Goal: Task Accomplishment & Management: Contribute content

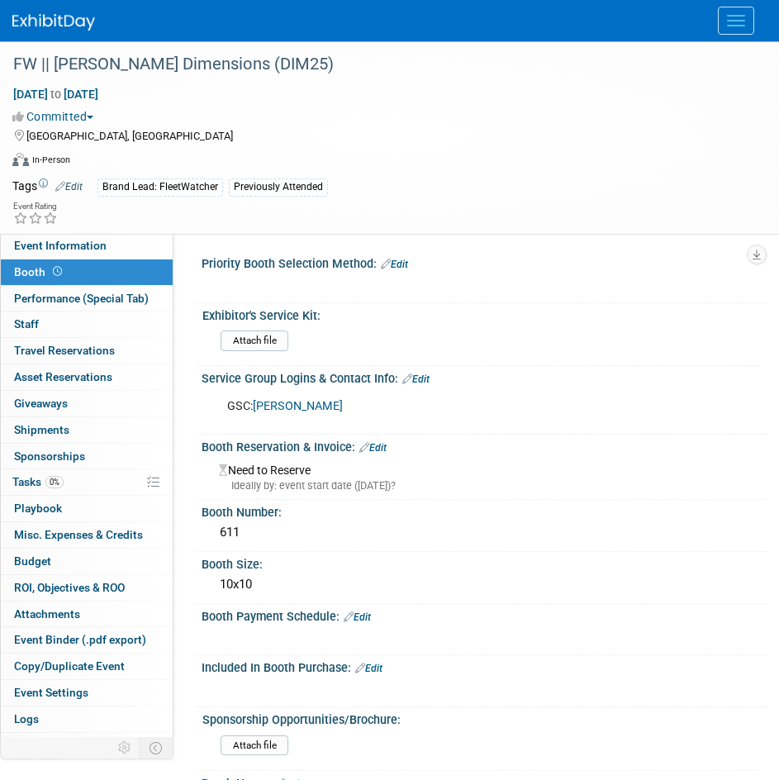
click at [77, 21] on img at bounding box center [53, 22] width 83 height 17
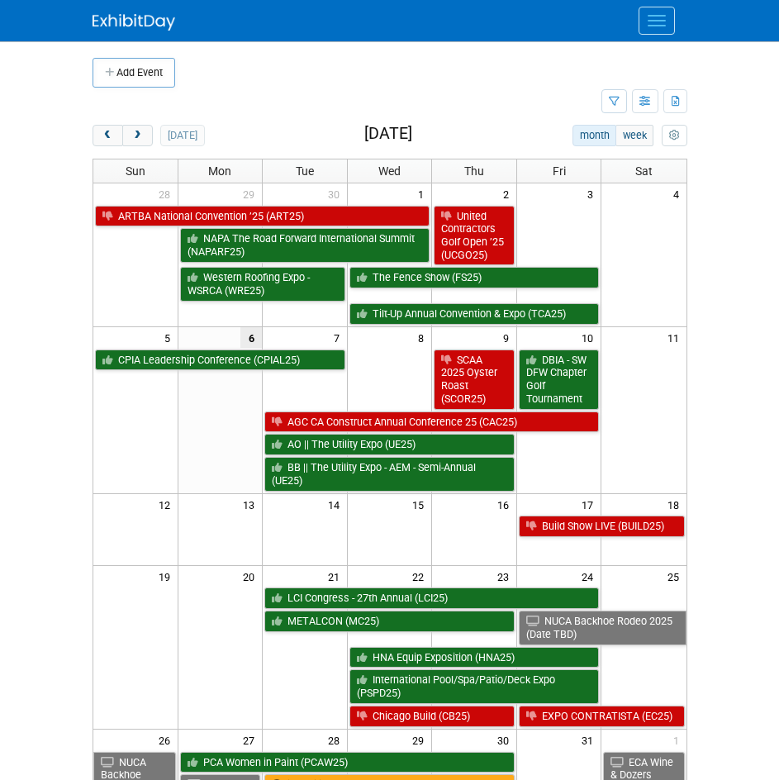
click at [656, 29] on button "Menu" at bounding box center [657, 21] width 36 height 28
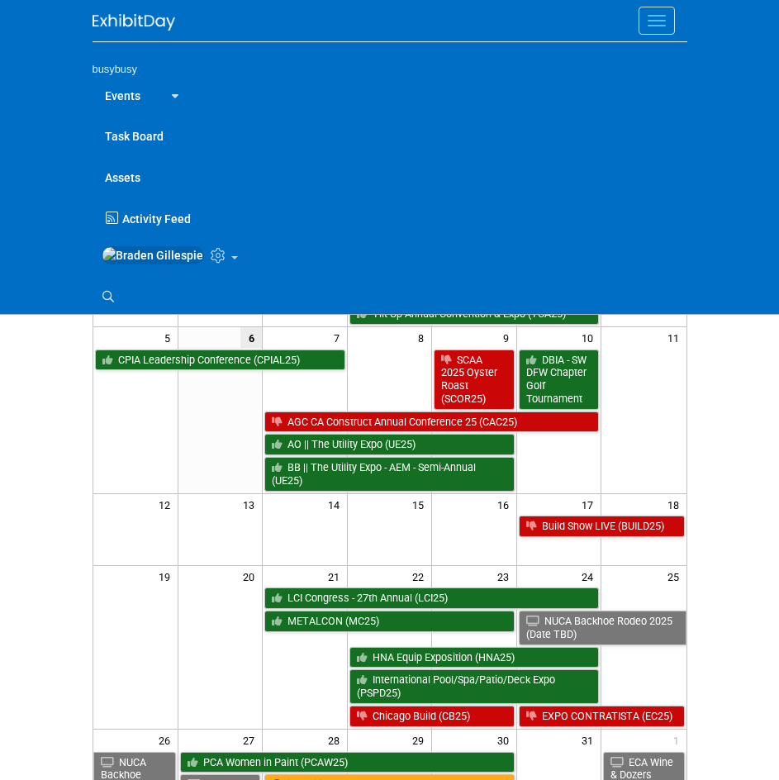
click at [654, 22] on button "Menu" at bounding box center [657, 21] width 36 height 28
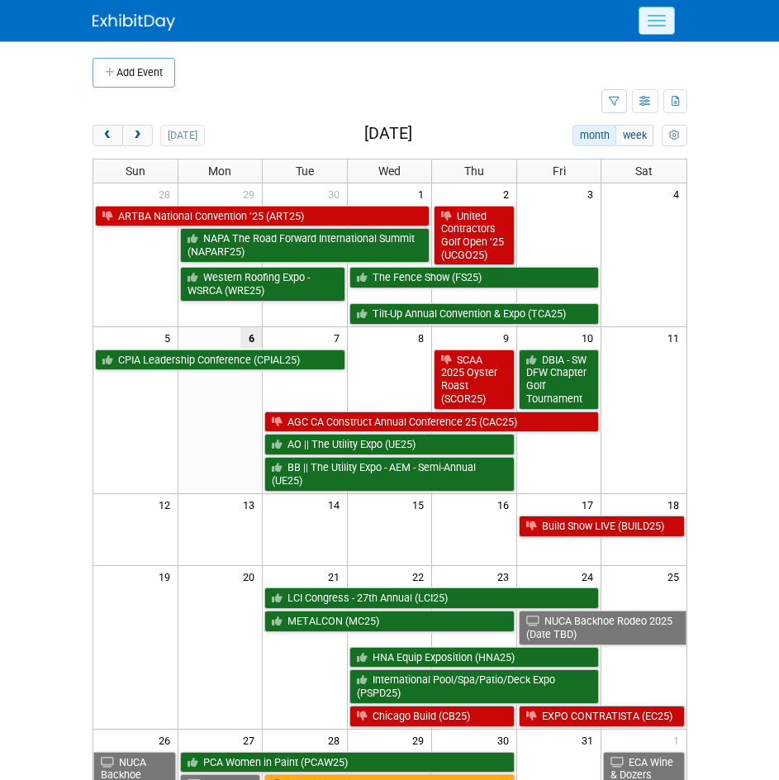
drag, startPoint x: 676, startPoint y: 4, endPoint x: 662, endPoint y: 12, distance: 15.9
click at [676, 4] on div at bounding box center [390, 20] width 595 height 41
click at [661, 13] on button "Menu" at bounding box center [657, 21] width 36 height 28
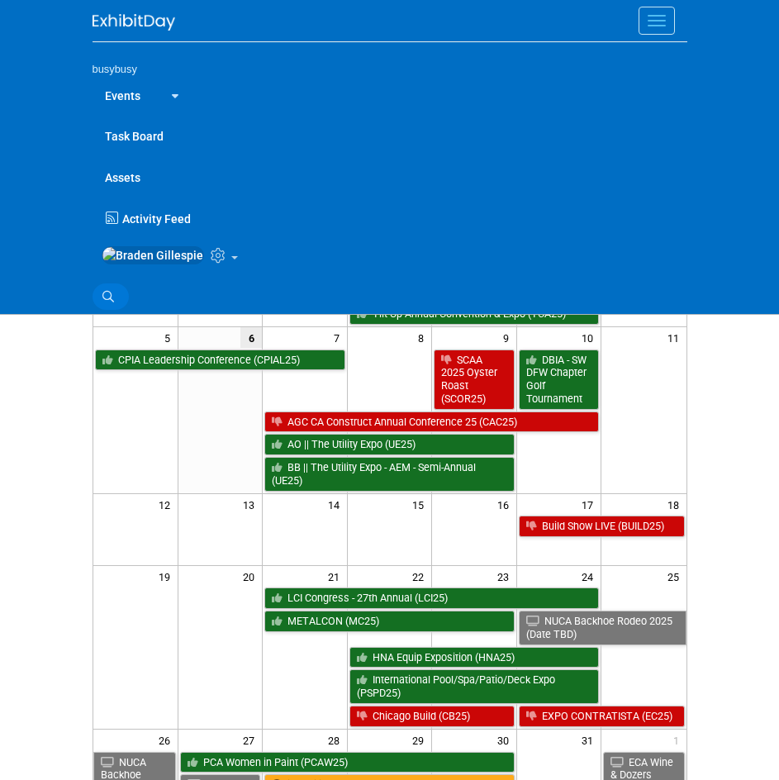
click at [121, 301] on link "Search" at bounding box center [111, 296] width 36 height 26
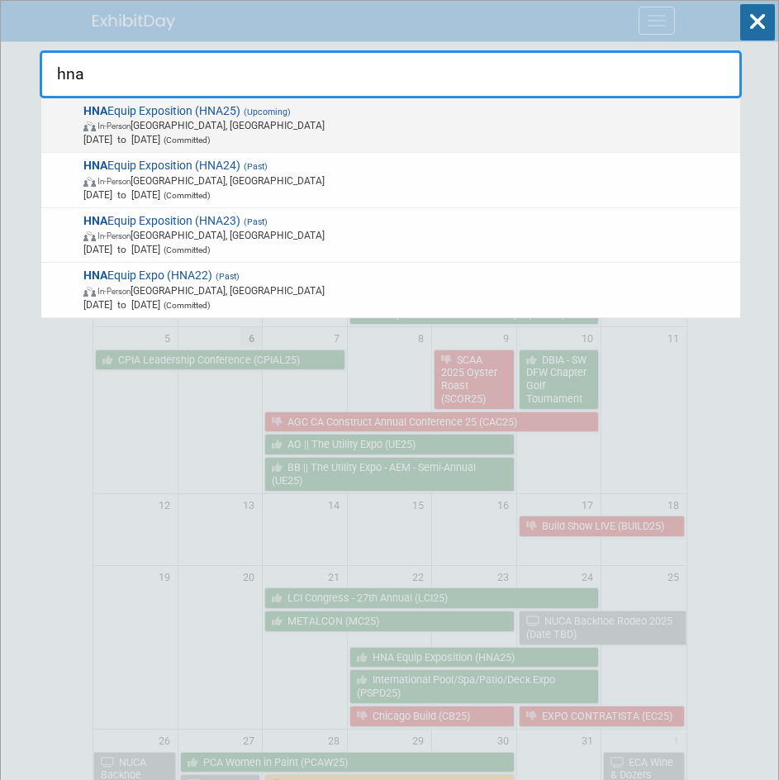
type input "hna"
click at [215, 111] on span "HNA Equip Exposition (HNA25) (Upcoming) In-Person Louisville, KY Oct 22, 2025 t…" at bounding box center [406, 125] width 656 height 43
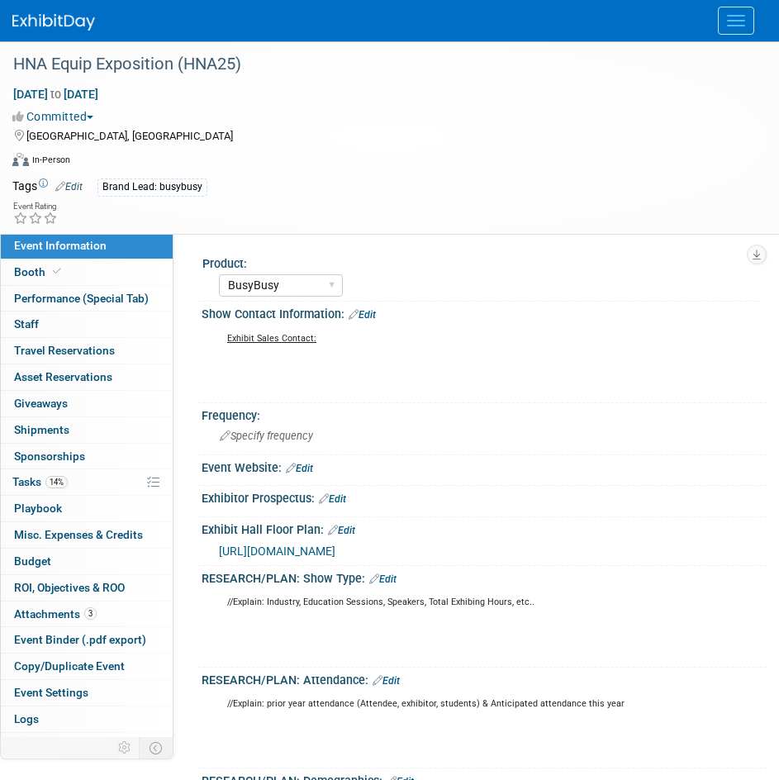
select select "BusyBusy"
select select "No"
click at [64, 272] on link "Booth" at bounding box center [87, 272] width 172 height 26
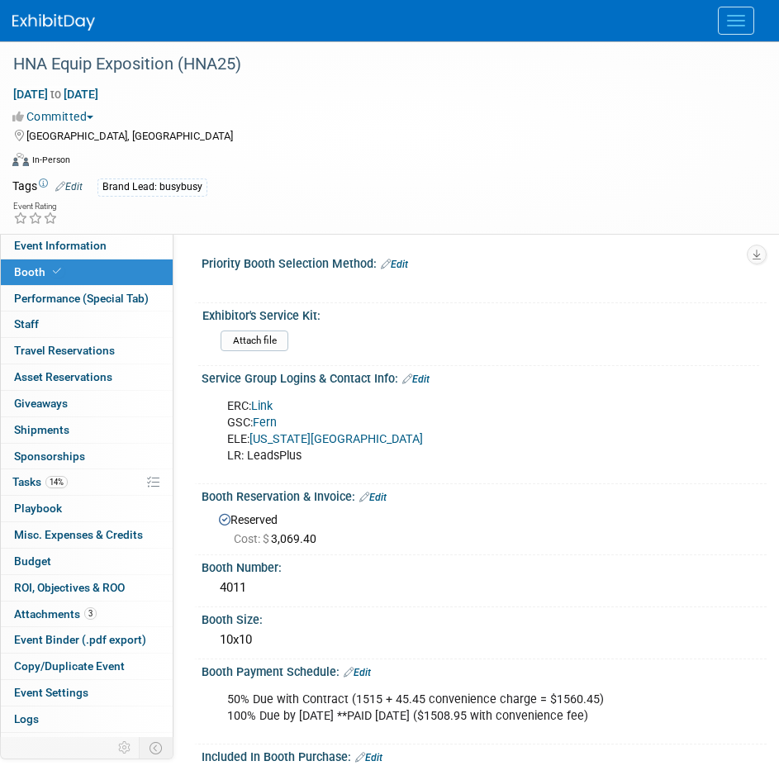
click at [55, 21] on img at bounding box center [53, 22] width 83 height 17
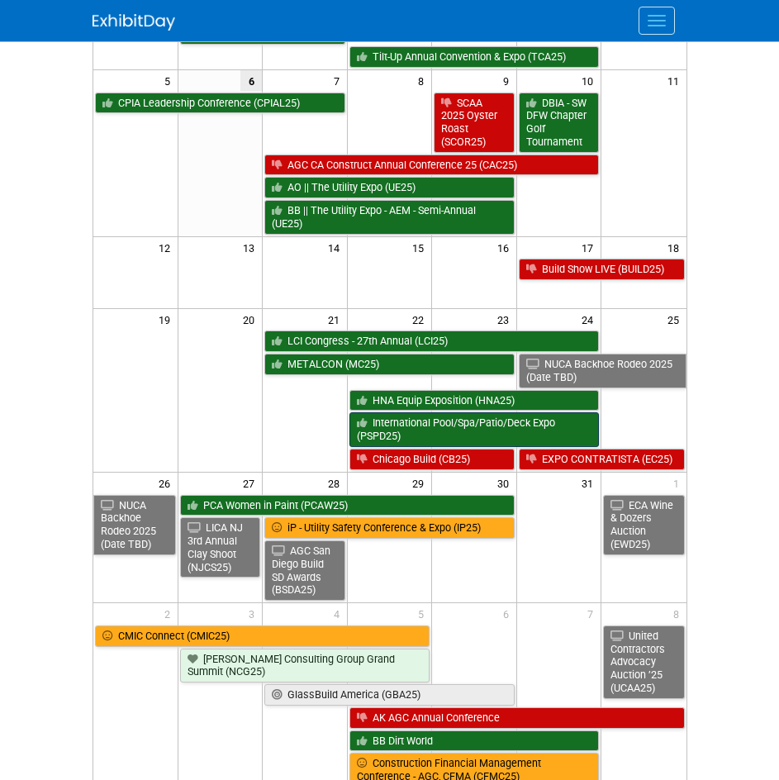
scroll to position [331, 0]
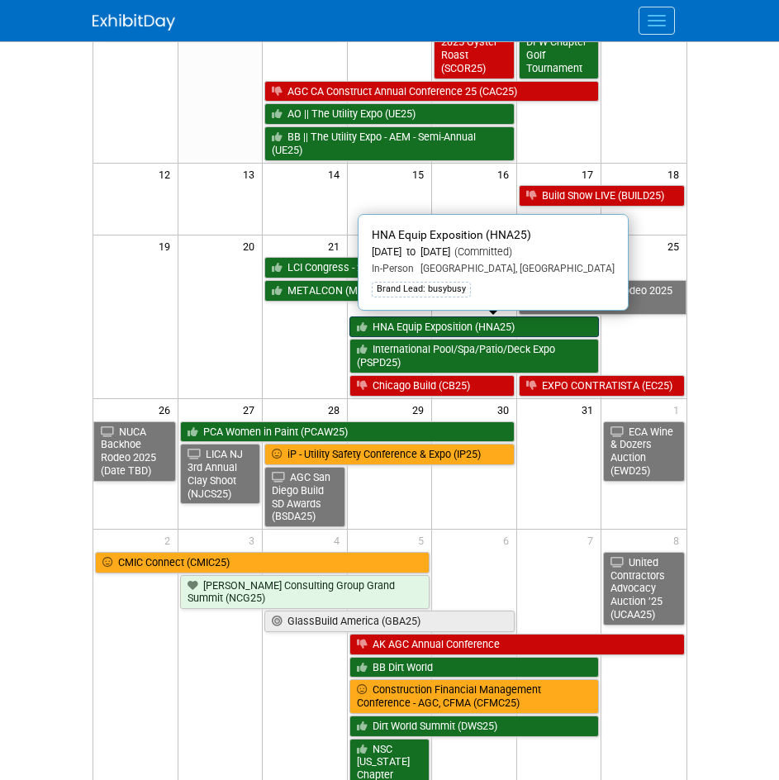
click at [415, 323] on link "HNA Equip Exposition (HNA25)" at bounding box center [475, 326] width 250 height 21
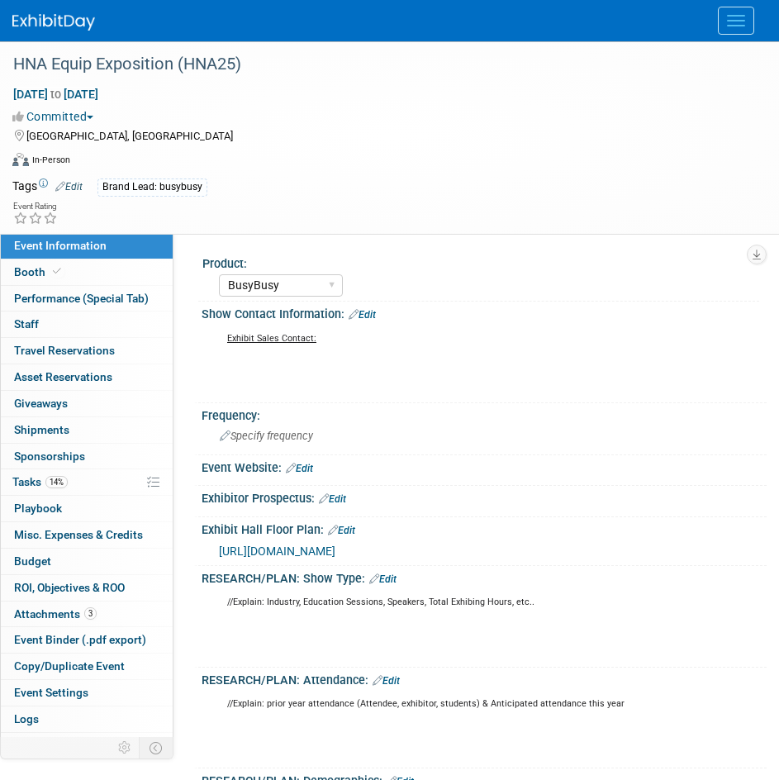
select select "BusyBusy"
select select "No"
click at [96, 274] on link "Booth" at bounding box center [87, 272] width 172 height 26
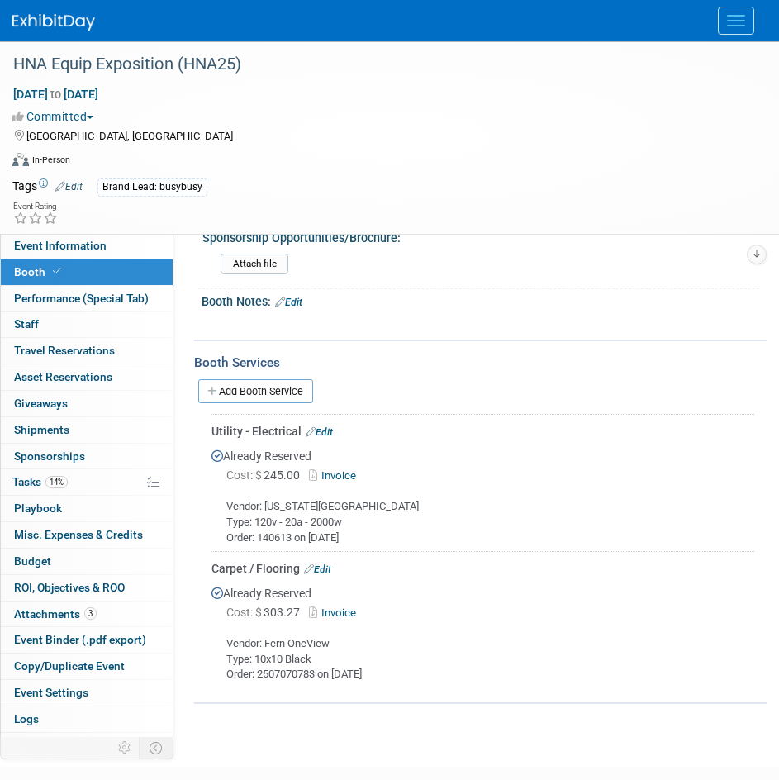
scroll to position [671, 0]
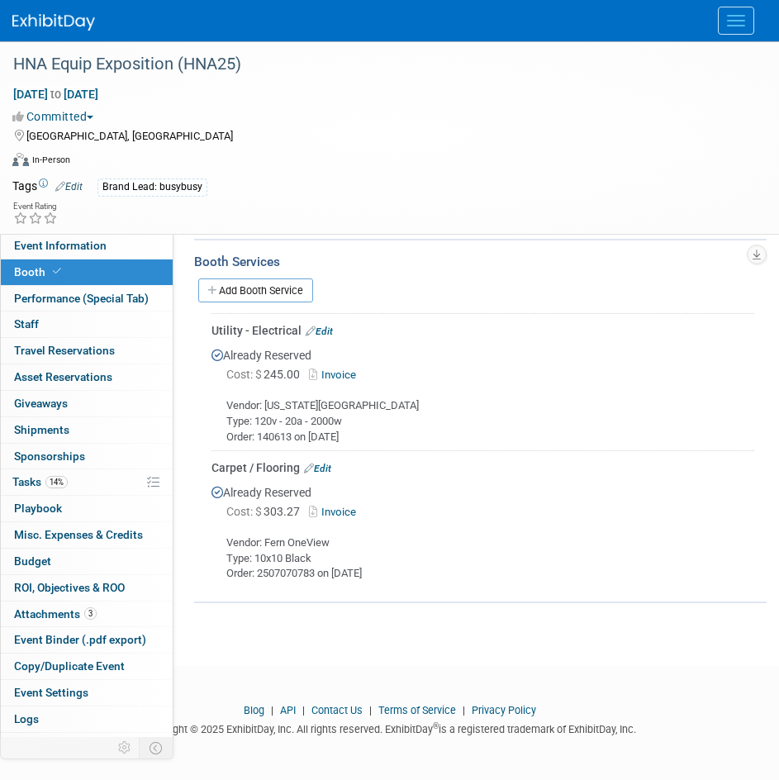
click at [19, 16] on img at bounding box center [53, 22] width 83 height 17
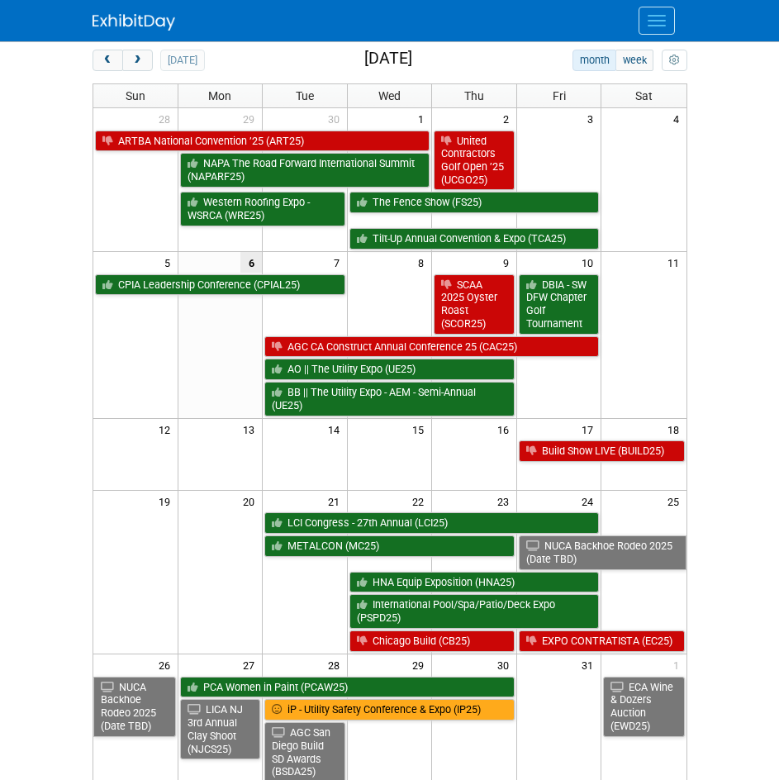
scroll to position [165, 0]
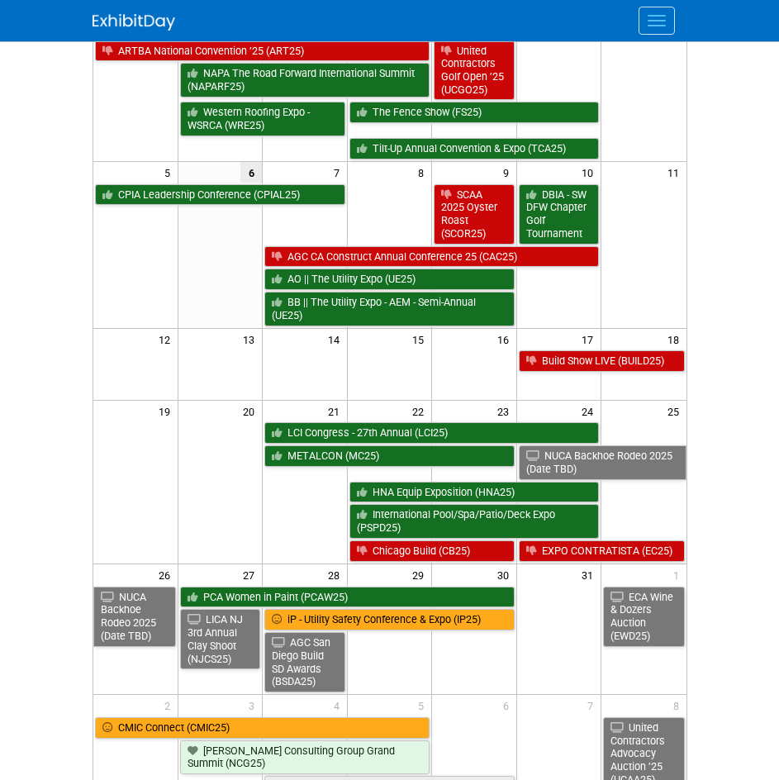
click at [659, 13] on button "Menu" at bounding box center [657, 21] width 36 height 28
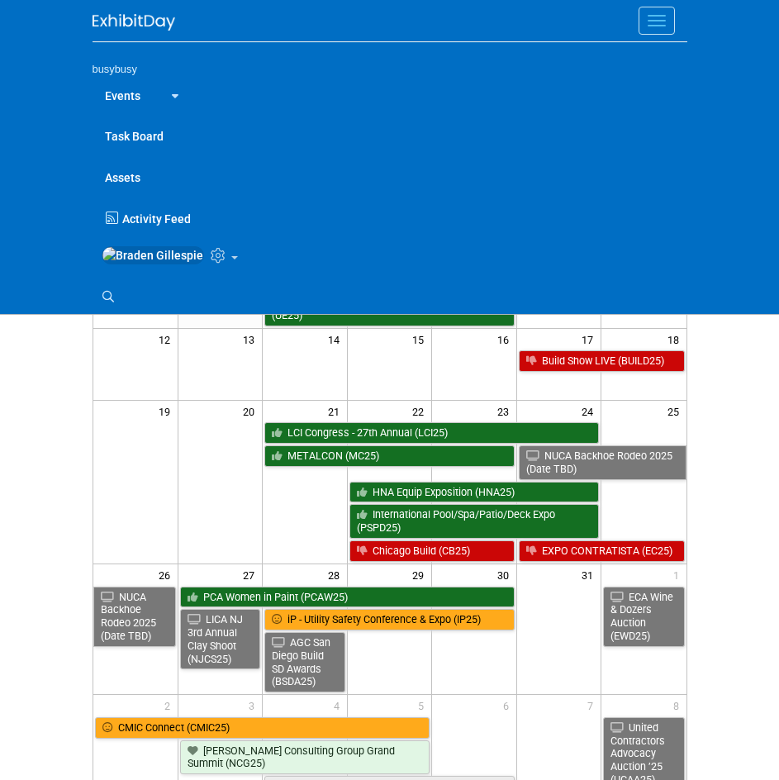
click at [114, 309] on link "Search" at bounding box center [111, 296] width 36 height 26
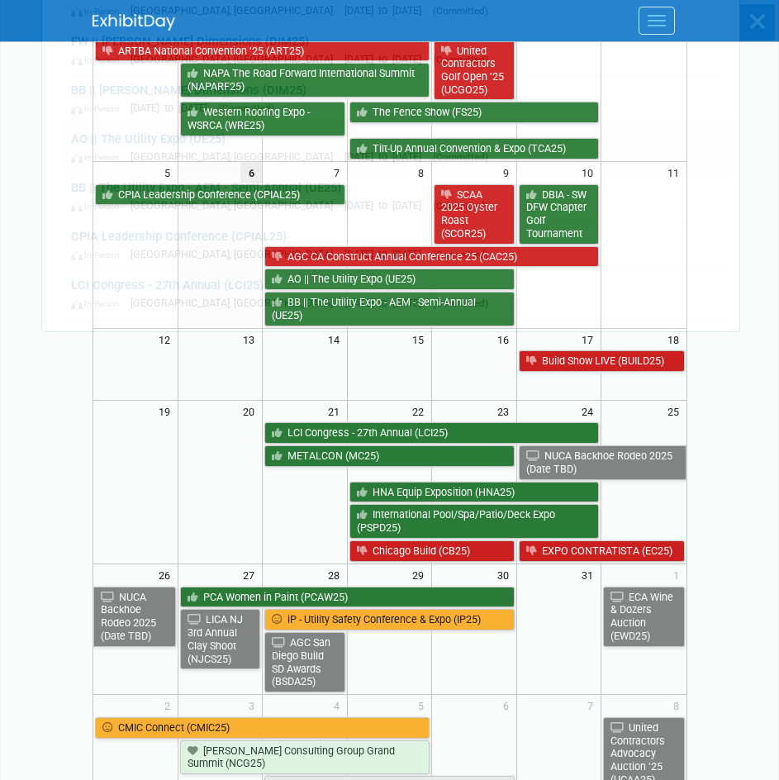
scroll to position [0, 0]
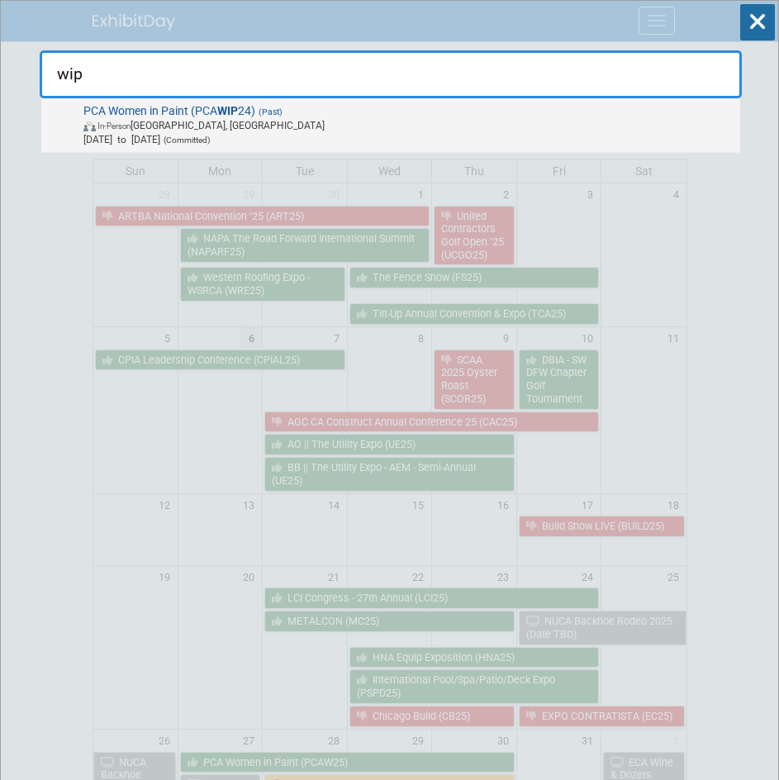
type input "wip"
click at [196, 130] on span "In-Person Hollywood, FL" at bounding box center [408, 125] width 651 height 14
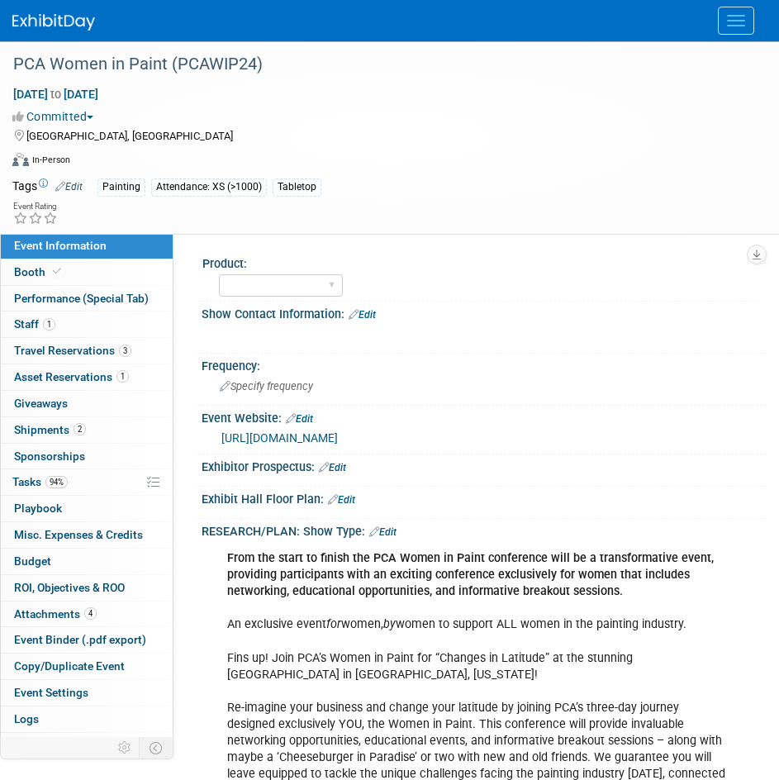
select select "Member"
click at [83, 423] on span "Shipments 2" at bounding box center [50, 429] width 72 height 13
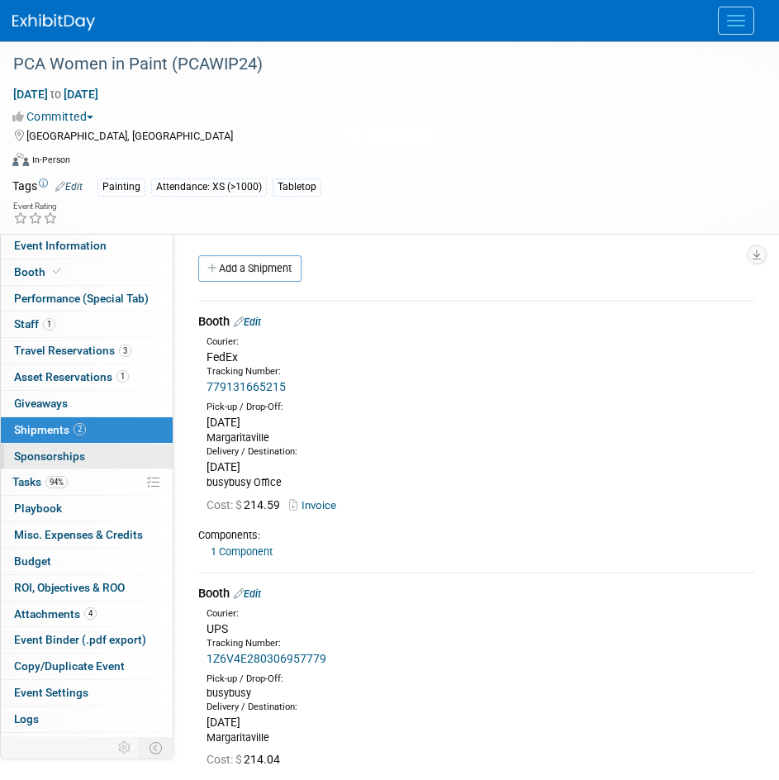
click at [67, 459] on span "Sponsorships 0" at bounding box center [49, 455] width 71 height 13
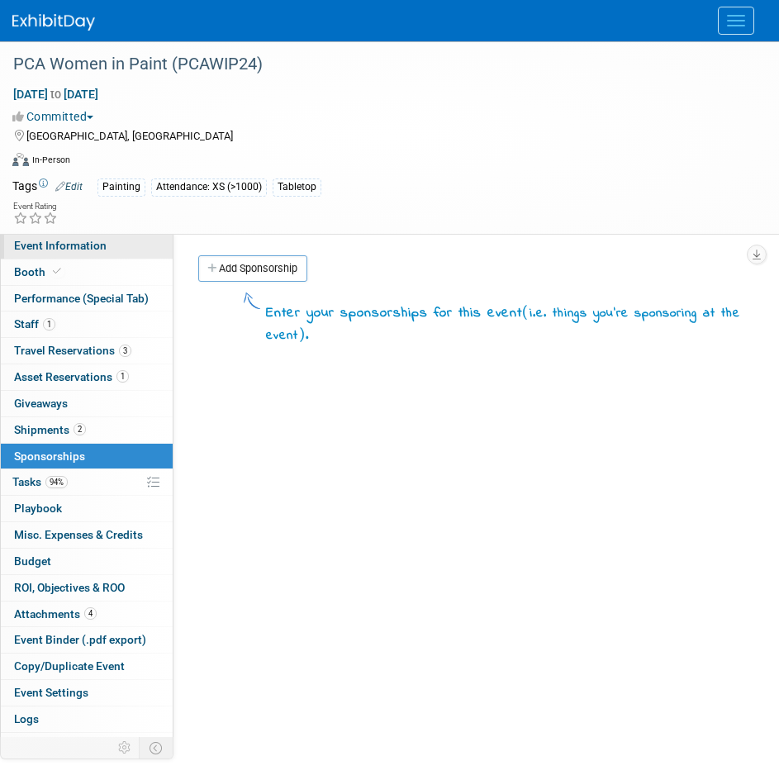
click at [72, 251] on span "Event Information" at bounding box center [60, 245] width 93 height 13
select select "Member"
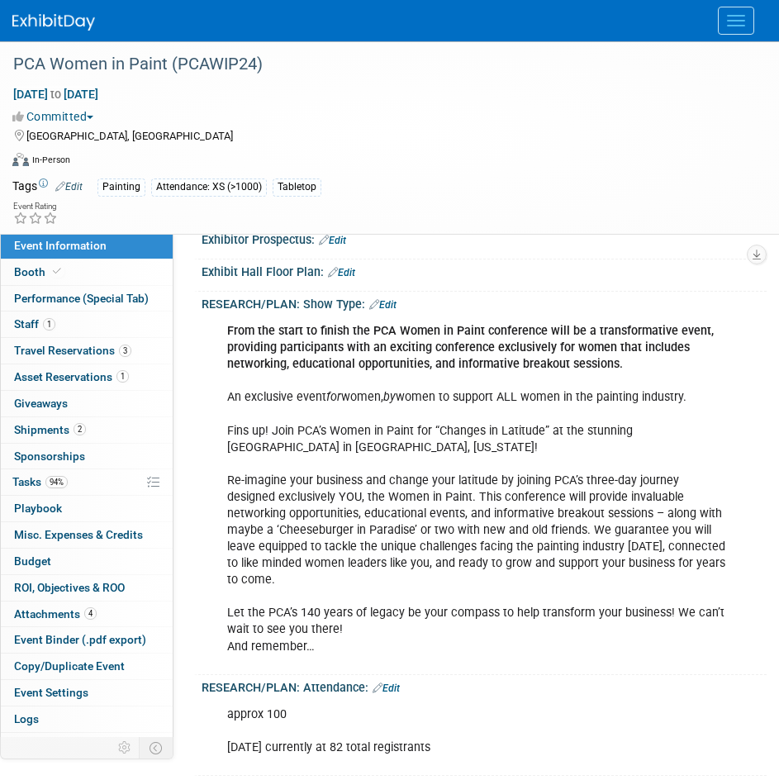
scroll to position [248, 0]
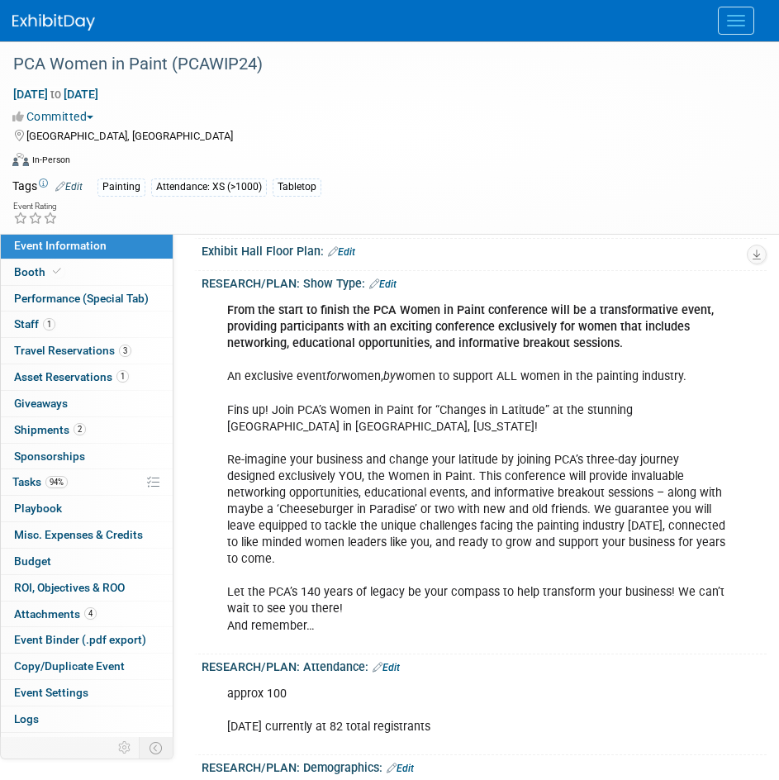
click at [749, 16] on button "Menu" at bounding box center [736, 21] width 36 height 28
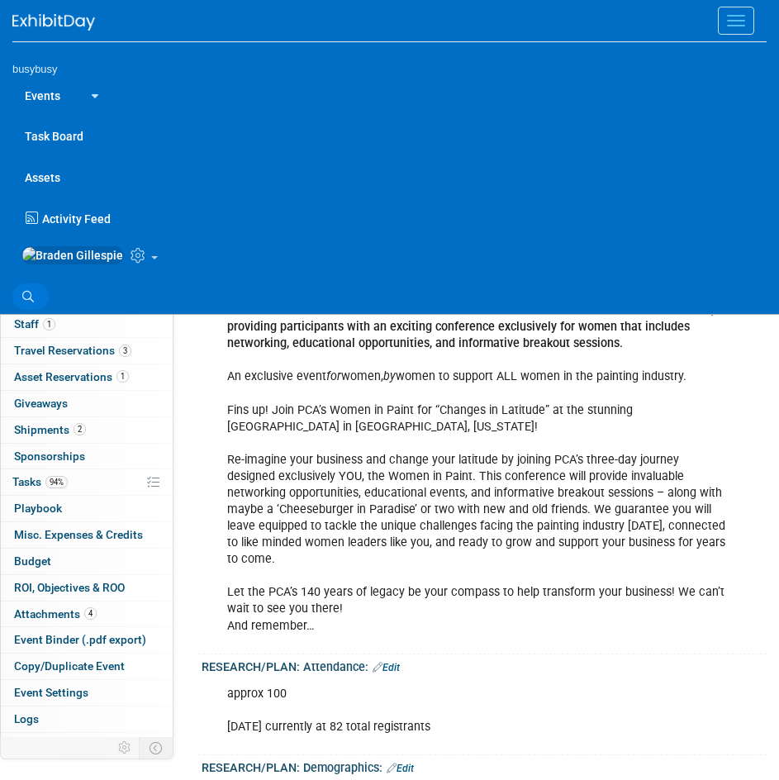
click at [38, 301] on link "Search" at bounding box center [30, 296] width 36 height 26
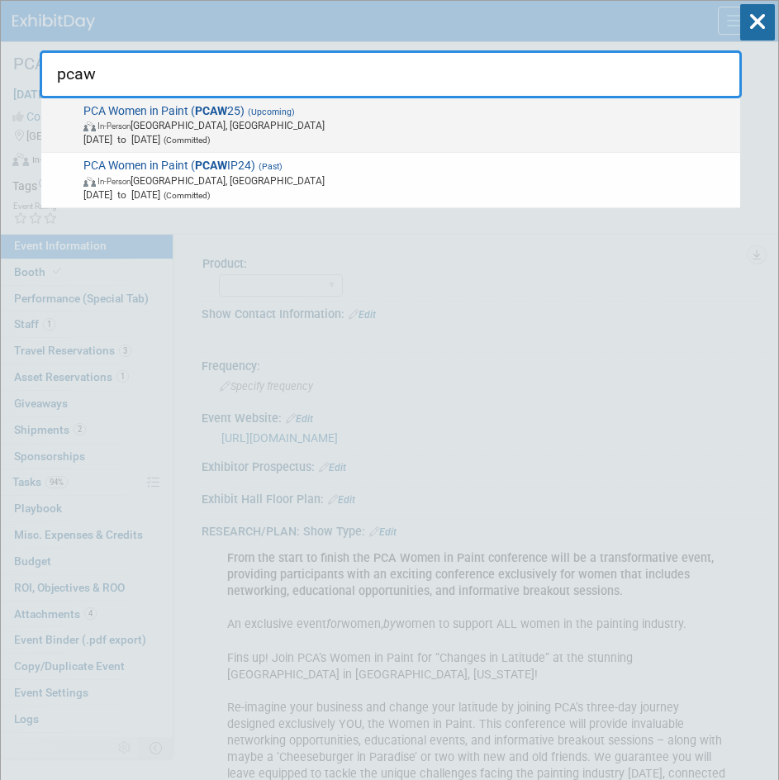
type input "pcaw"
click at [250, 123] on span "In-Person Nashville, TN" at bounding box center [408, 125] width 651 height 14
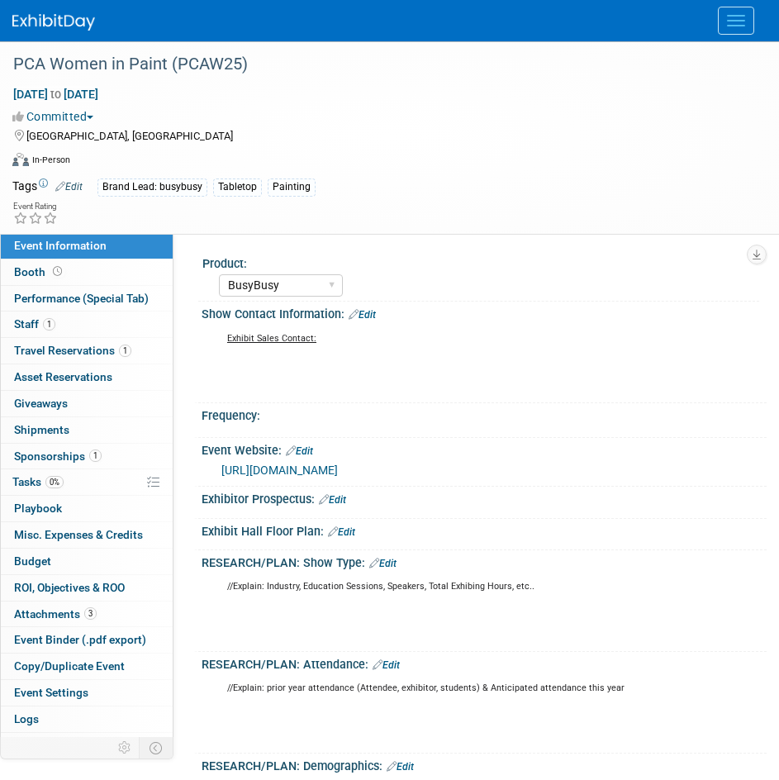
select select "BusyBusy"
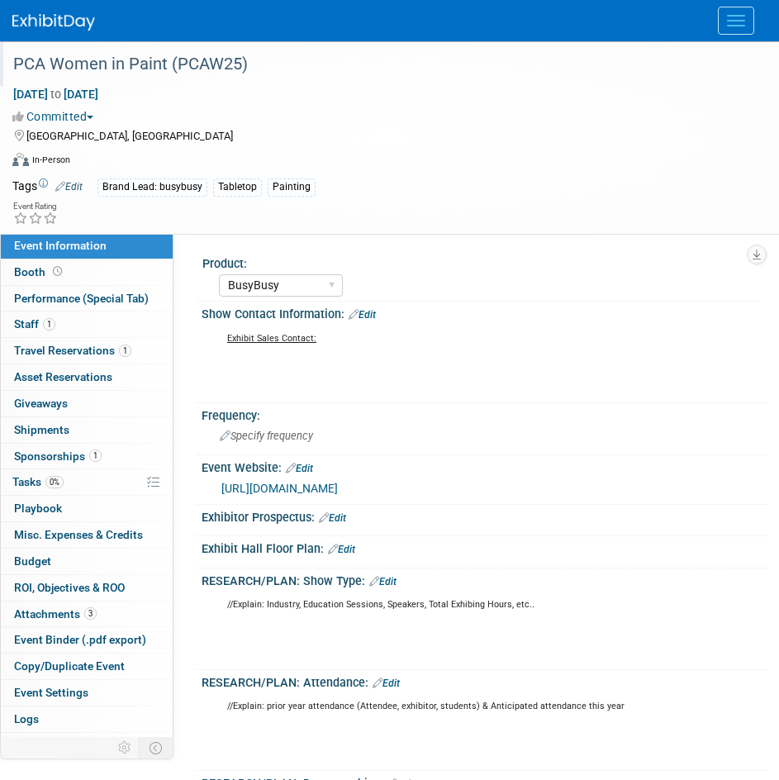
click at [228, 64] on div "PCA Women in Paint (PCAW25)" at bounding box center [376, 65] width 739 height 30
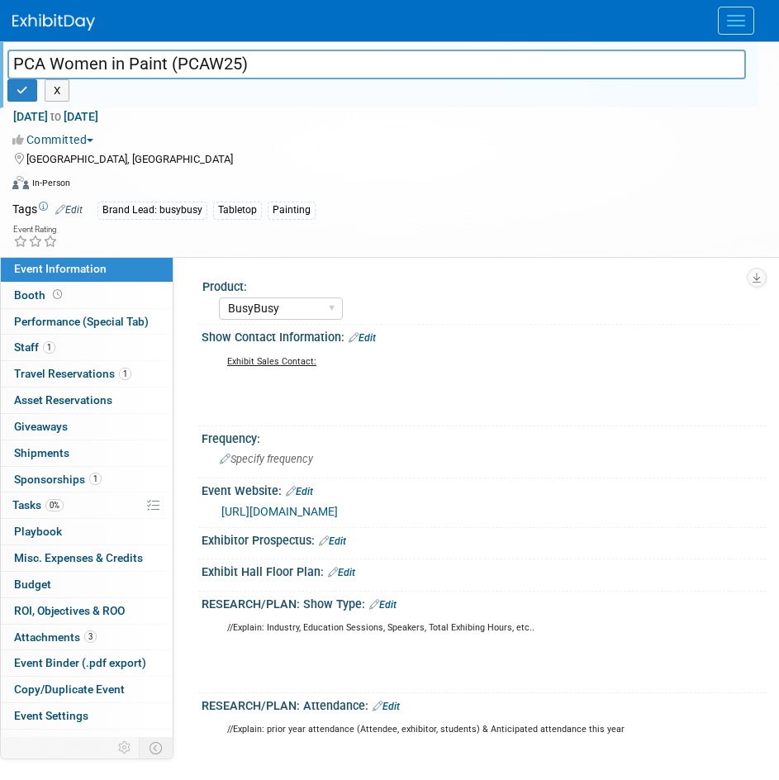
click at [222, 61] on input "PCA Women in Paint (PCAW25)" at bounding box center [376, 64] width 739 height 29
type input "PCA Women in Paint (PCAWIP25)"
click at [22, 98] on button "button" at bounding box center [22, 90] width 30 height 23
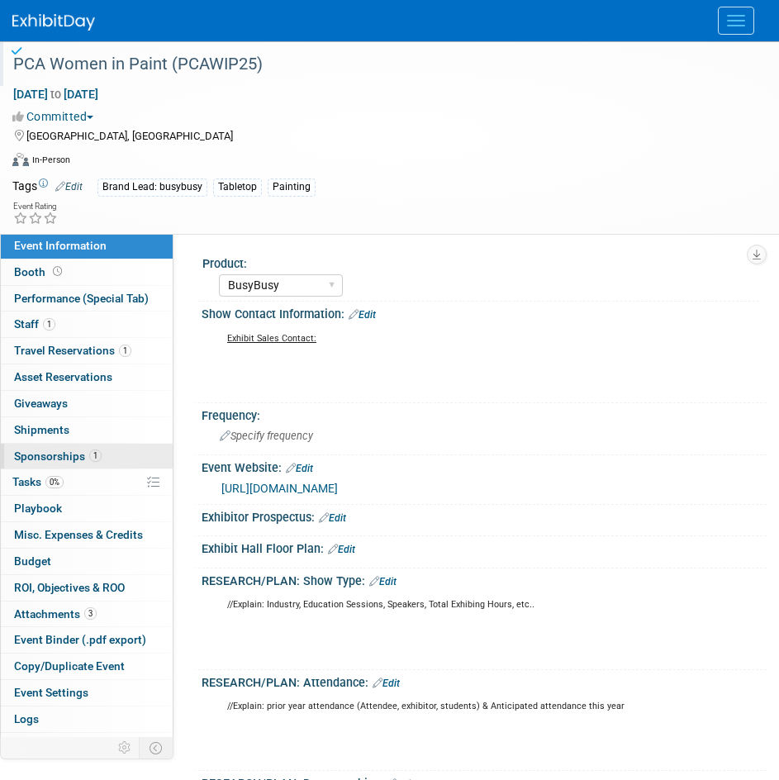
click at [102, 444] on link "1 Sponsorships 1" at bounding box center [87, 457] width 172 height 26
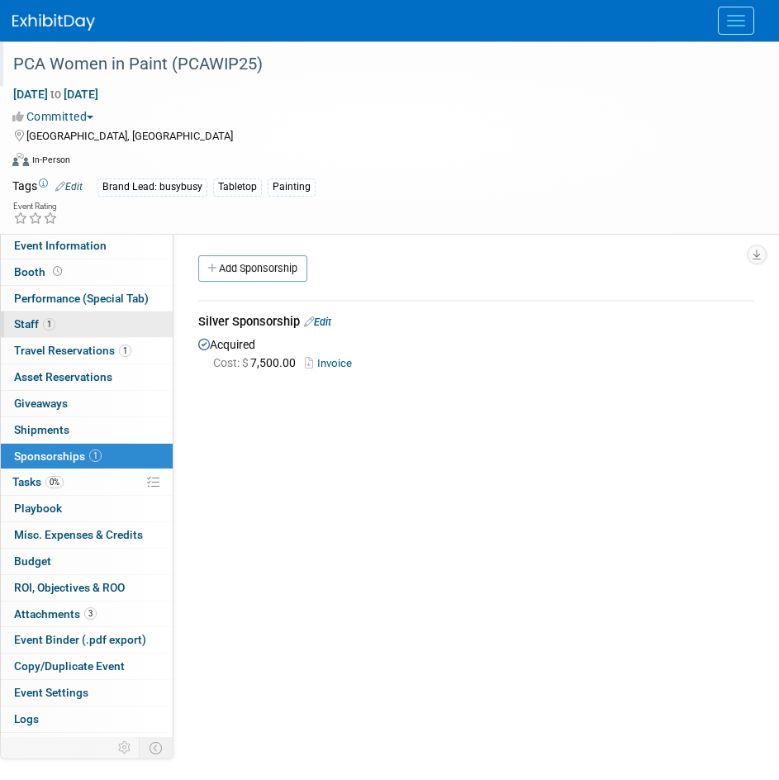
click at [99, 327] on link "1 Staff 1" at bounding box center [87, 325] width 172 height 26
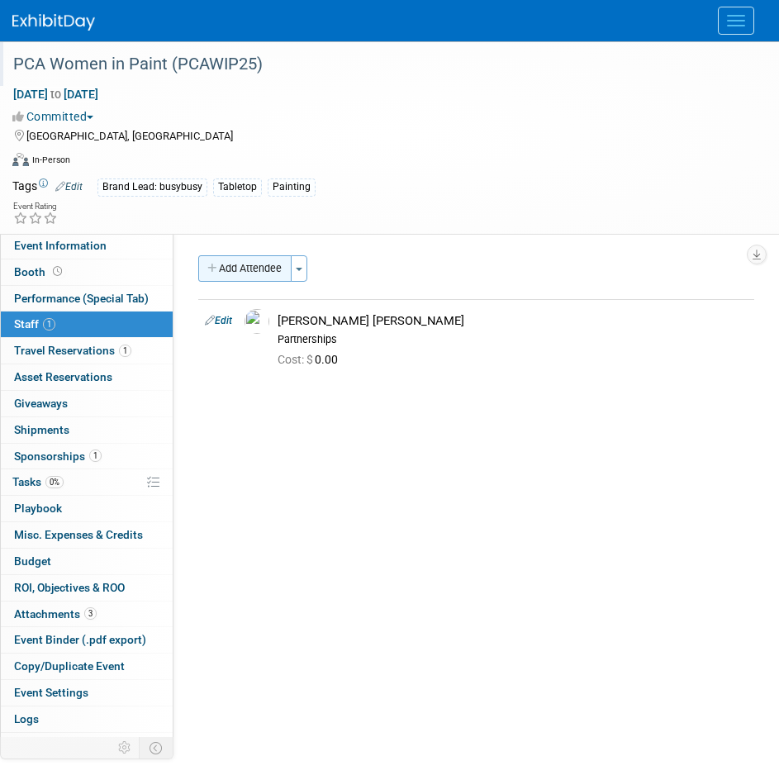
click at [253, 264] on button "Add Attendee" at bounding box center [244, 268] width 93 height 26
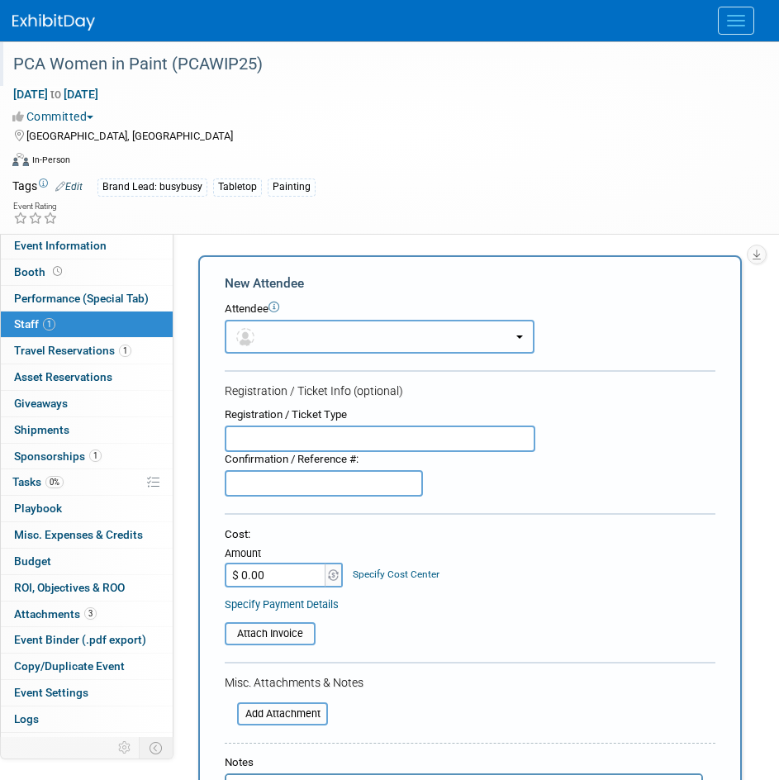
click at [269, 334] on button "button" at bounding box center [380, 337] width 310 height 34
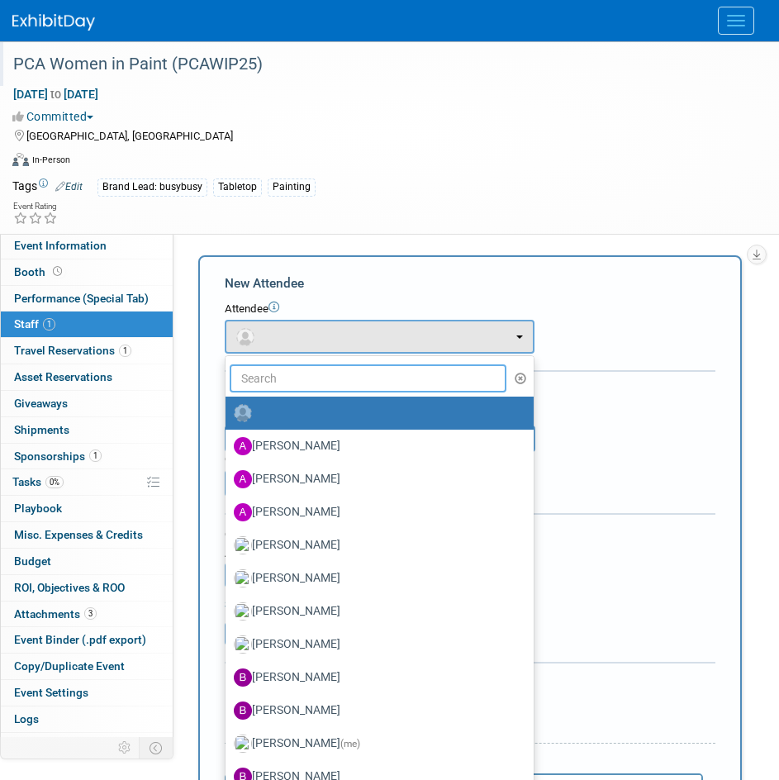
click at [287, 373] on input "text" at bounding box center [368, 378] width 277 height 28
type input "jess"
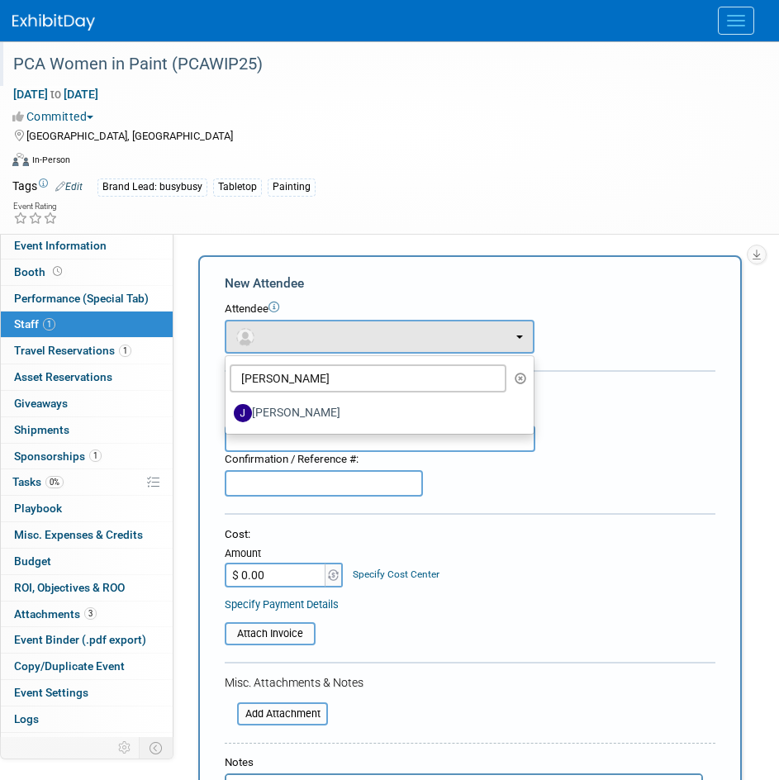
click at [368, 407] on label "Jess Wenrich" at bounding box center [375, 413] width 283 height 26
click at [228, 407] on input "Jess Wenrich" at bounding box center [222, 411] width 11 height 11
select select "8b55fff4-a43b-4397-a254-c1d623766dd0"
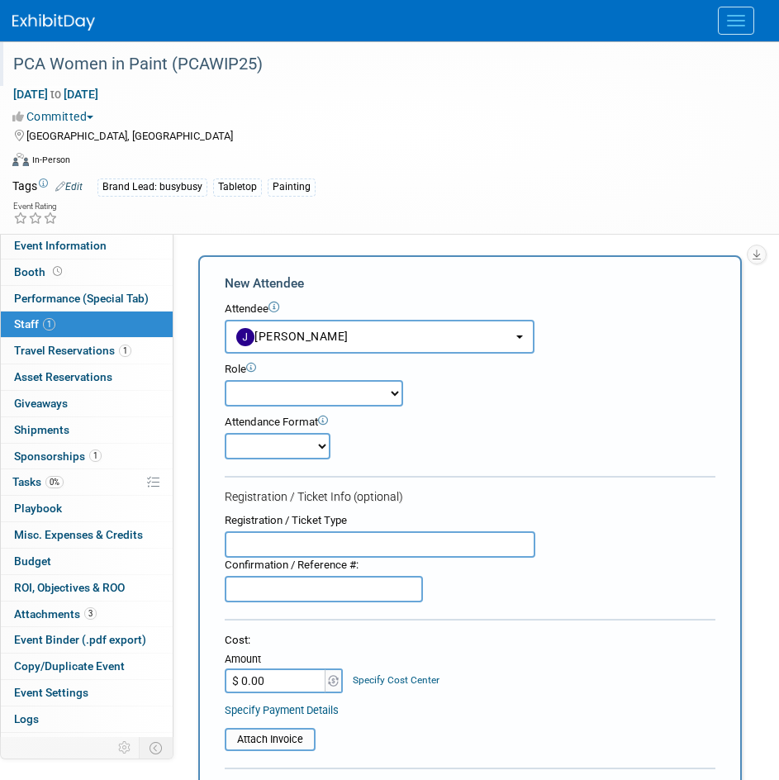
click at [312, 548] on input "text" at bounding box center [380, 544] width 311 height 26
click at [312, 589] on input "text" at bounding box center [324, 589] width 198 height 26
click at [340, 553] on input "text" at bounding box center [380, 544] width 311 height 26
click at [348, 598] on input "text" at bounding box center [324, 589] width 198 height 26
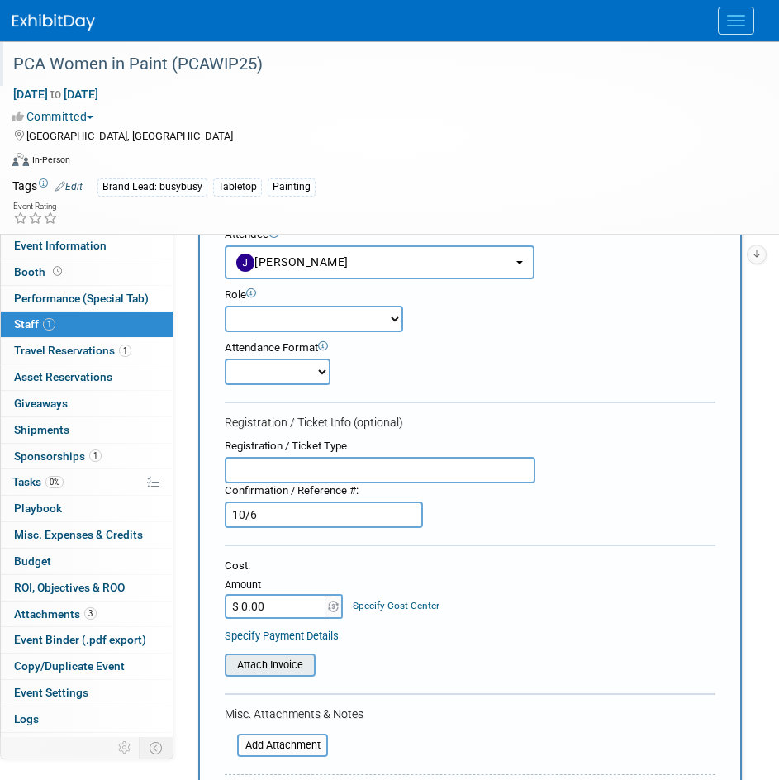
scroll to position [248, 0]
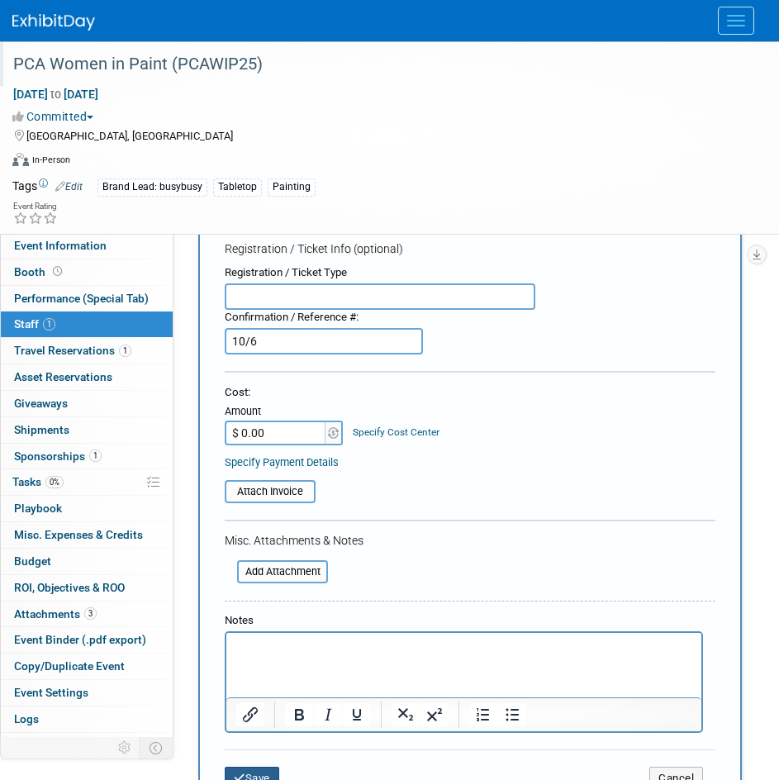
type input "10/6"
click at [252, 769] on button "Save" at bounding box center [252, 778] width 55 height 23
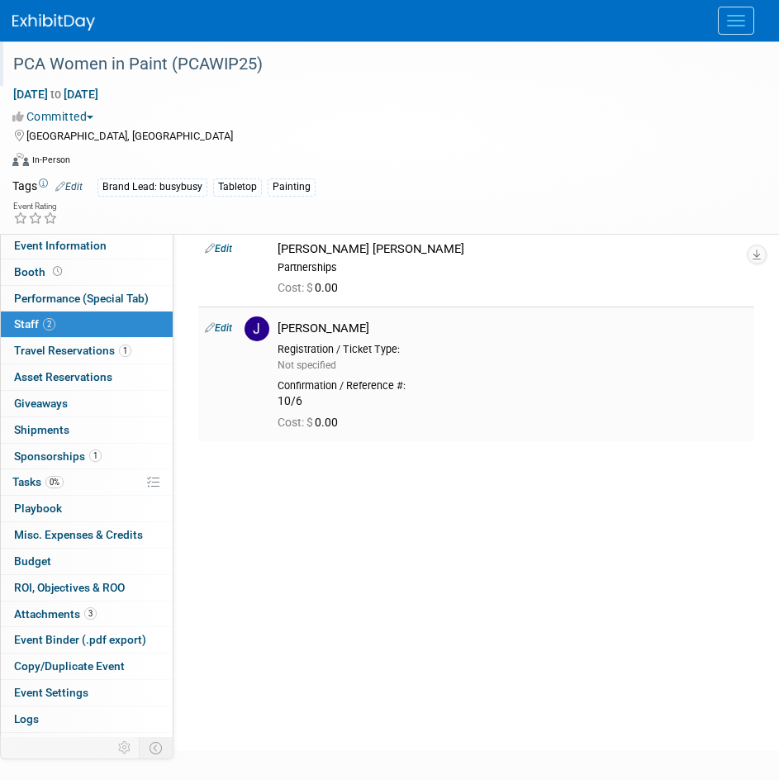
scroll to position [0, 0]
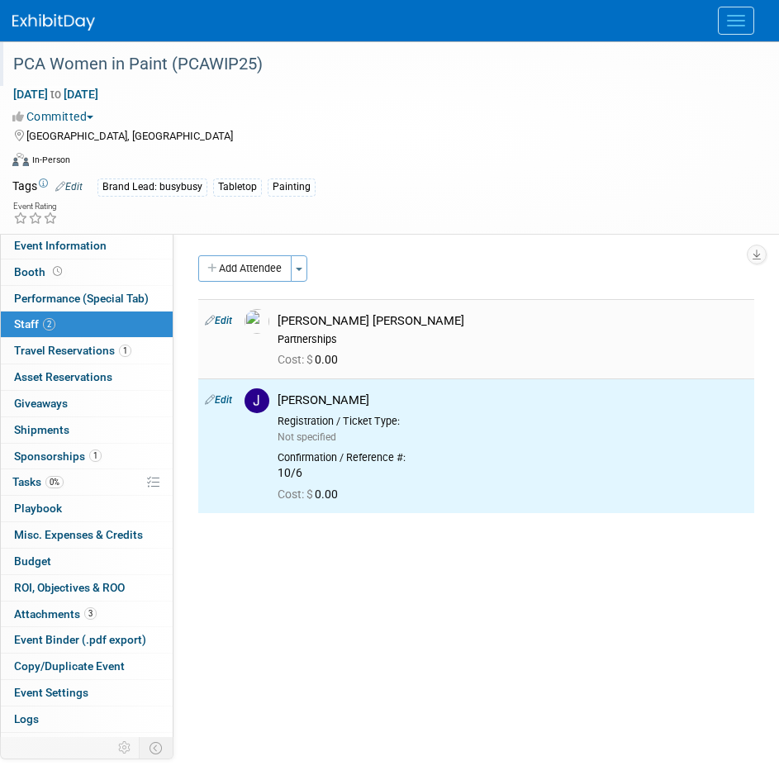
click at [231, 319] on link "Edit" at bounding box center [218, 321] width 27 height 12
select select "0aa3a533-b83a-4b91-86c0-f0ddef57f39a"
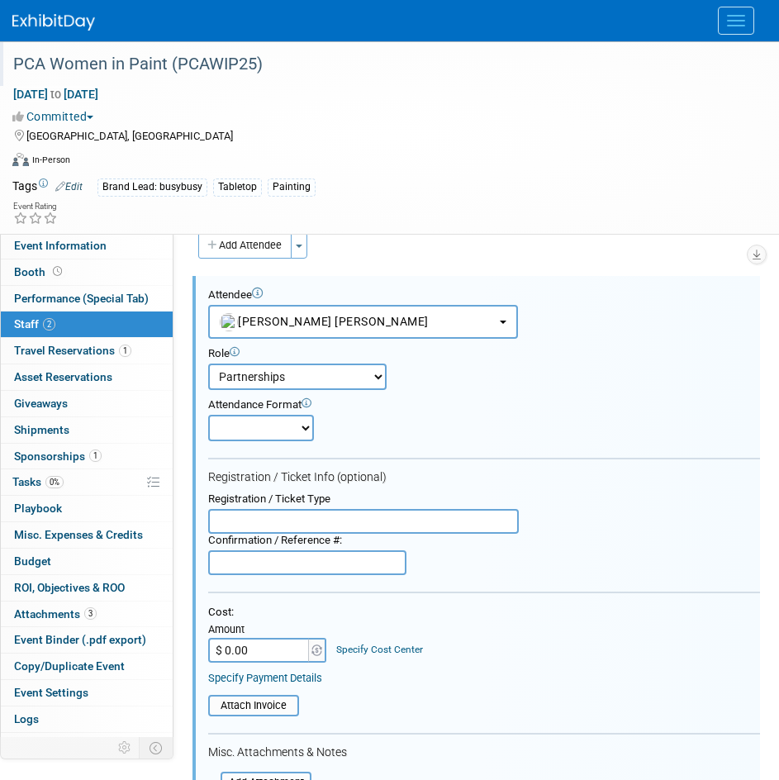
click at [273, 575] on input "text" at bounding box center [307, 562] width 198 height 25
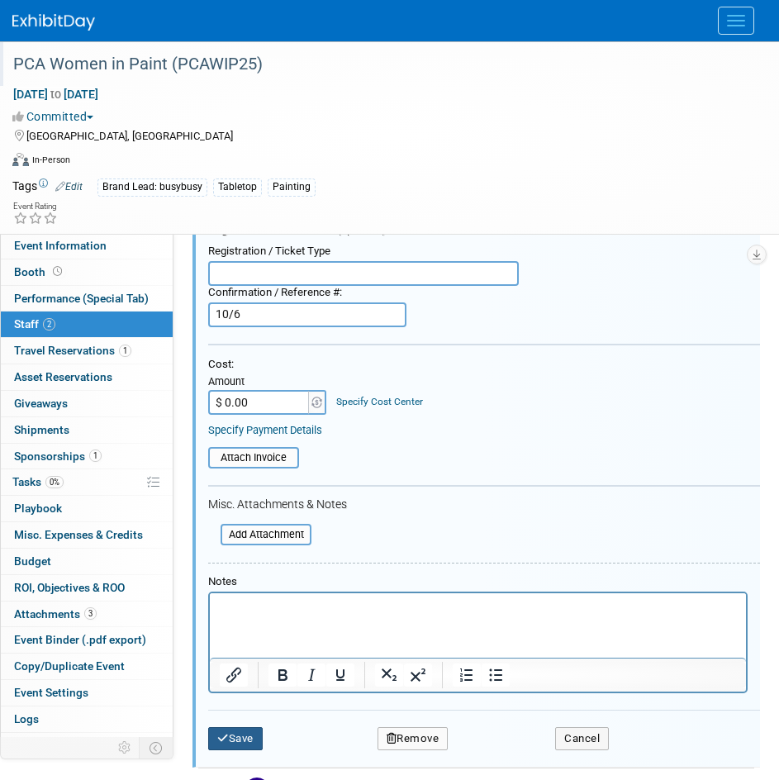
type input "10/6"
click at [240, 735] on button "Save" at bounding box center [235, 738] width 55 height 23
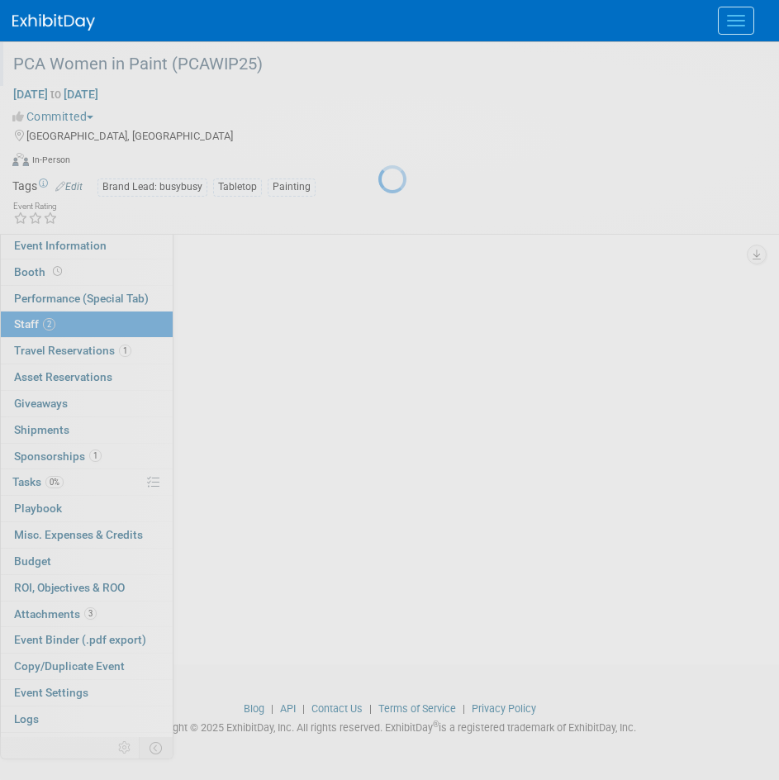
scroll to position [158, 0]
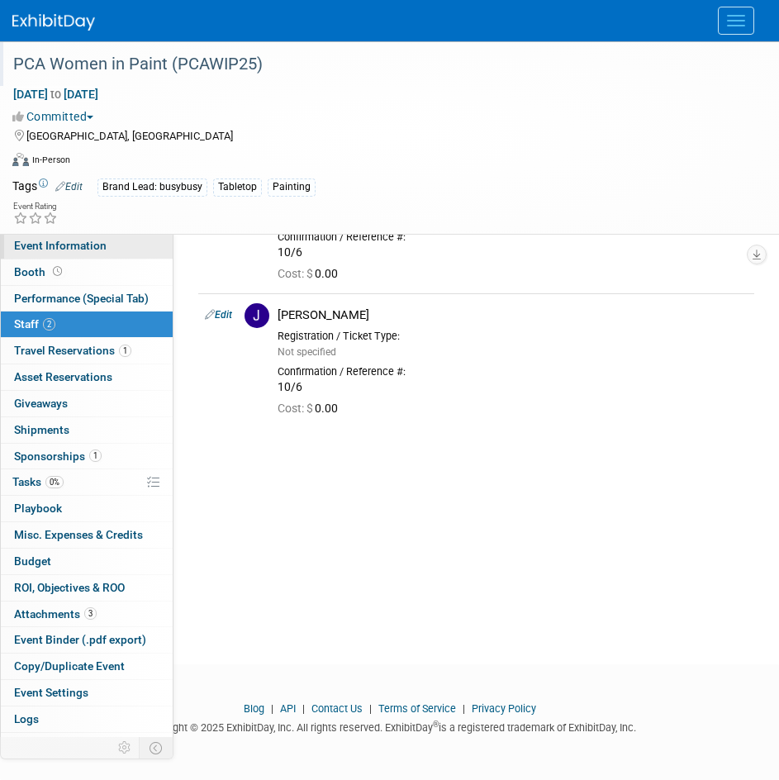
click at [49, 252] on link "Event Information" at bounding box center [87, 246] width 172 height 26
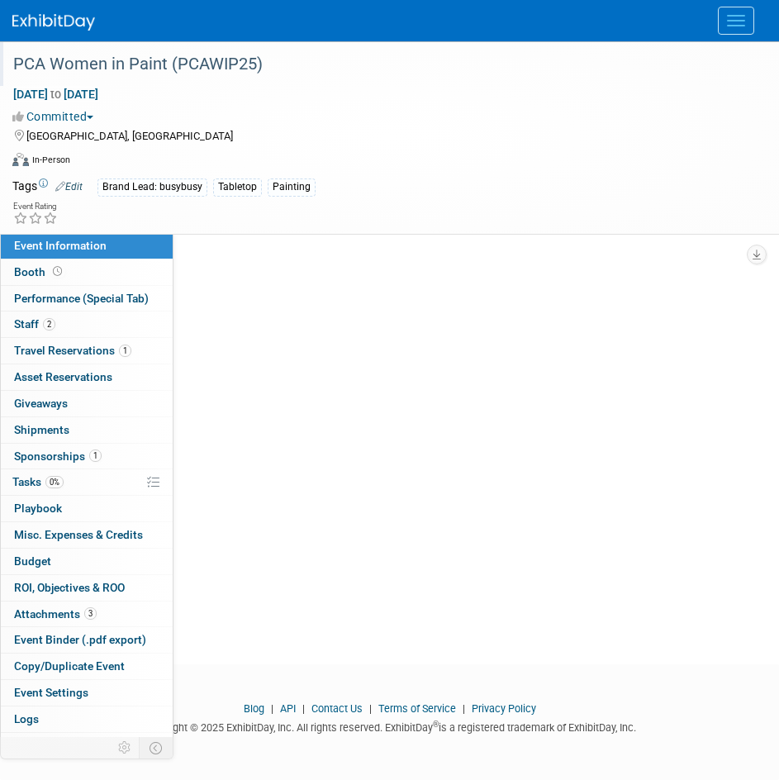
scroll to position [0, 0]
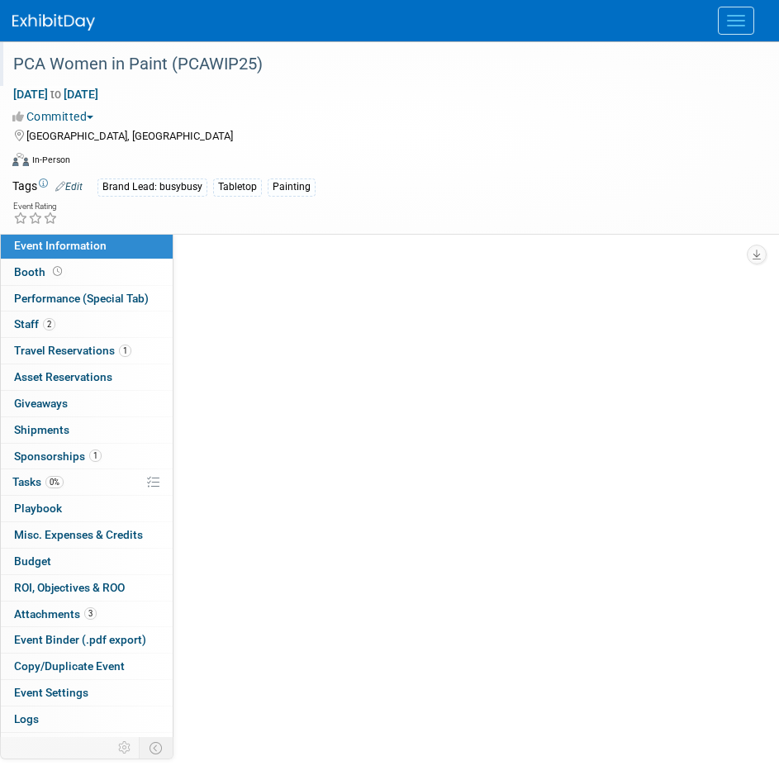
select select "BusyBusy"
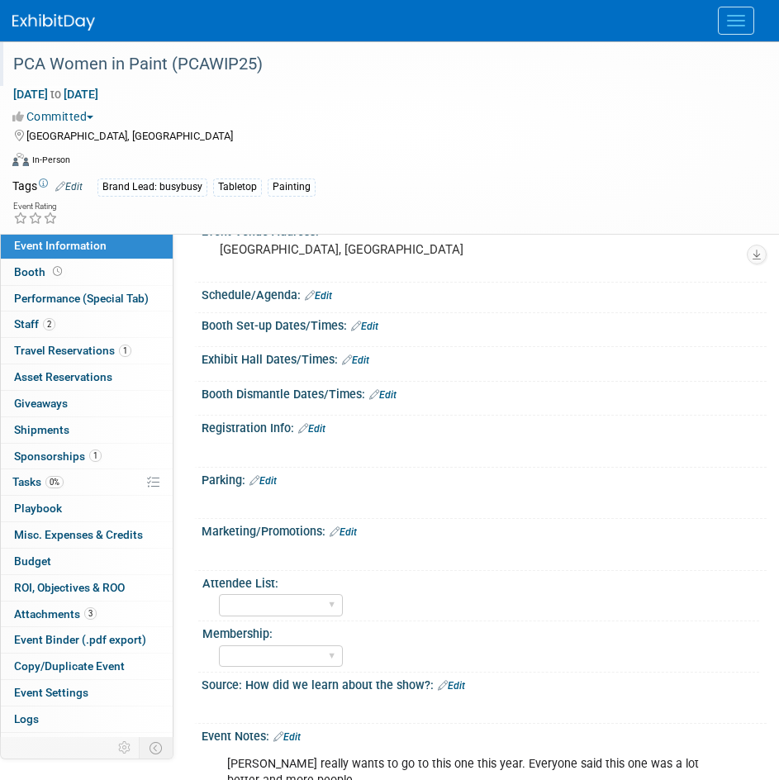
scroll to position [734, 0]
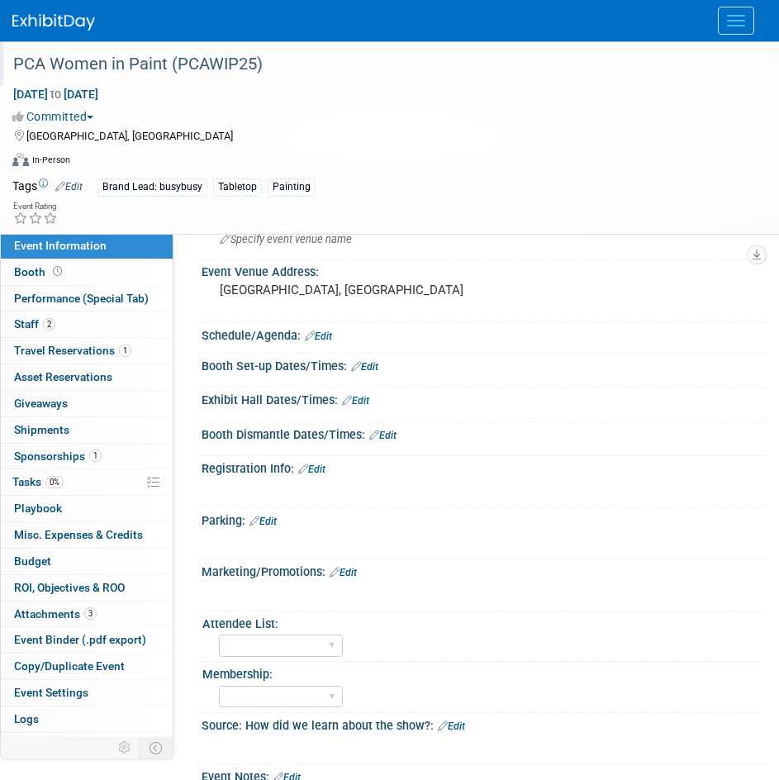
click at [329, 341] on link "Edit" at bounding box center [318, 337] width 27 height 12
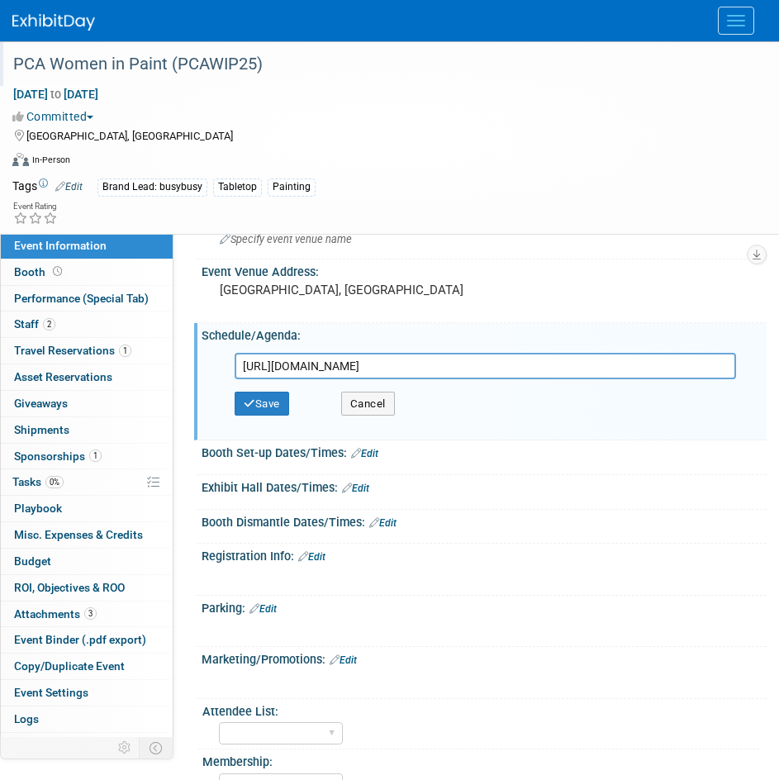
scroll to position [0, 67]
type input "https://www.pcapainted.org/wp-content/uploads/2025/10/2025-09-18_WIP-Agenda_No-…"
click at [278, 411] on button "Save" at bounding box center [262, 404] width 55 height 25
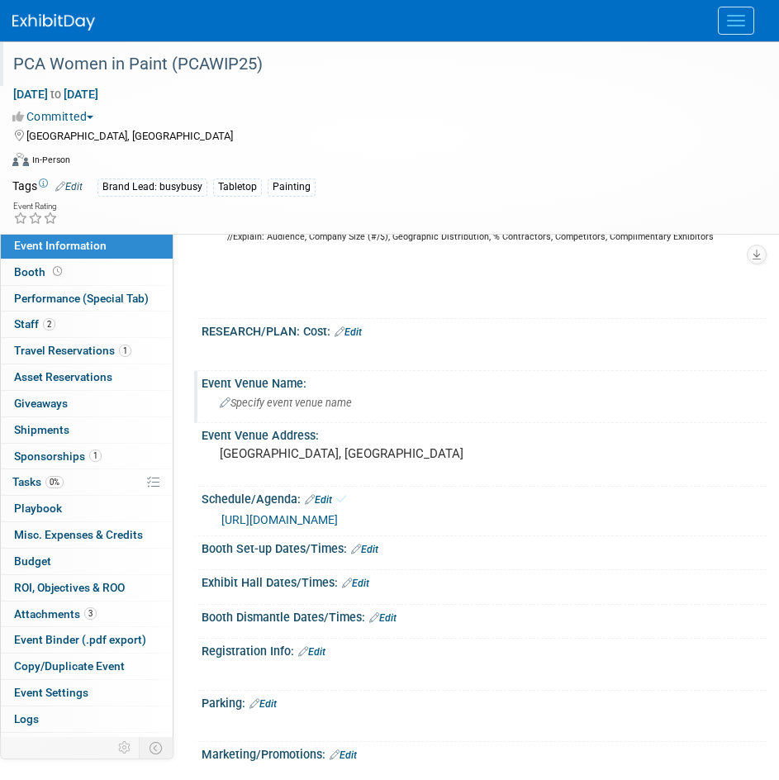
scroll to position [568, 0]
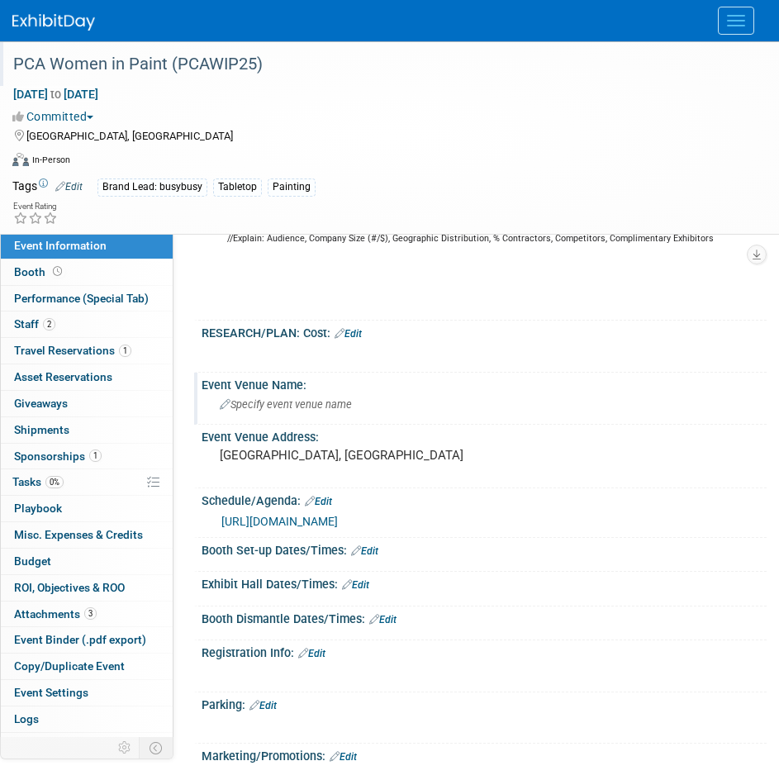
click at [331, 403] on span "Specify event venue name" at bounding box center [286, 404] width 132 height 12
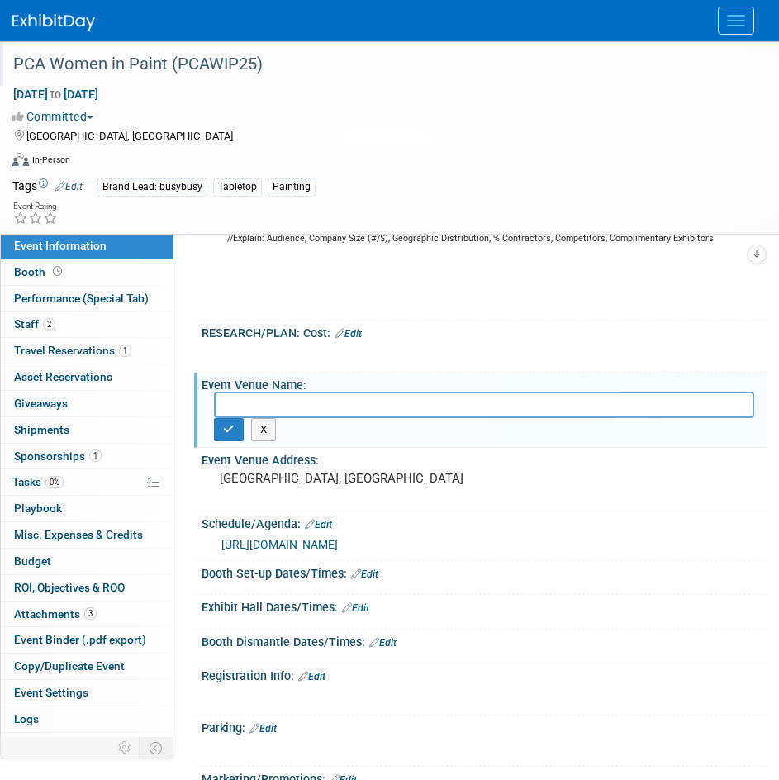
click at [286, 406] on input "text" at bounding box center [484, 405] width 540 height 26
paste input "Holiday Inn - Broadway"
type input "Holiday Inn - Broadway"
click at [232, 435] on button "button" at bounding box center [229, 429] width 30 height 23
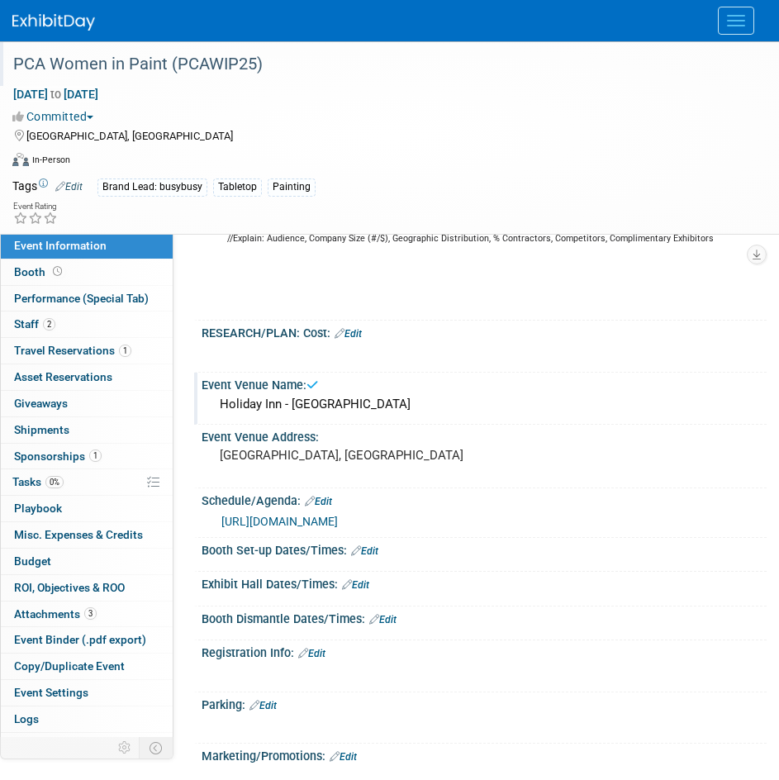
click at [364, 409] on div "Holiday Inn - Broadway" at bounding box center [484, 405] width 540 height 26
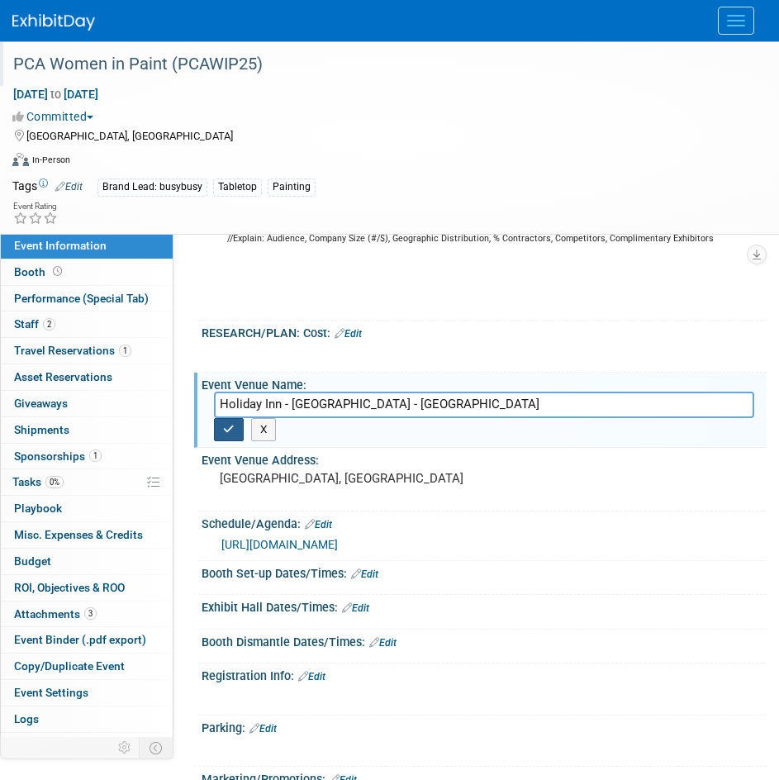
type input "Holiday Inn - Broadway - Cucumberland Ballroom"
click at [221, 427] on button "button" at bounding box center [229, 429] width 30 height 23
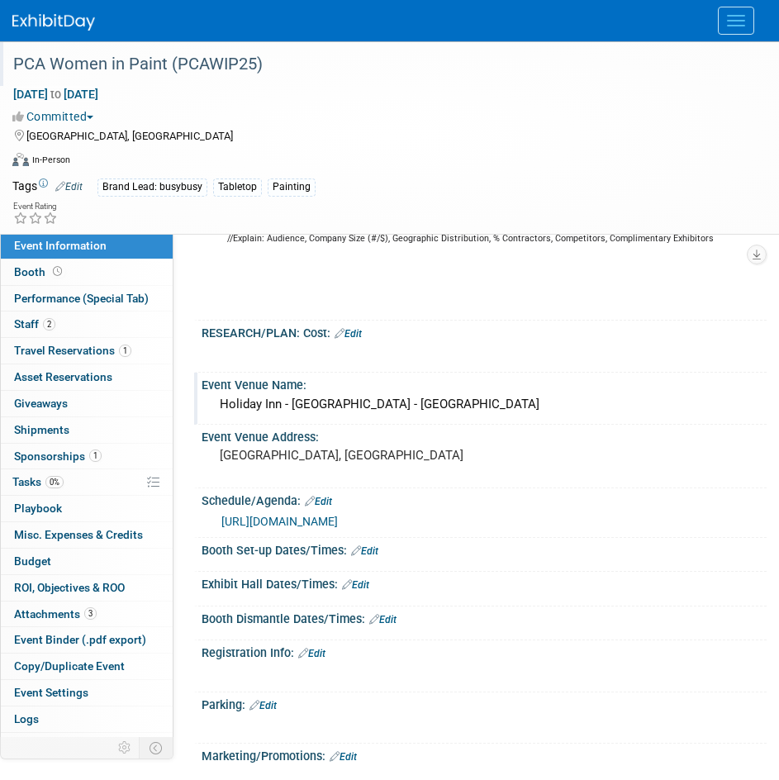
click at [366, 591] on link "Edit" at bounding box center [355, 585] width 27 height 12
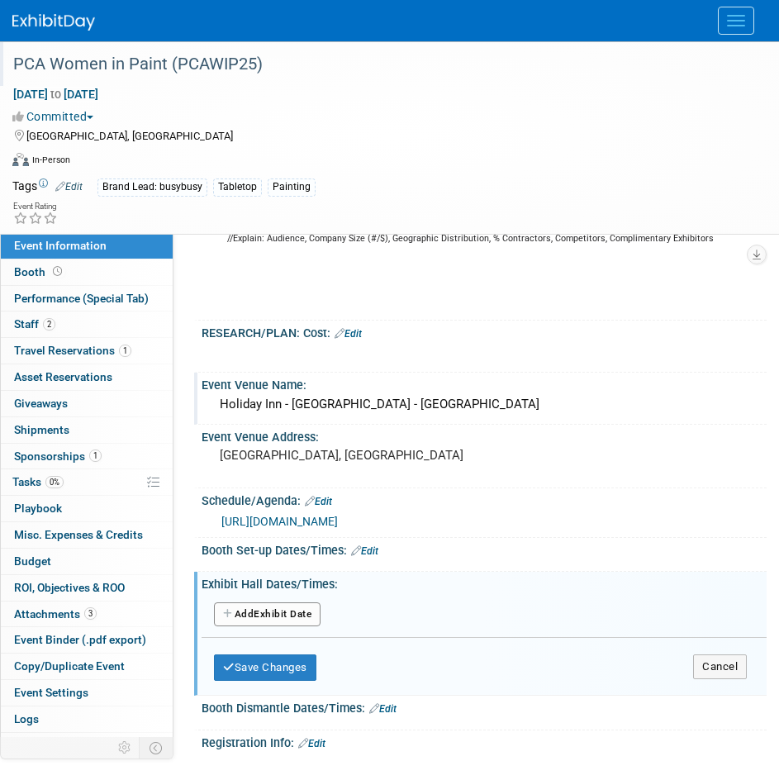
click at [275, 622] on button "Add Another Exhibit Date" at bounding box center [267, 614] width 107 height 25
select select "9"
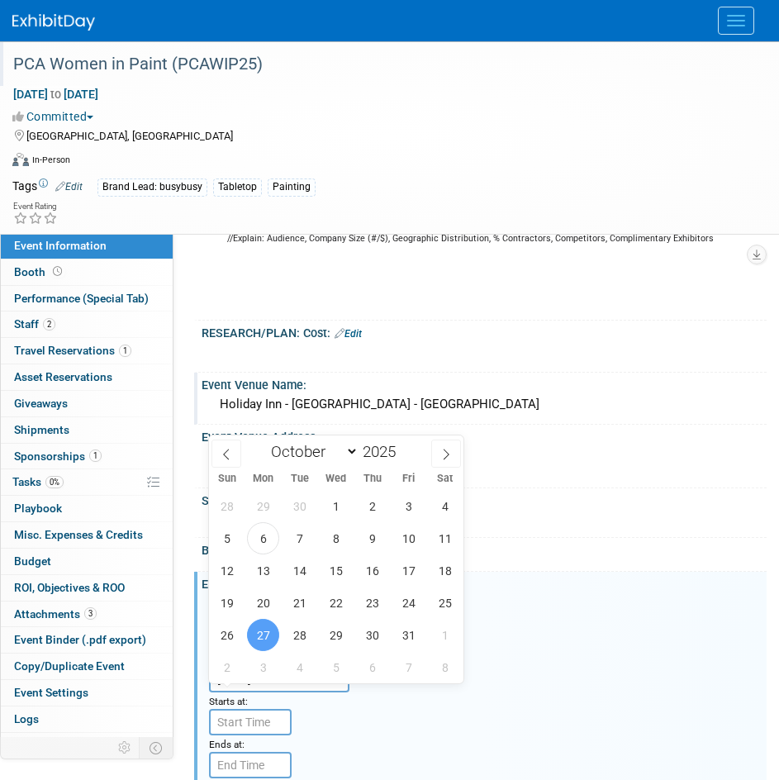
click at [301, 685] on input "Oct 27, 2025" at bounding box center [279, 679] width 140 height 26
click at [299, 629] on span "28" at bounding box center [299, 635] width 32 height 32
type input "Oct 28, 2025"
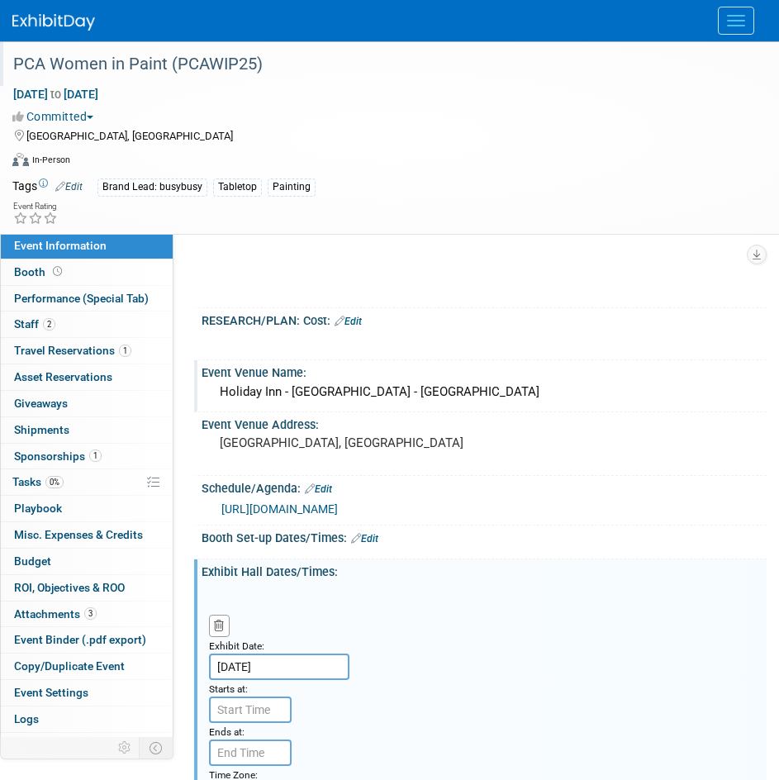
scroll to position [734, 0]
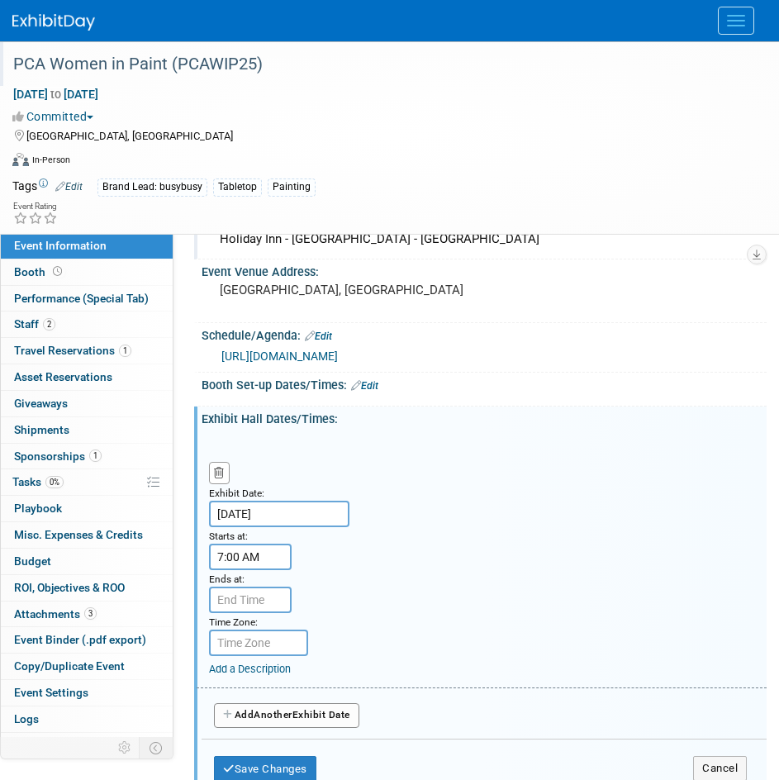
click at [263, 570] on input "7:00 AM" at bounding box center [250, 557] width 83 height 26
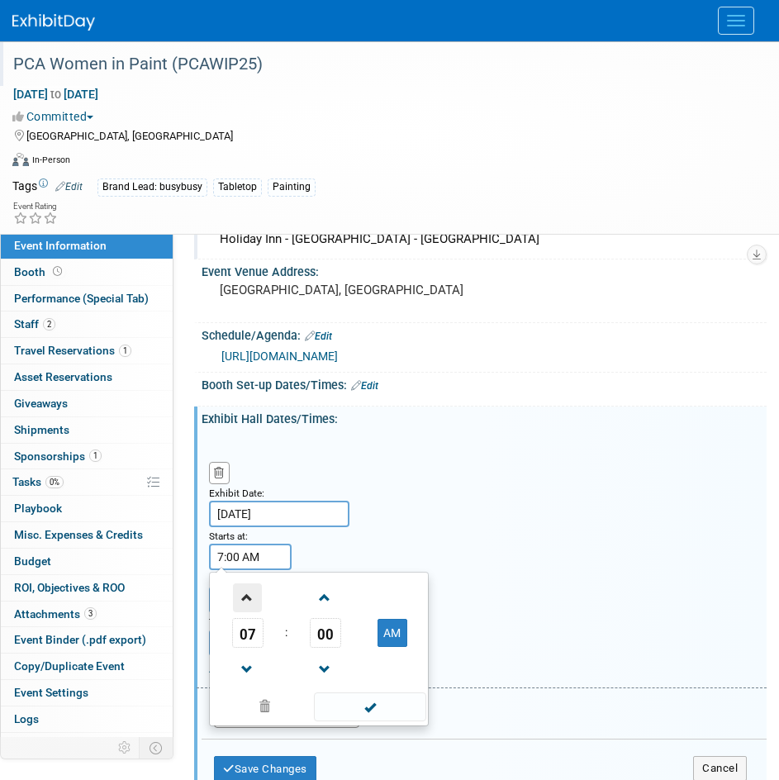
click at [259, 612] on span at bounding box center [247, 597] width 29 height 29
click at [258, 612] on span at bounding box center [247, 597] width 29 height 29
click at [336, 648] on span "00" at bounding box center [325, 633] width 31 height 30
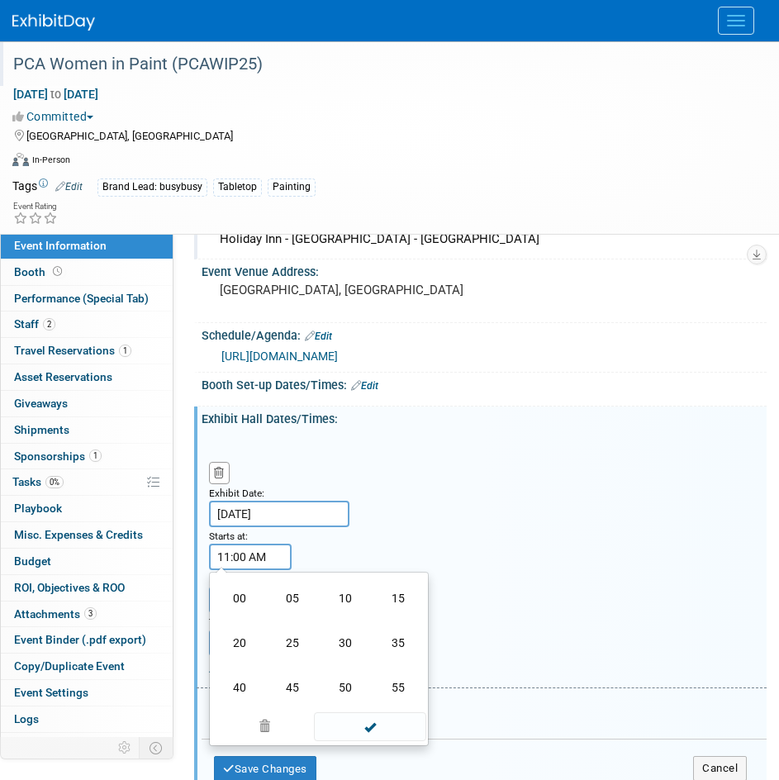
click at [336, 657] on td "30" at bounding box center [345, 643] width 53 height 45
type input "11:30 AM"
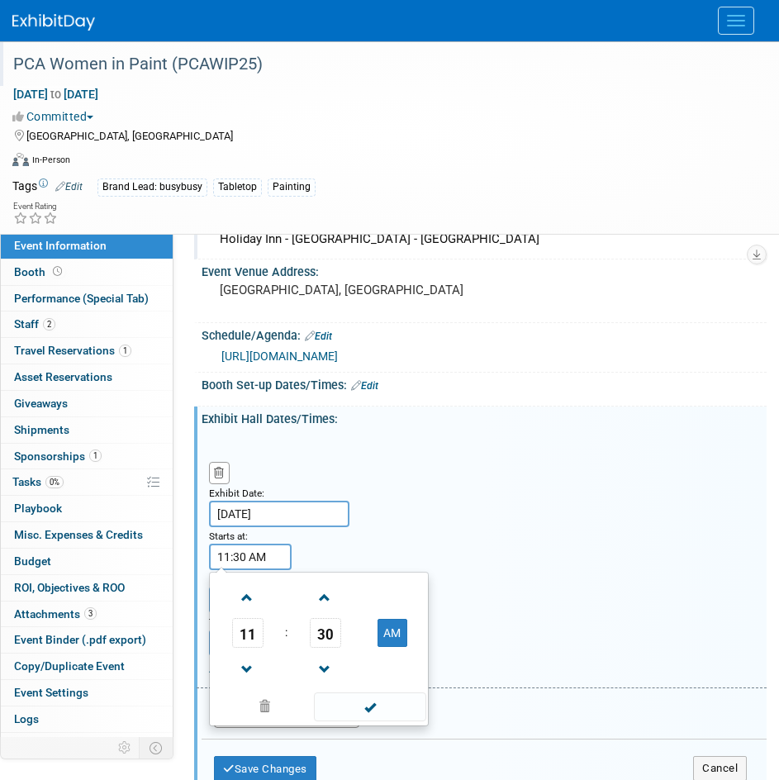
click at [424, 572] on div "Exhibit Date: Oct 28, 2025 Starts at: 11:30 AM 11 : 30 AM 12 01 02 03 04 05 06 …" at bounding box center [482, 562] width 570 height 254
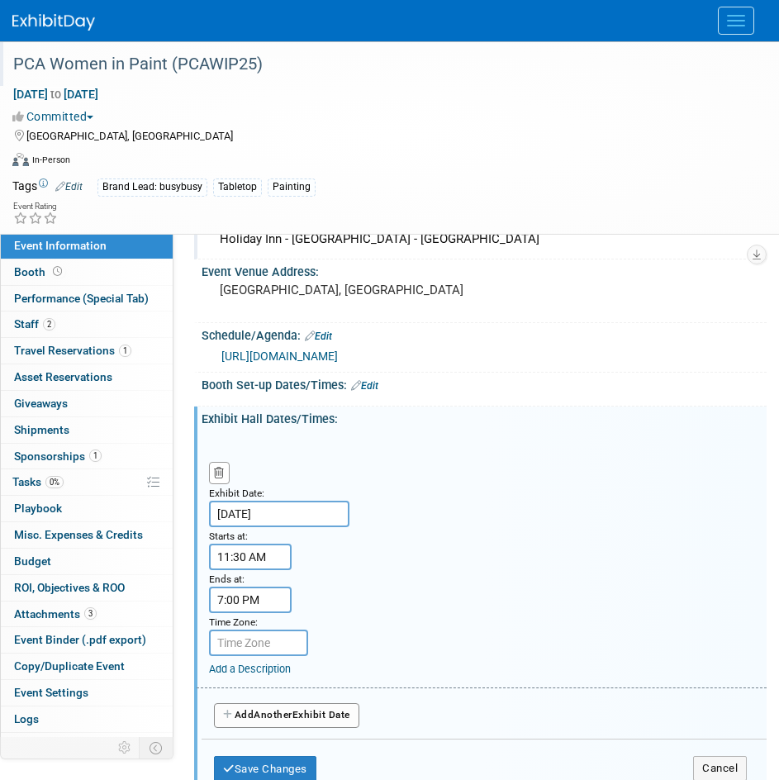
click at [270, 609] on input "7:00 PM" at bounding box center [250, 600] width 83 height 26
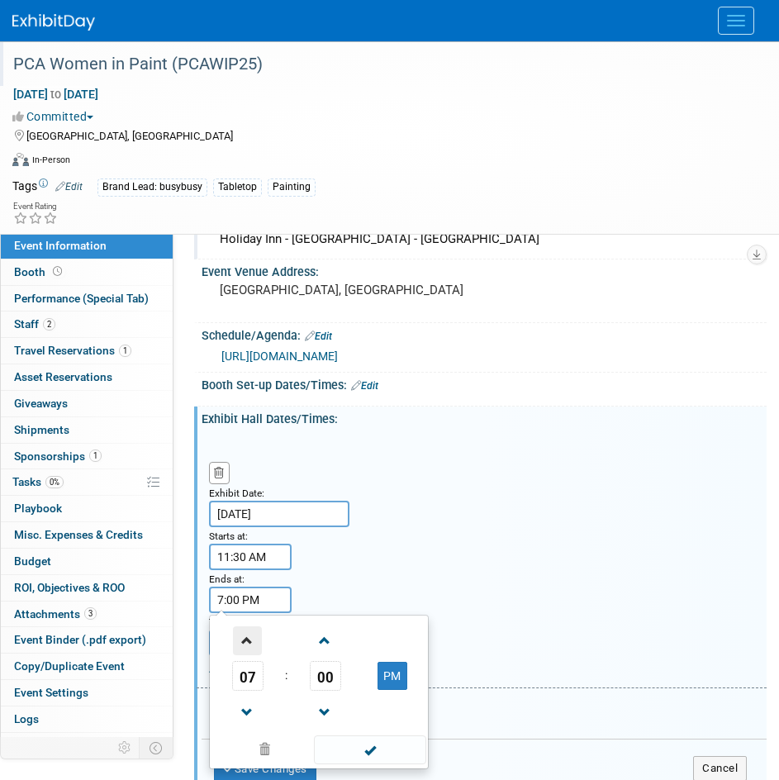
click at [256, 650] on span at bounding box center [247, 640] width 29 height 29
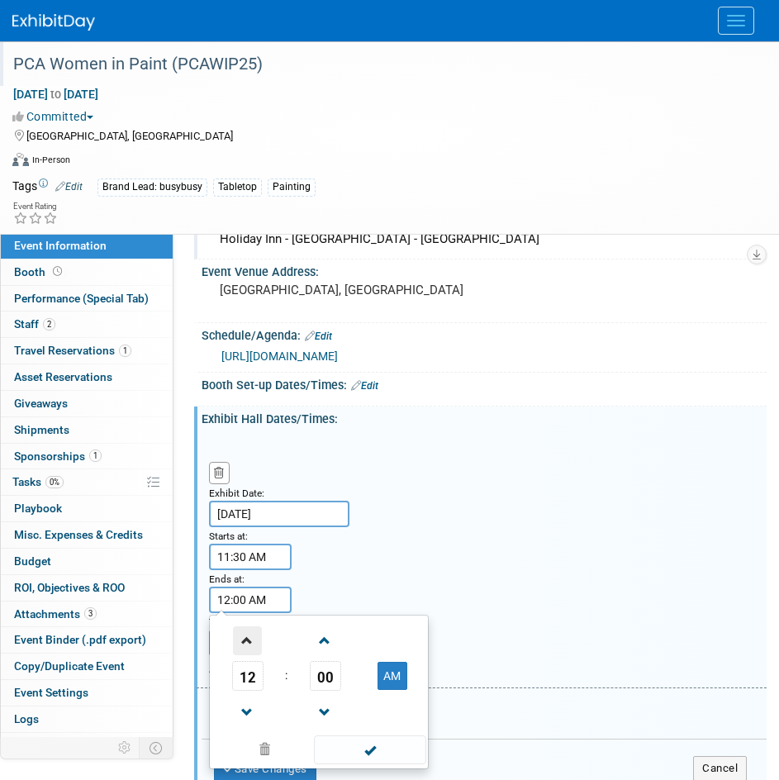
click at [256, 650] on span at bounding box center [247, 640] width 29 height 29
click at [322, 691] on span "00" at bounding box center [325, 676] width 31 height 30
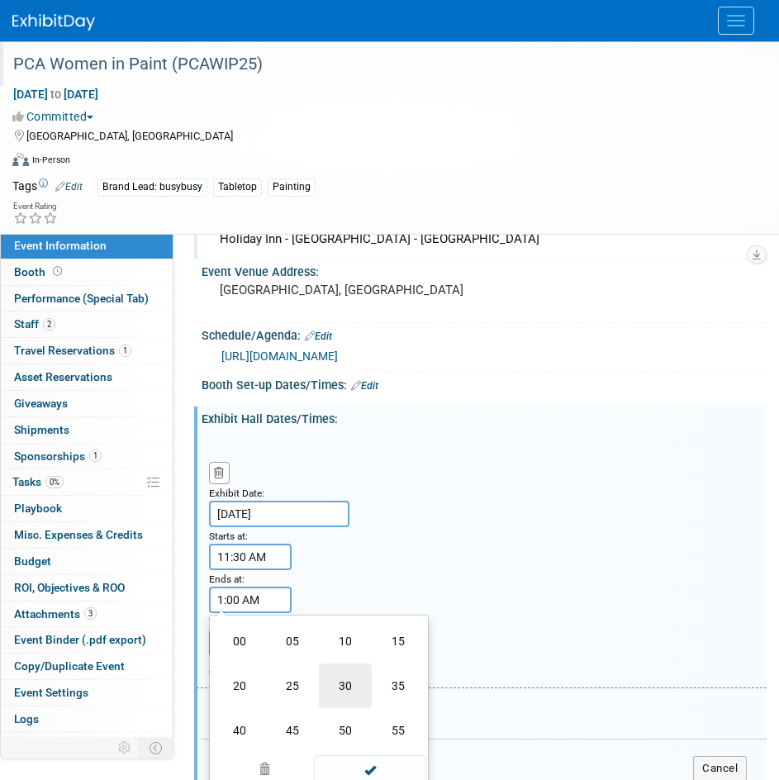
click at [335, 700] on td "30" at bounding box center [345, 686] width 53 height 45
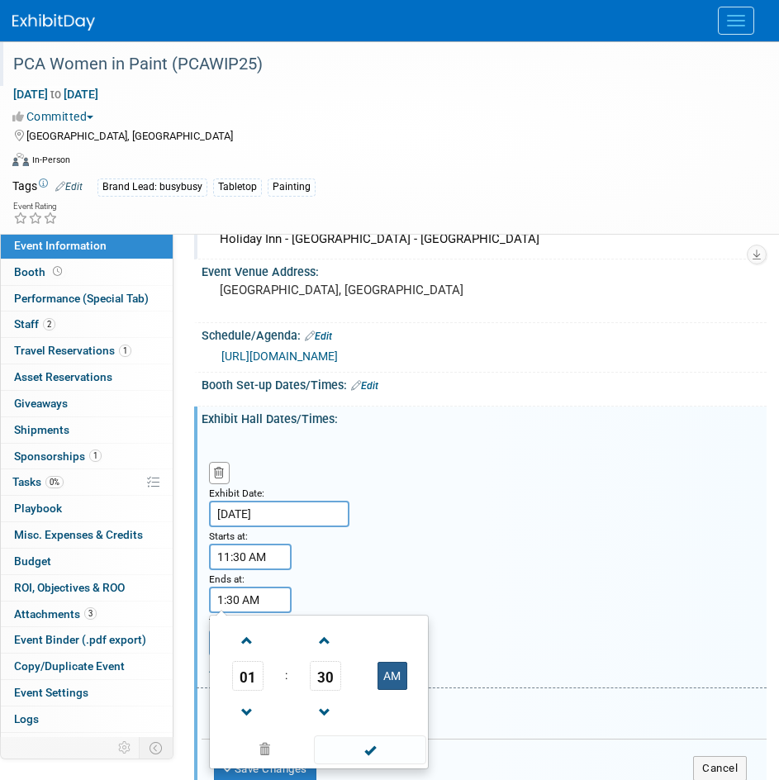
click at [392, 685] on button "AM" at bounding box center [393, 676] width 30 height 28
type input "1:30 PM"
click at [440, 593] on div "Exhibit Date: Oct 28, 2025 Starts at: 11:30 AM Ends at: 1:30 PM 01 : 30 PM 12 0…" at bounding box center [482, 562] width 570 height 254
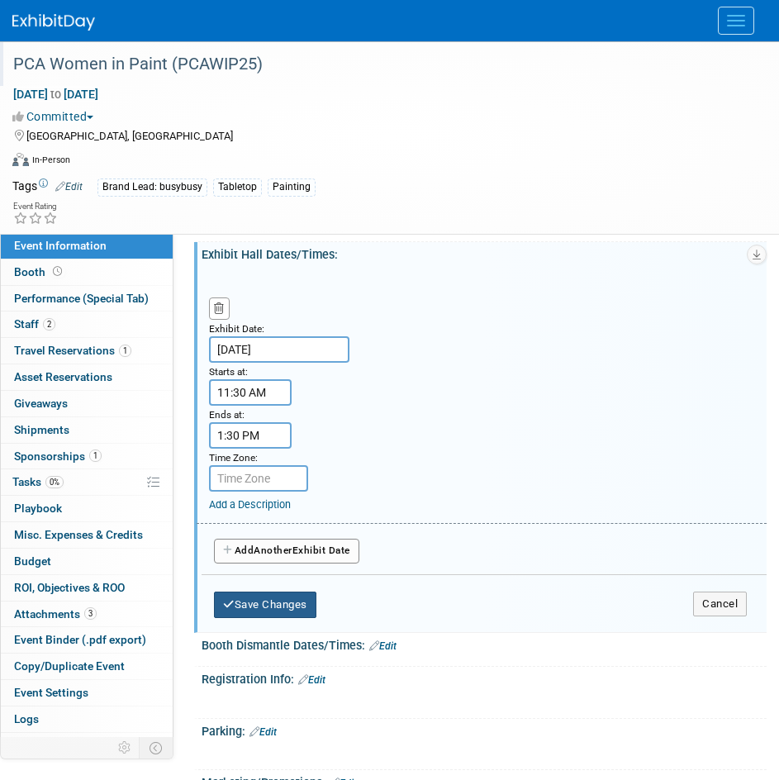
scroll to position [899, 0]
click at [256, 617] on button "Save Changes" at bounding box center [265, 604] width 102 height 26
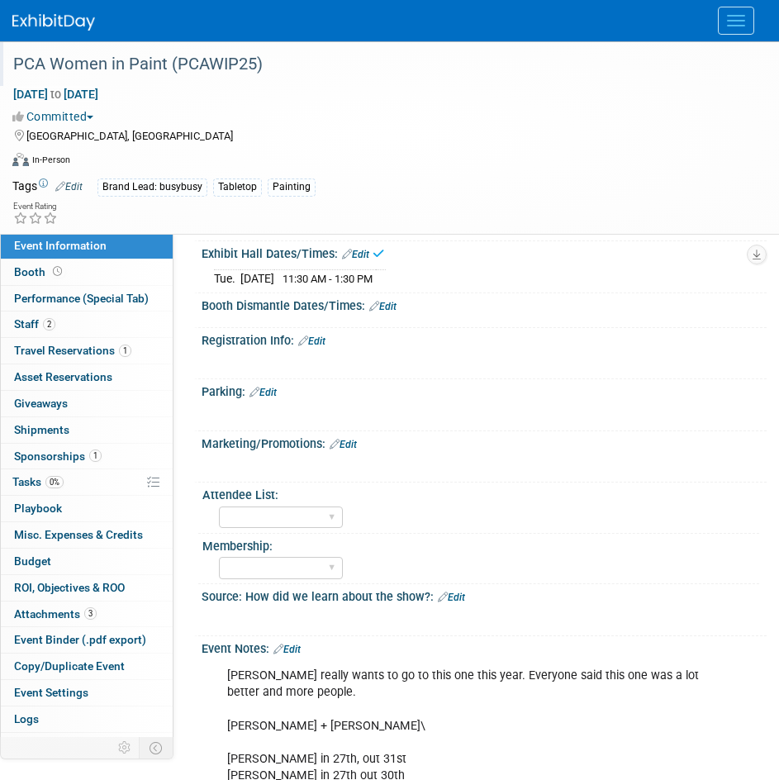
click at [358, 260] on link "Edit" at bounding box center [355, 255] width 27 height 12
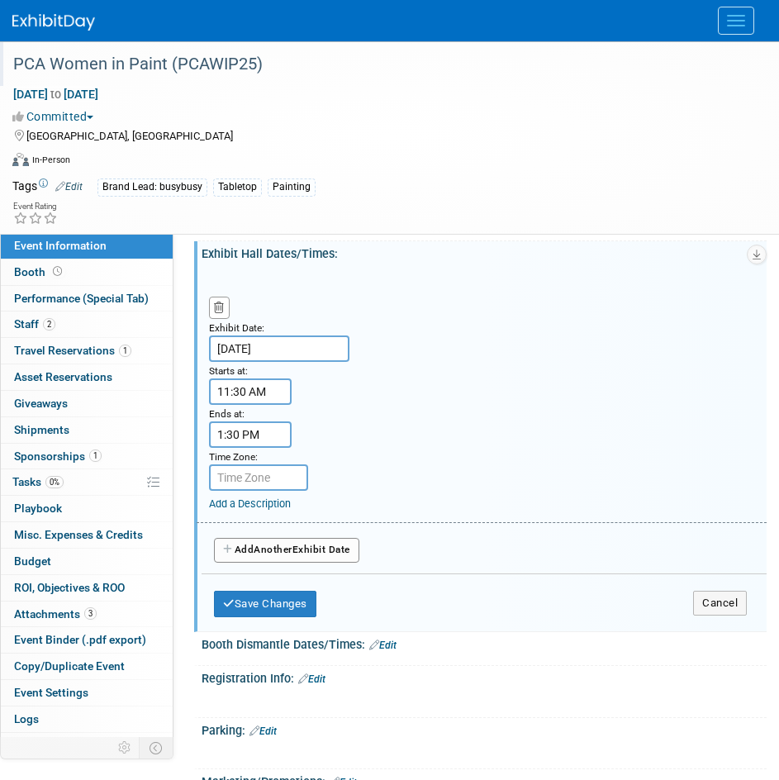
click at [269, 509] on div "Add a Description Description:" at bounding box center [488, 501] width 558 height 21
click at [259, 510] on link "Add a Description" at bounding box center [250, 503] width 82 height 12
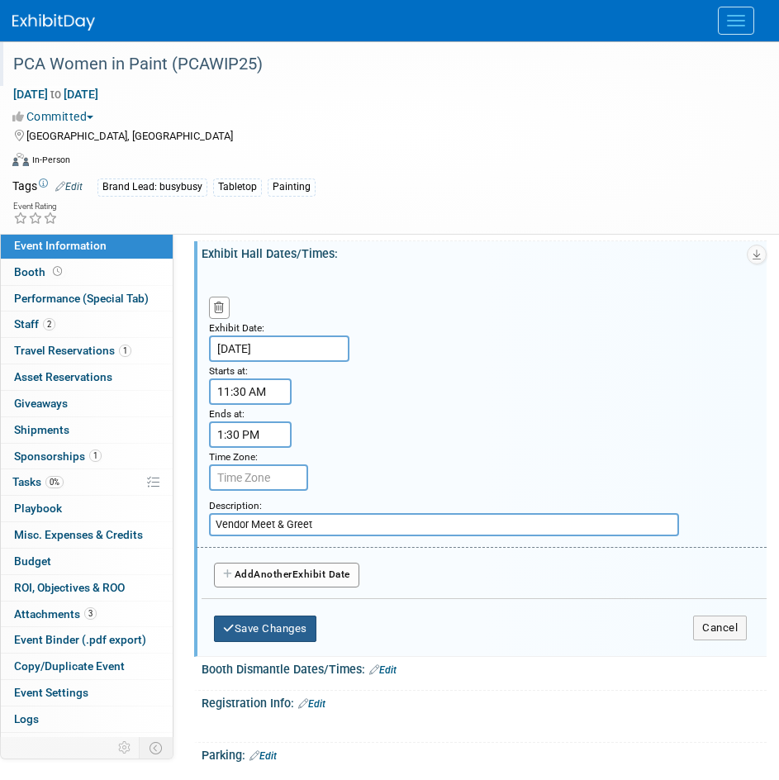
type input "Vendor Meet & Greet"
click at [246, 642] on button "Save Changes" at bounding box center [265, 629] width 102 height 26
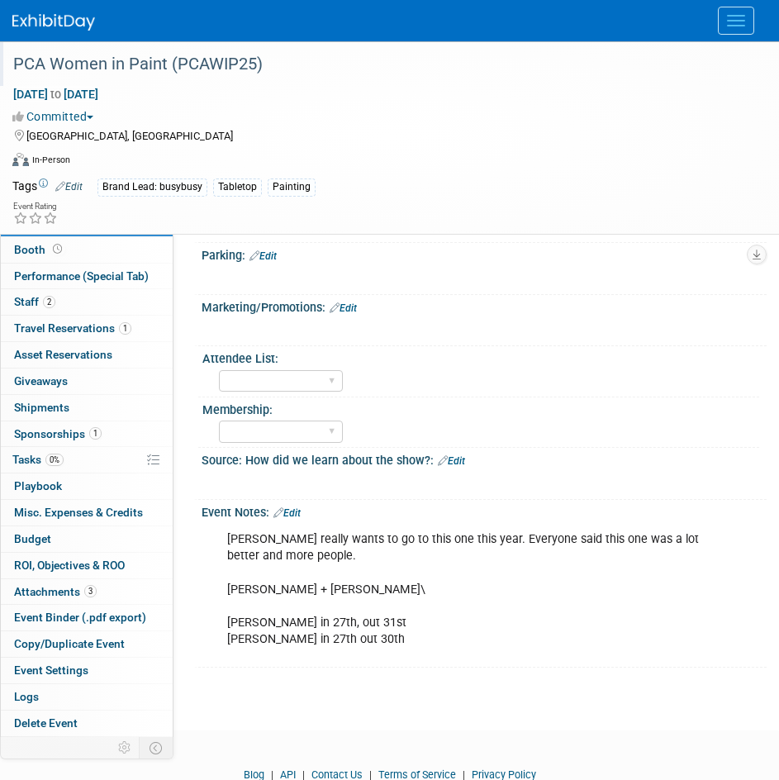
scroll to position [1117, 0]
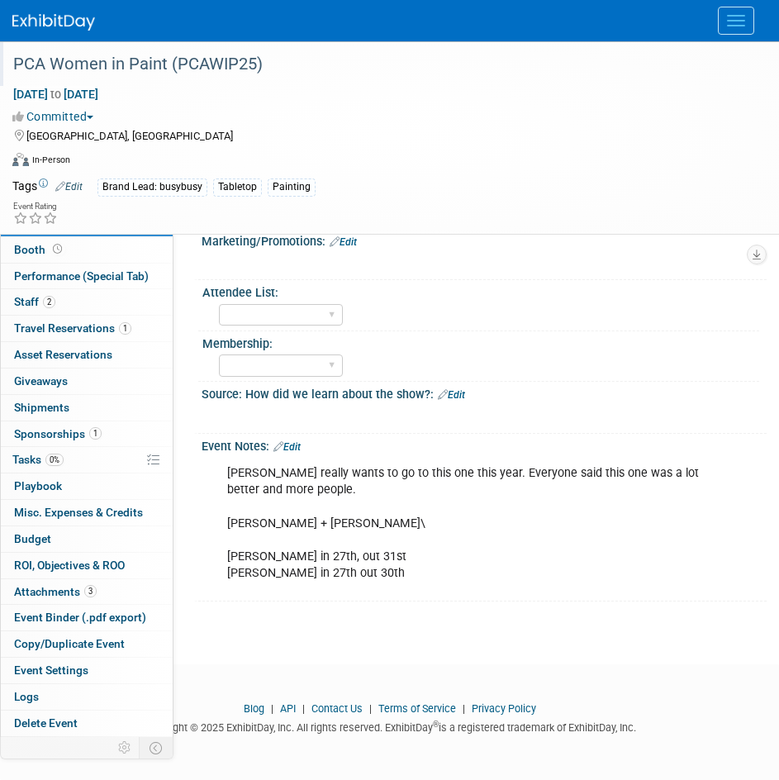
click at [298, 448] on link "Edit" at bounding box center [286, 447] width 27 height 12
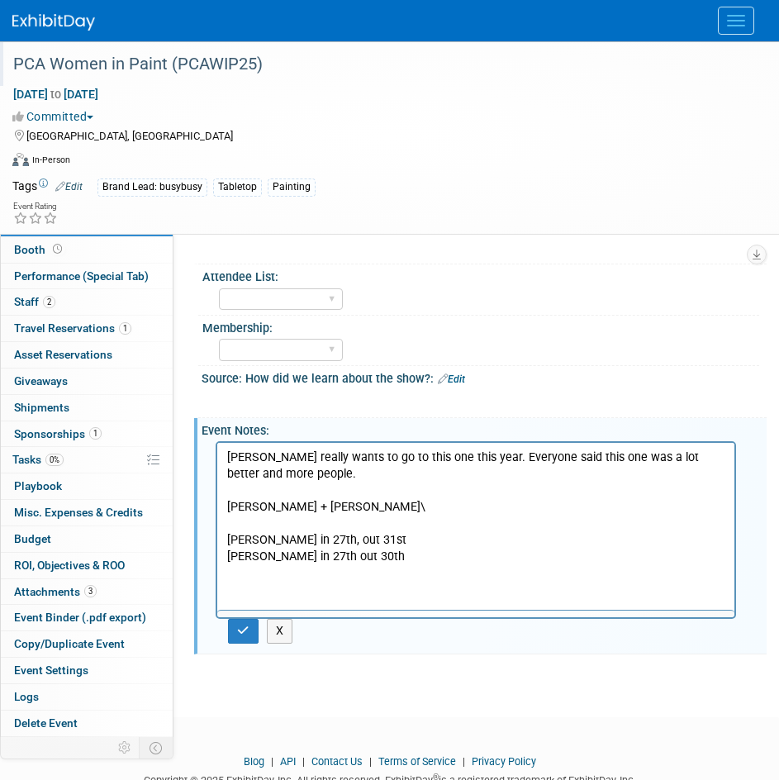
scroll to position [0, 0]
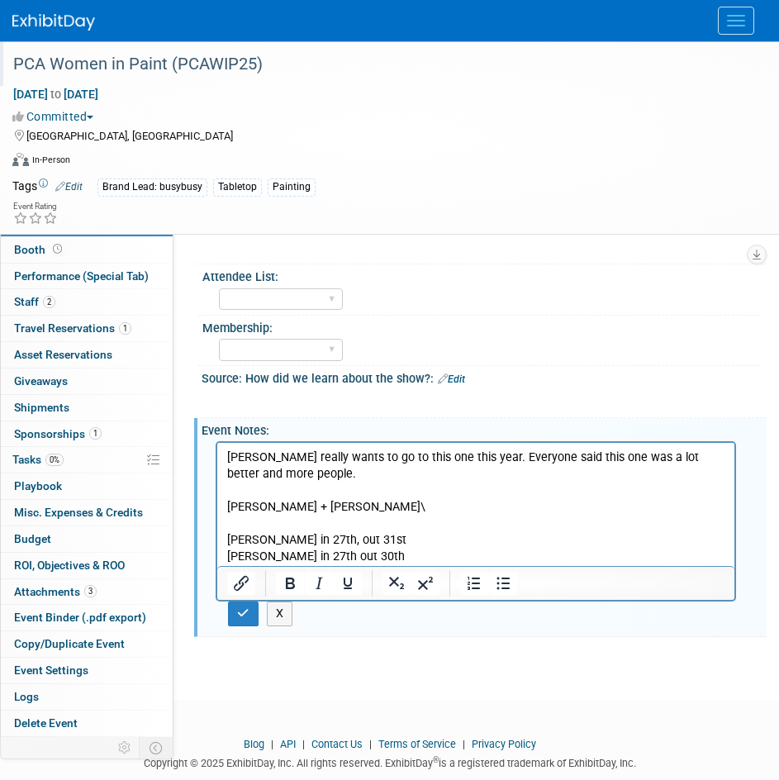
click at [374, 553] on p "Bracken really wants to go to this one this year. Everyone said this one was a …" at bounding box center [476, 507] width 498 height 117
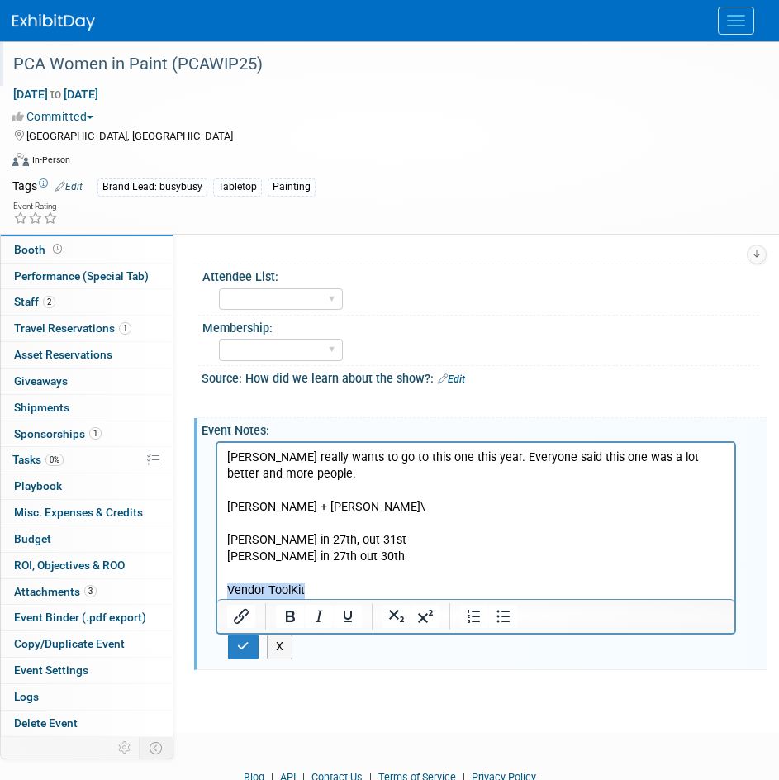
drag, startPoint x: 328, startPoint y: 588, endPoint x: 216, endPoint y: 595, distance: 112.6
click at [217, 595] on html "Bracken really wants to go to this one this year. Everyone said this one was a …" at bounding box center [475, 521] width 517 height 156
click at [247, 626] on icon "Insert/edit link" at bounding box center [241, 616] width 20 height 20
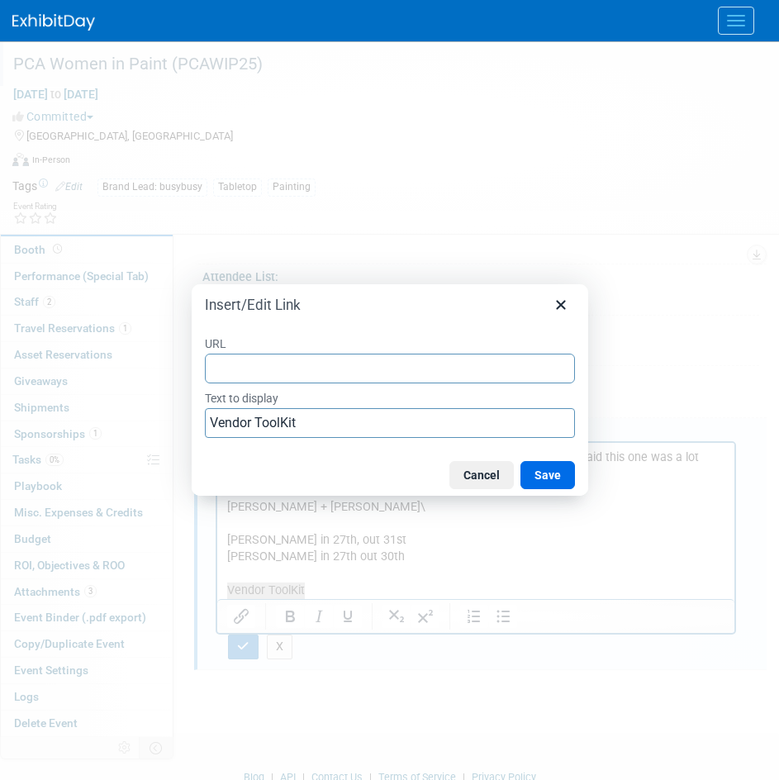
type input "https://drive.google.com/file/d/15MYSTe1jnDiqCszF5biH9BNwDI9UVfyT/view"
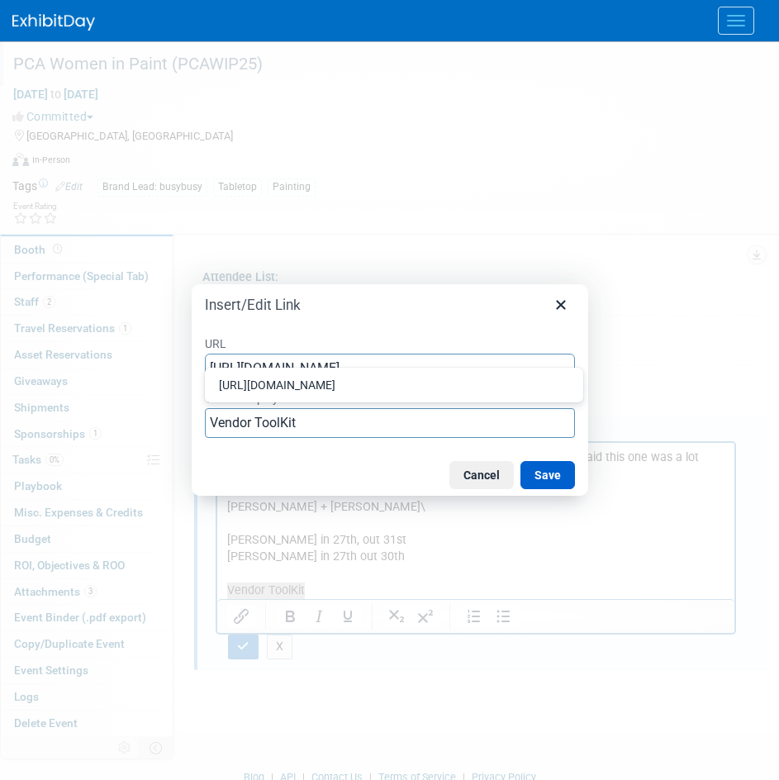
click at [554, 473] on button "Save" at bounding box center [548, 475] width 55 height 28
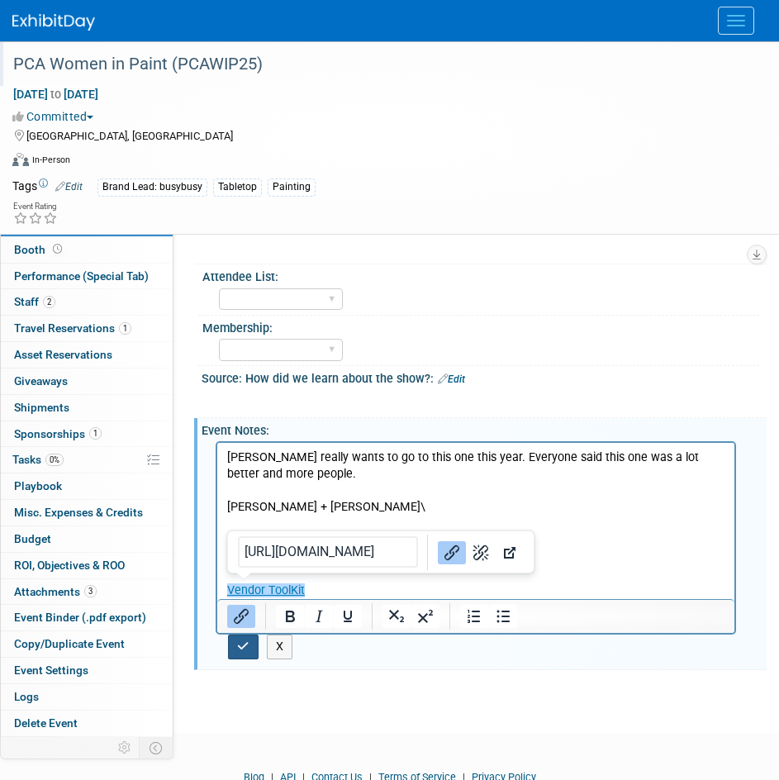
click at [242, 659] on button "button" at bounding box center [243, 647] width 31 height 24
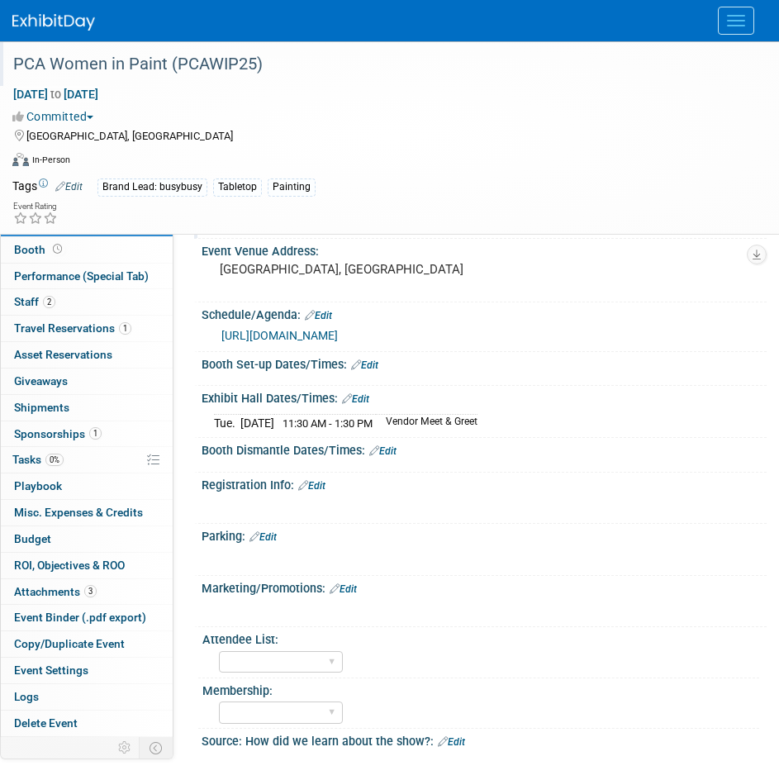
scroll to position [621, 0]
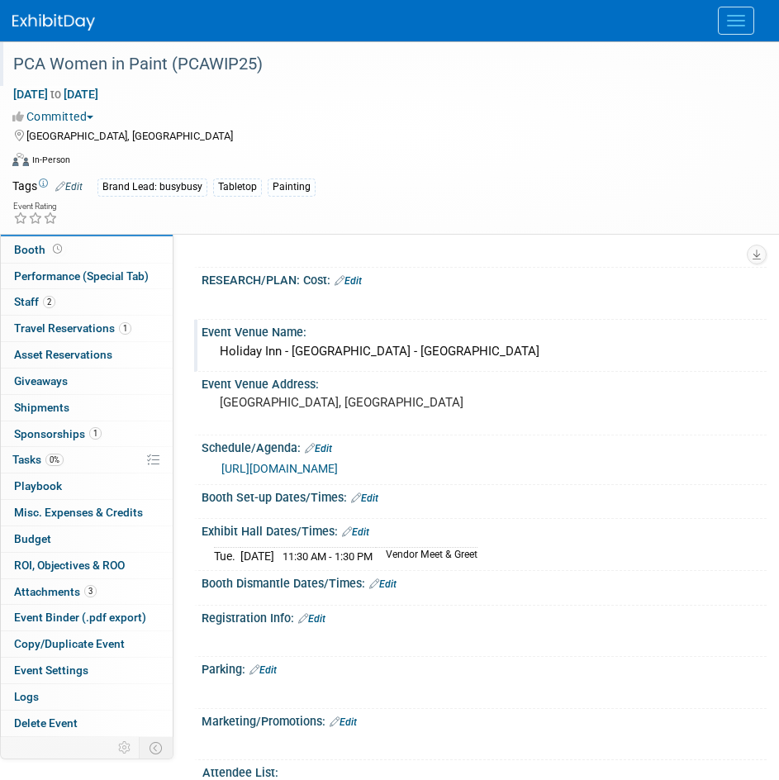
click at [270, 365] on div "Holiday Inn - Broadway - Cucumberland Ballroom" at bounding box center [484, 352] width 565 height 27
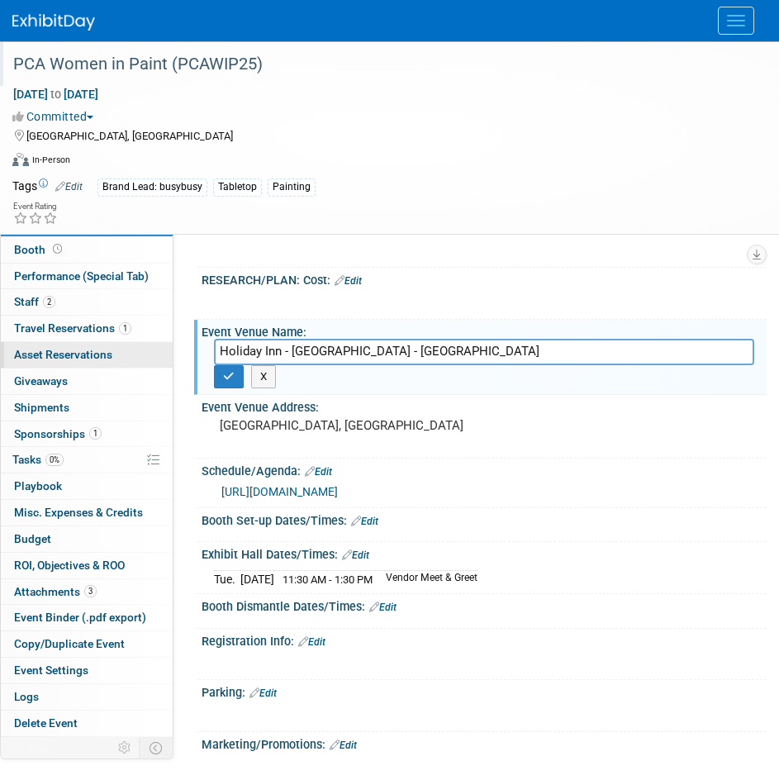
drag, startPoint x: 344, startPoint y: 352, endPoint x: 152, endPoint y: 348, distance: 191.7
click at [152, 348] on div "Event Information Event Info Booth Booth Performance (Special Tab) Performance …" at bounding box center [389, 279] width 779 height 1718
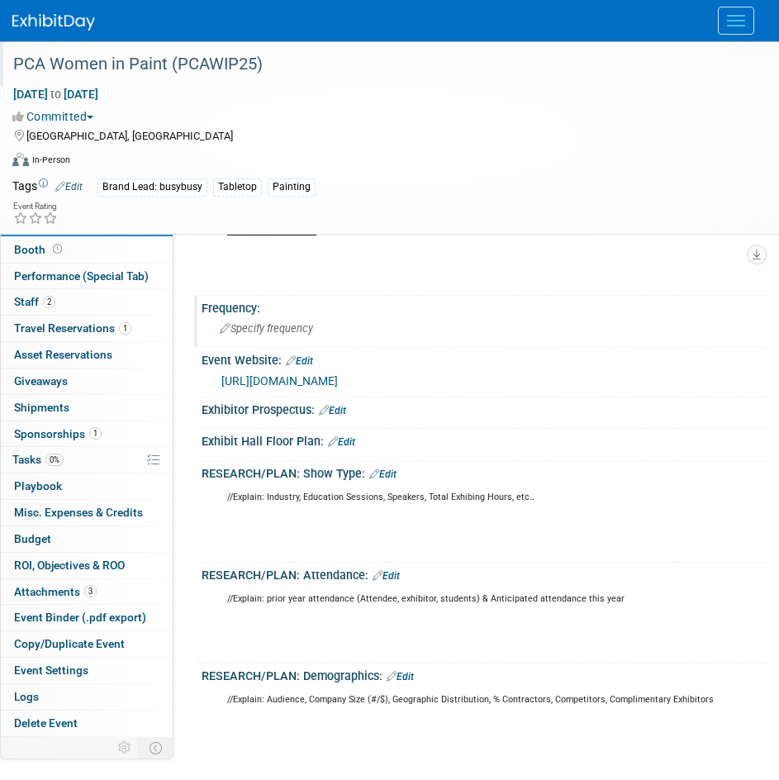
scroll to position [0, 0]
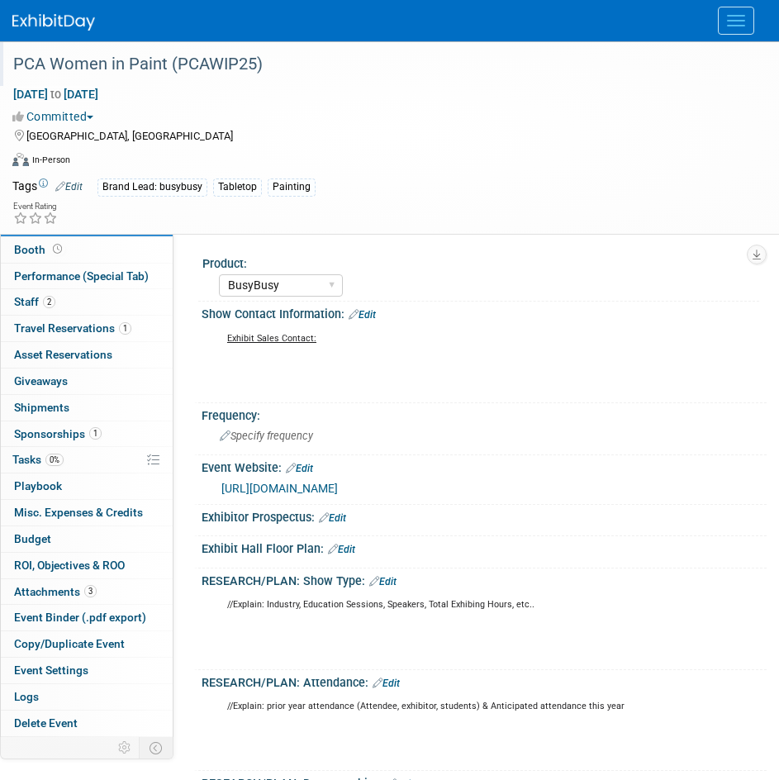
click at [338, 489] on link "https://www.pcapainted.org/event/pca-women-in-paint-conference/" at bounding box center [279, 488] width 117 height 13
drag, startPoint x: 307, startPoint y: 468, endPoint x: 331, endPoint y: 460, distance: 25.1
click at [307, 468] on link "Edit" at bounding box center [299, 469] width 27 height 12
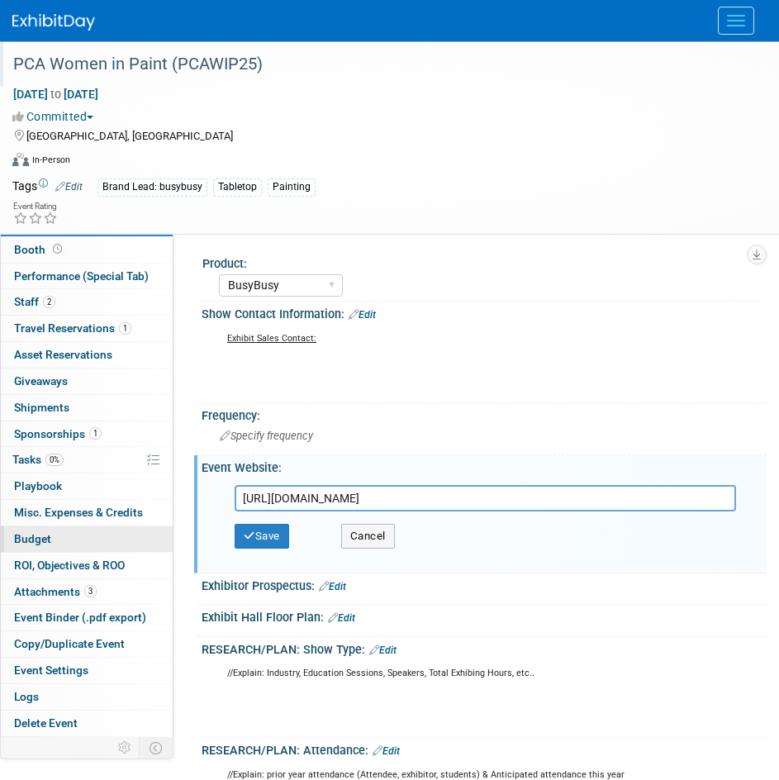
drag, startPoint x: 615, startPoint y: 486, endPoint x: 125, endPoint y: 532, distance: 492.2
click at [0, 500] on html "busybusy Events Add Event Bulk Upload Events Shareable Event Boards Recently Vi…" at bounding box center [389, 390] width 779 height 780
type input "https://www.pcapainted.org/event/women-in-paint-2025/"
click at [262, 540] on button "Save" at bounding box center [262, 536] width 55 height 25
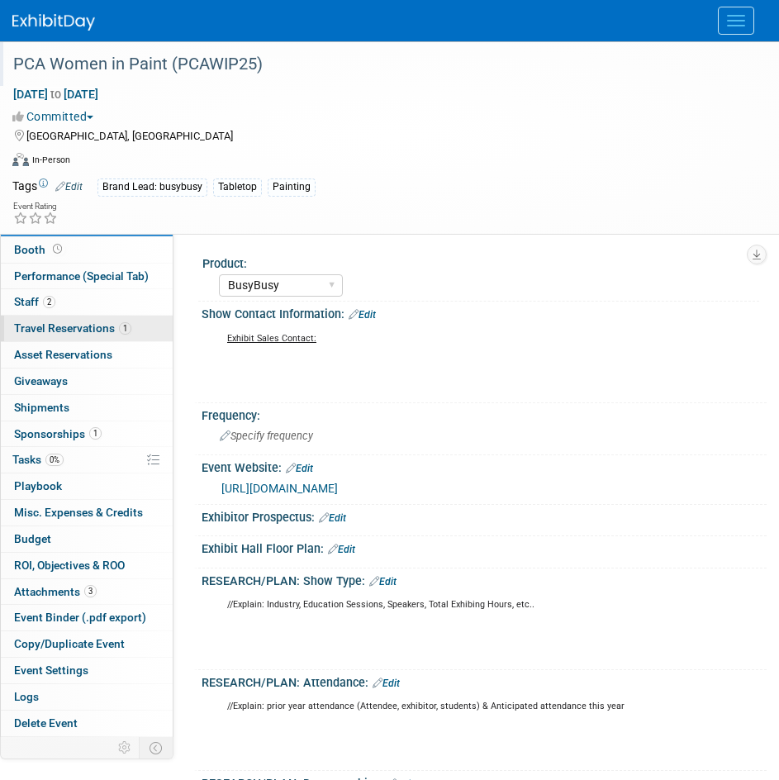
click at [95, 335] on link "1 Travel Reservations 1" at bounding box center [87, 329] width 172 height 26
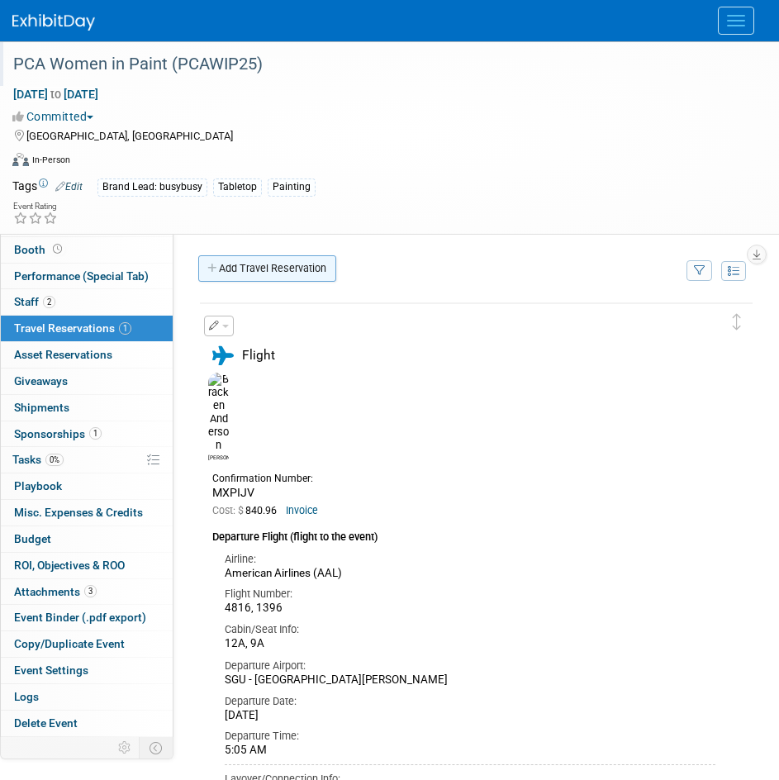
click at [247, 259] on link "Add Travel Reservation" at bounding box center [267, 268] width 138 height 26
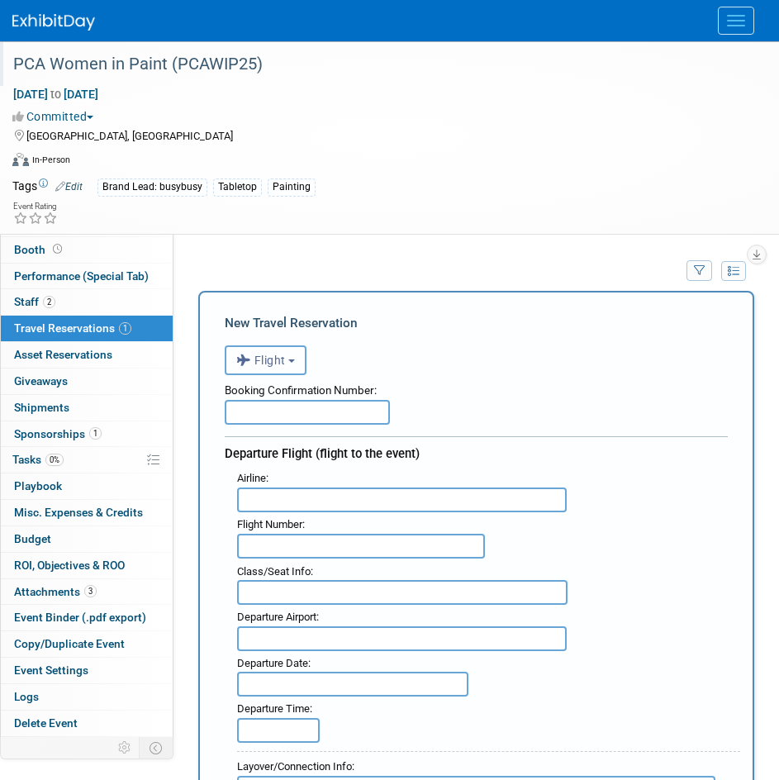
click at [275, 360] on span "Flight" at bounding box center [261, 360] width 50 height 13
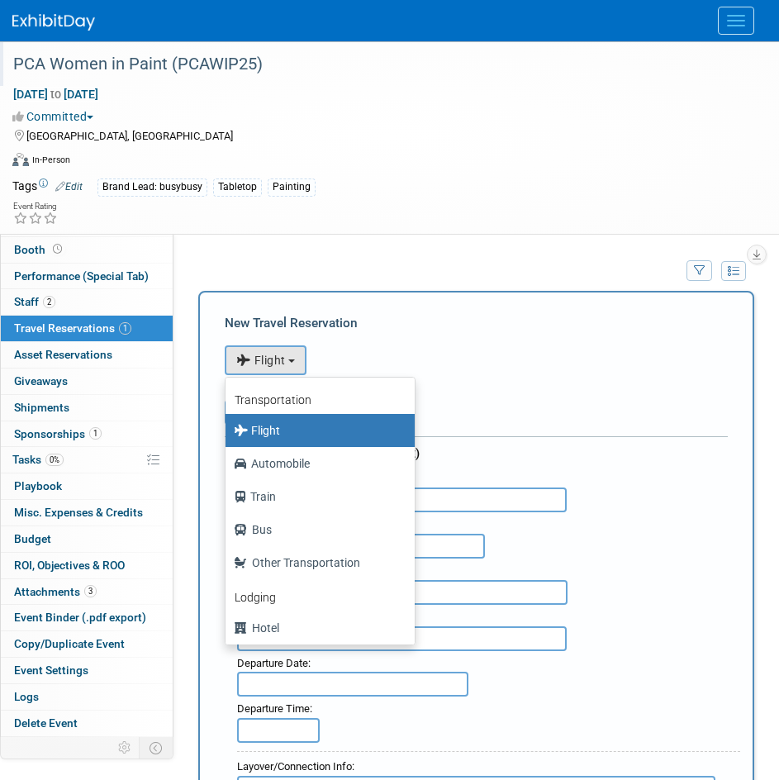
click at [297, 623] on label "Hotel" at bounding box center [316, 628] width 164 height 26
click at [228, 623] on input "Hotel" at bounding box center [222, 626] width 11 height 11
select select "6"
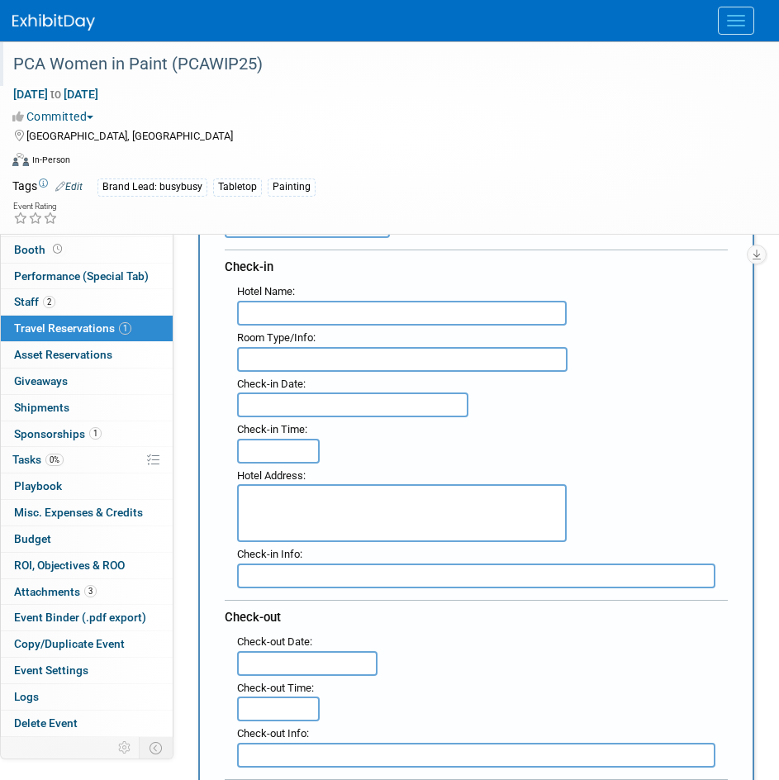
scroll to position [248, 0]
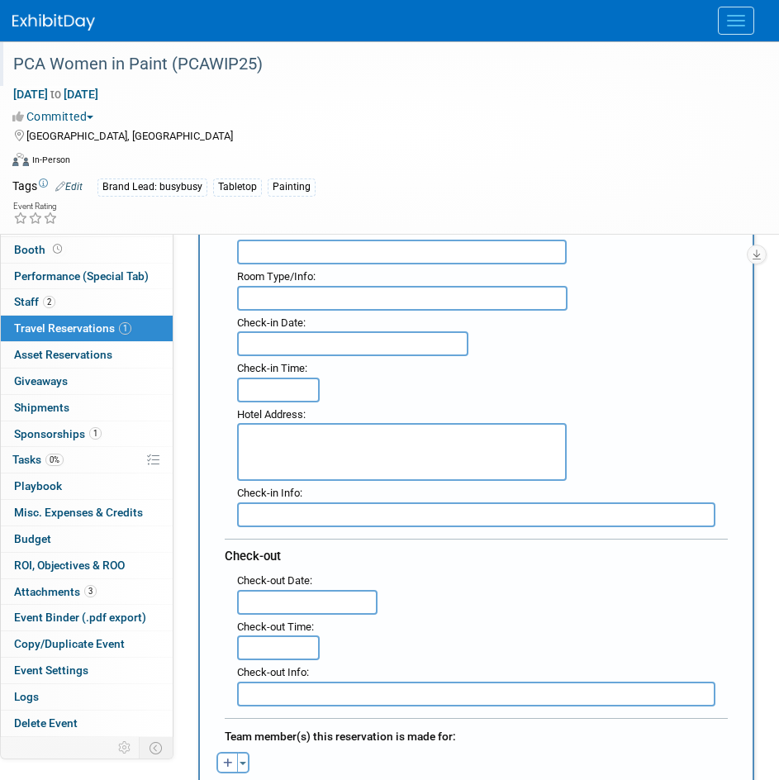
type input "3:00 PM"
click at [263, 383] on input "3:00 PM" at bounding box center [278, 390] width 83 height 25
click at [511, 411] on div "Hotel Address :" at bounding box center [410, 415] width 347 height 18
type input "11:00 AM"
click at [271, 657] on input "11:00 AM" at bounding box center [278, 647] width 83 height 25
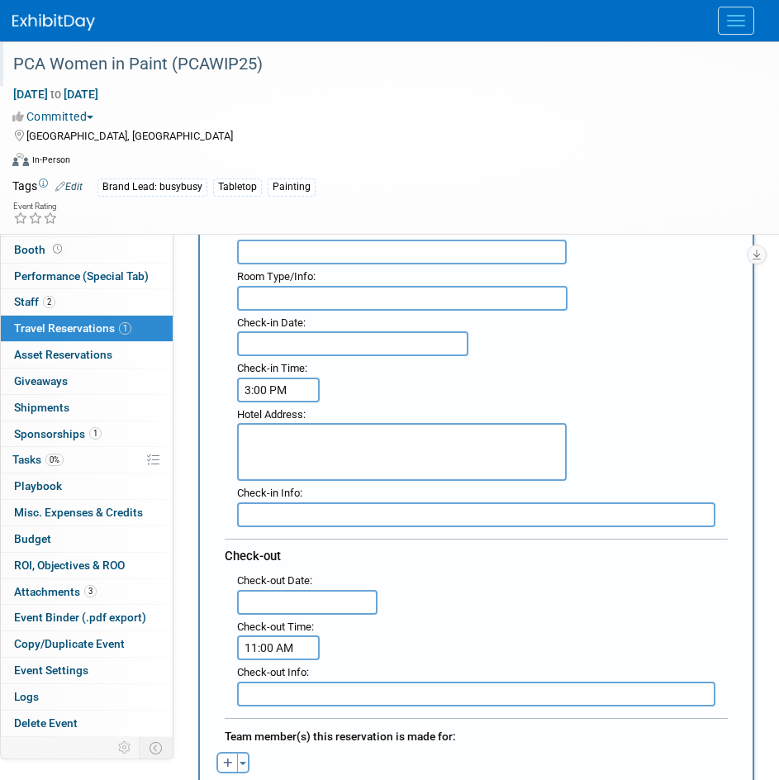
click at [554, 547] on div "Check-out" at bounding box center [476, 554] width 503 height 30
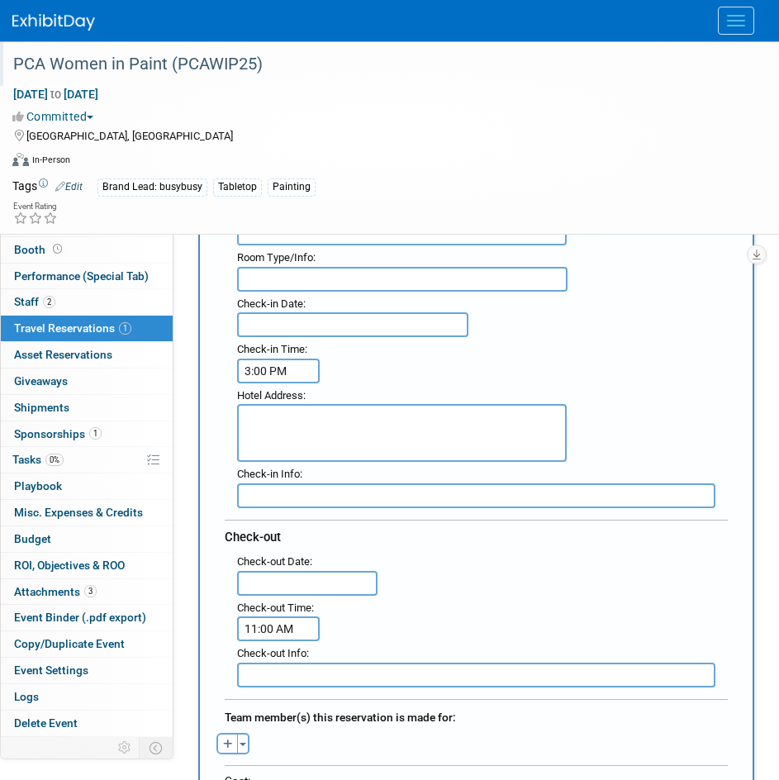
scroll to position [744, 0]
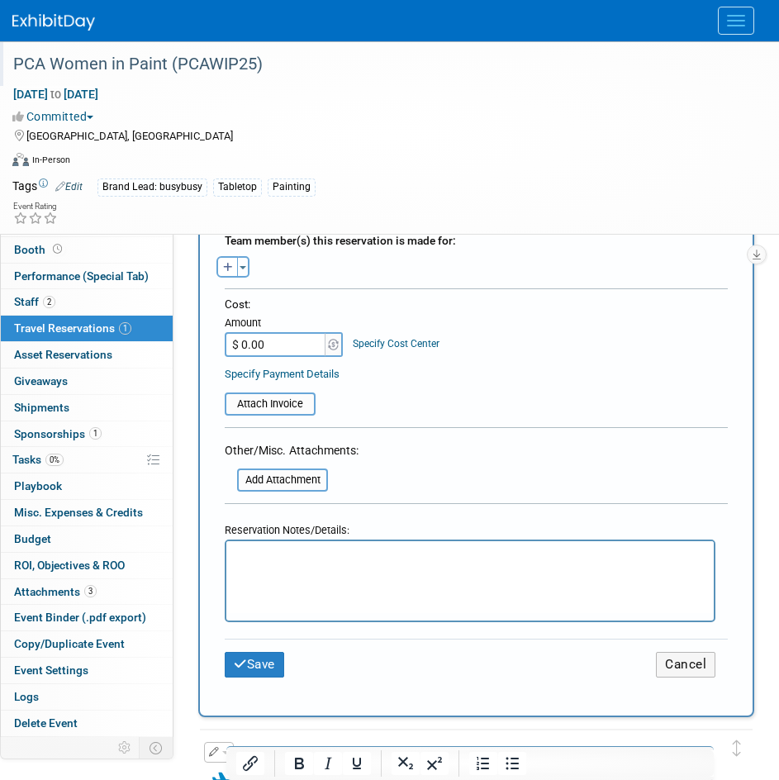
click at [392, 565] on html at bounding box center [470, 553] width 488 height 24
click at [407, 554] on p "Reservations: 1-888-465-4329 Front Desk: 1-615-265-0355" at bounding box center [470, 556] width 468 height 17
click at [404, 554] on p "Reservations: 1-888-465-4329﻿ Front Desk: 1-615-265-0355" at bounding box center [470, 556] width 468 height 17
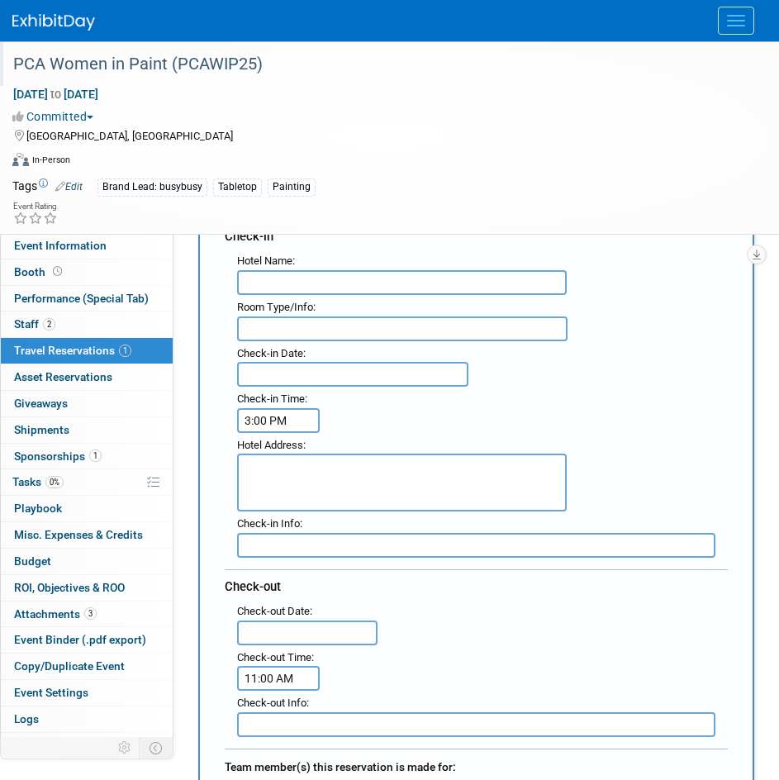
scroll to position [0, 0]
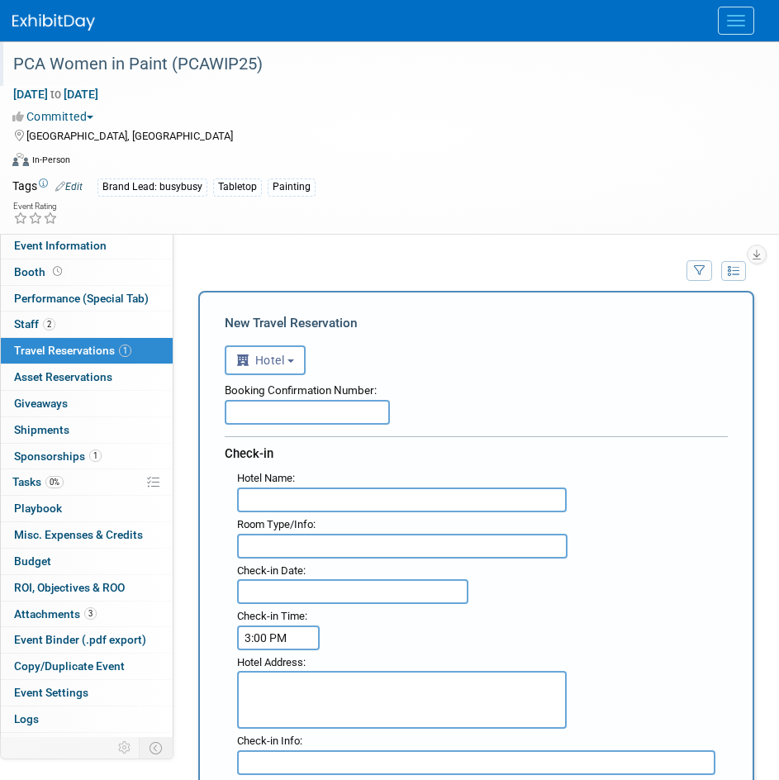
click at [308, 406] on input "text" at bounding box center [307, 412] width 165 height 25
click at [307, 416] on input "88338164," at bounding box center [307, 412] width 165 height 25
paste input "81522150"
type input "88338164, 81522150"
click at [331, 507] on input "text" at bounding box center [402, 500] width 330 height 25
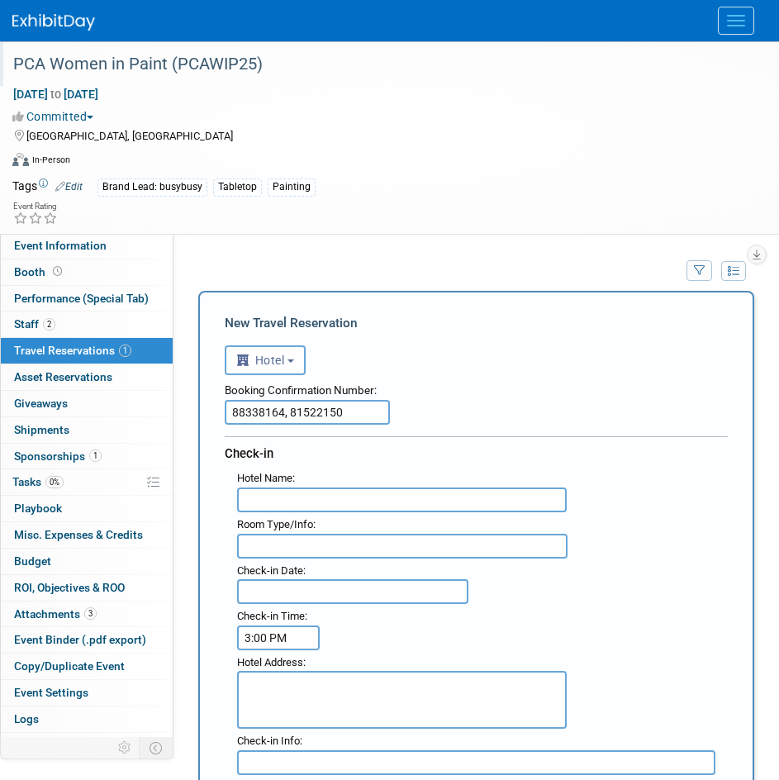
click at [282, 507] on input "text" at bounding box center [402, 500] width 330 height 25
paste input "Holiday Inn & Suites Nashville Downtown - Broadway"
type input "Holiday Inn & Suites Nashville Downtown - Broadway"
click at [270, 550] on input "text" at bounding box center [402, 546] width 331 height 25
type input "1 King"
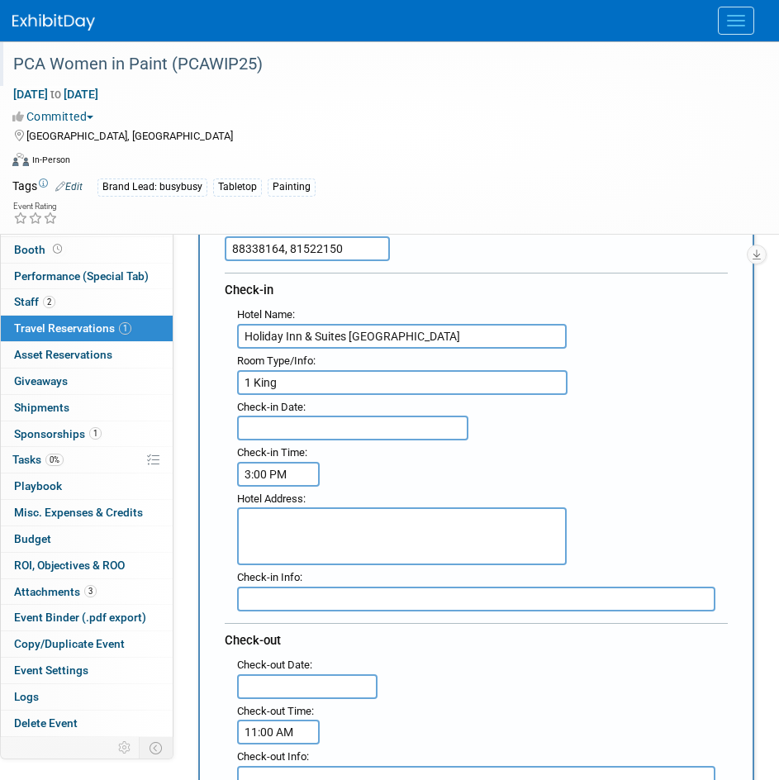
scroll to position [165, 0]
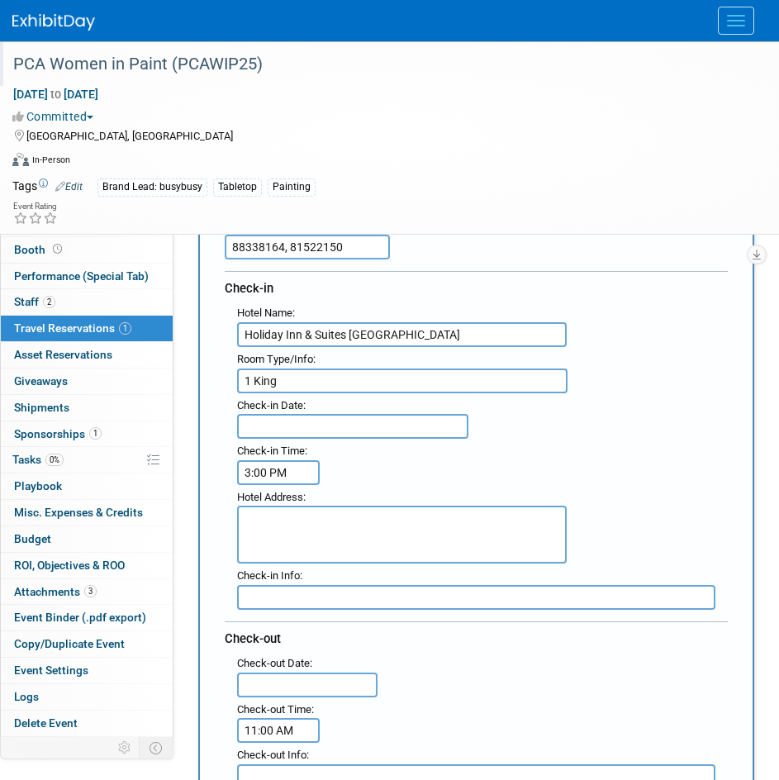
click at [302, 517] on textarea at bounding box center [402, 535] width 330 height 58
paste textarea "415 4th Avenue South, Nashville, Tennessee, United States"
type textarea "415 4th Avenue South, Nashville, Tennessee, United States"
click at [307, 431] on input "text" at bounding box center [352, 426] width 231 height 25
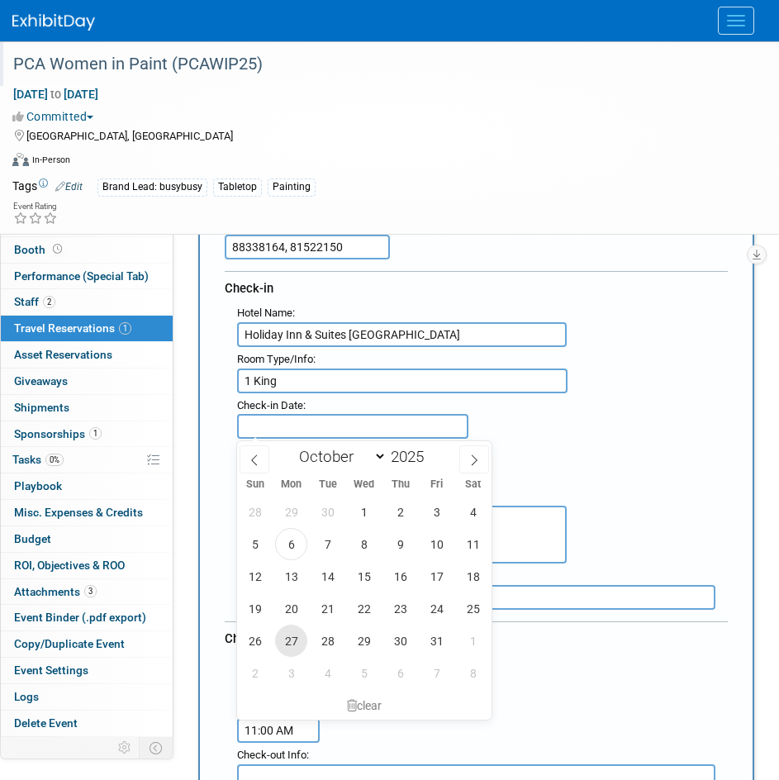
click at [296, 635] on span "27" at bounding box center [291, 641] width 32 height 32
type input "Oct 27, 2025"
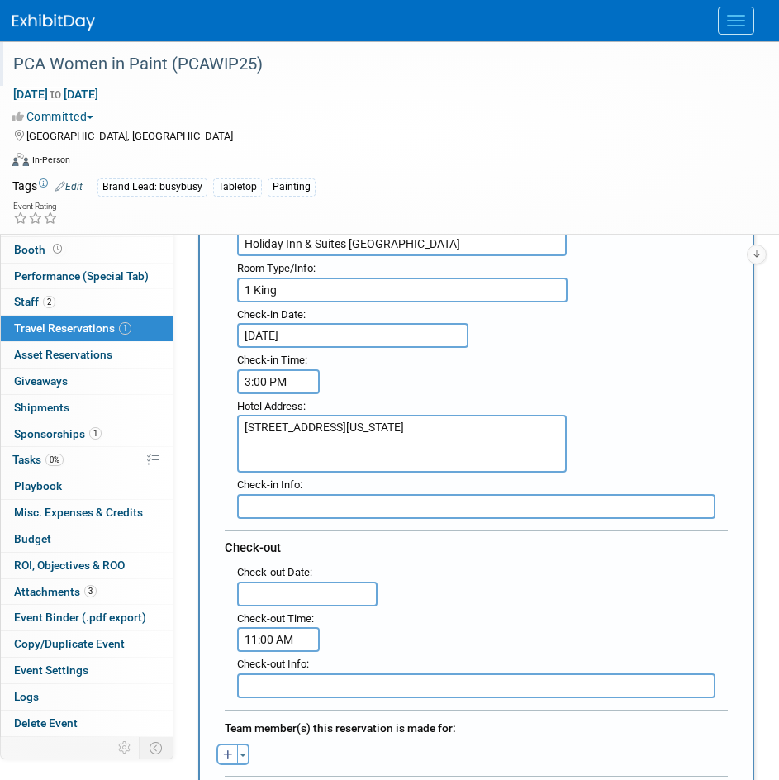
scroll to position [413, 0]
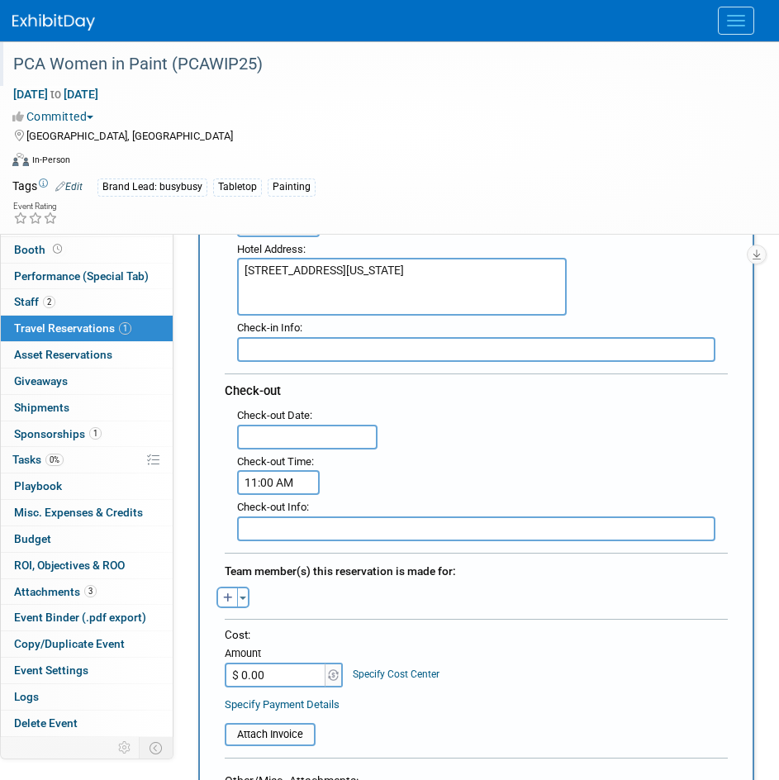
click at [309, 435] on input "text" at bounding box center [307, 437] width 140 height 25
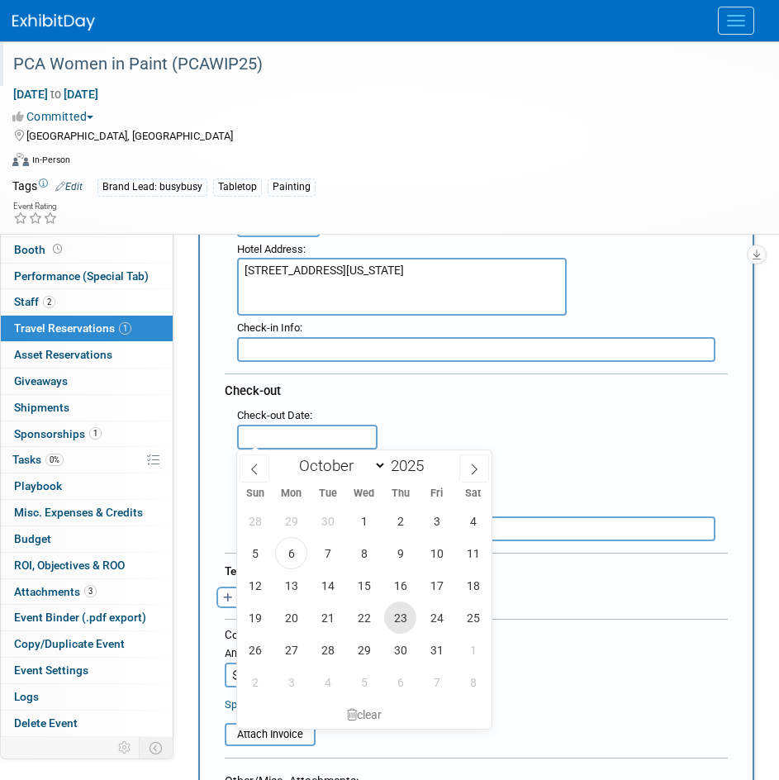
click at [404, 631] on span "23" at bounding box center [400, 618] width 32 height 32
type input "Oct 23, 2025"
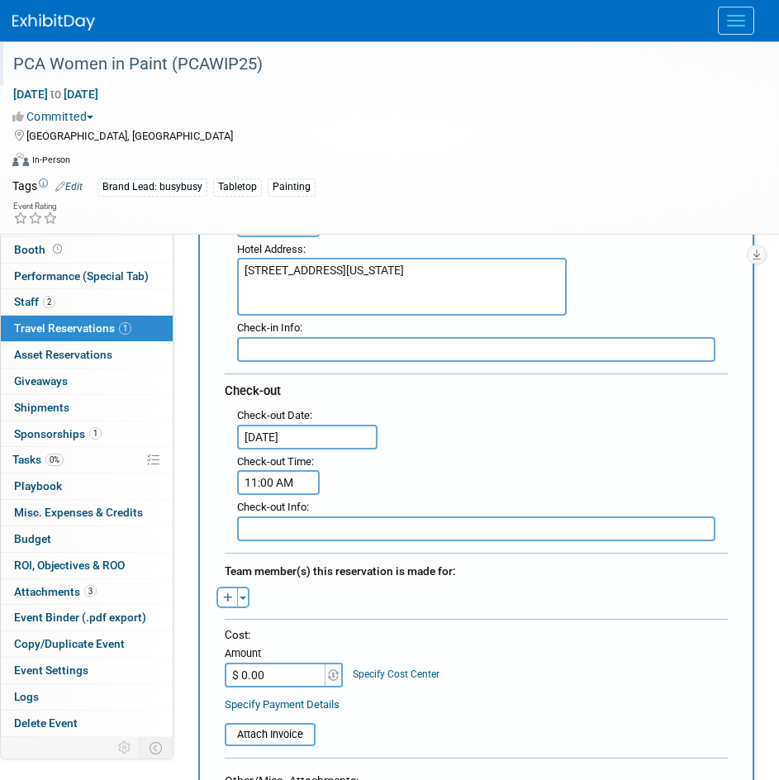
click at [332, 356] on input "text" at bounding box center [476, 349] width 478 height 25
type input "B"
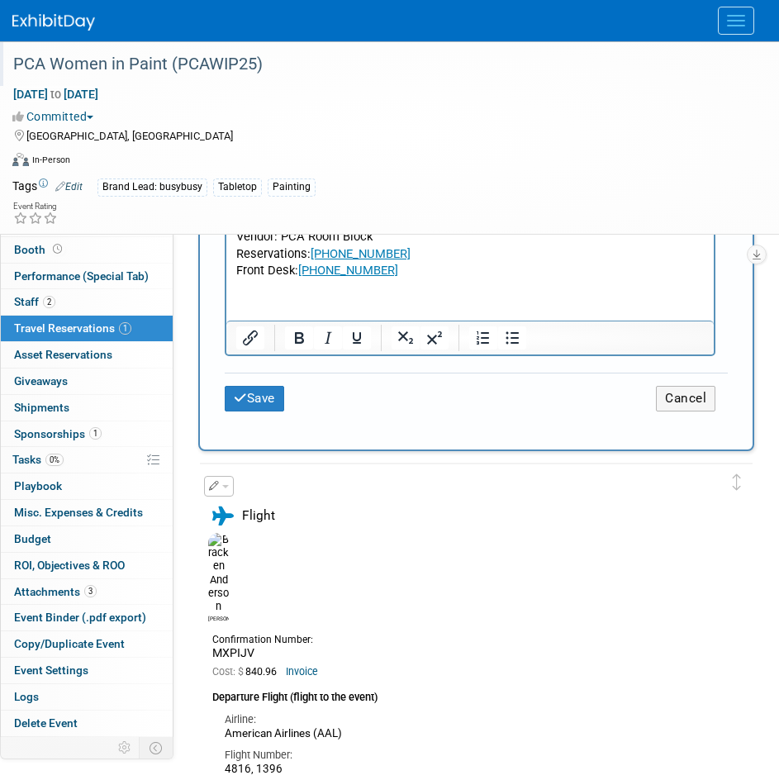
scroll to position [1074, 0]
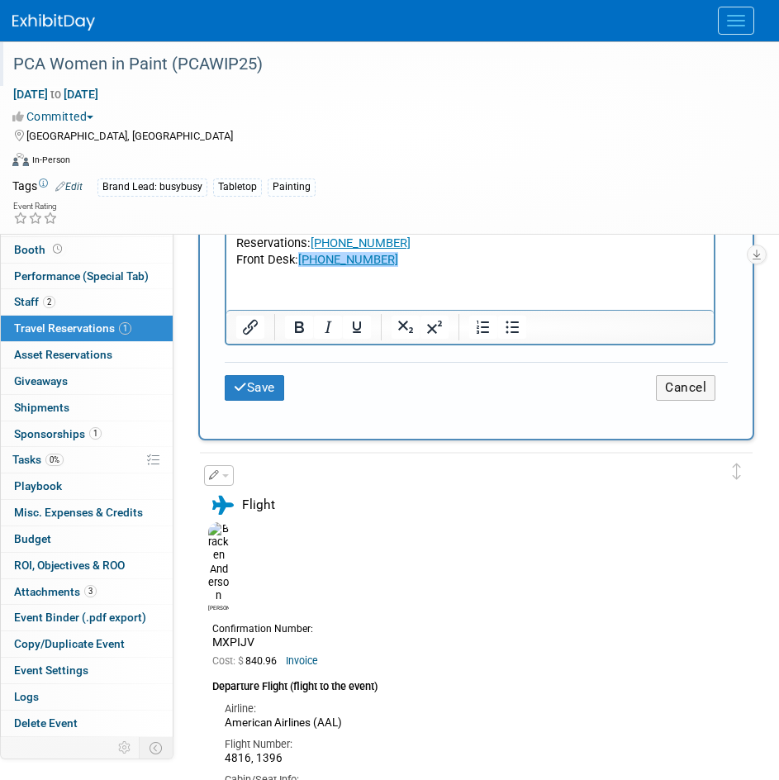
click at [453, 254] on p "Front Desk: 1-615-265-0355﻿" at bounding box center [470, 259] width 468 height 17
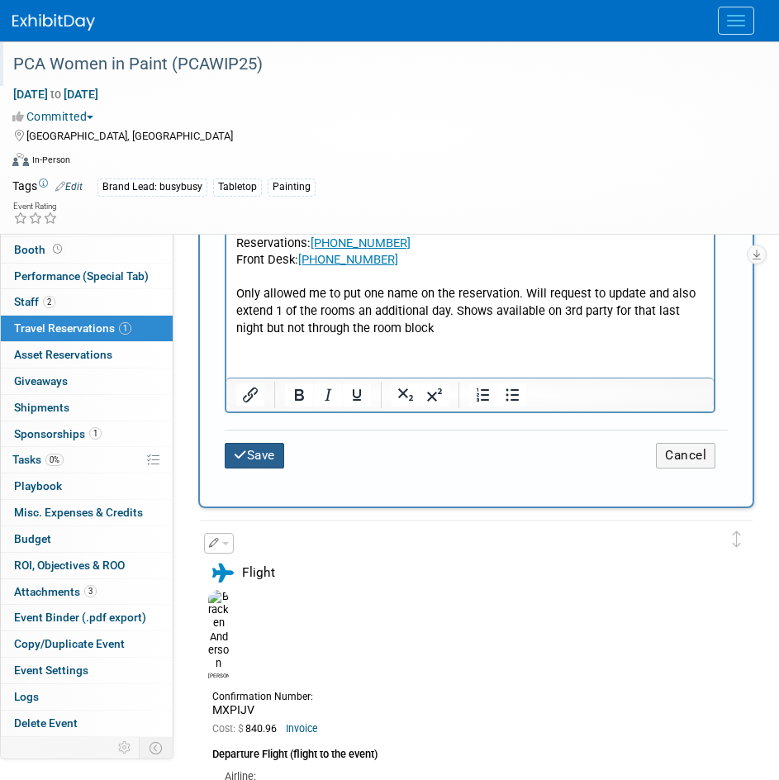
click at [245, 460] on icon "submit" at bounding box center [240, 455] width 13 height 12
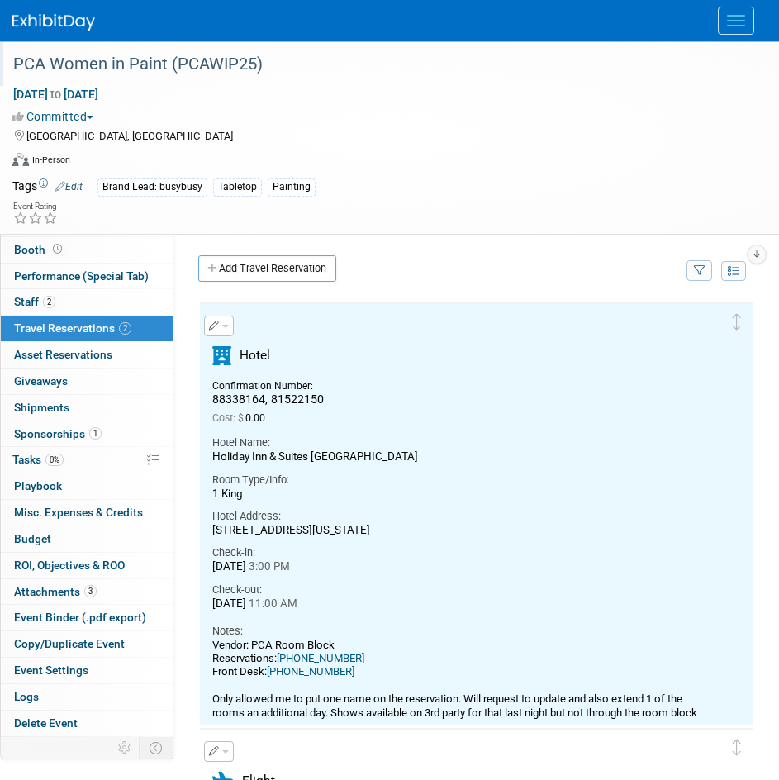
scroll to position [0, 0]
click at [217, 333] on button "button" at bounding box center [219, 326] width 30 height 21
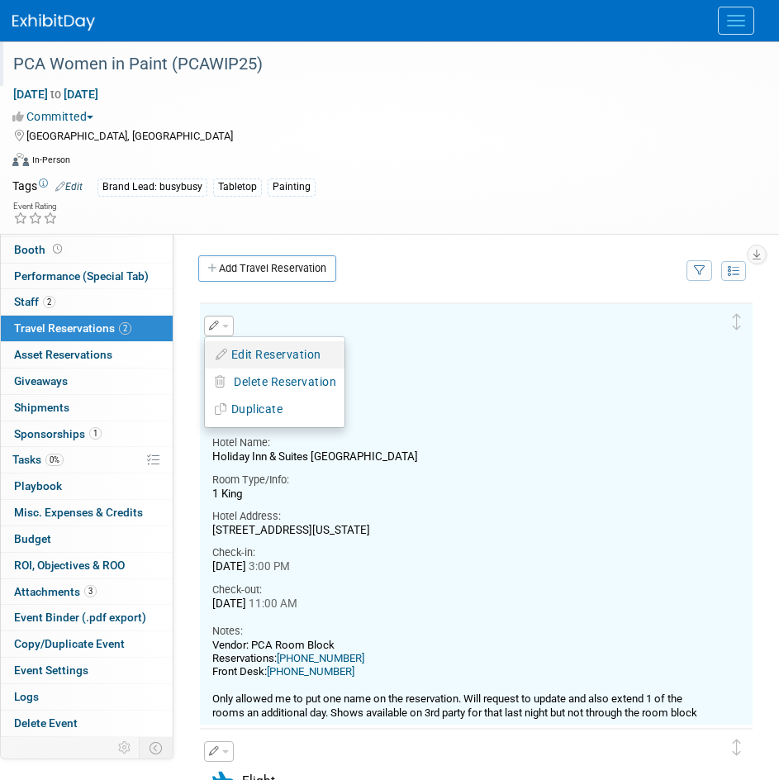
click at [245, 350] on button "Edit Reservation" at bounding box center [275, 355] width 140 height 24
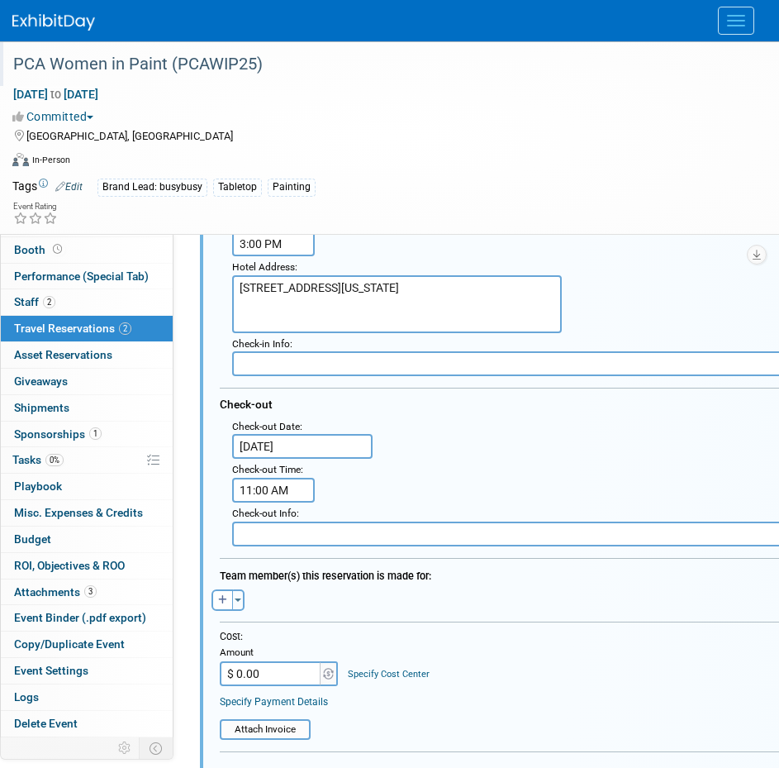
scroll to position [690, 0]
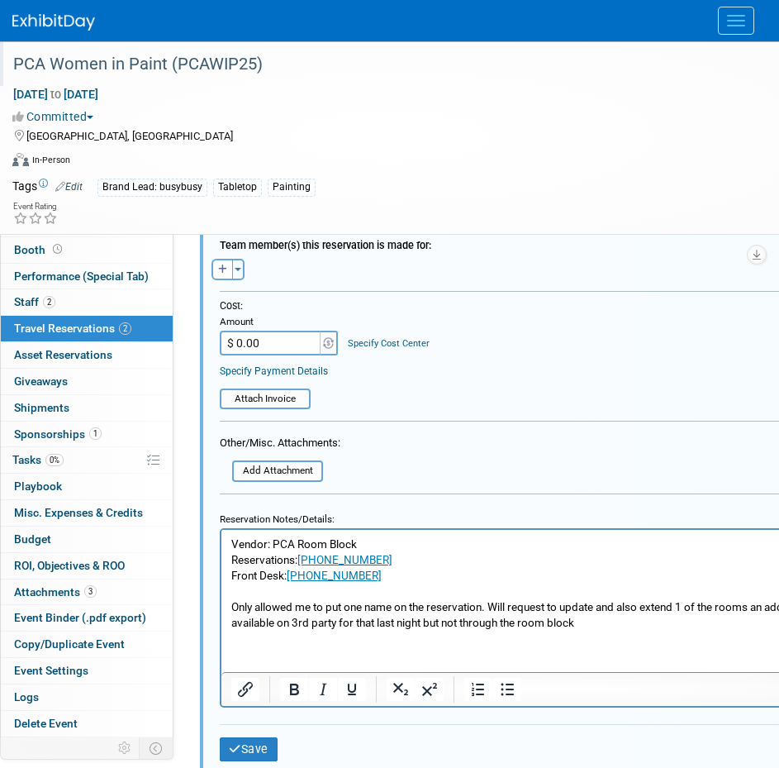
click at [326, 630] on html "Vendor: PCA Room Block Reservations: 1-888-465-4329 Front Desk: 1-615-265-0355 …" at bounding box center [564, 579] width 687 height 101
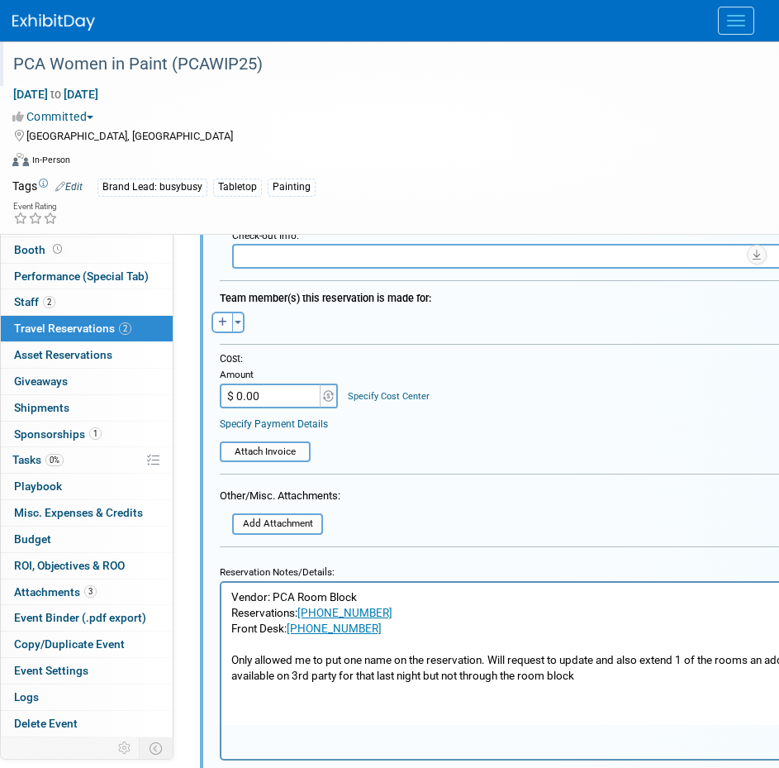
scroll to position [607, 0]
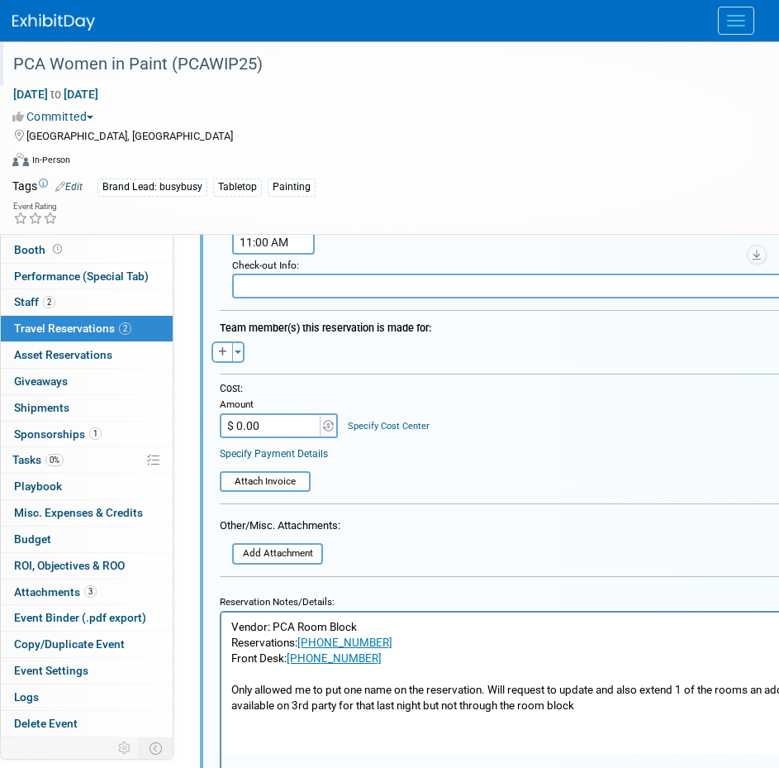
click at [275, 434] on input "$ 0.00" at bounding box center [271, 425] width 103 height 25
type input "$ 1,821.48"
click at [238, 353] on span "button" at bounding box center [238, 351] width 7 height 3
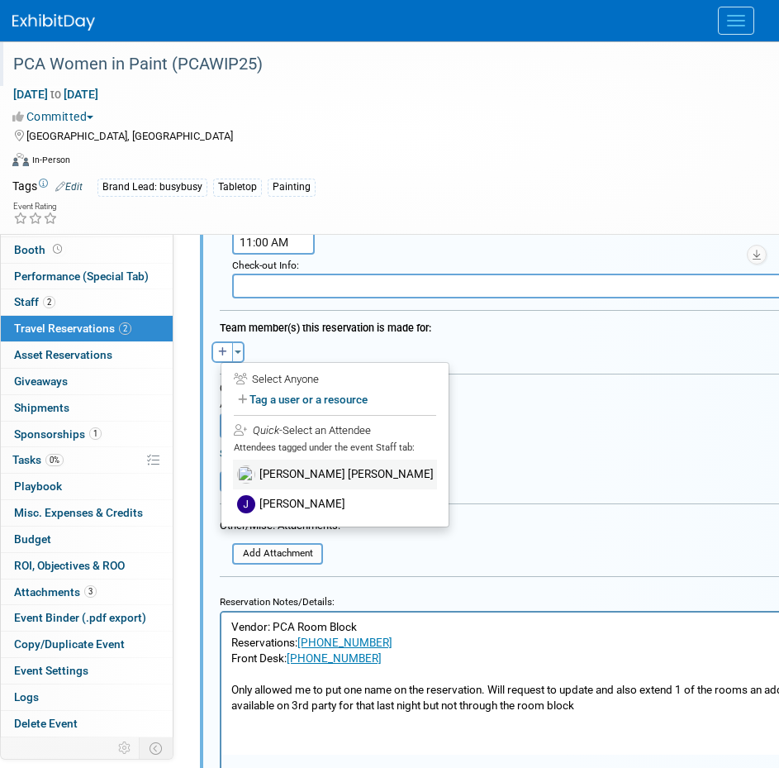
click at [282, 484] on label "Bracken Anderson" at bounding box center [335, 474] width 204 height 30
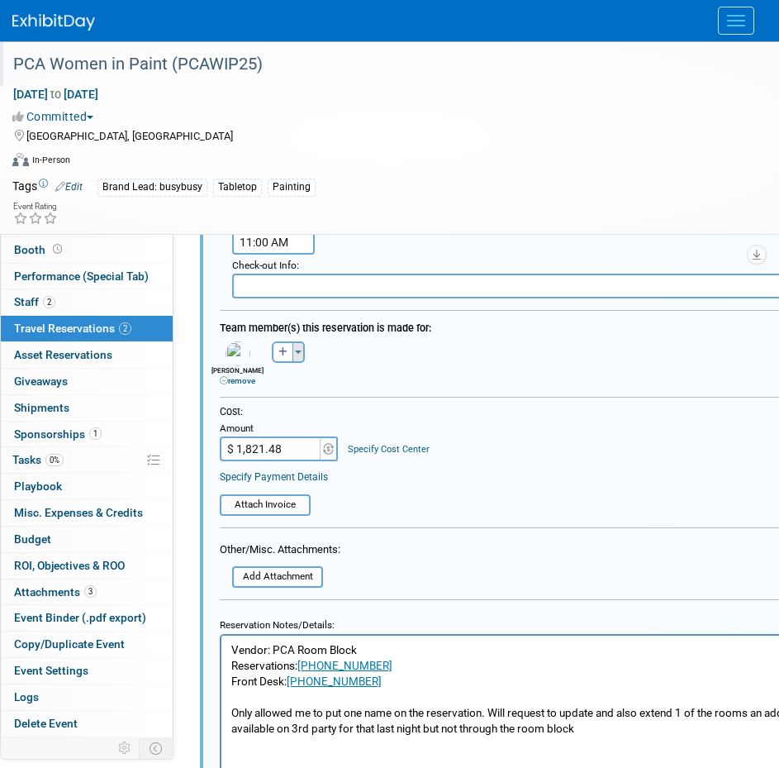
click at [295, 353] on span "button" at bounding box center [298, 351] width 7 height 3
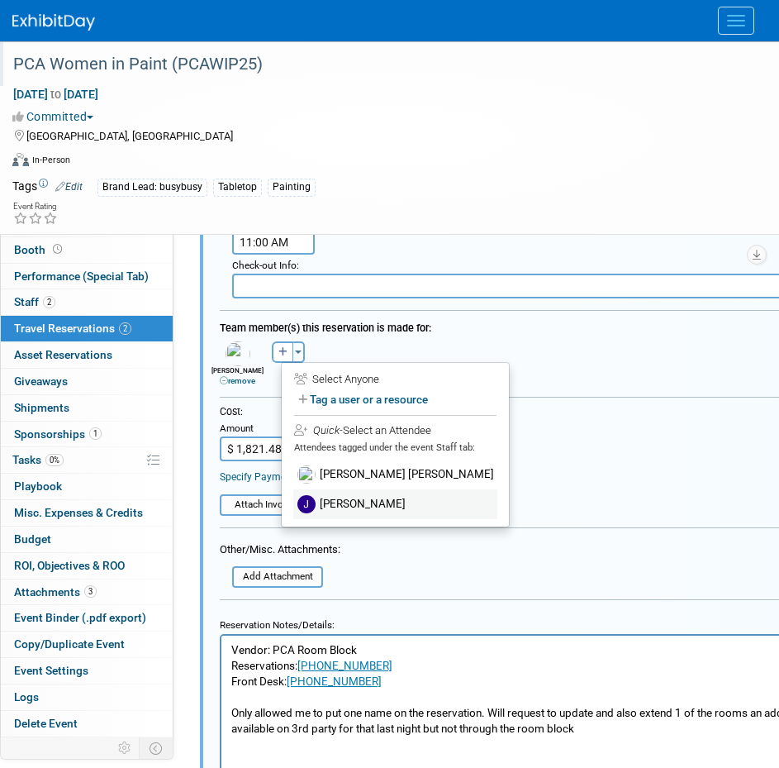
click at [312, 498] on label "Jess Wenrich" at bounding box center [395, 504] width 204 height 30
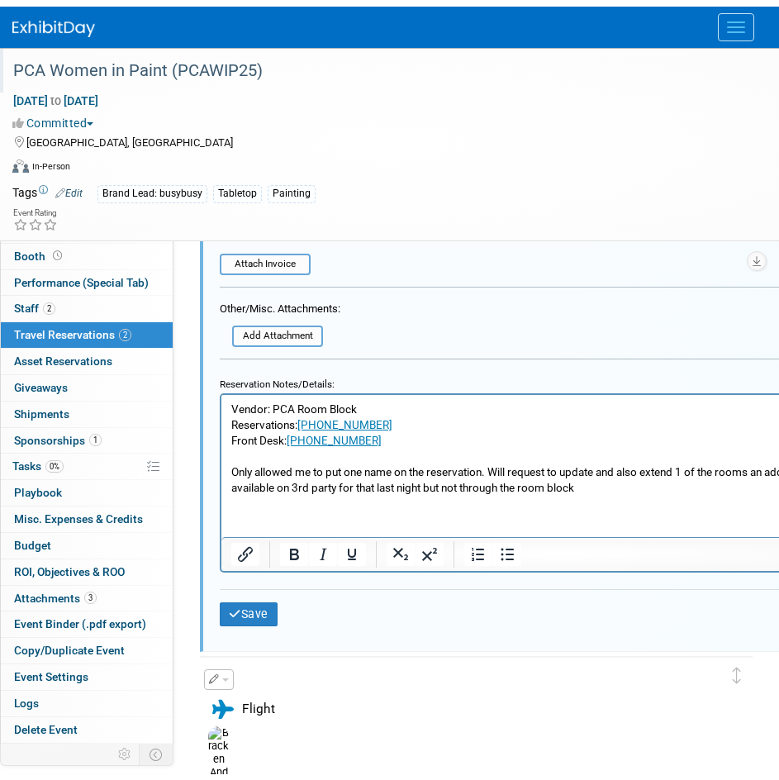
scroll to position [855, 0]
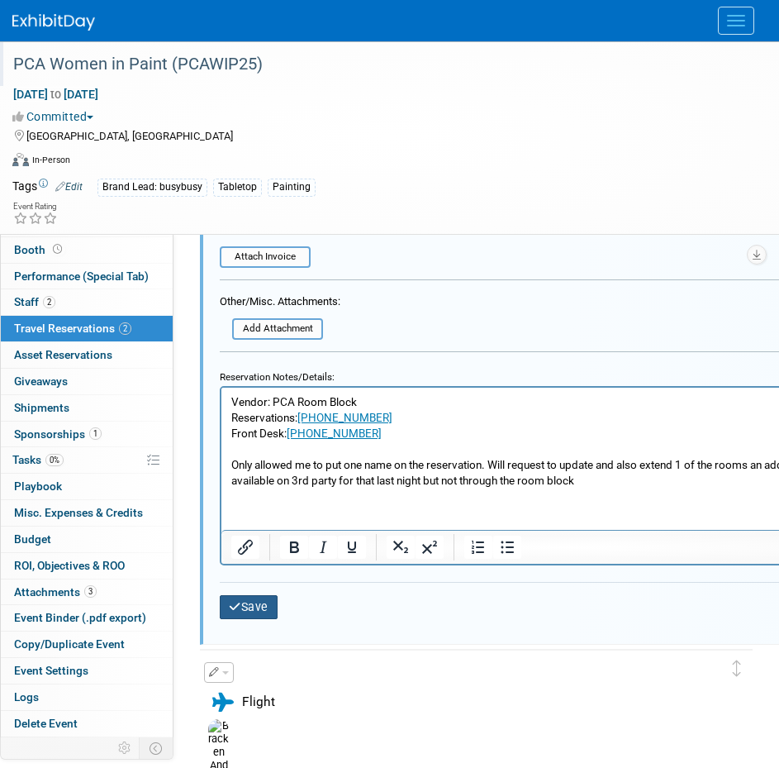
click at [246, 617] on button "Save" at bounding box center [249, 607] width 58 height 24
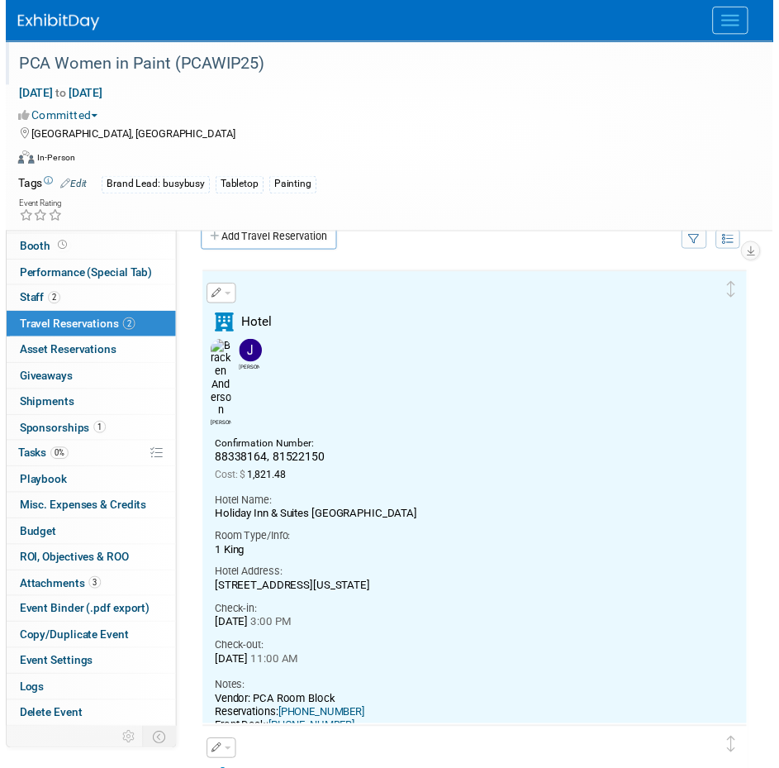
scroll to position [0, 0]
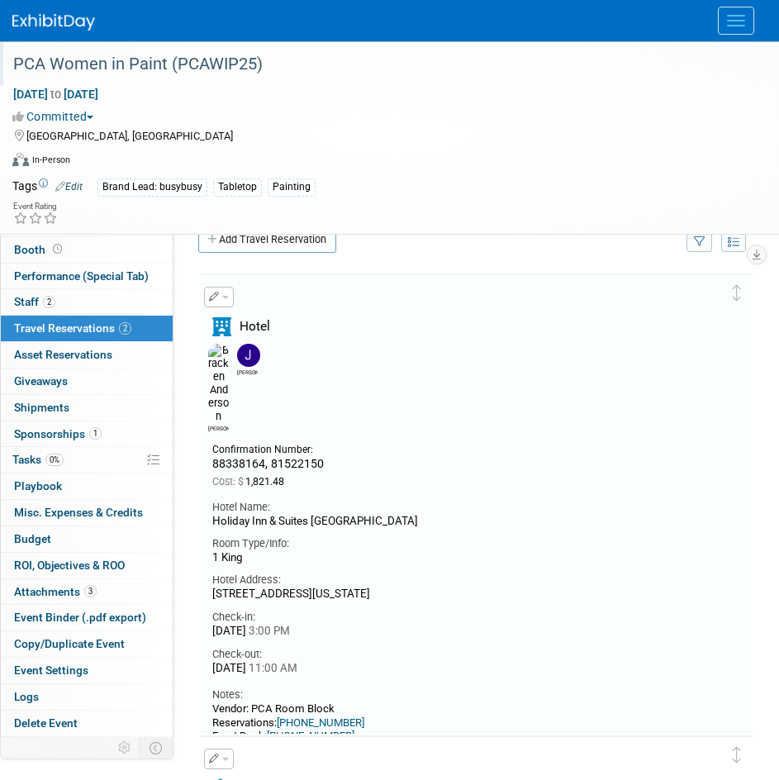
click at [216, 302] on icon "button" at bounding box center [214, 297] width 11 height 10
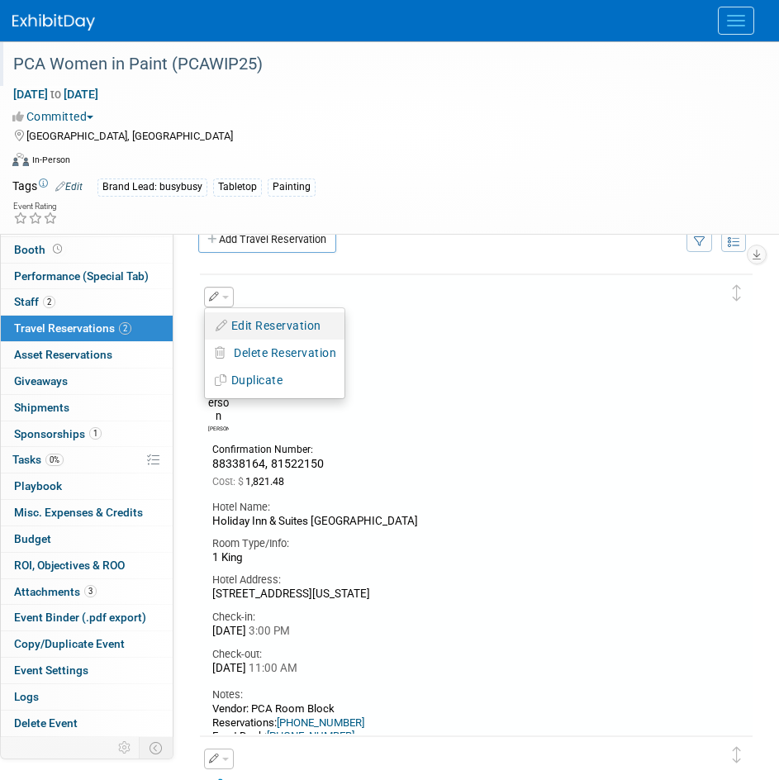
click at [255, 334] on button "Edit Reservation" at bounding box center [275, 326] width 140 height 24
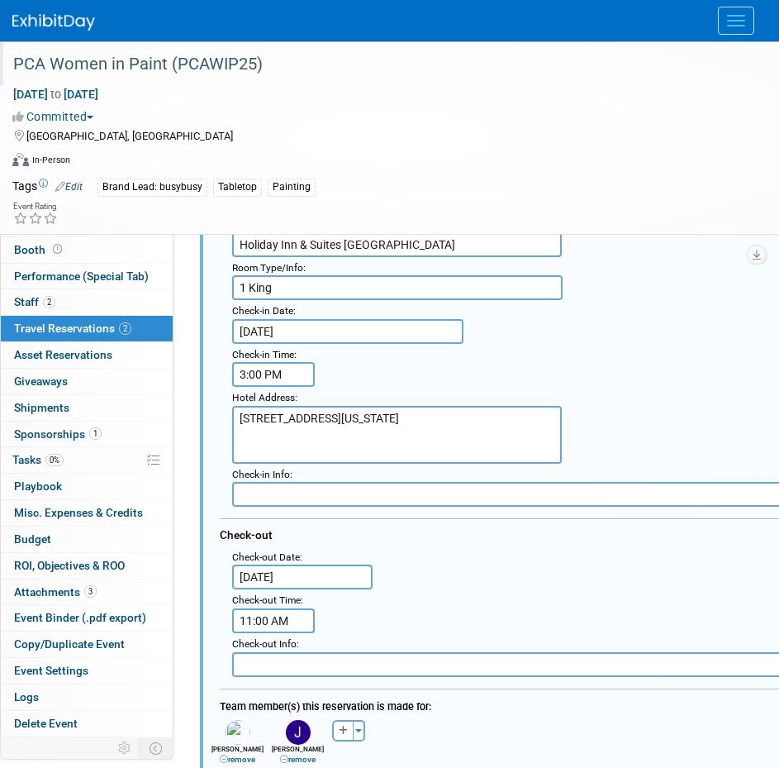
scroll to position [525, 0]
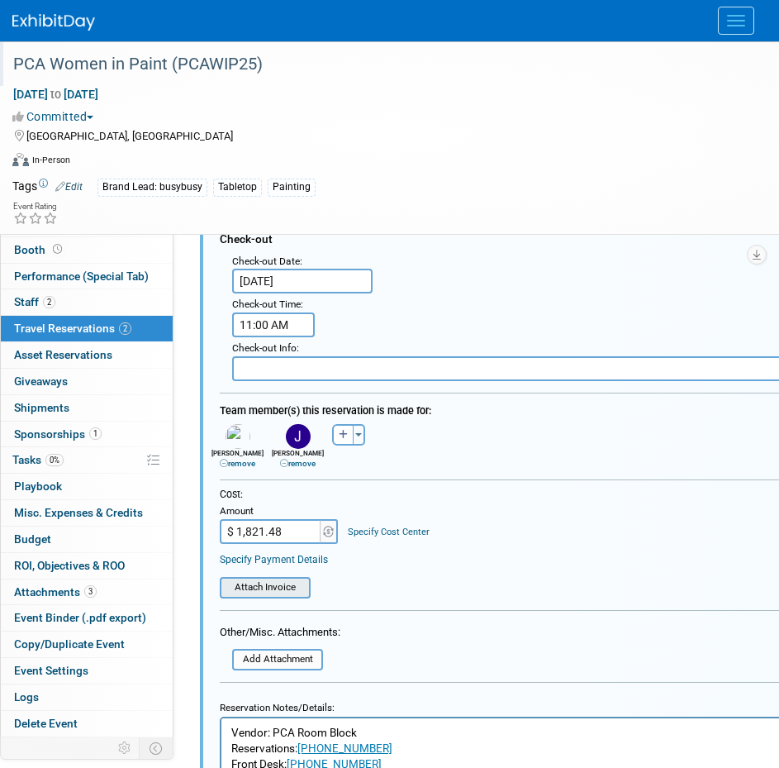
click at [273, 595] on input "file" at bounding box center [210, 587] width 197 height 18
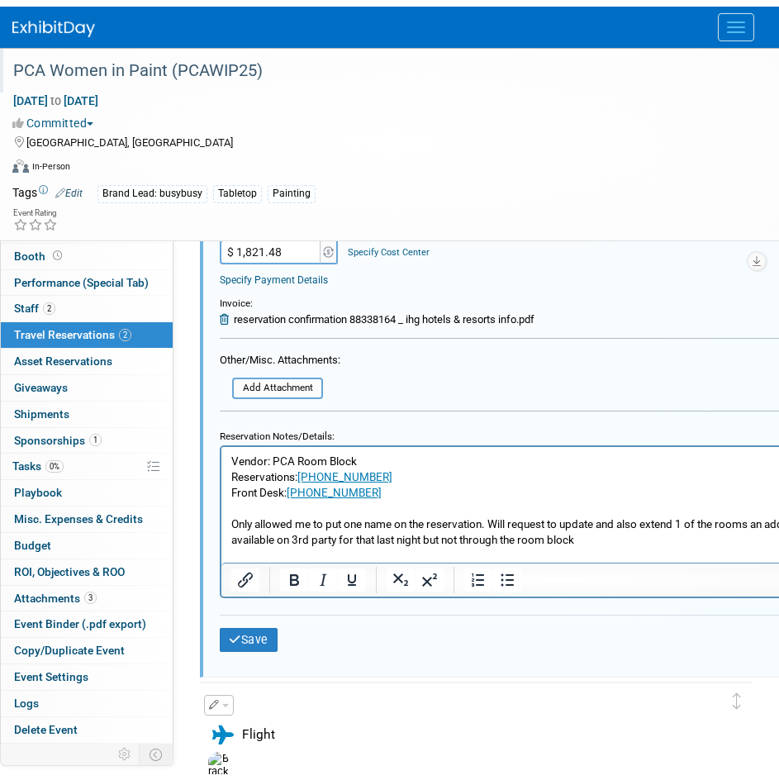
scroll to position [855, 0]
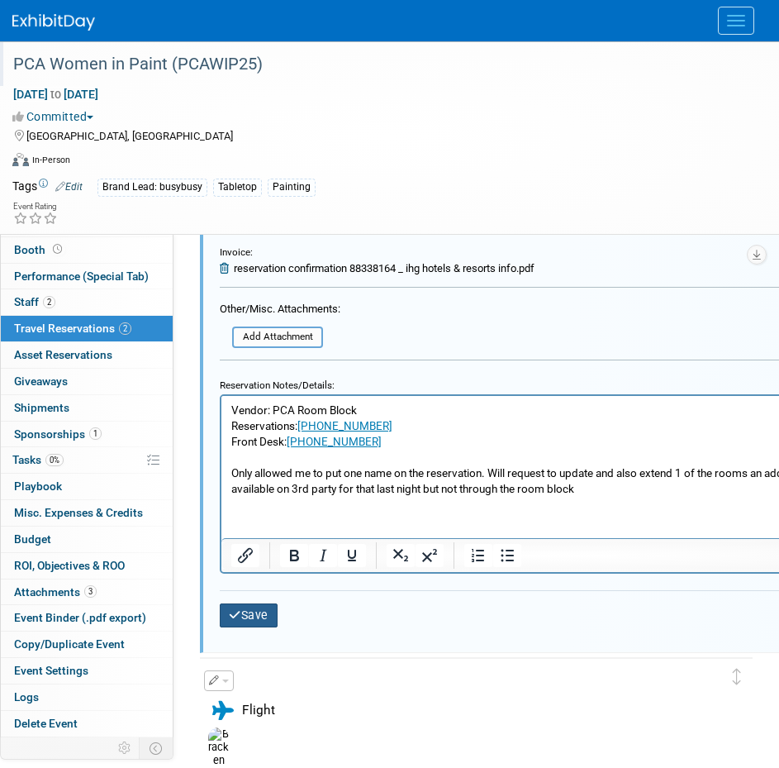
click at [240, 625] on button "Save" at bounding box center [249, 615] width 58 height 24
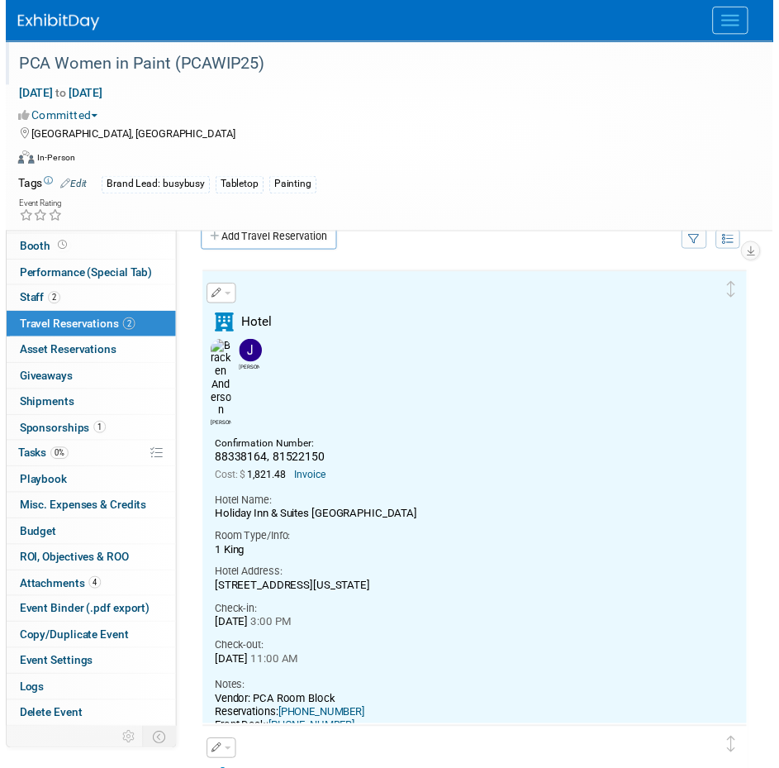
scroll to position [0, 0]
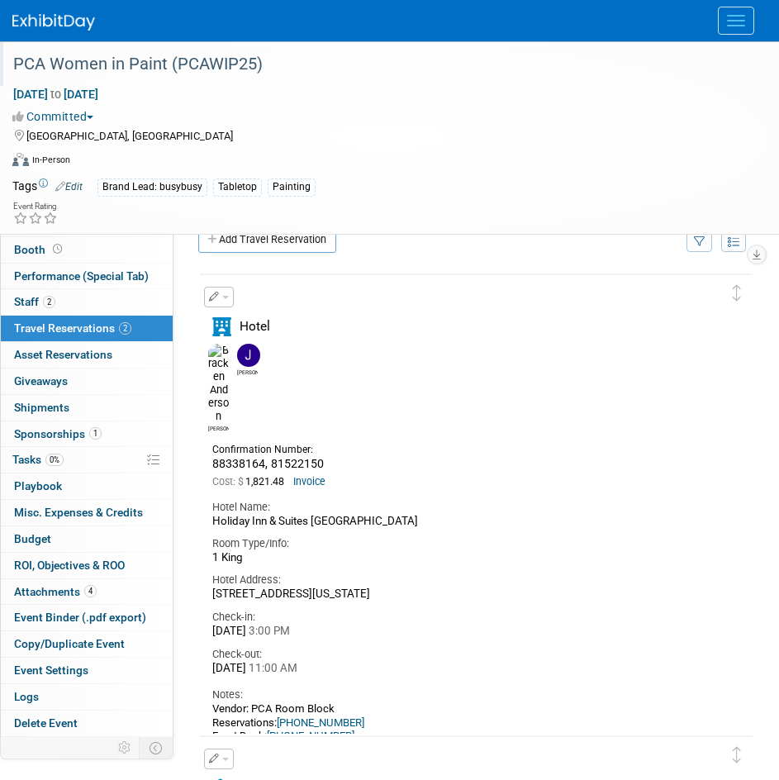
click at [221, 304] on button "button" at bounding box center [219, 297] width 30 height 21
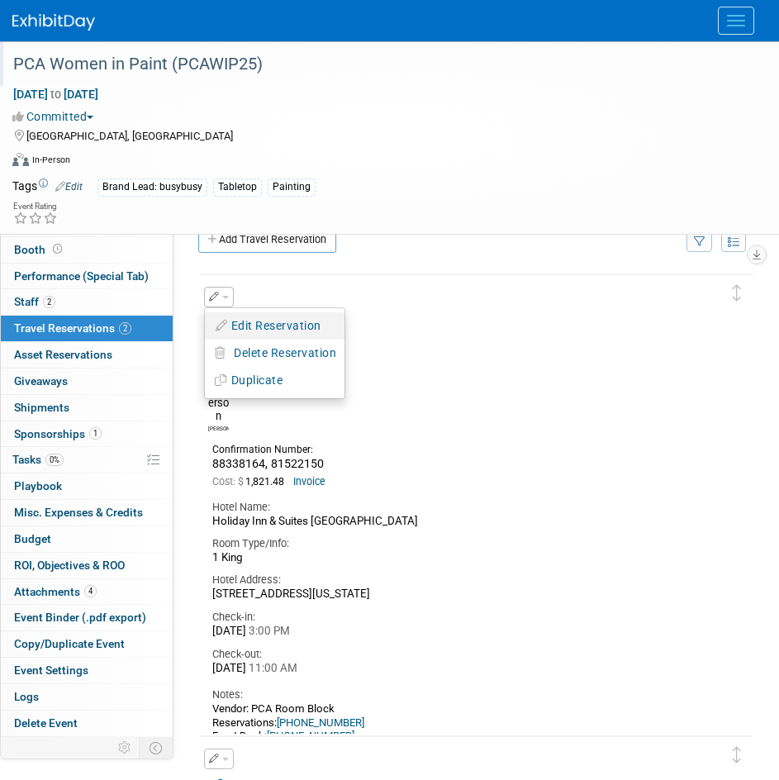
click at [234, 324] on button "Edit Reservation" at bounding box center [275, 326] width 140 height 24
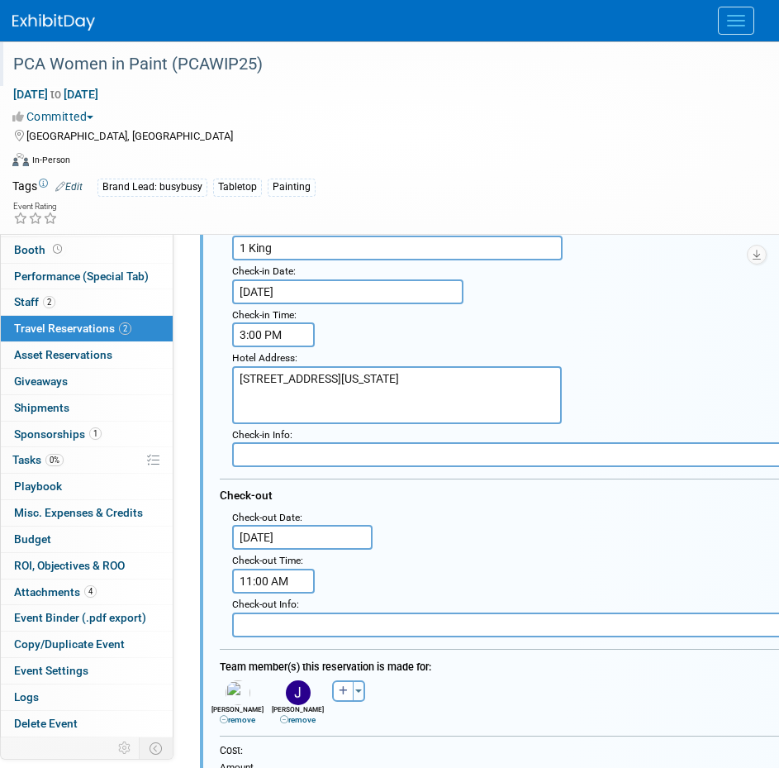
scroll to position [277, 0]
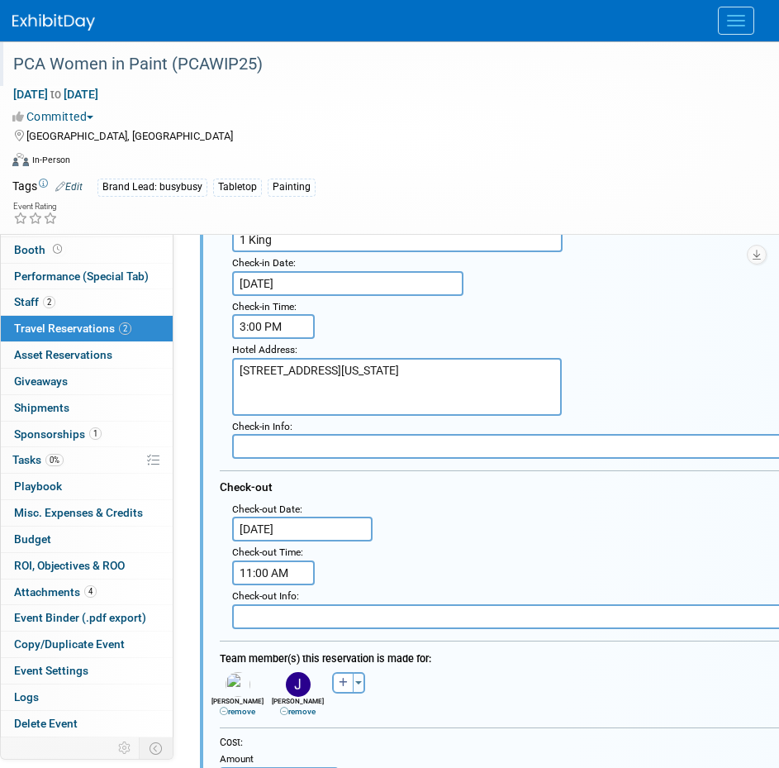
click at [283, 491] on body "busybusy Events Add Event Bulk Upload Events Shareable Event Boards Recently Vi…" at bounding box center [389, 107] width 779 height 768
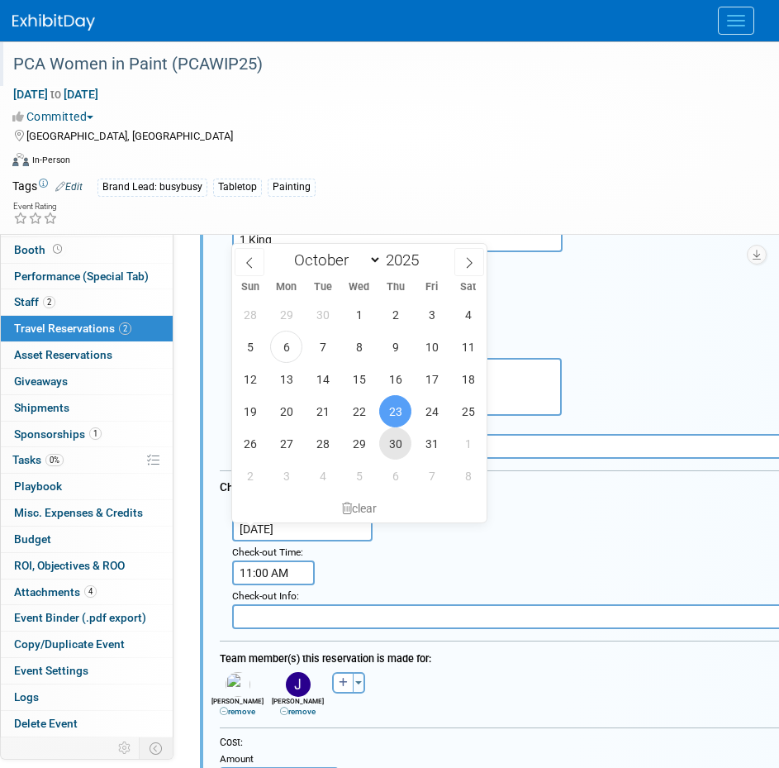
click at [407, 446] on span "30" at bounding box center [395, 443] width 32 height 32
type input "Oct 30, 2025"
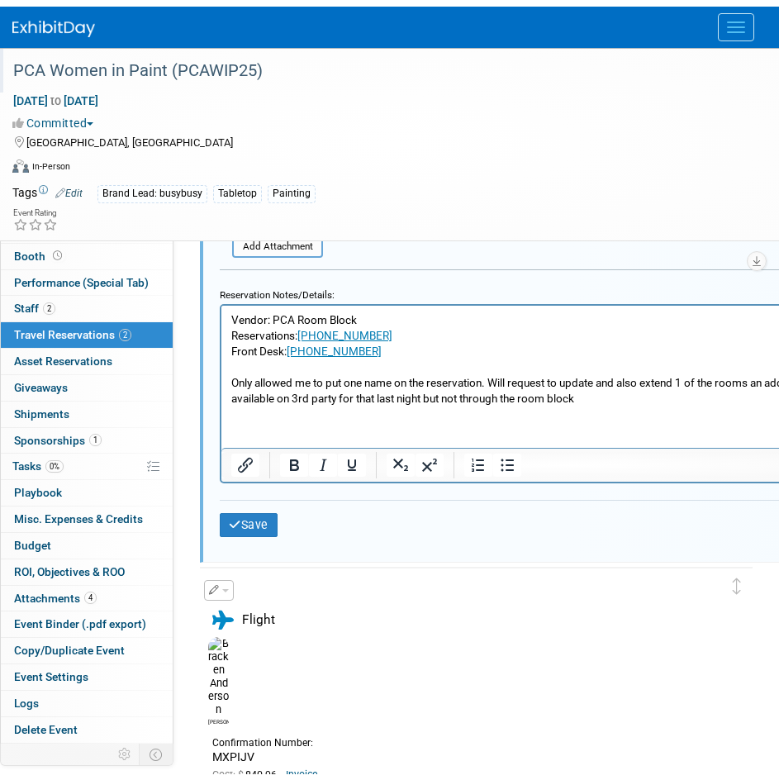
scroll to position [938, 0]
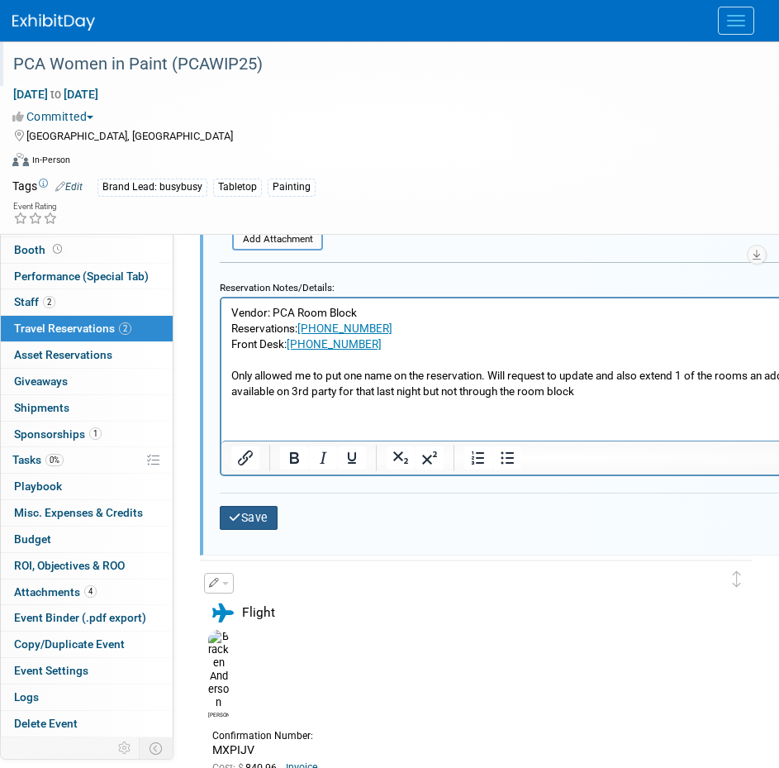
click at [252, 519] on button "Save" at bounding box center [249, 518] width 58 height 24
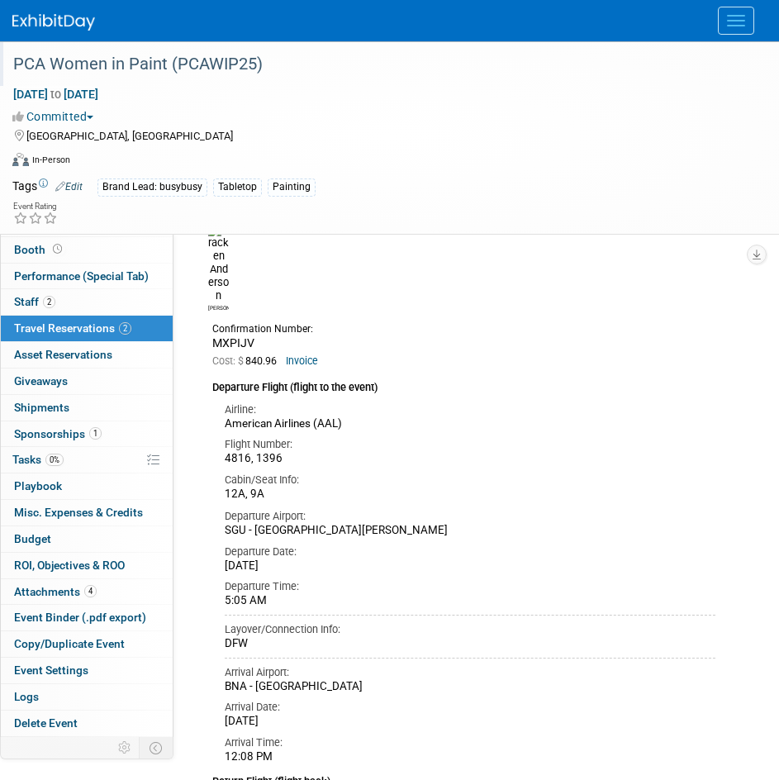
scroll to position [442, 0]
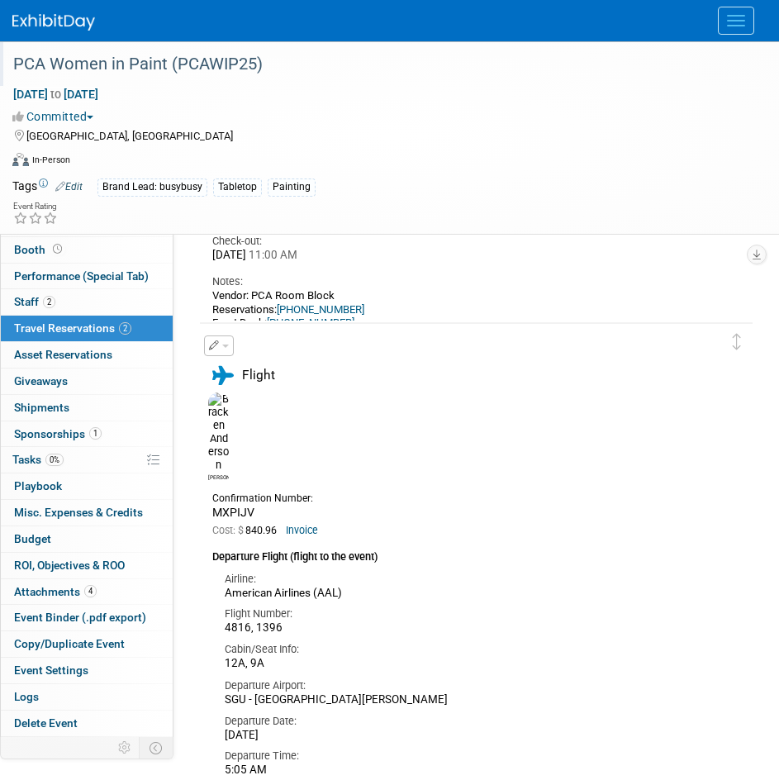
click at [221, 340] on button "button" at bounding box center [219, 345] width 30 height 21
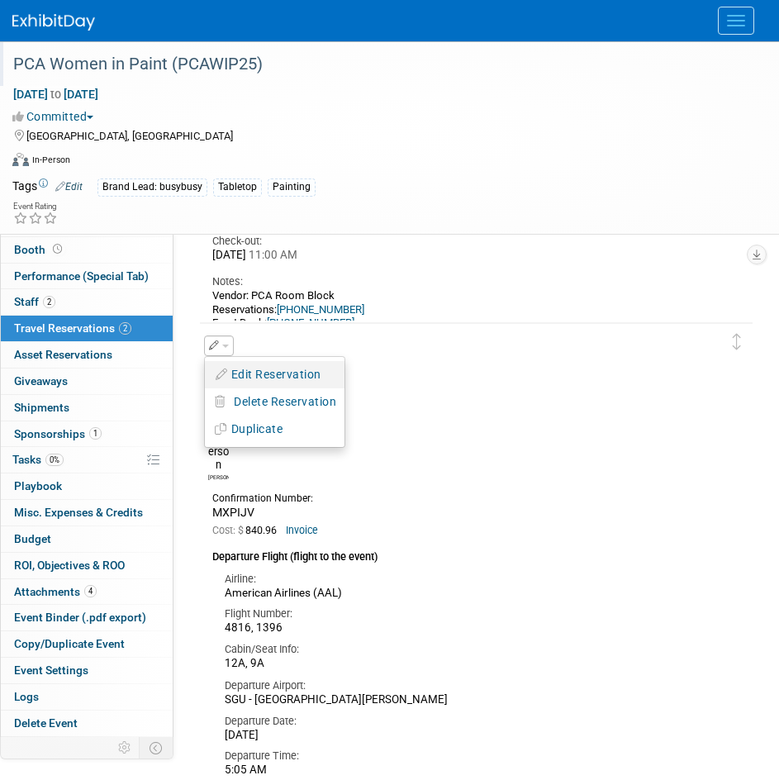
click at [283, 378] on button "Edit Reservation" at bounding box center [275, 375] width 140 height 24
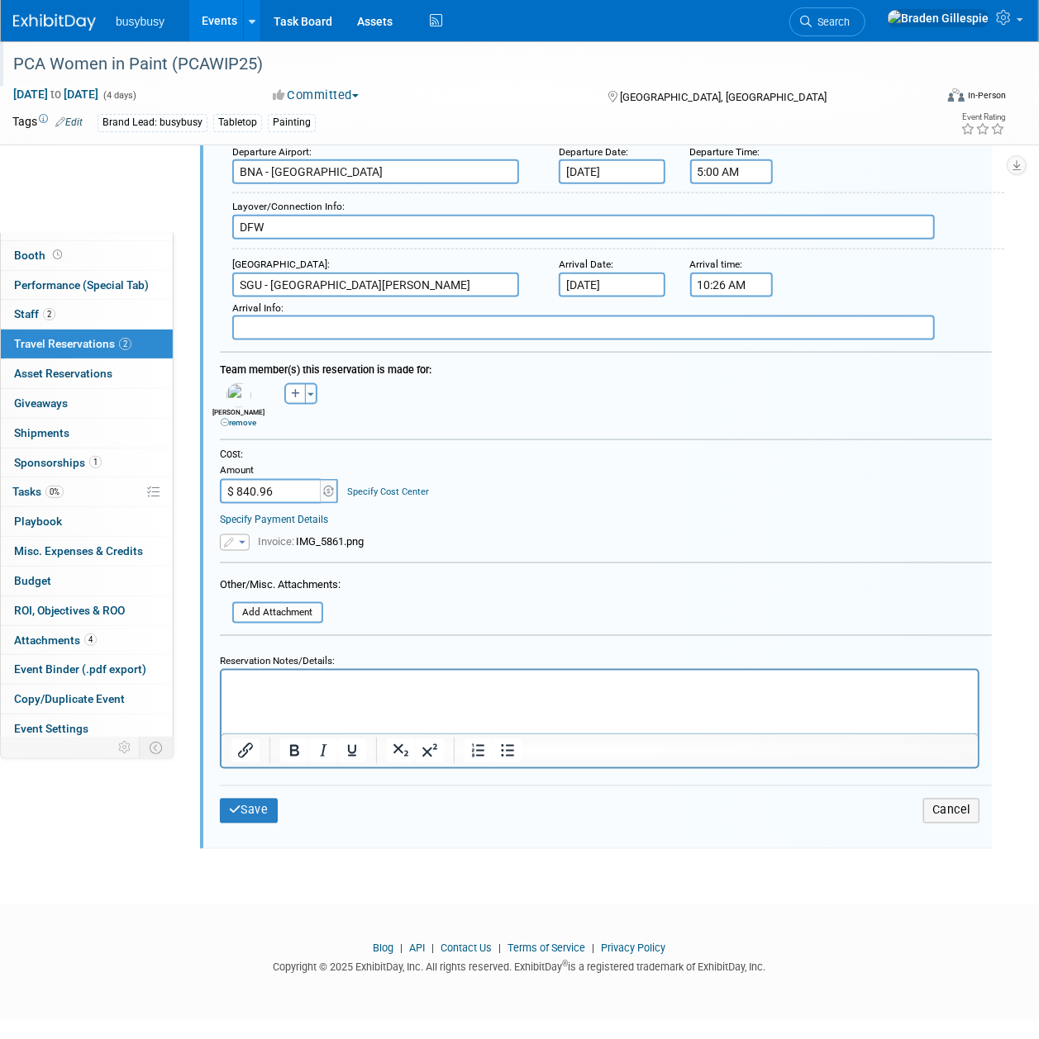
scroll to position [0, 0]
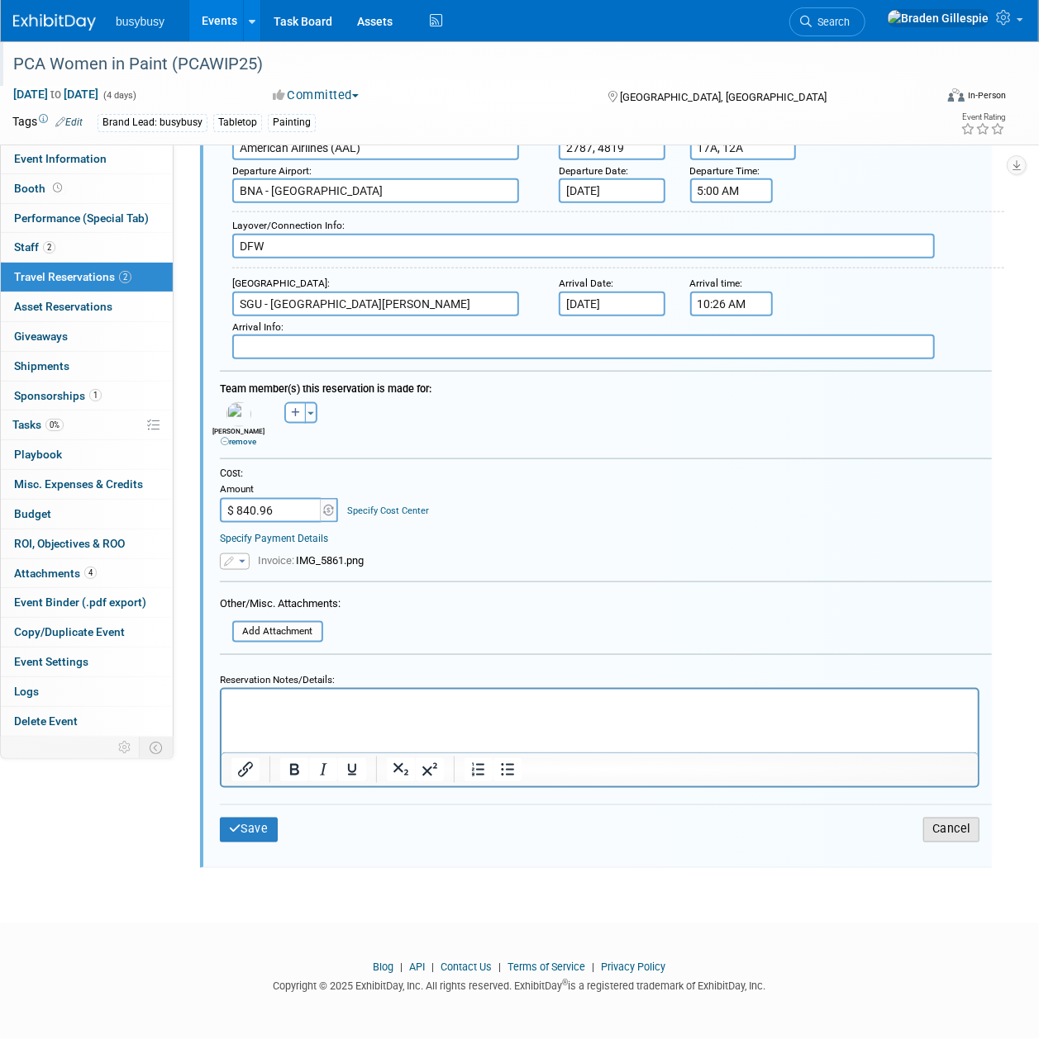
click at [778, 779] on button "Cancel" at bounding box center [951, 830] width 56 height 24
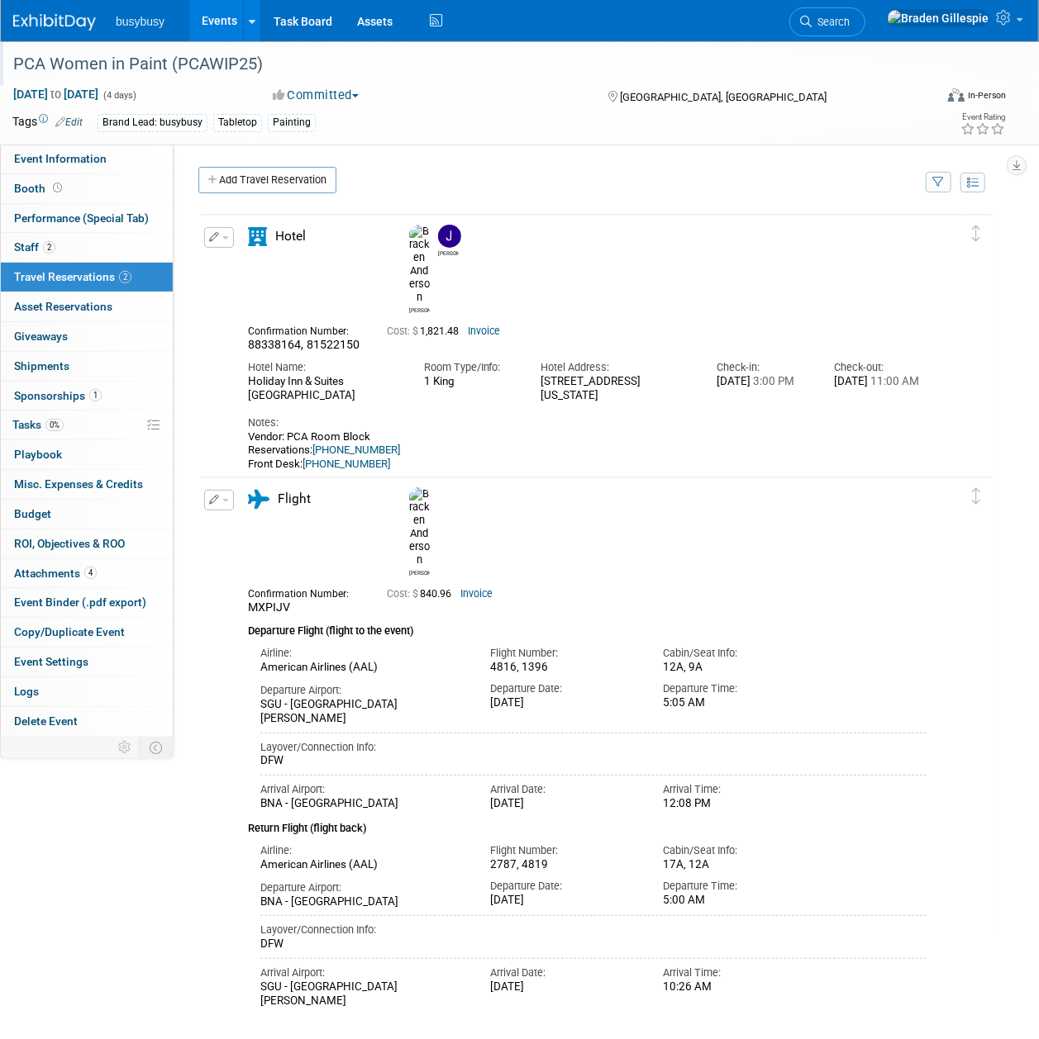
click at [219, 503] on button "button" at bounding box center [219, 500] width 30 height 21
click at [246, 524] on button "Edit Reservation" at bounding box center [275, 529] width 140 height 24
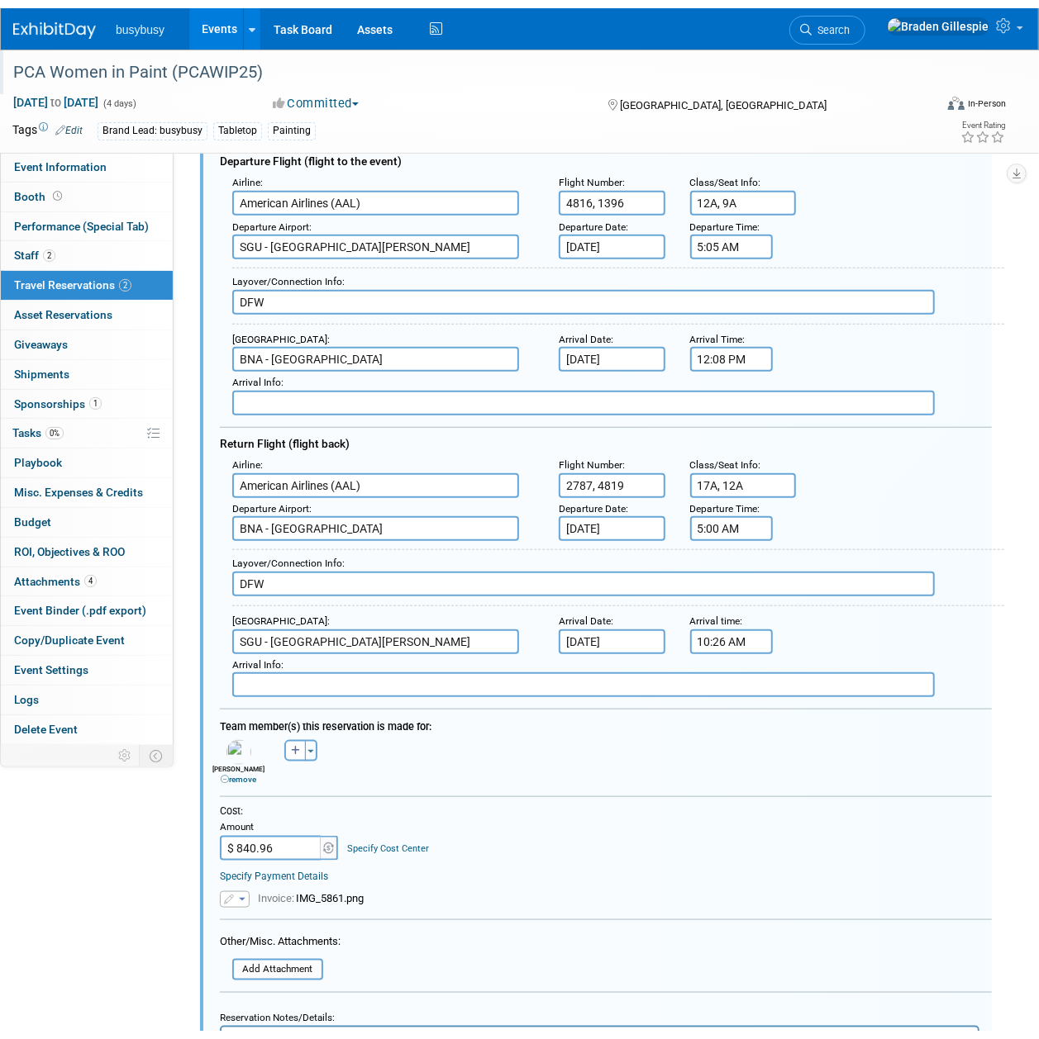
scroll to position [784, 0]
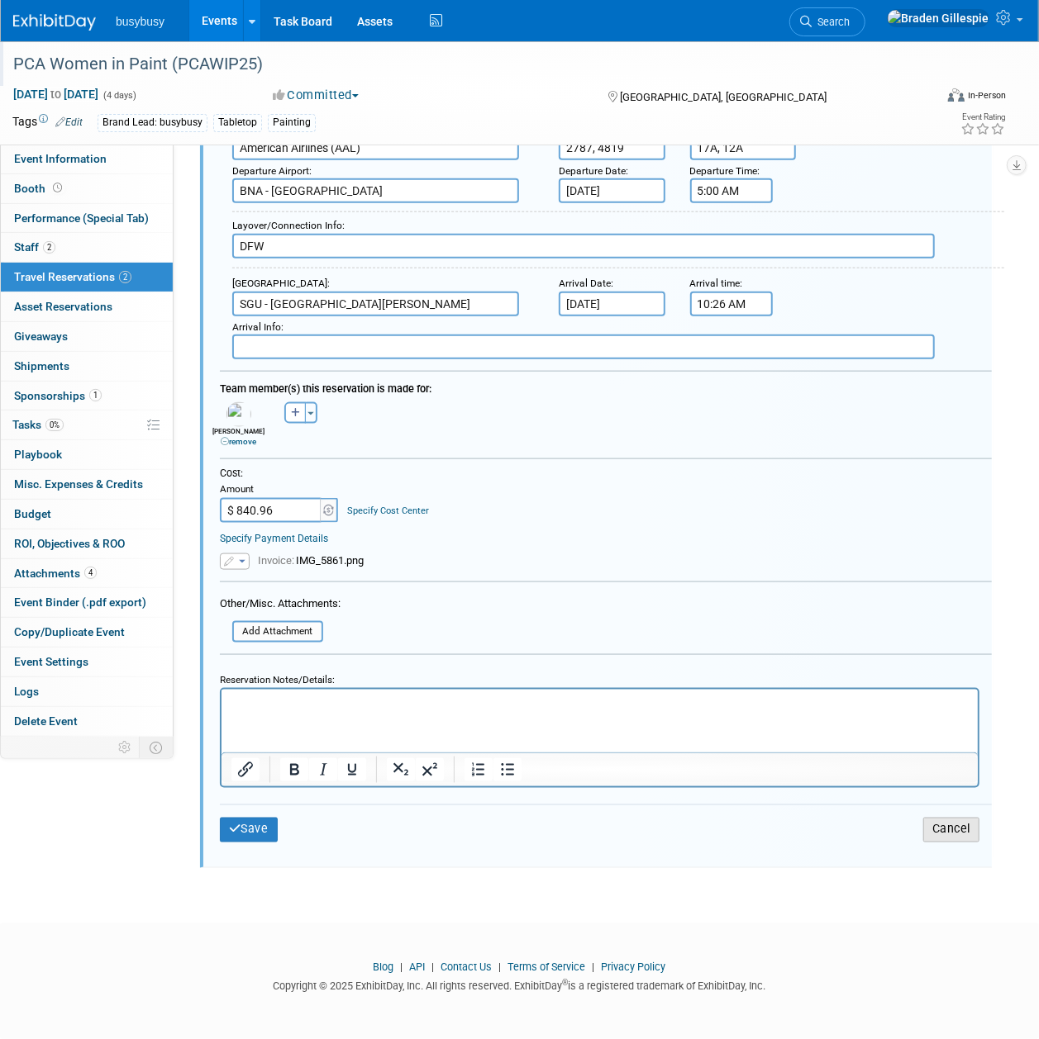
click at [778, 779] on button "Cancel" at bounding box center [951, 830] width 56 height 24
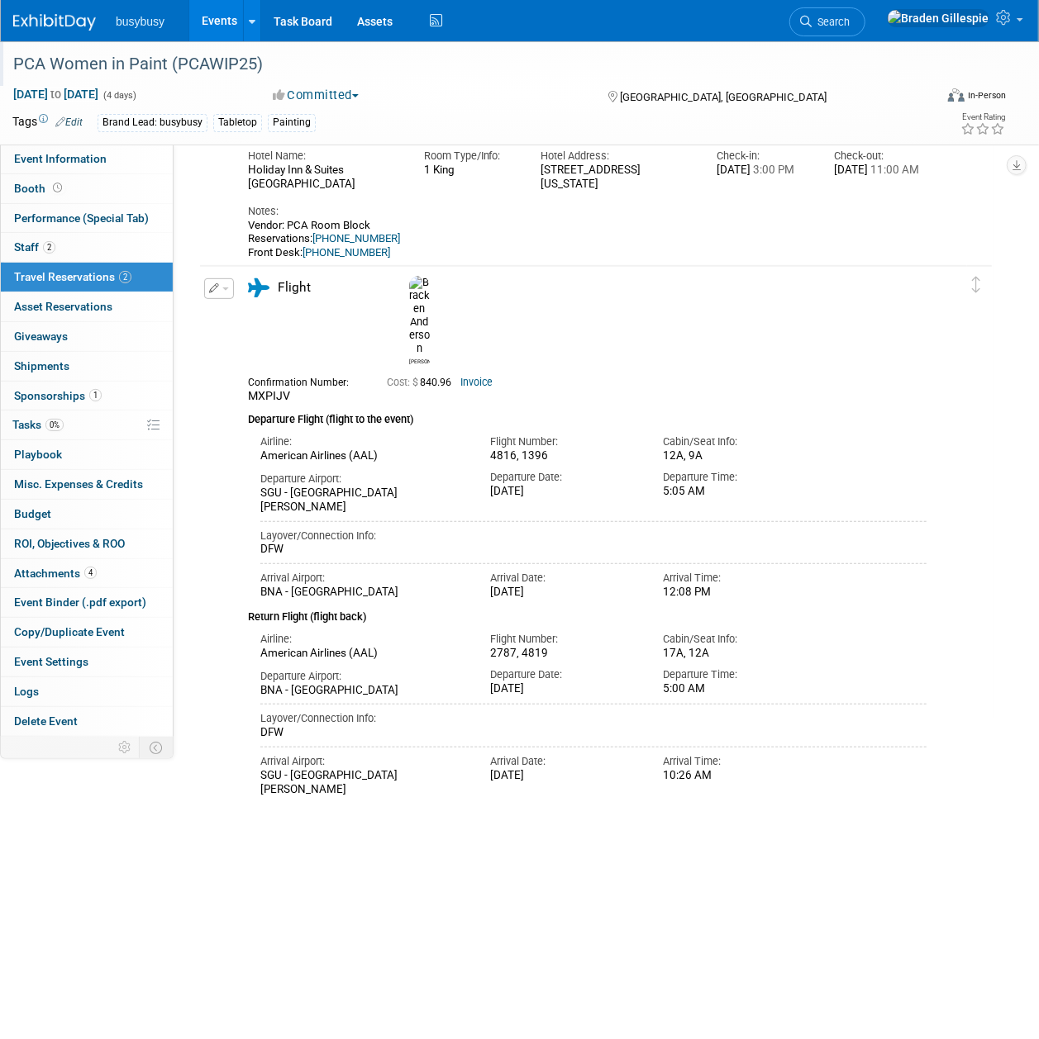
scroll to position [0, 0]
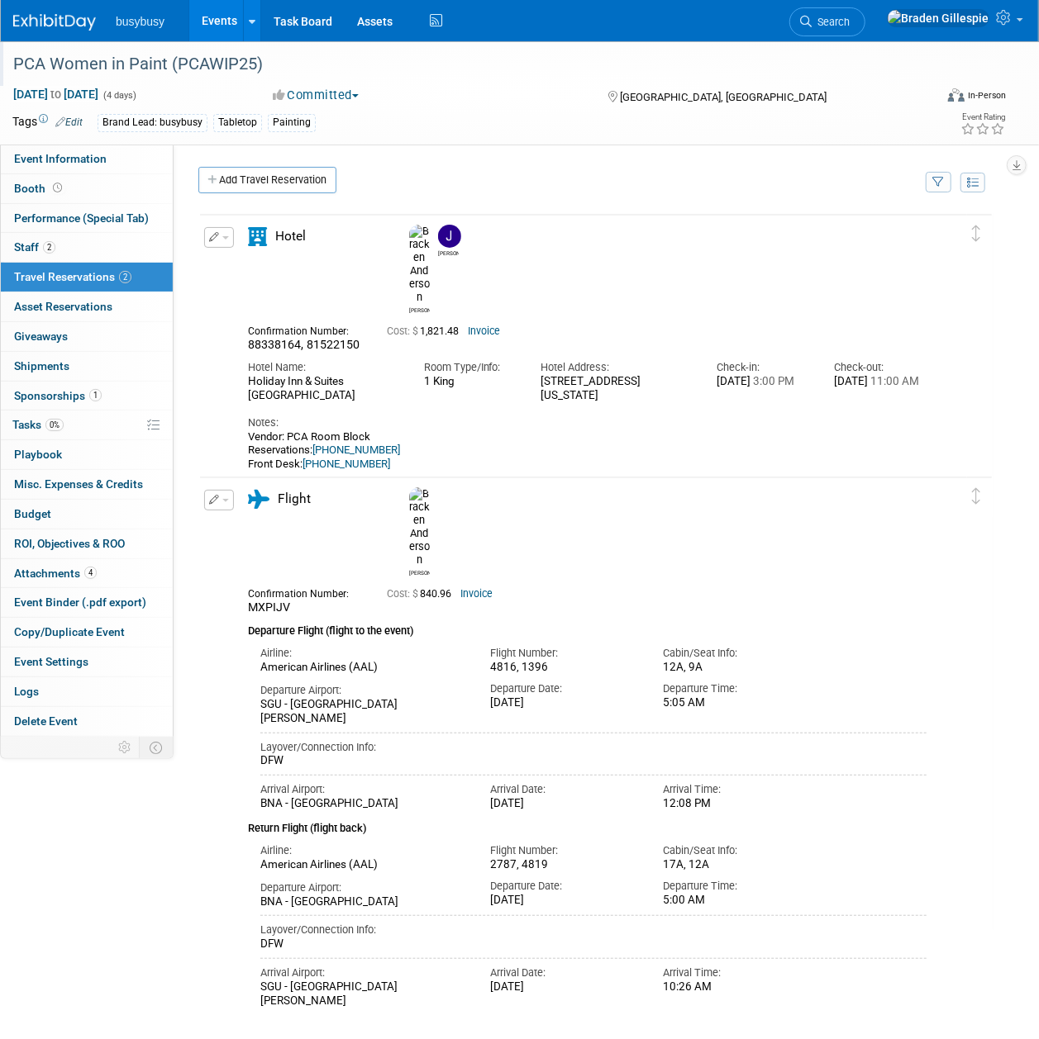
click at [198, 238] on div "Delete Reservation Bracken Jess 88338164, 81522150 Cost: $ 1,821.48 Invoice" at bounding box center [595, 365] width 795 height 306
click at [230, 236] on button "button" at bounding box center [219, 237] width 30 height 21
click at [238, 258] on button "Edit Reservation" at bounding box center [275, 266] width 140 height 24
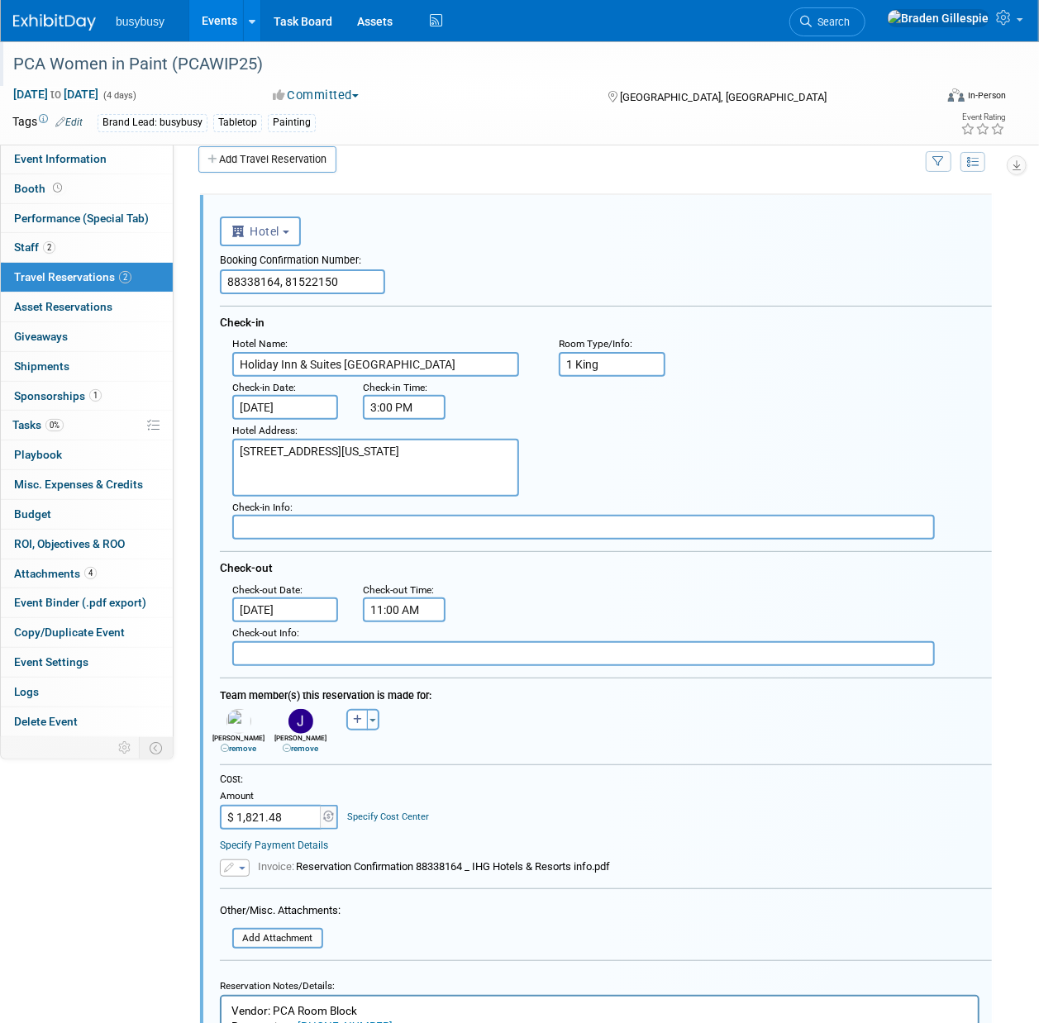
scroll to position [28, 0]
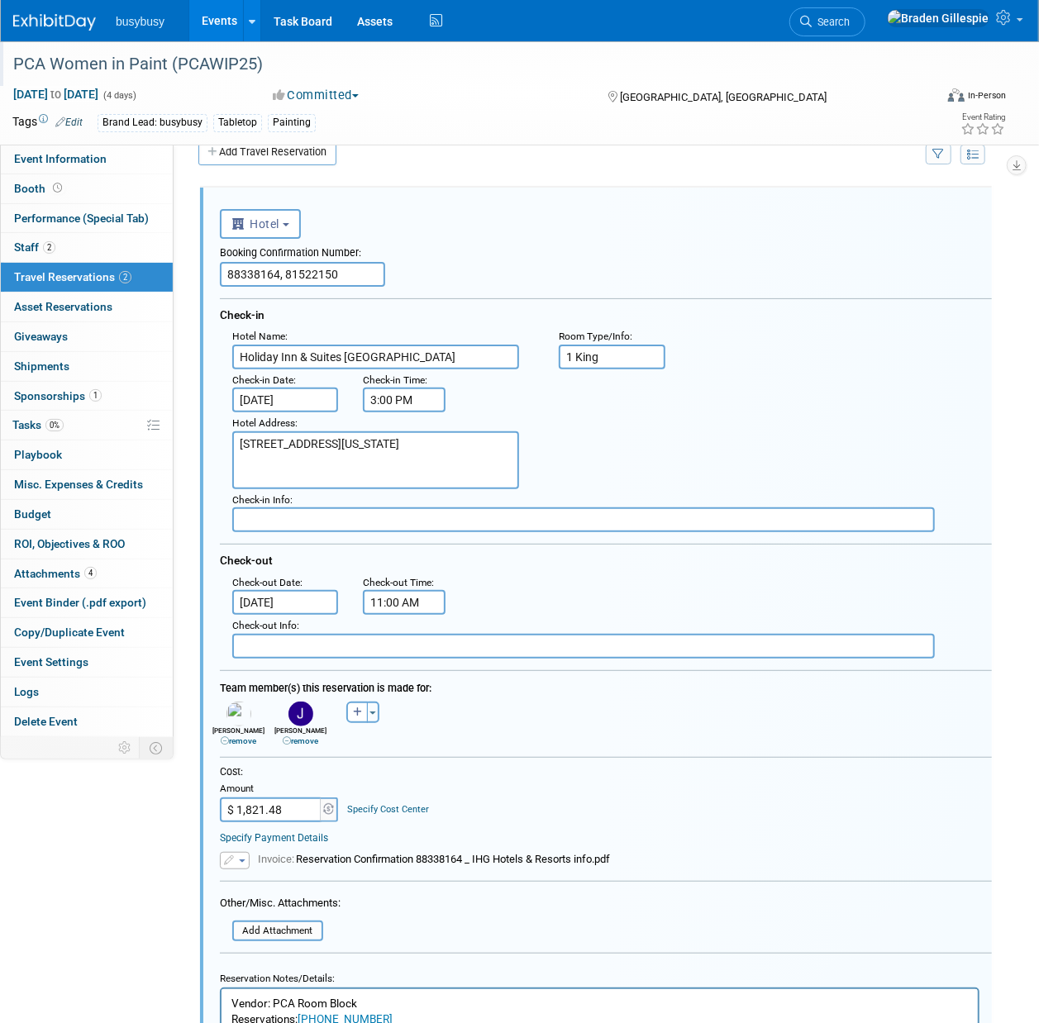
click at [324, 466] on textarea "415 4th Avenue South, Nashville, Tennessee, United States" at bounding box center [375, 460] width 287 height 58
click at [341, 507] on input "text" at bounding box center [583, 519] width 702 height 25
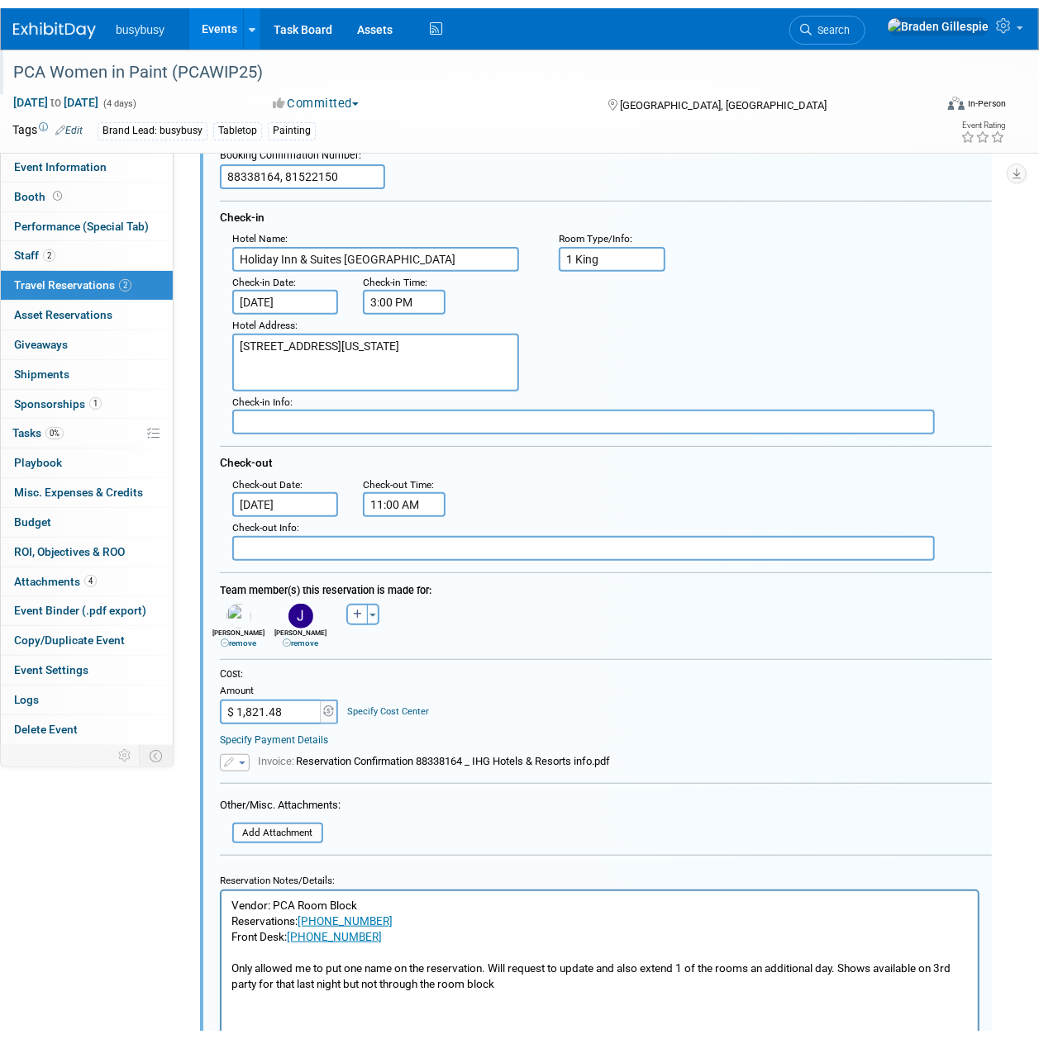
scroll to position [331, 0]
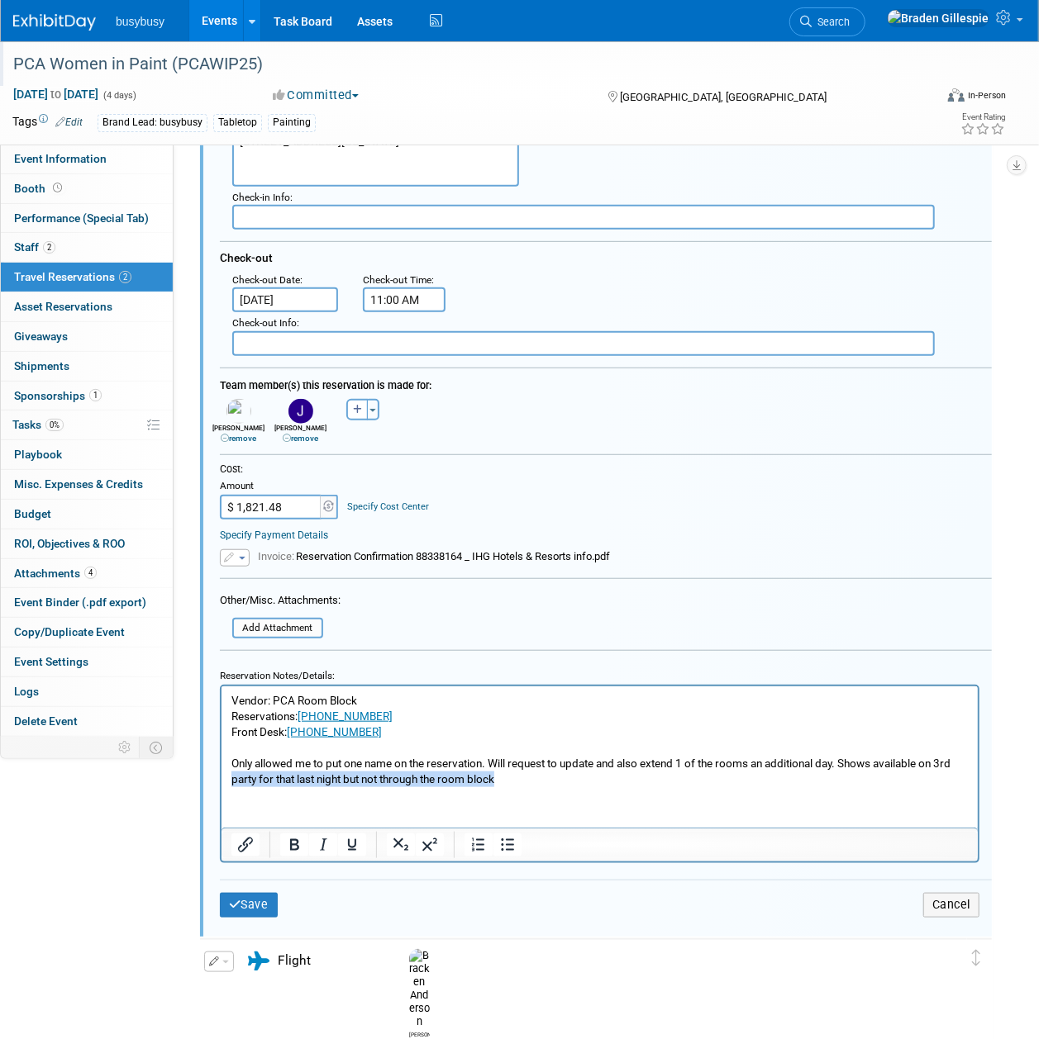
drag, startPoint x: 516, startPoint y: 782, endPoint x: 218, endPoint y: 787, distance: 297.5
click at [221, 779] on html "Vendor: PCA Room Block Reservations: 1-888-465-4329 Front Desk: 1-615-265-0355 …" at bounding box center [599, 736] width 756 height 101
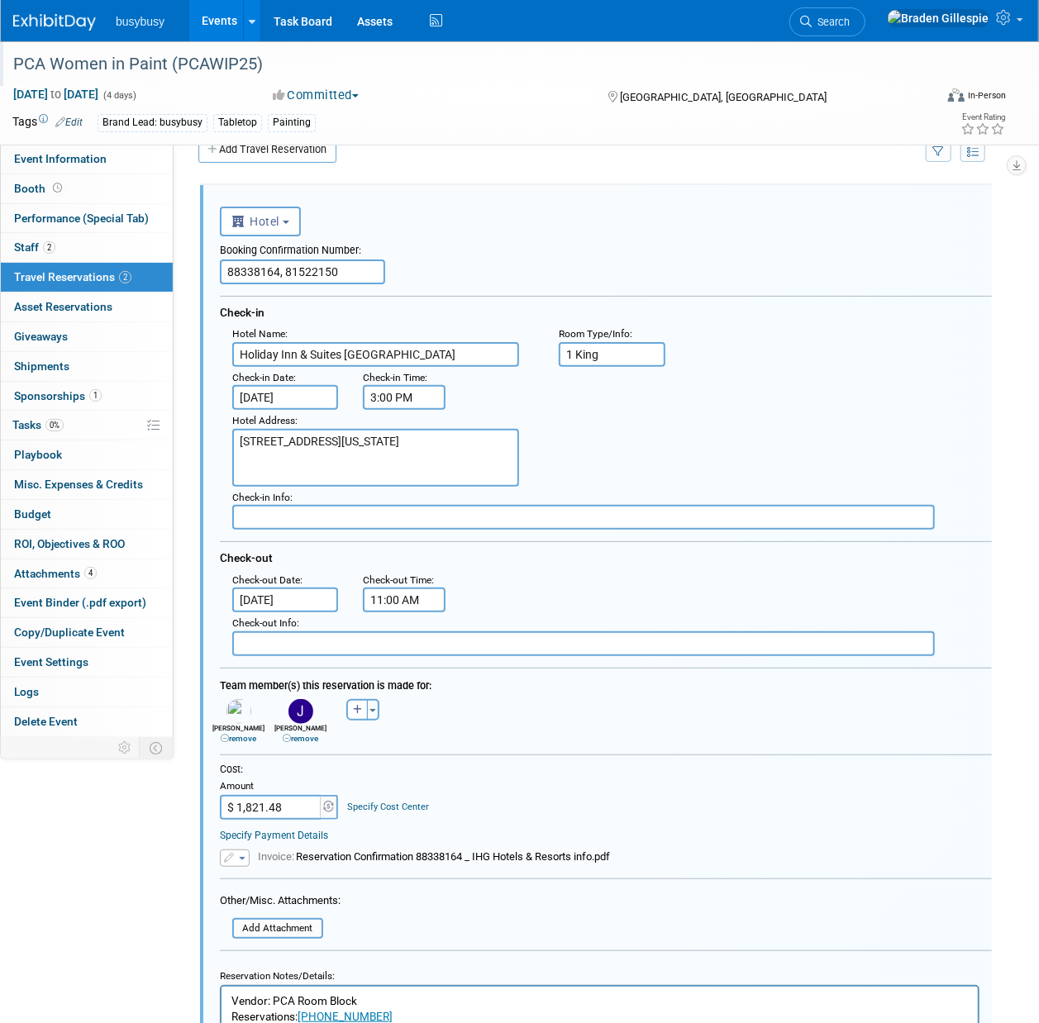
scroll to position [0, 0]
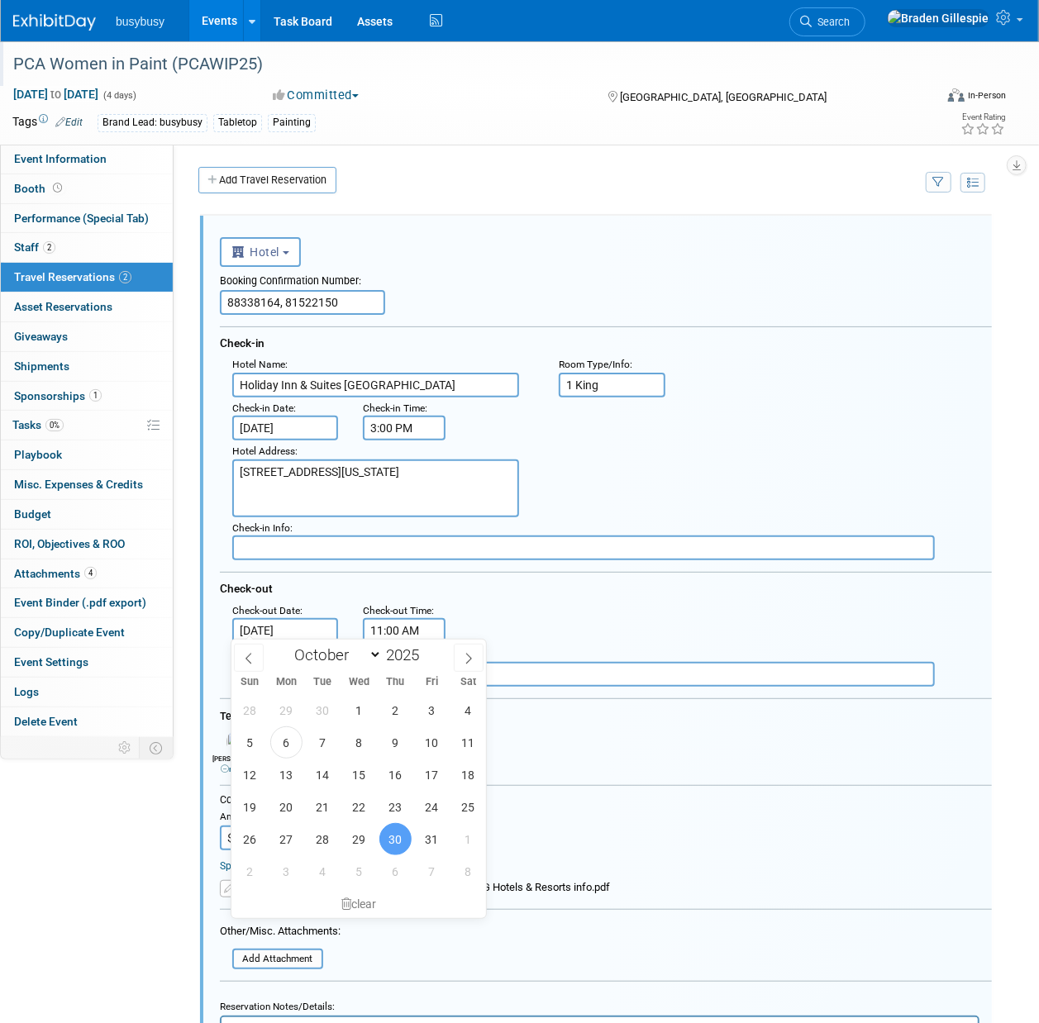
click at [294, 628] on input "Oct 30, 2025" at bounding box center [285, 630] width 106 height 25
click at [421, 779] on span "31" at bounding box center [432, 839] width 32 height 32
type input "Oct 31, 2025"
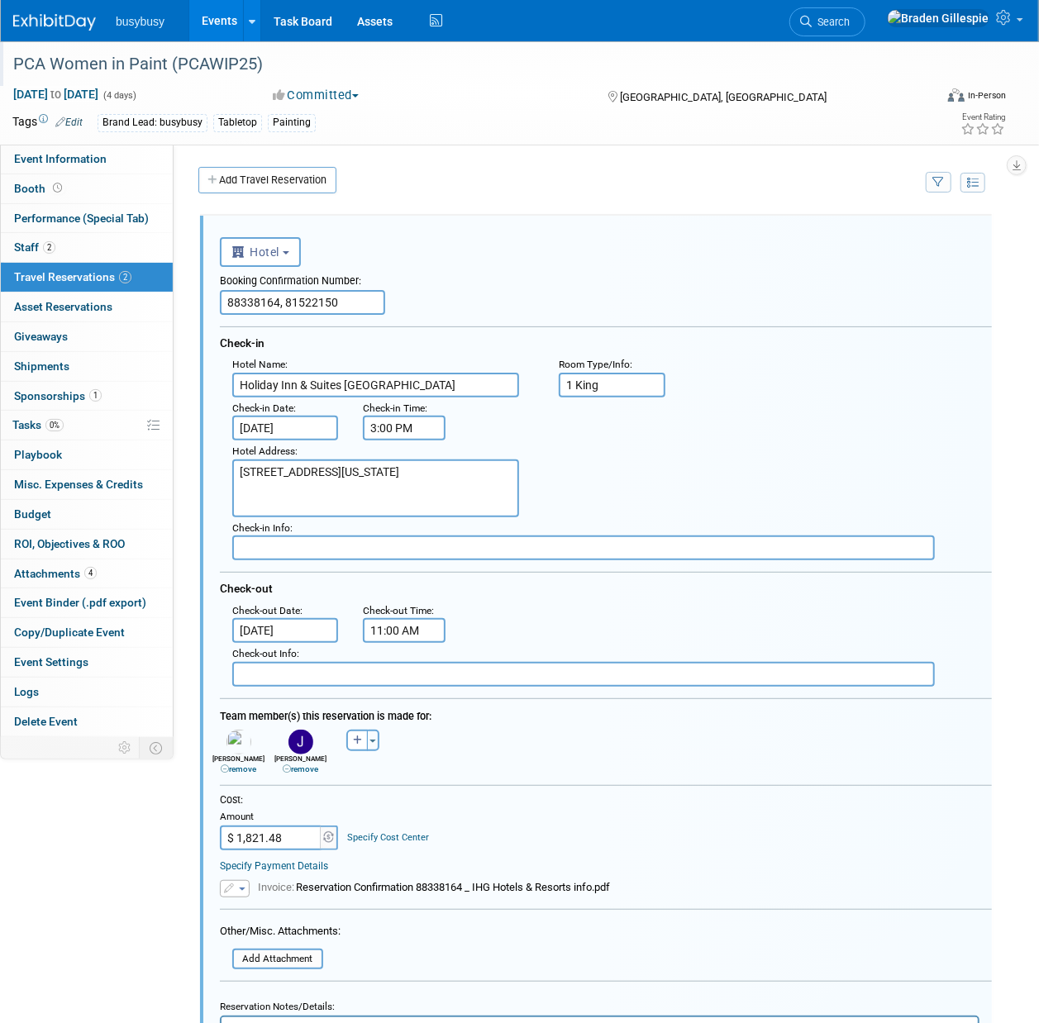
click at [335, 662] on input "text" at bounding box center [583, 674] width 702 height 25
drag, startPoint x: 359, startPoint y: 306, endPoint x: 284, endPoint y: 301, distance: 74.5
click at [285, 301] on input "88338164, 81522150" at bounding box center [302, 302] width 165 height 25
click at [298, 662] on input "text" at bounding box center [583, 674] width 702 height 25
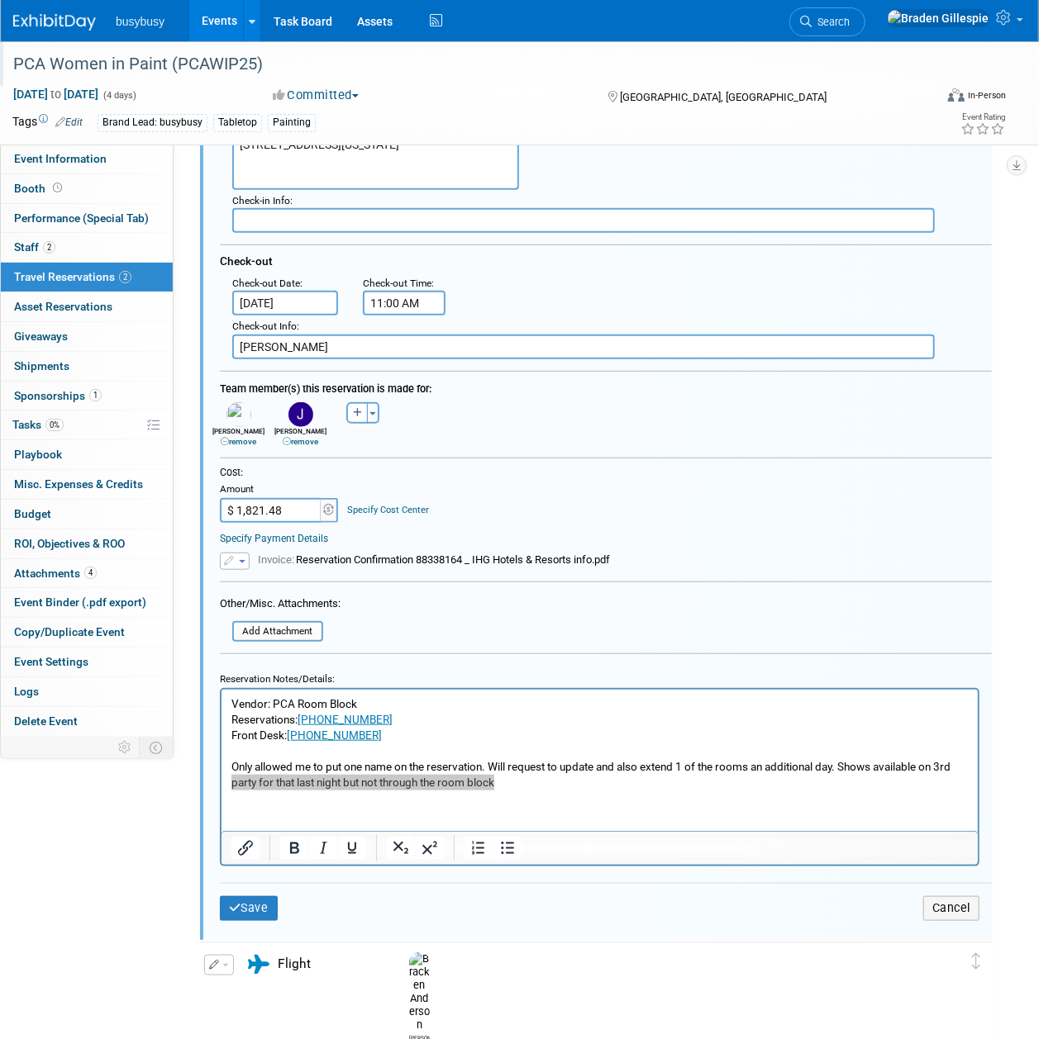
scroll to position [661, 0]
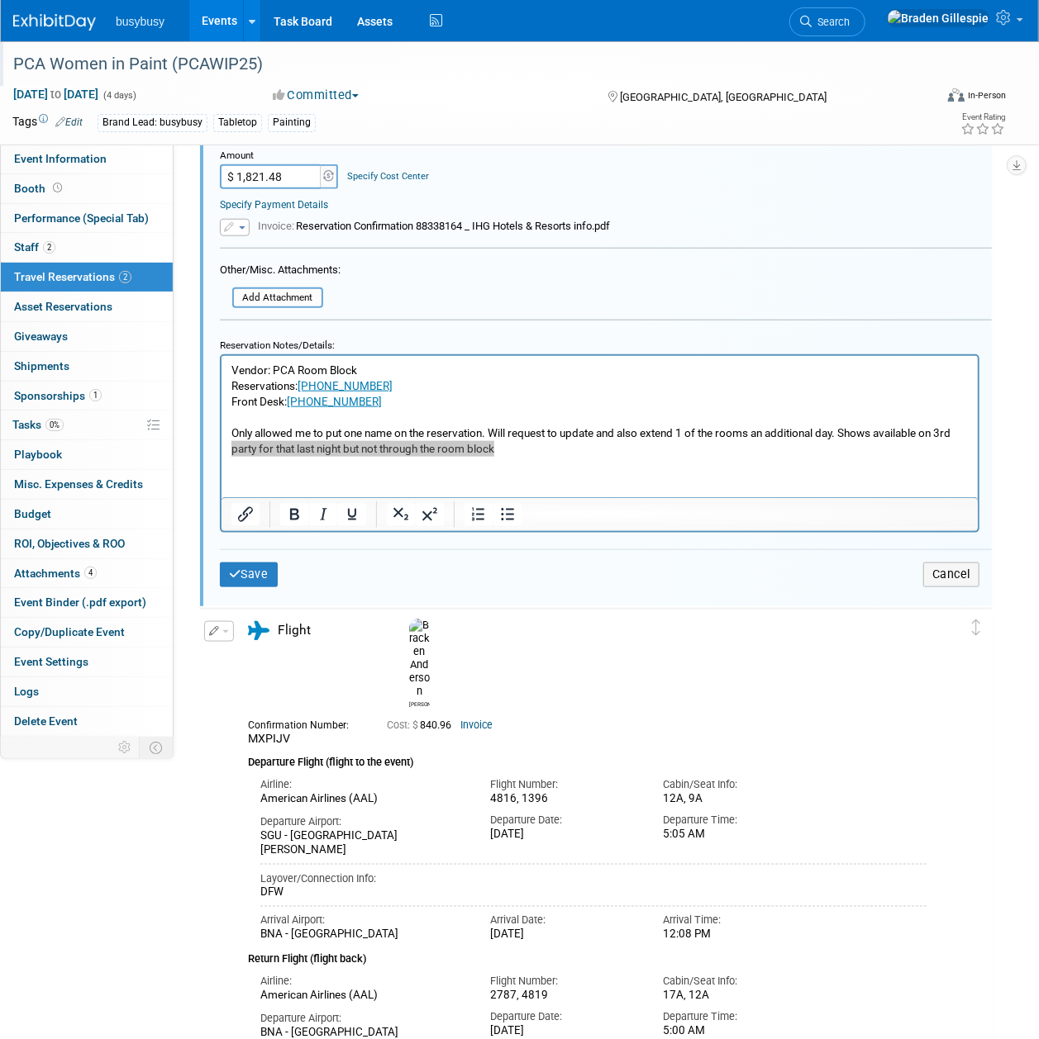
type input "Jess"
click at [261, 457] on html "Vendor: PCA Room Block Reservations: 1-888-465-4329 Front Desk: 1-615-265-0355 …" at bounding box center [599, 406] width 756 height 101
click at [568, 451] on p "Vendor: PCA Room Block Reservations: 1-888-465-4329 Front Desk: 1-615-265-0355 …" at bounding box center [599, 410] width 737 height 94
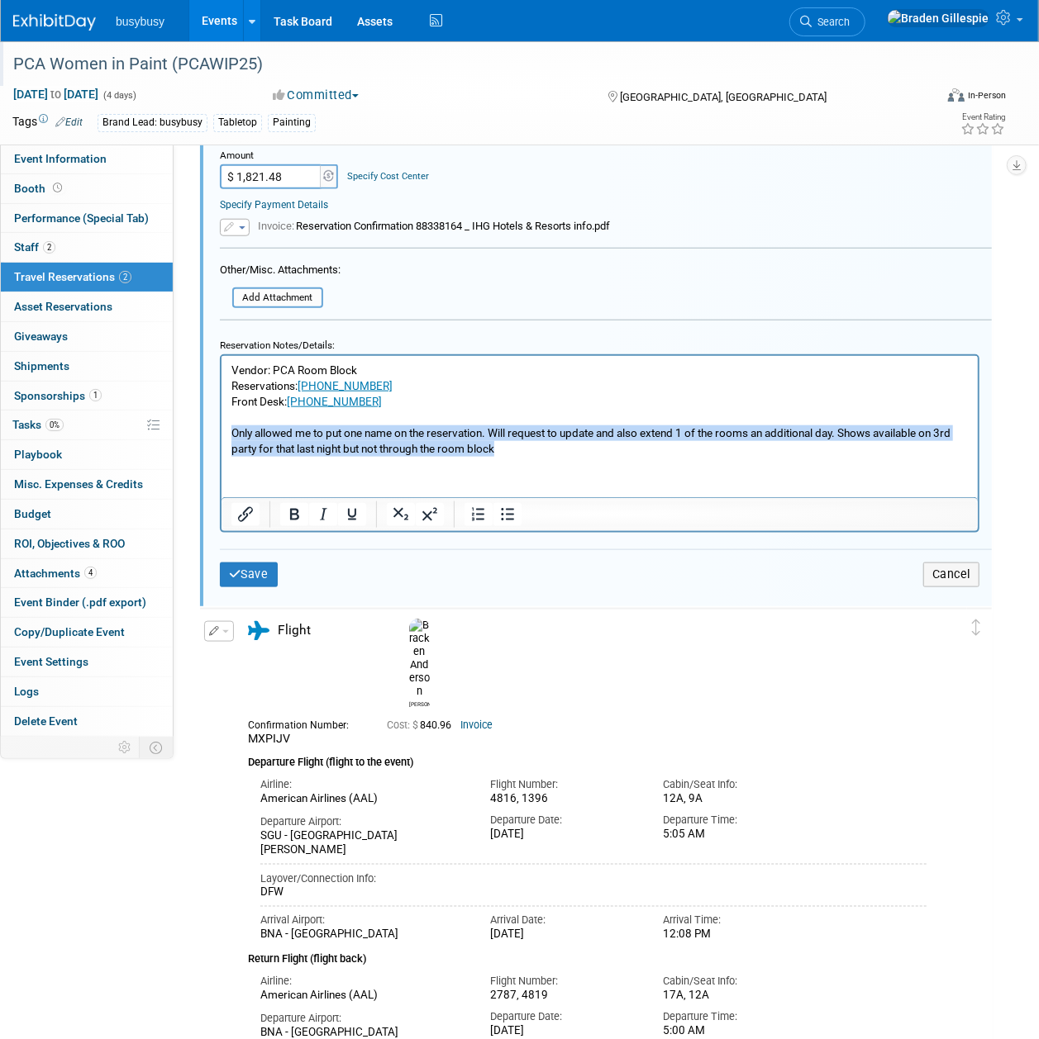
drag, startPoint x: 564, startPoint y: 451, endPoint x: 420, endPoint y: 779, distance: 358.5
click at [221, 430] on html "Vendor: PCA Room Block Reservations: 1-888-465-4329 Front Desk: 1-615-265-0355 …" at bounding box center [599, 406] width 756 height 101
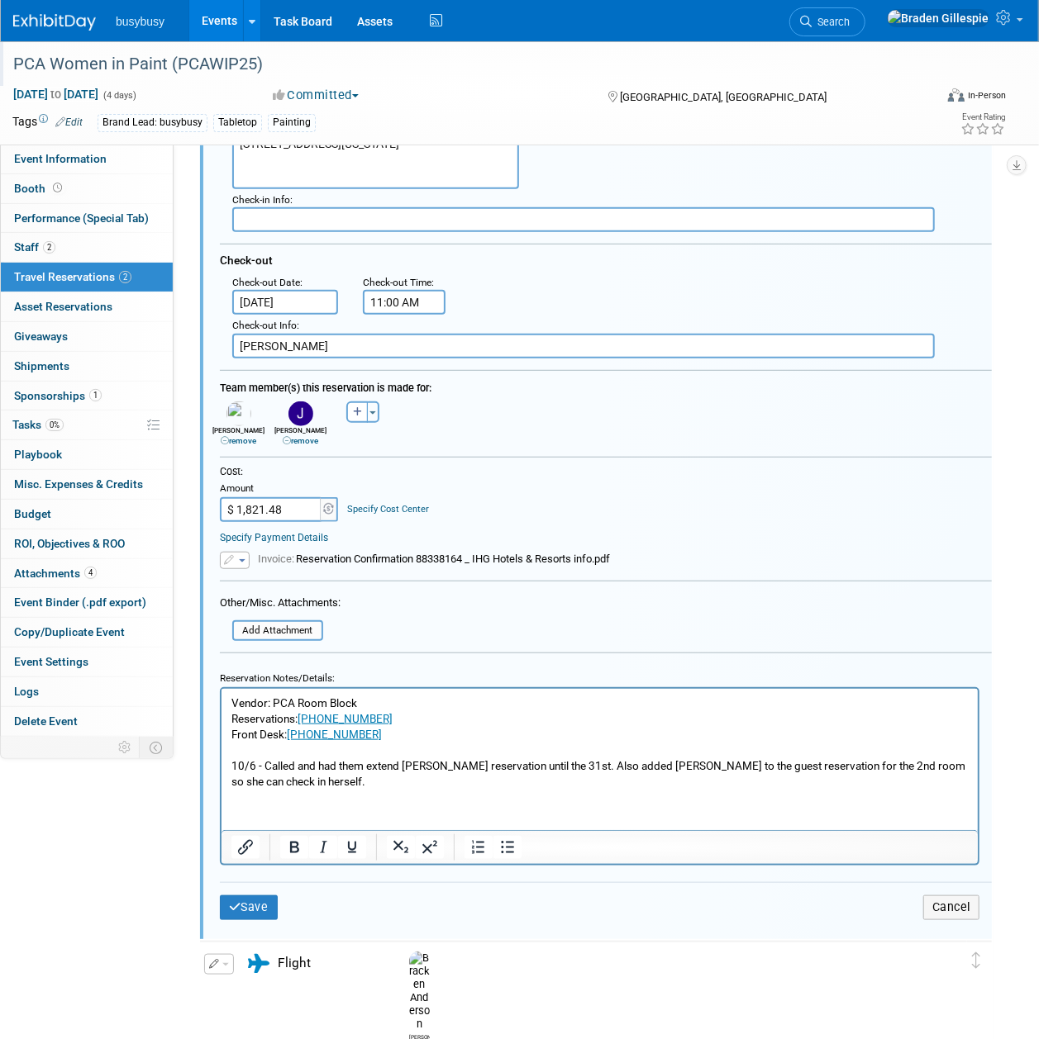
scroll to position [220, 0]
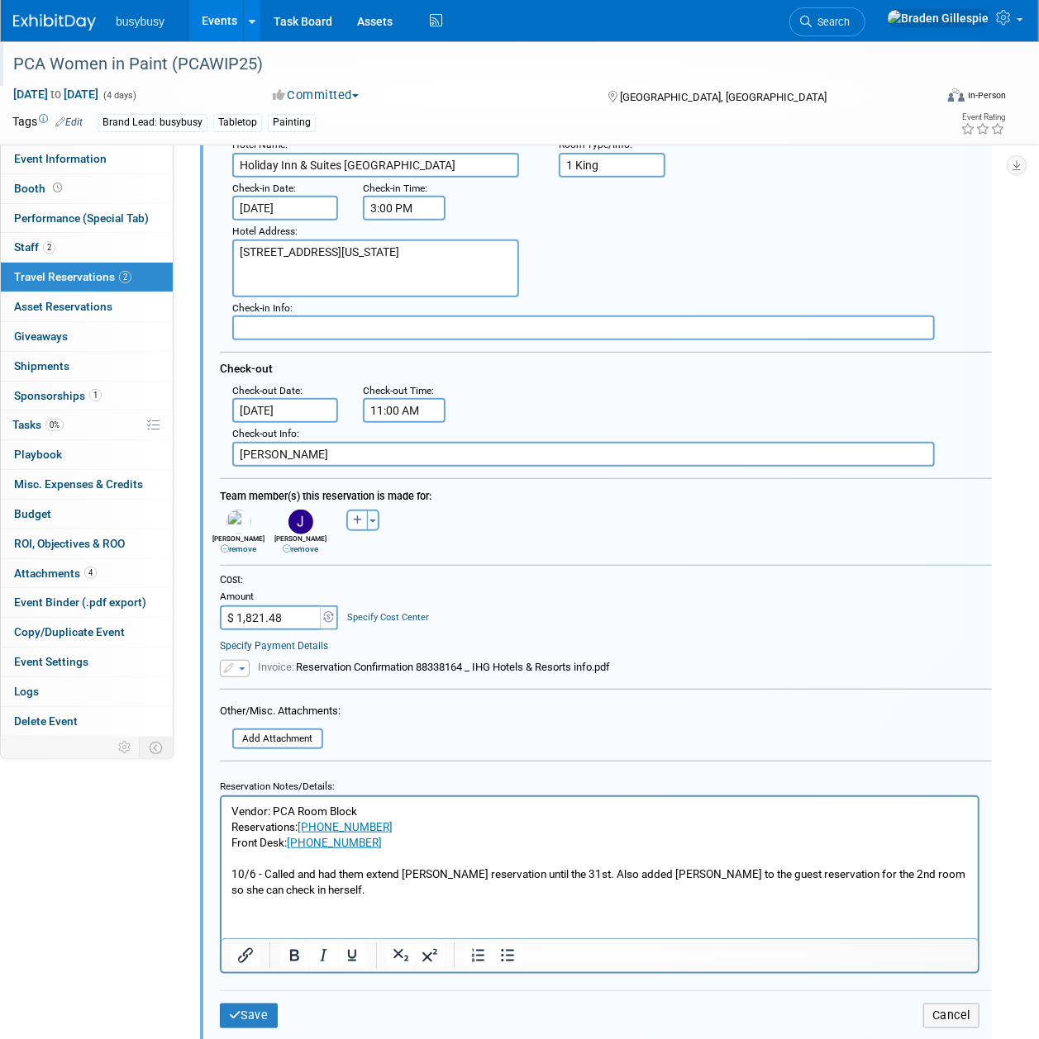
click at [315, 449] on input "Jess" at bounding box center [583, 454] width 702 height 25
type input "Jess checkout on the 30th."
click at [253, 779] on button "Save" at bounding box center [249, 1016] width 58 height 24
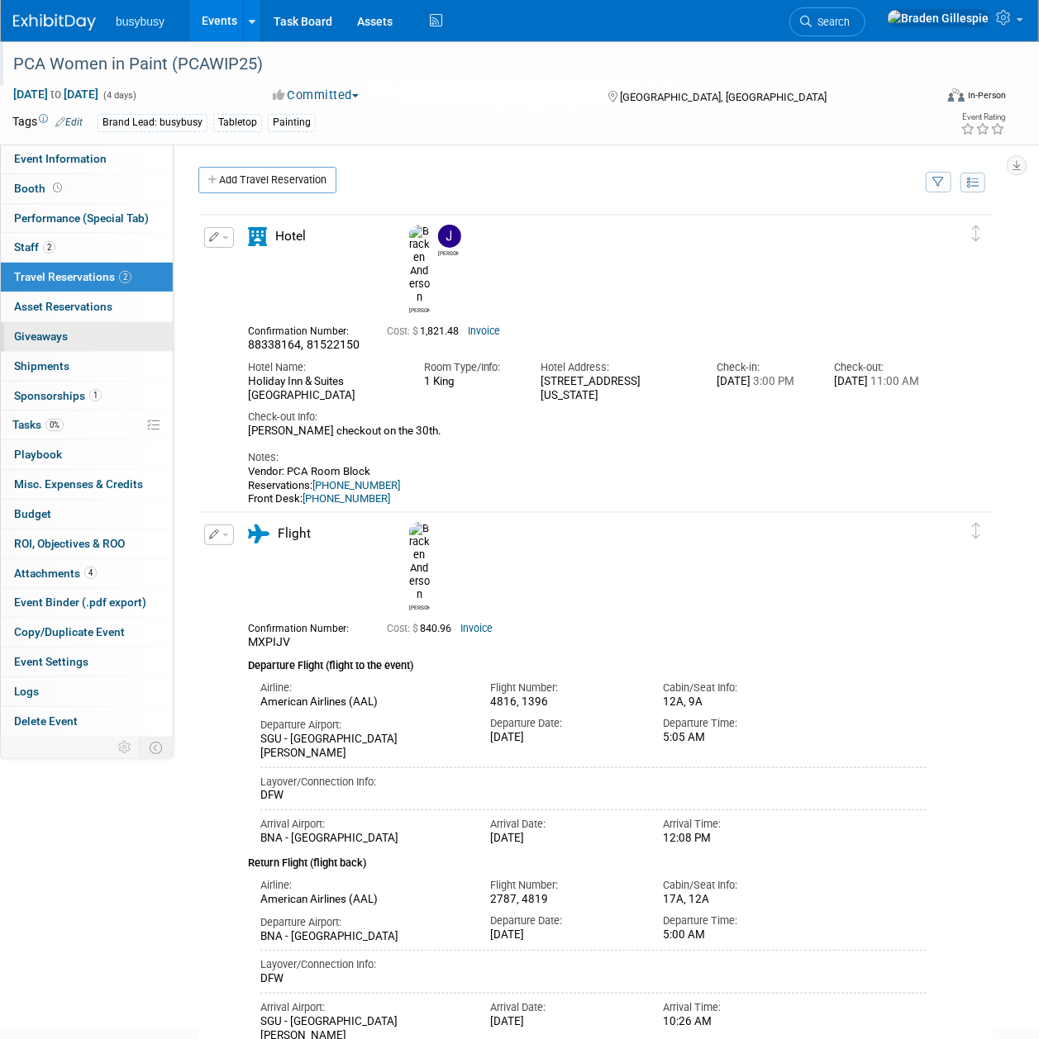
scroll to position [109, 0]
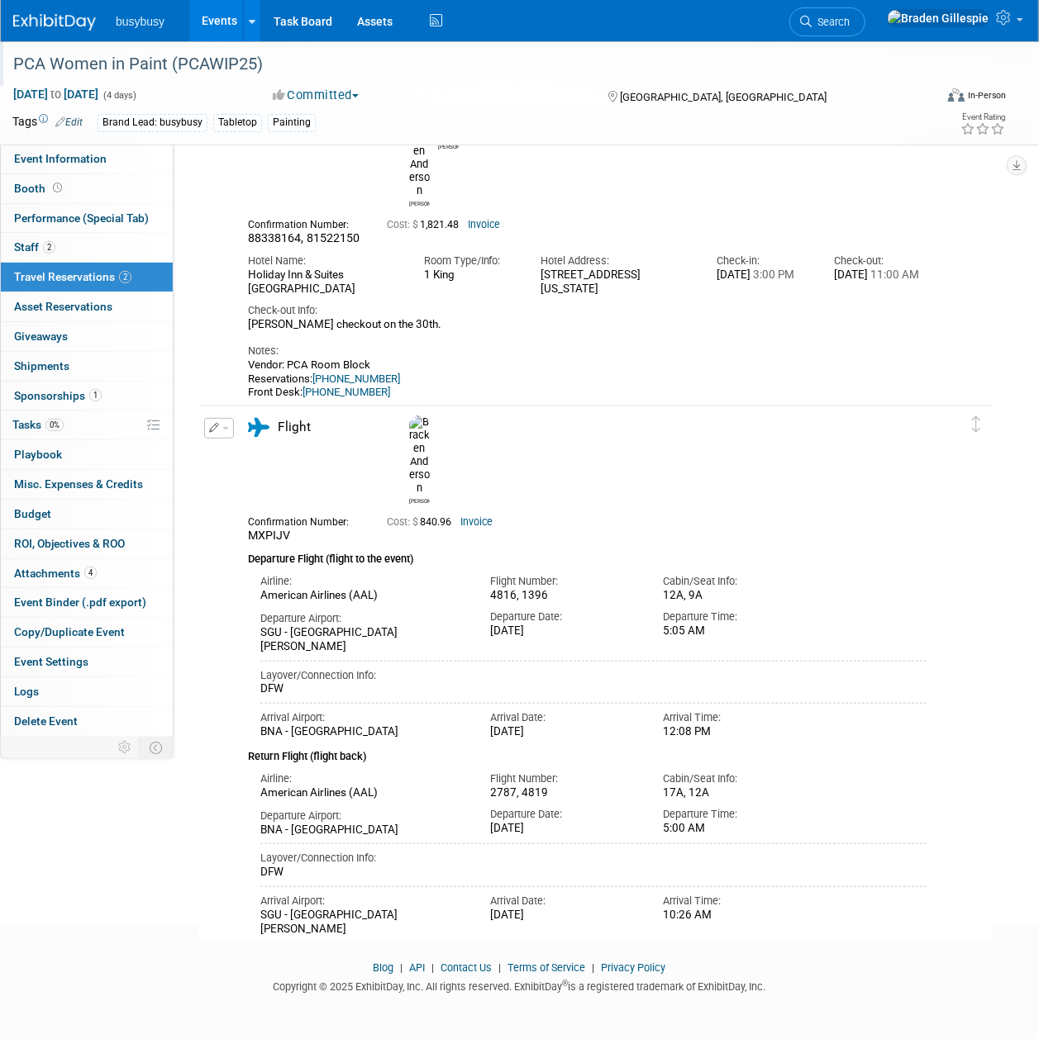
click at [41, 30] on img at bounding box center [54, 22] width 83 height 17
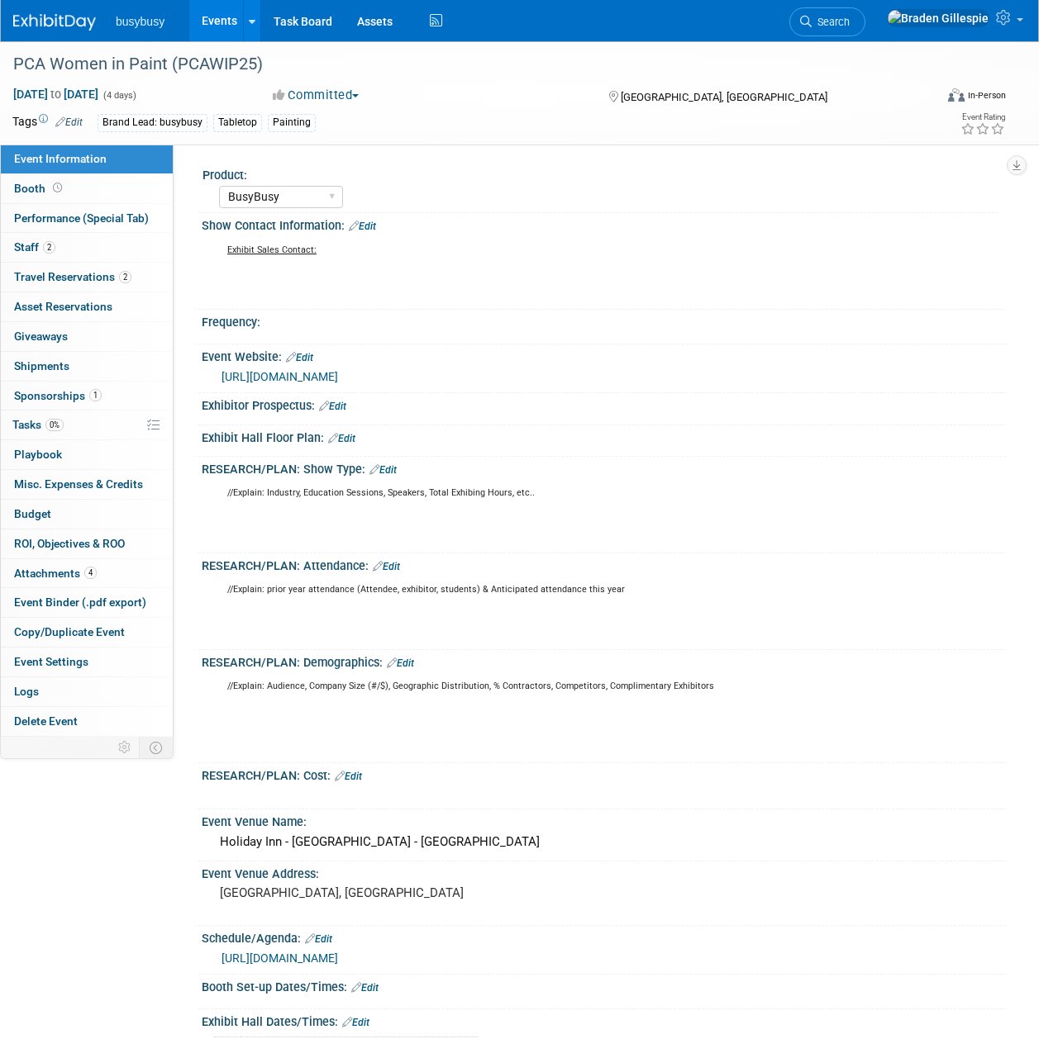
select select "BusyBusy"
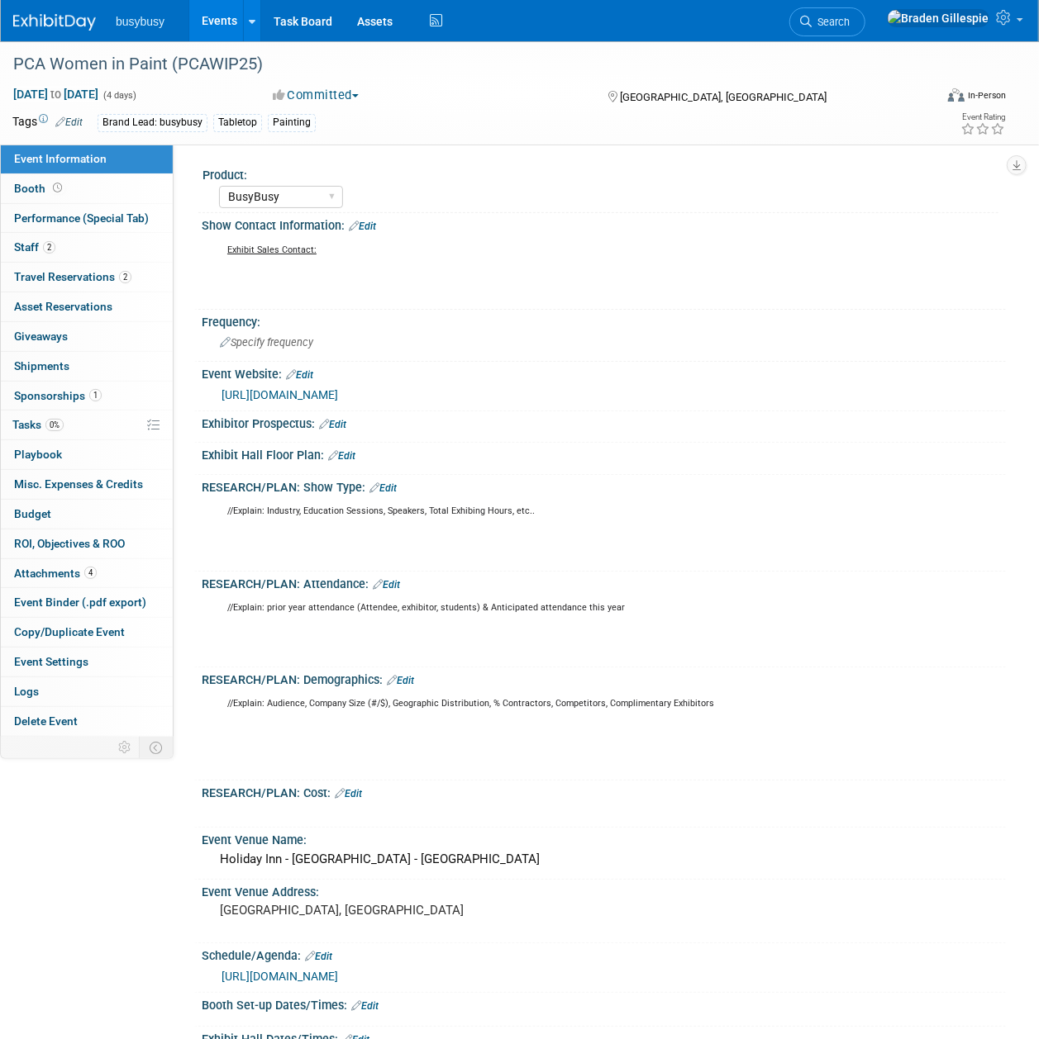
click at [64, 14] on img at bounding box center [54, 22] width 83 height 17
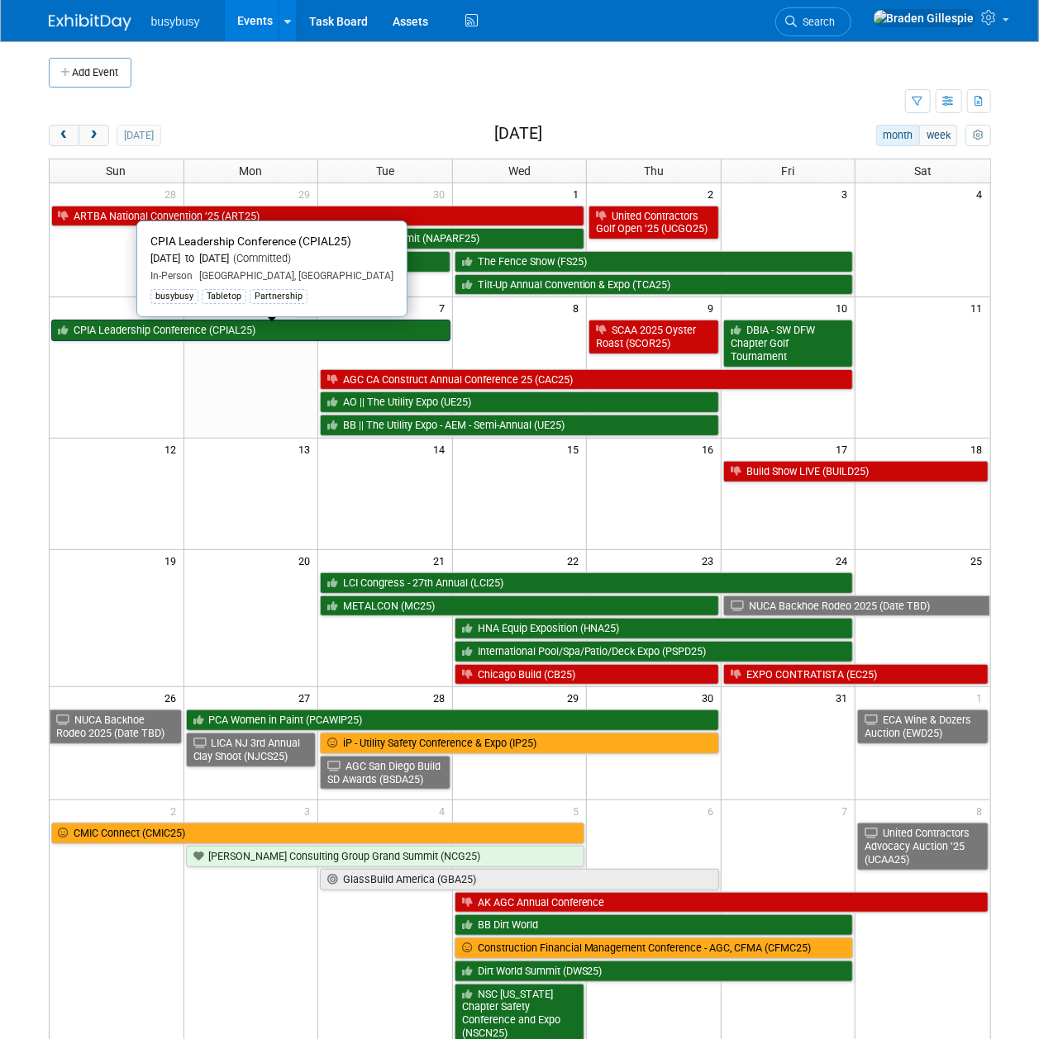
click at [235, 329] on link "CPIA Leadership Conference (CPIAL25)" at bounding box center [250, 330] width 399 height 21
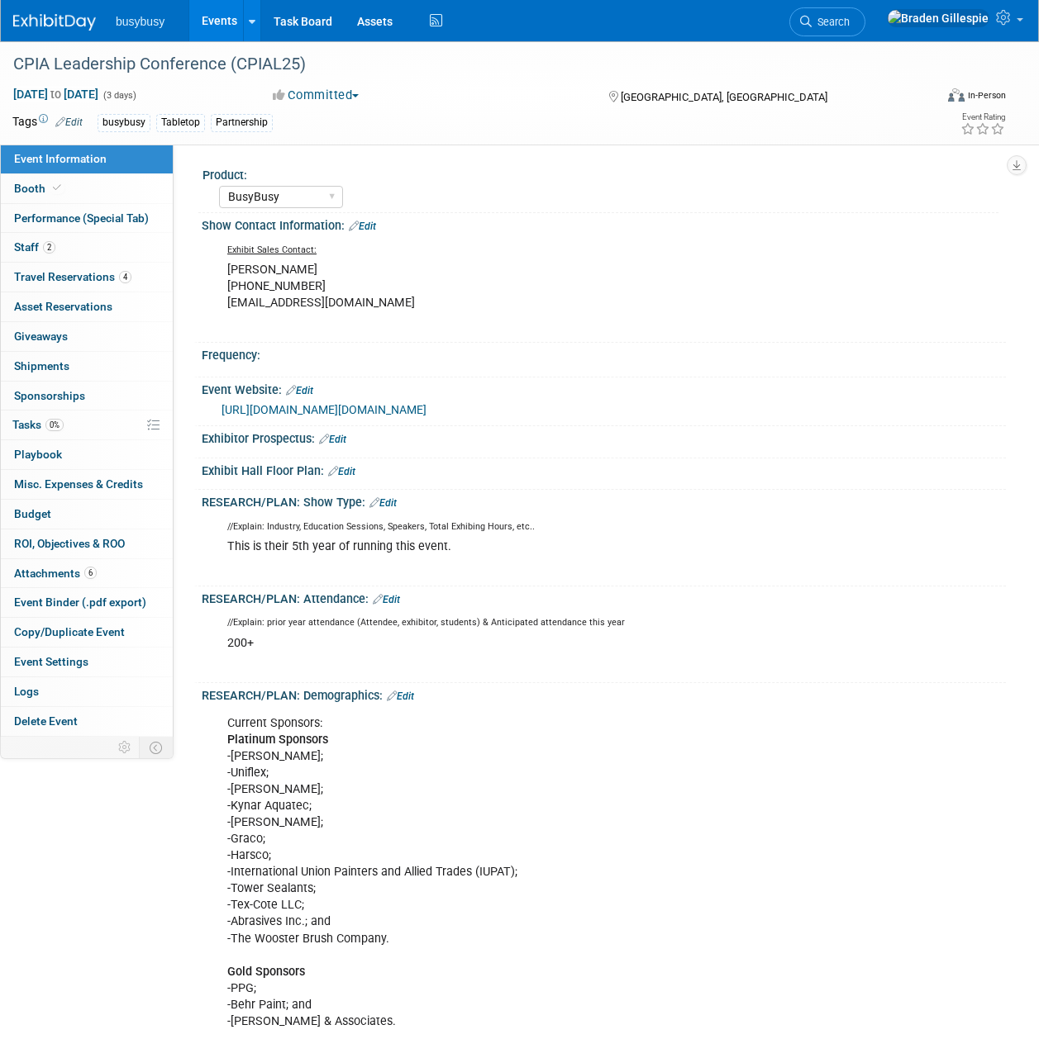
select select "BusyBusy"
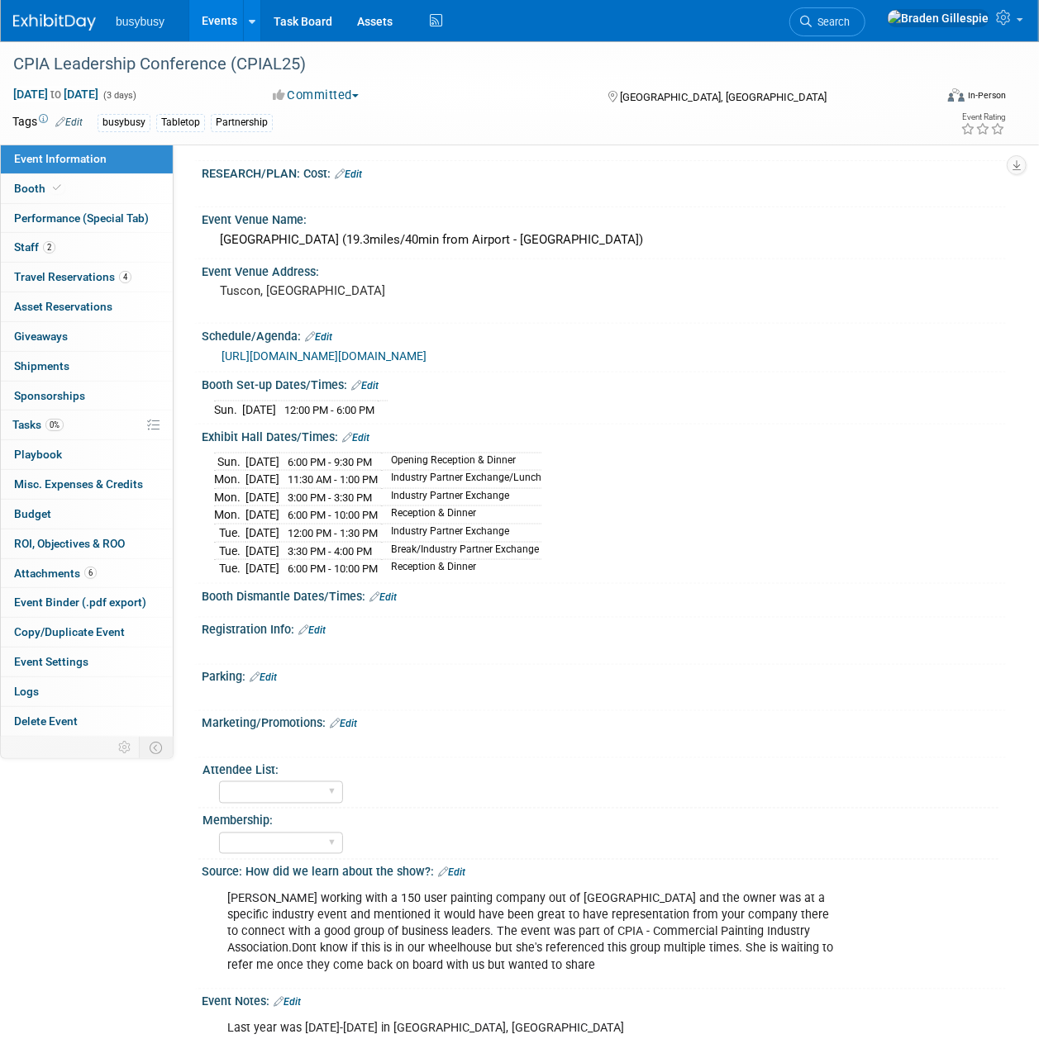
scroll to position [1188, 0]
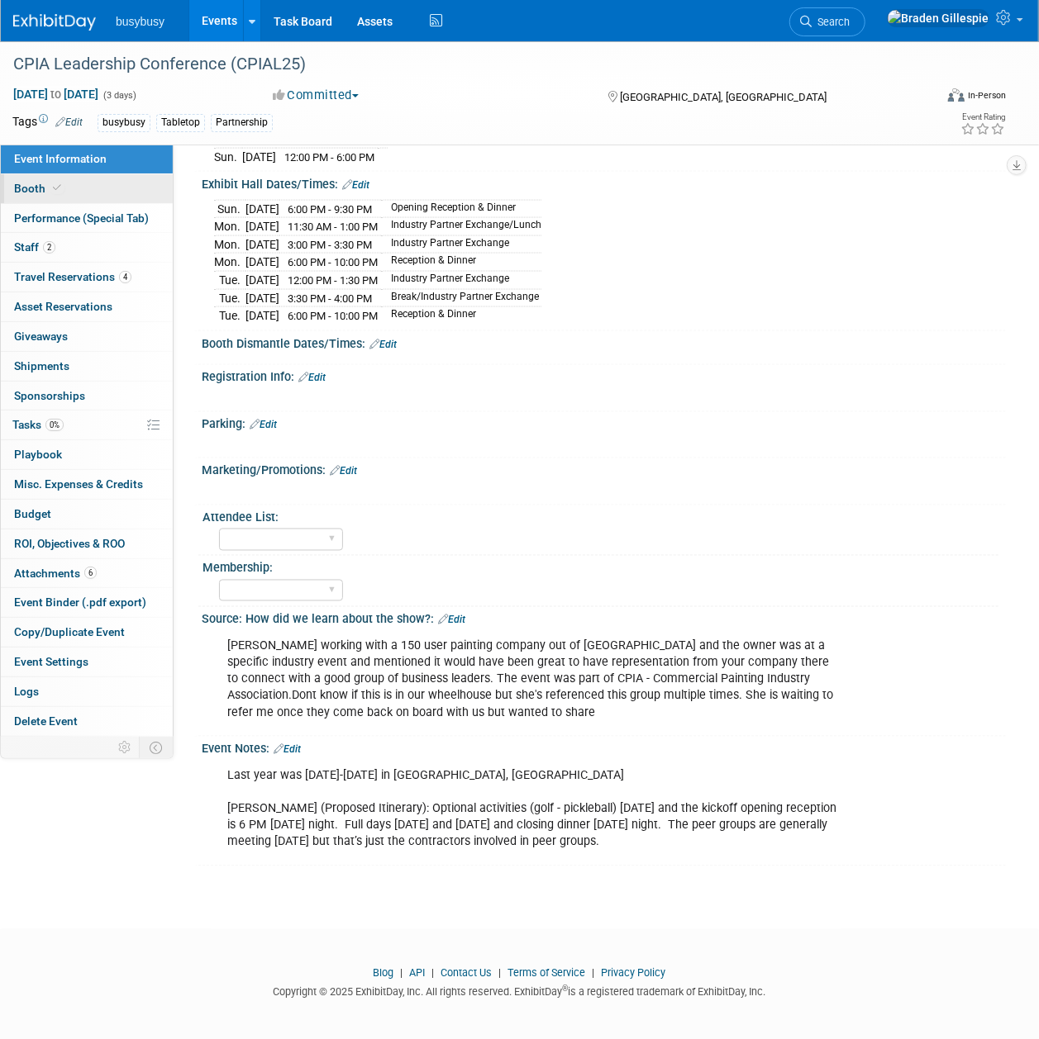
click at [91, 192] on link "Booth" at bounding box center [87, 188] width 172 height 29
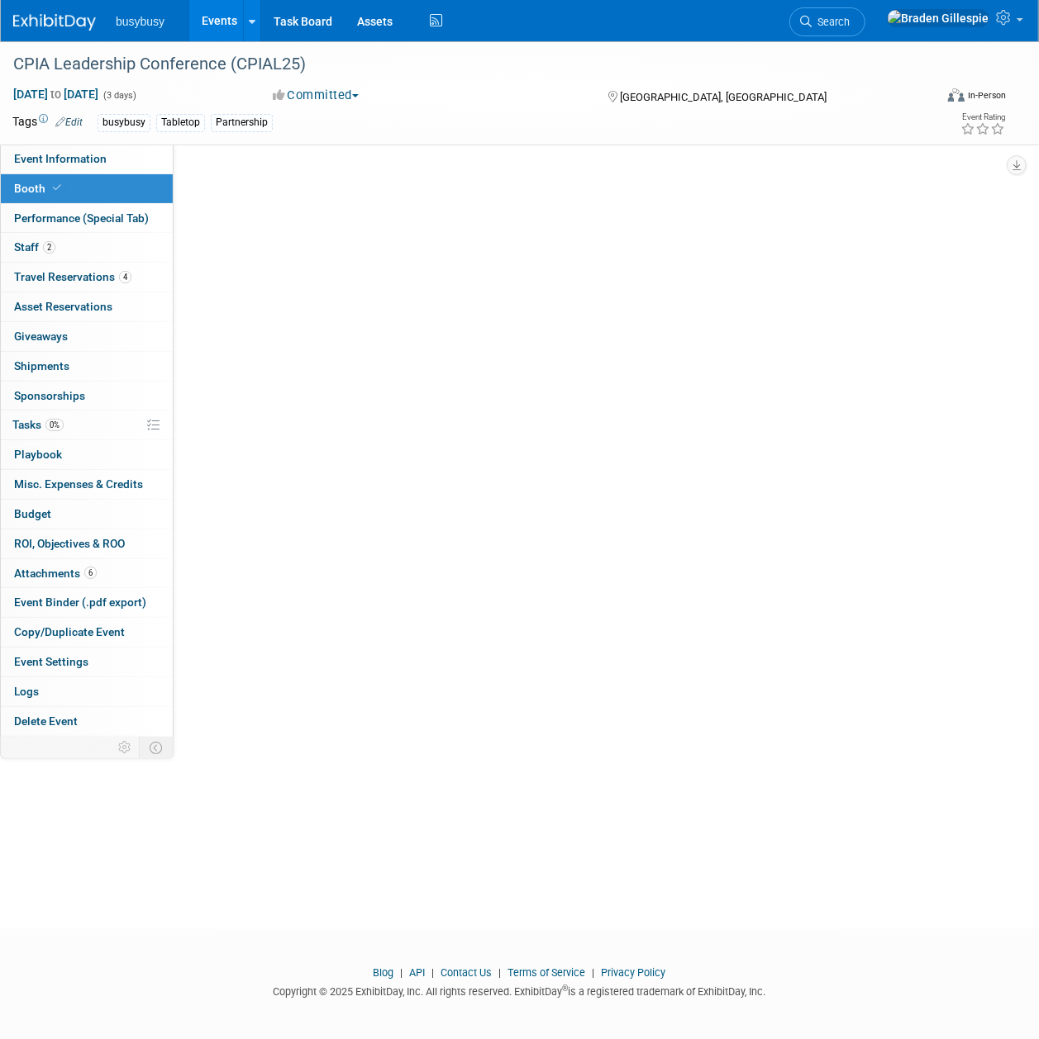
scroll to position [0, 0]
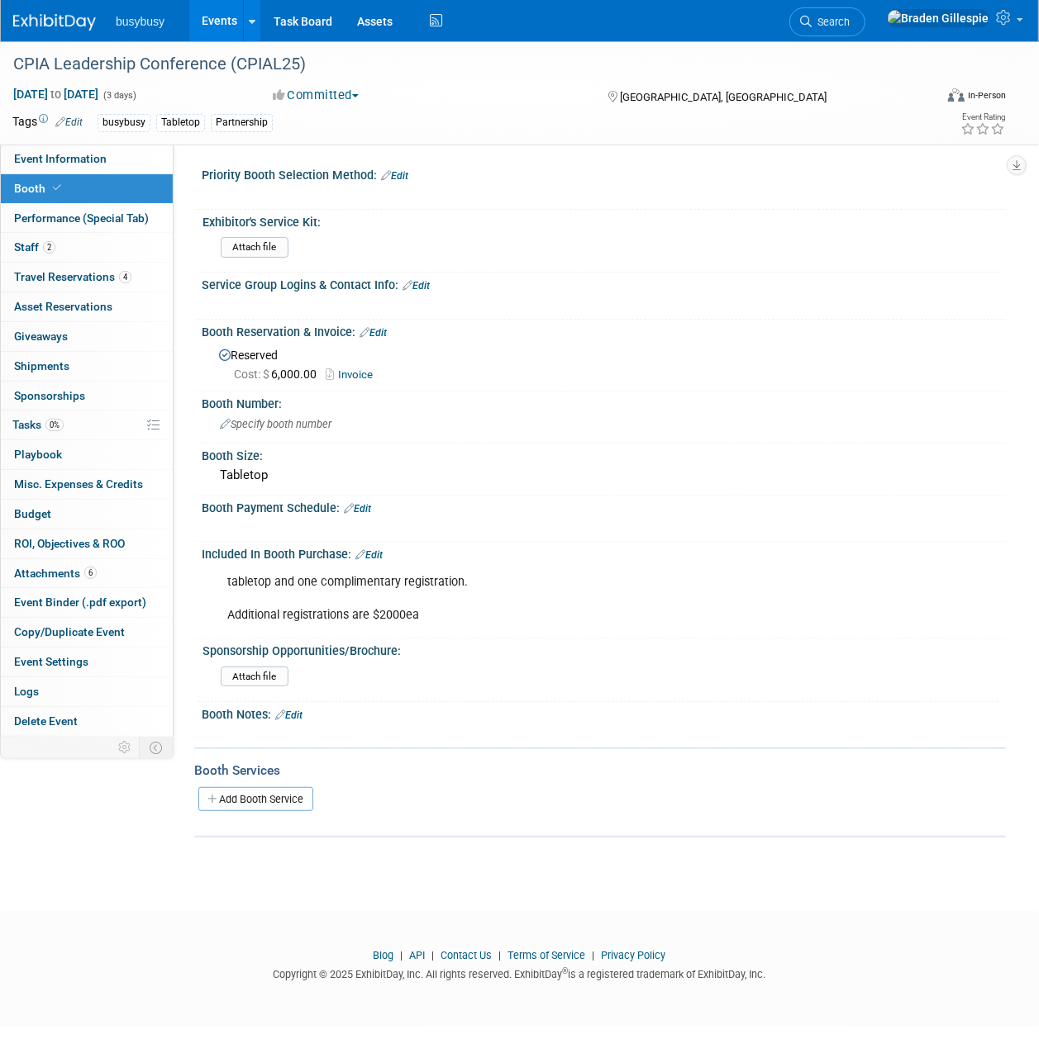
drag, startPoint x: 440, startPoint y: 615, endPoint x: 213, endPoint y: 586, distance: 229.1
click at [213, 586] on div "tabletop and one complimentary registration. Additional registrations are $2000…" at bounding box center [604, 598] width 804 height 72
click at [496, 603] on div "tabletop and one complimentary registration. Additional registrations are $2000…" at bounding box center [531, 599] width 630 height 66
click at [50, 145] on link "Event Information" at bounding box center [87, 159] width 172 height 29
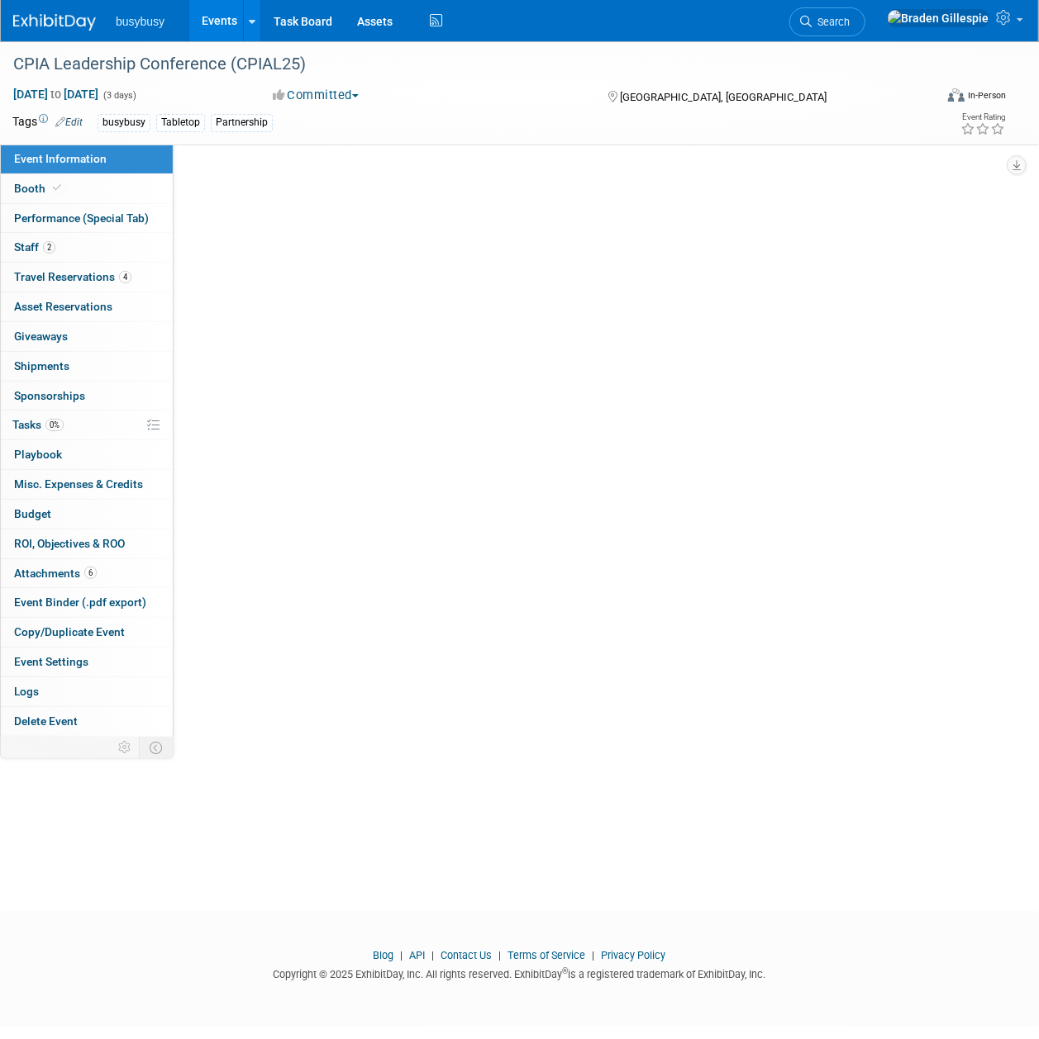
select select "BusyBusy"
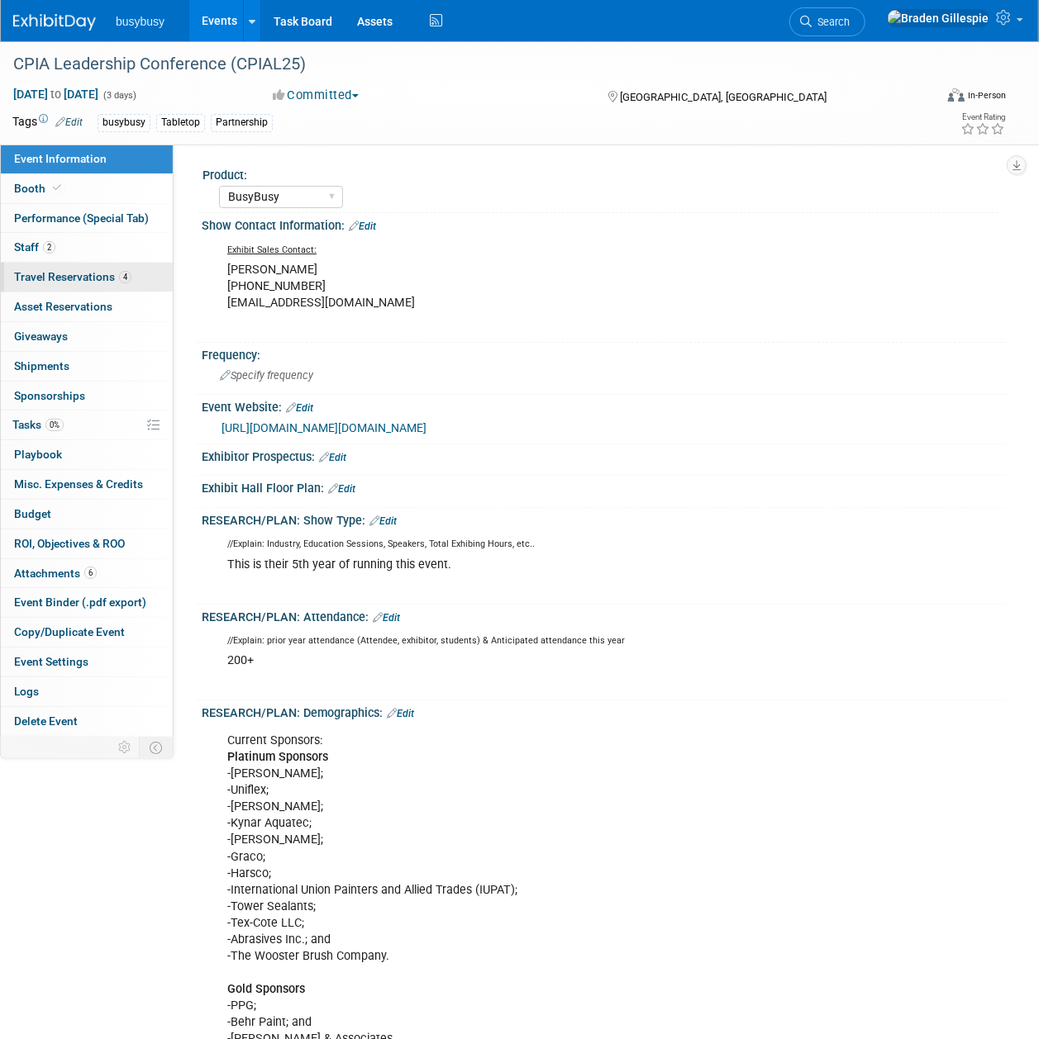
click at [84, 289] on link "4 Travel Reservations 4" at bounding box center [87, 277] width 172 height 29
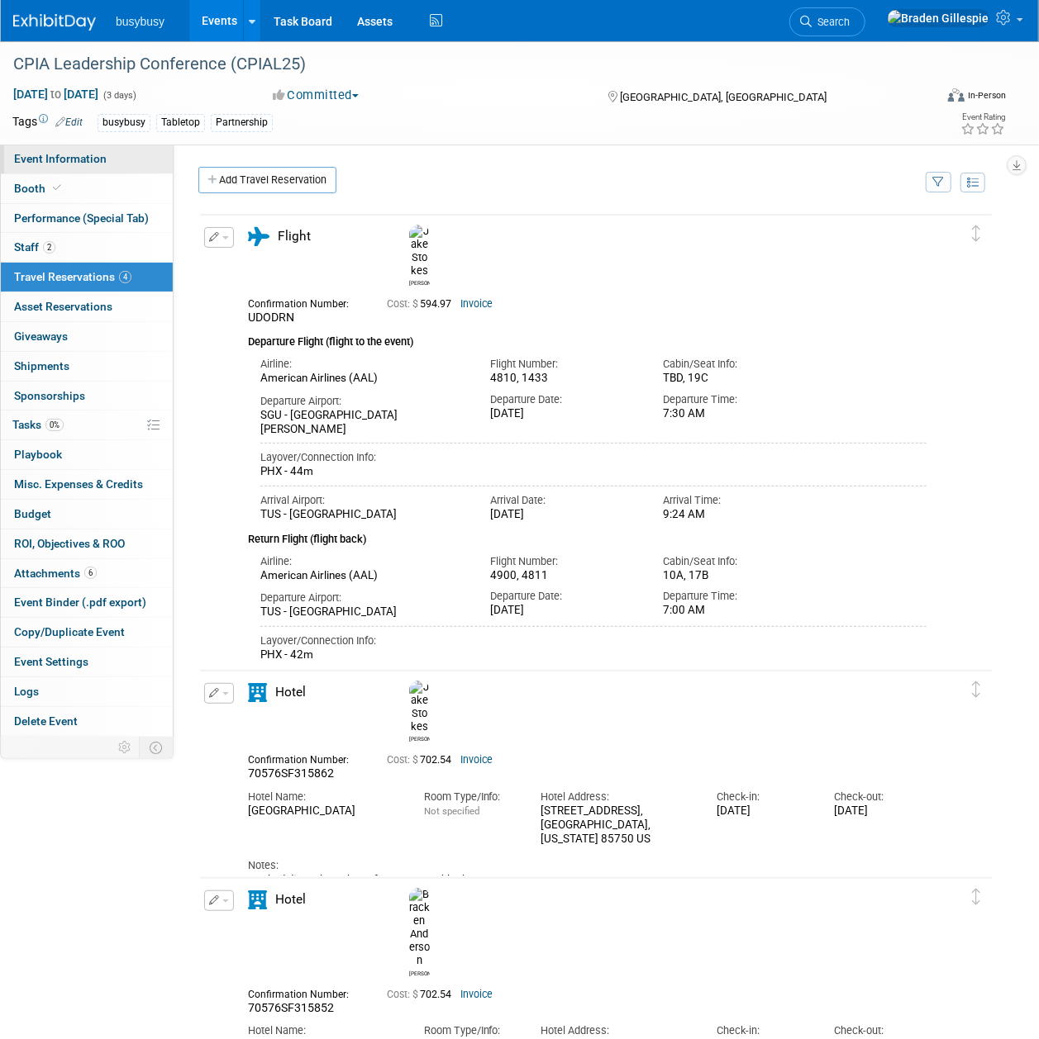
click at [69, 163] on span "Event Information" at bounding box center [60, 158] width 93 height 13
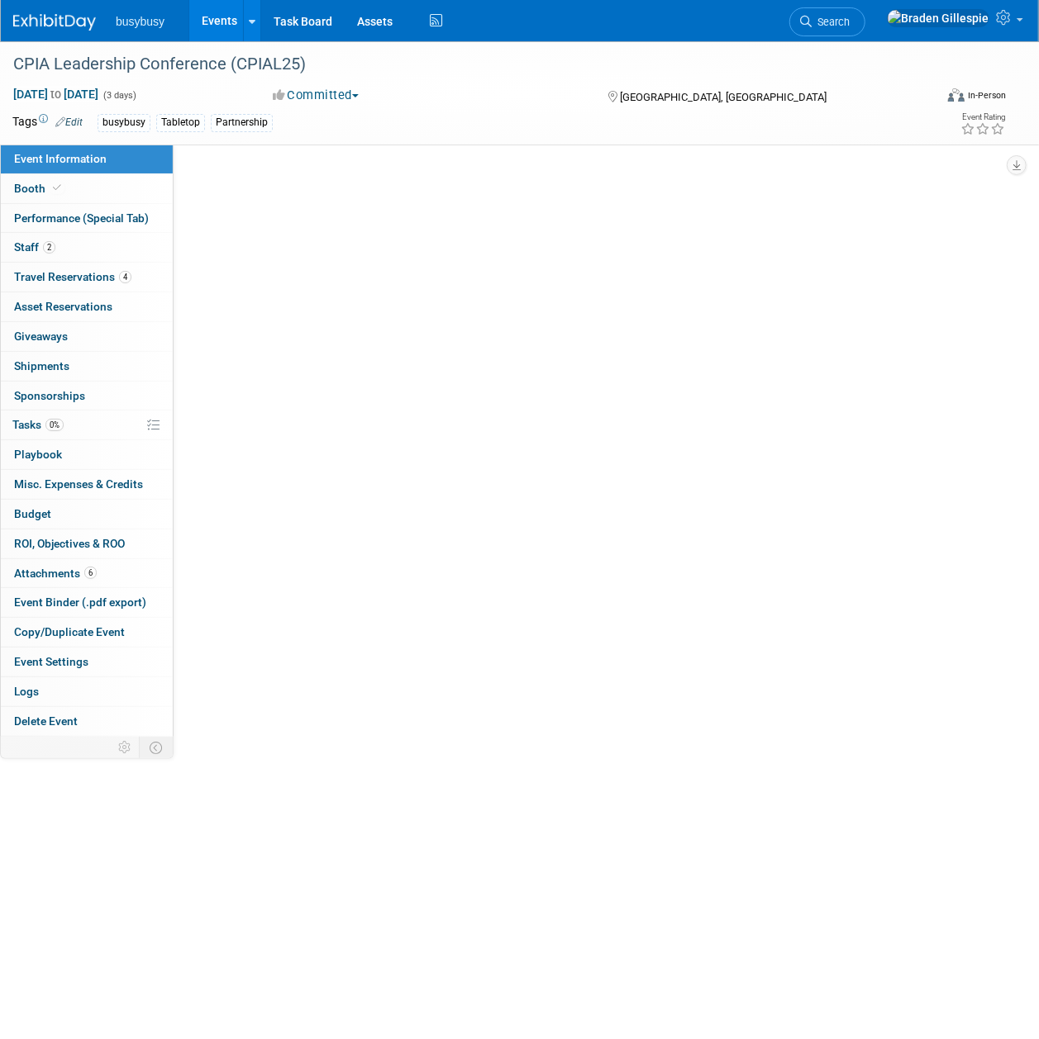
select select "BusyBusy"
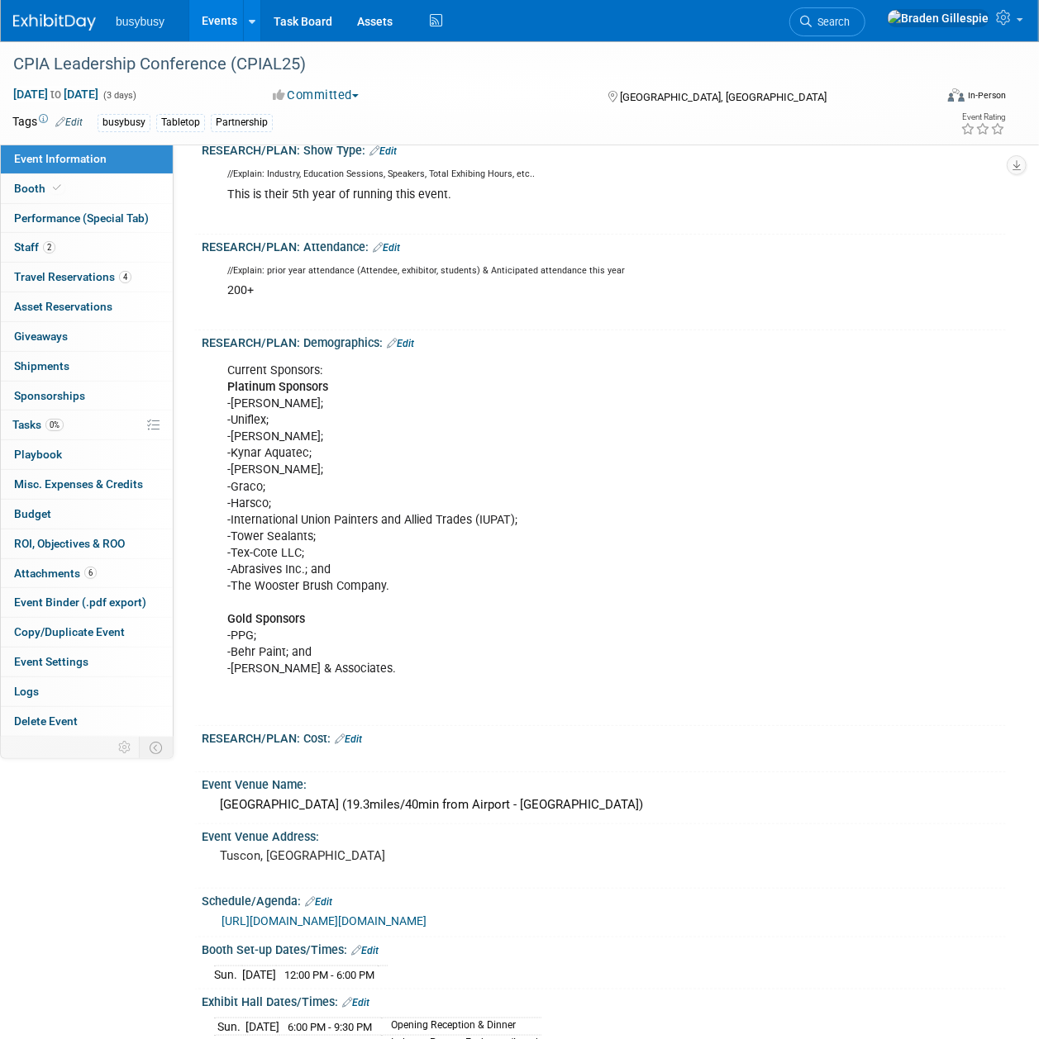
scroll to position [661, 0]
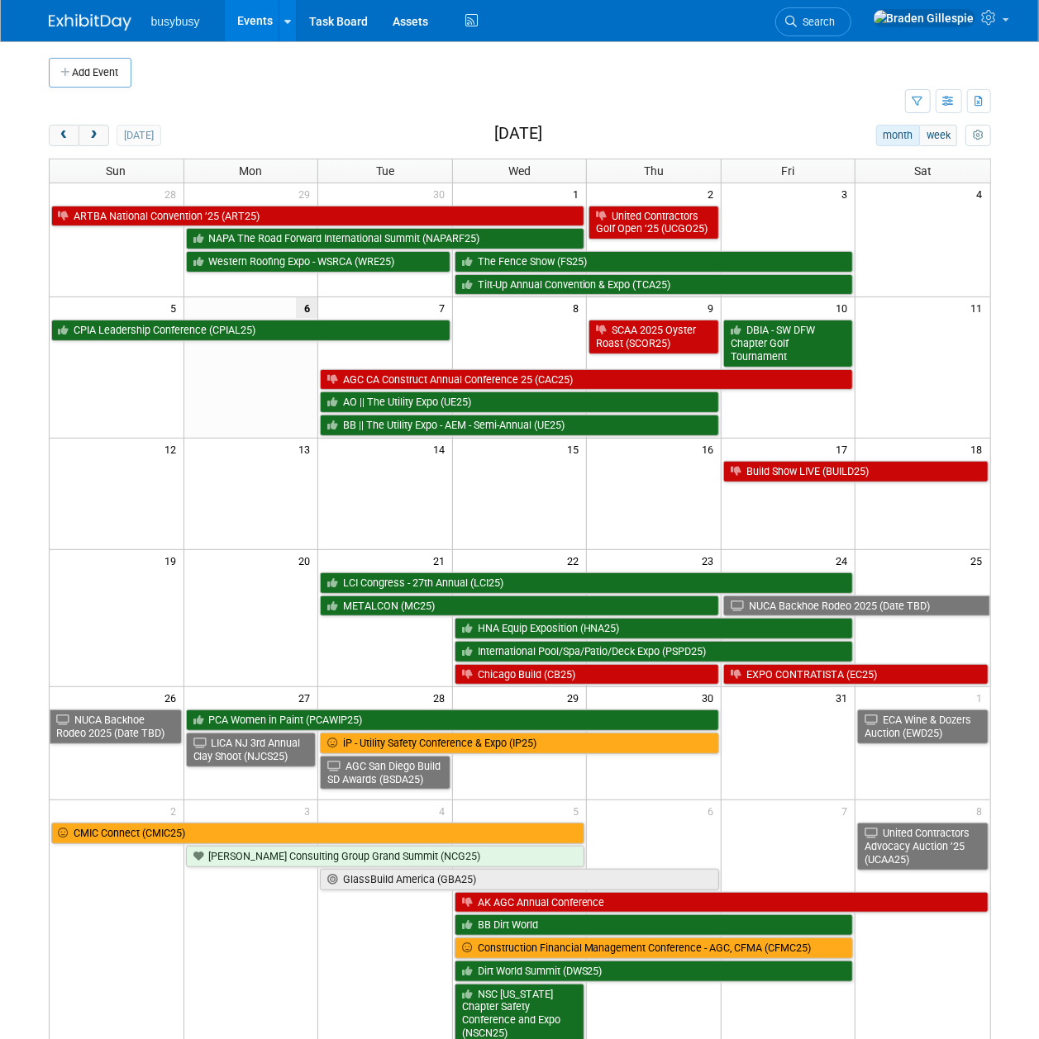
click at [90, 7] on div at bounding box center [100, 15] width 102 height 31
click at [89, 17] on img at bounding box center [90, 22] width 83 height 17
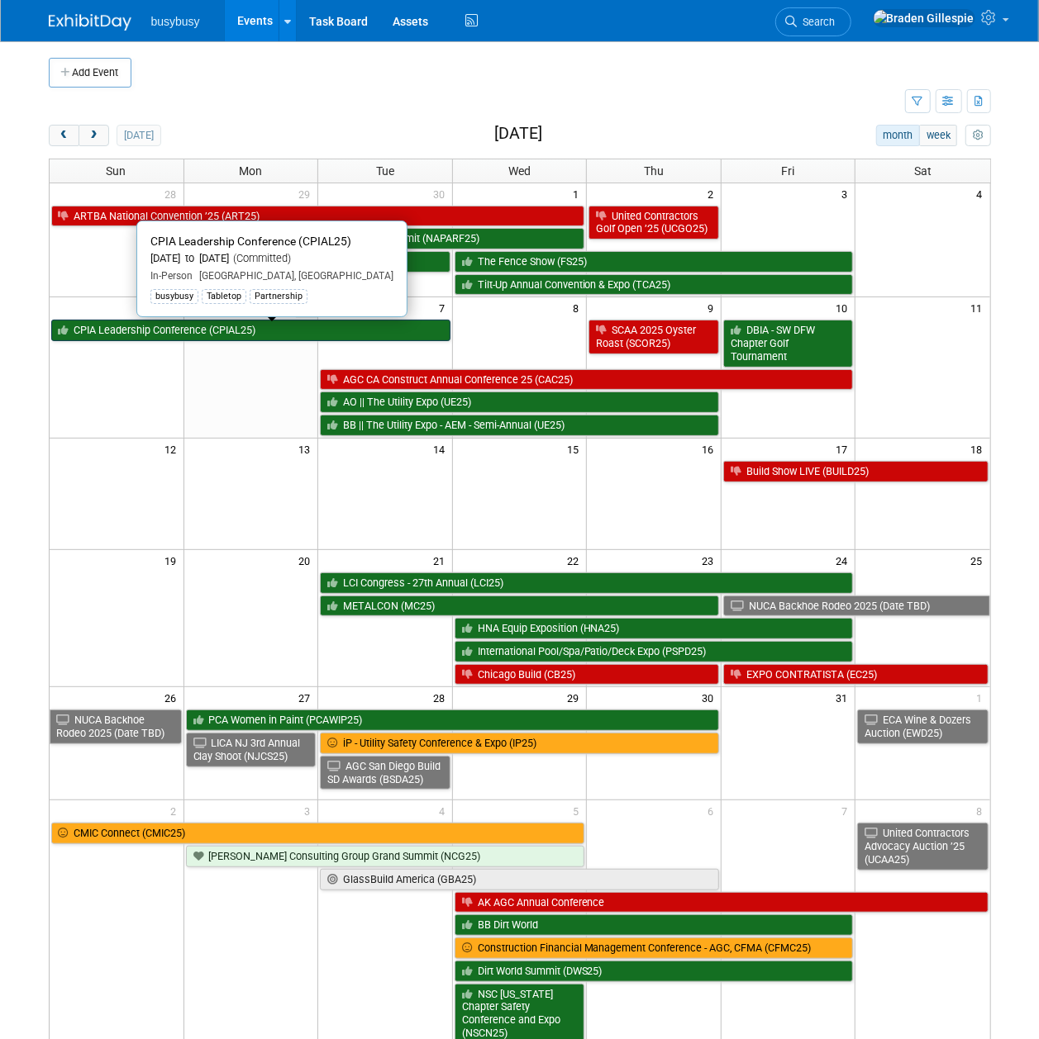
click at [223, 339] on link "CPIA Leadership Conference (CPIAL25)" at bounding box center [250, 330] width 399 height 21
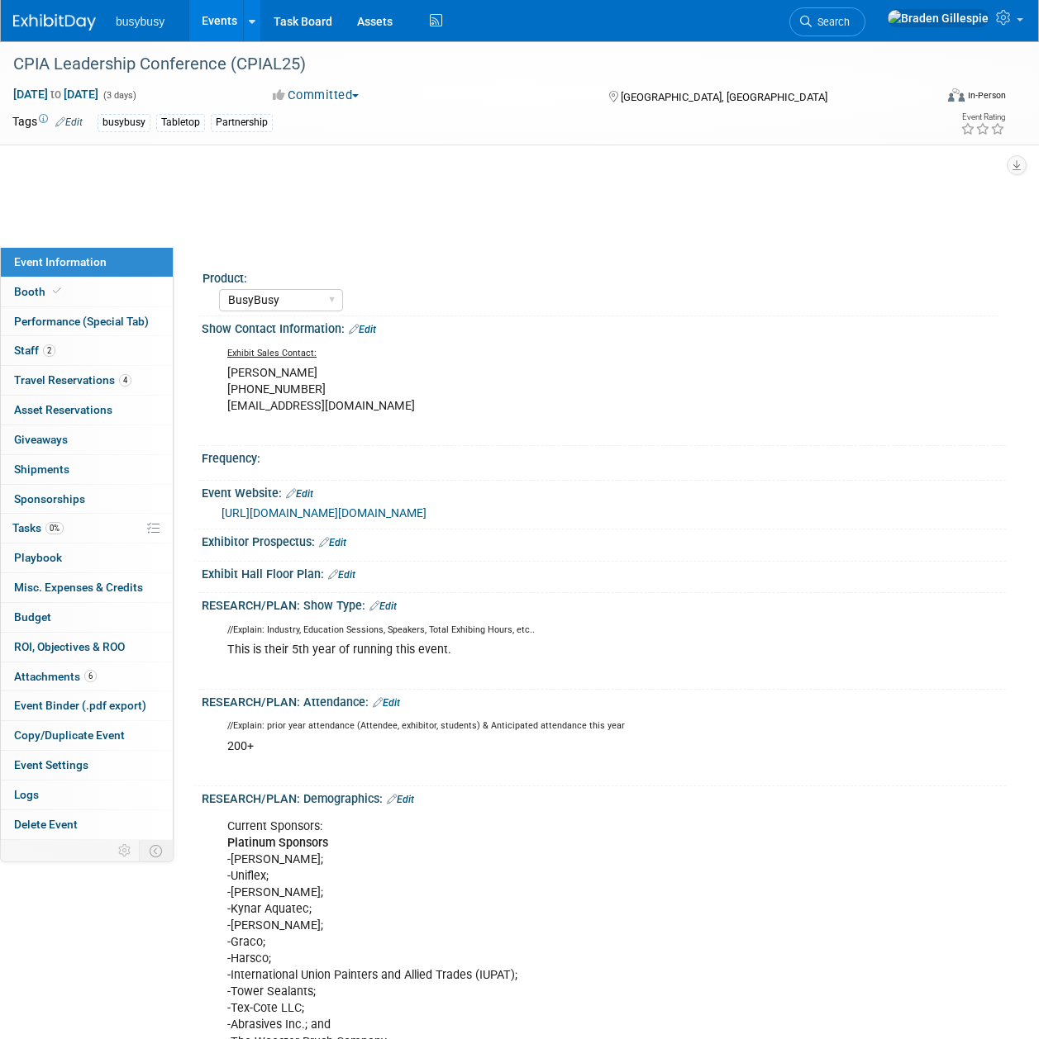
select select "BusyBusy"
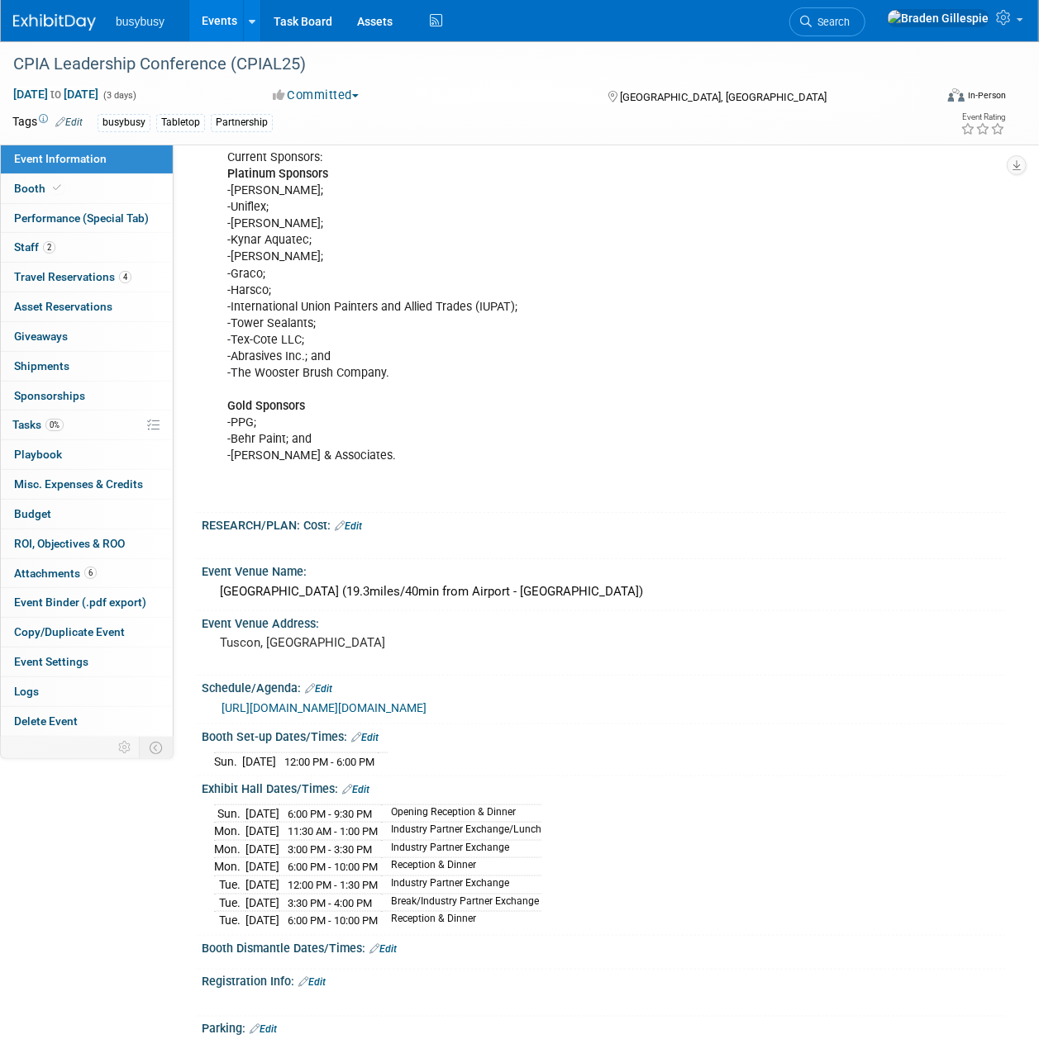
scroll to position [771, 0]
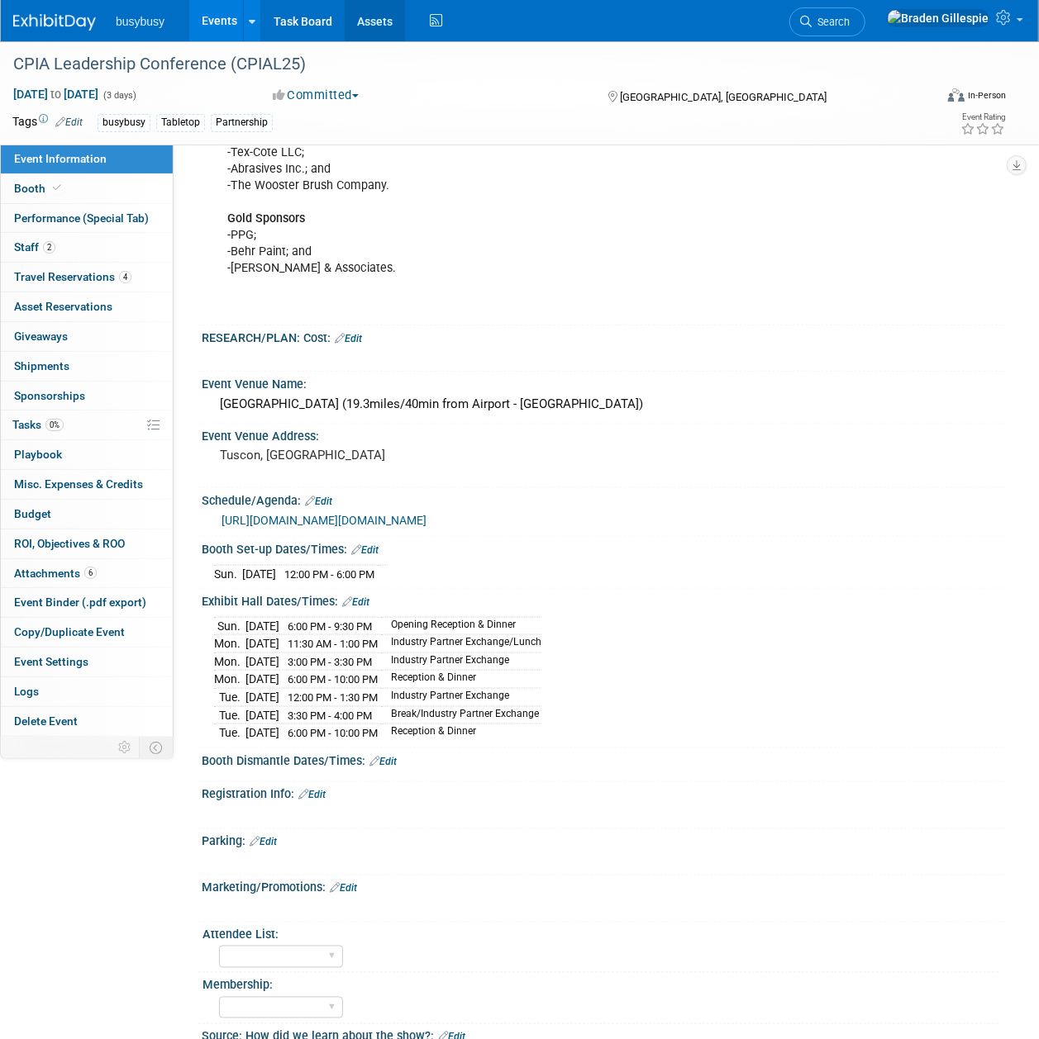
click at [364, 17] on link "Assets" at bounding box center [375, 20] width 60 height 41
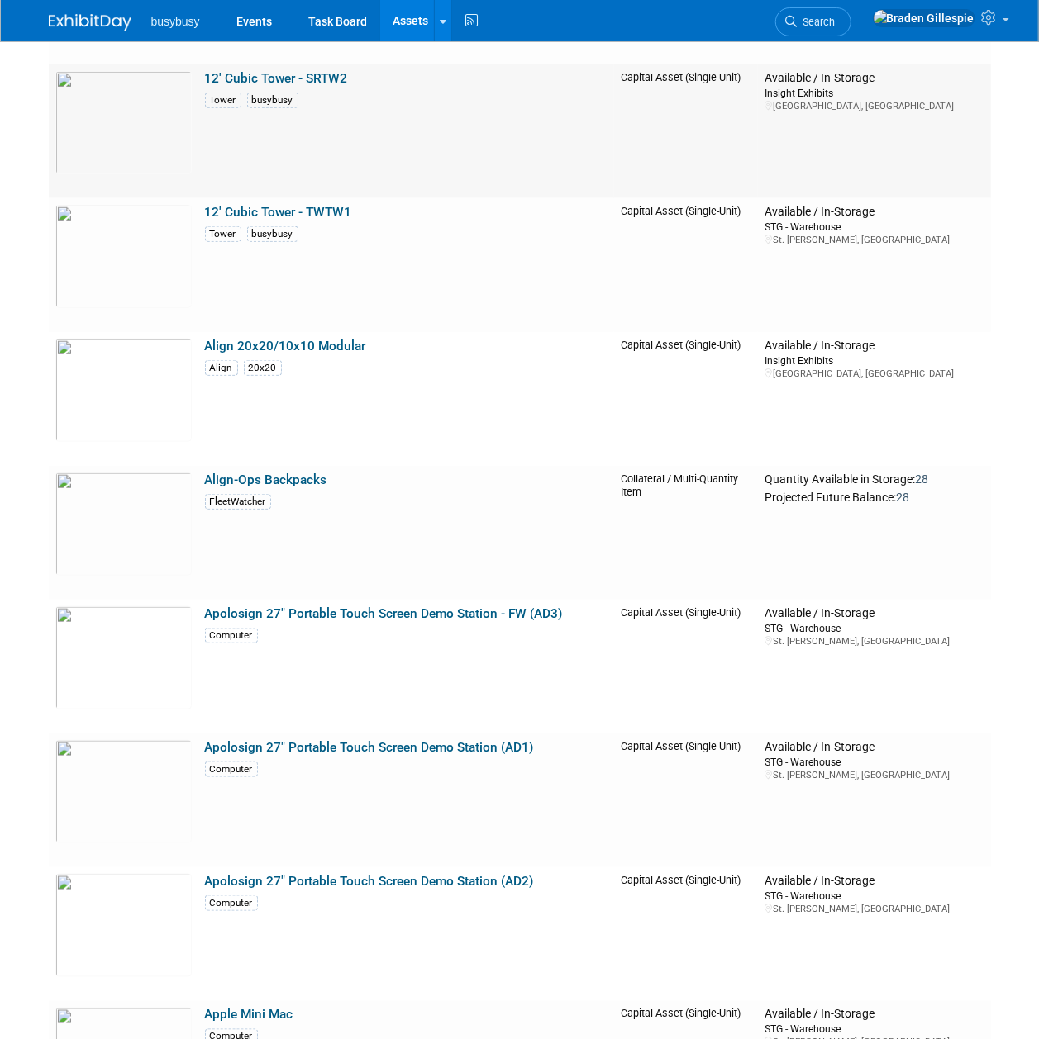
scroll to position [550, 0]
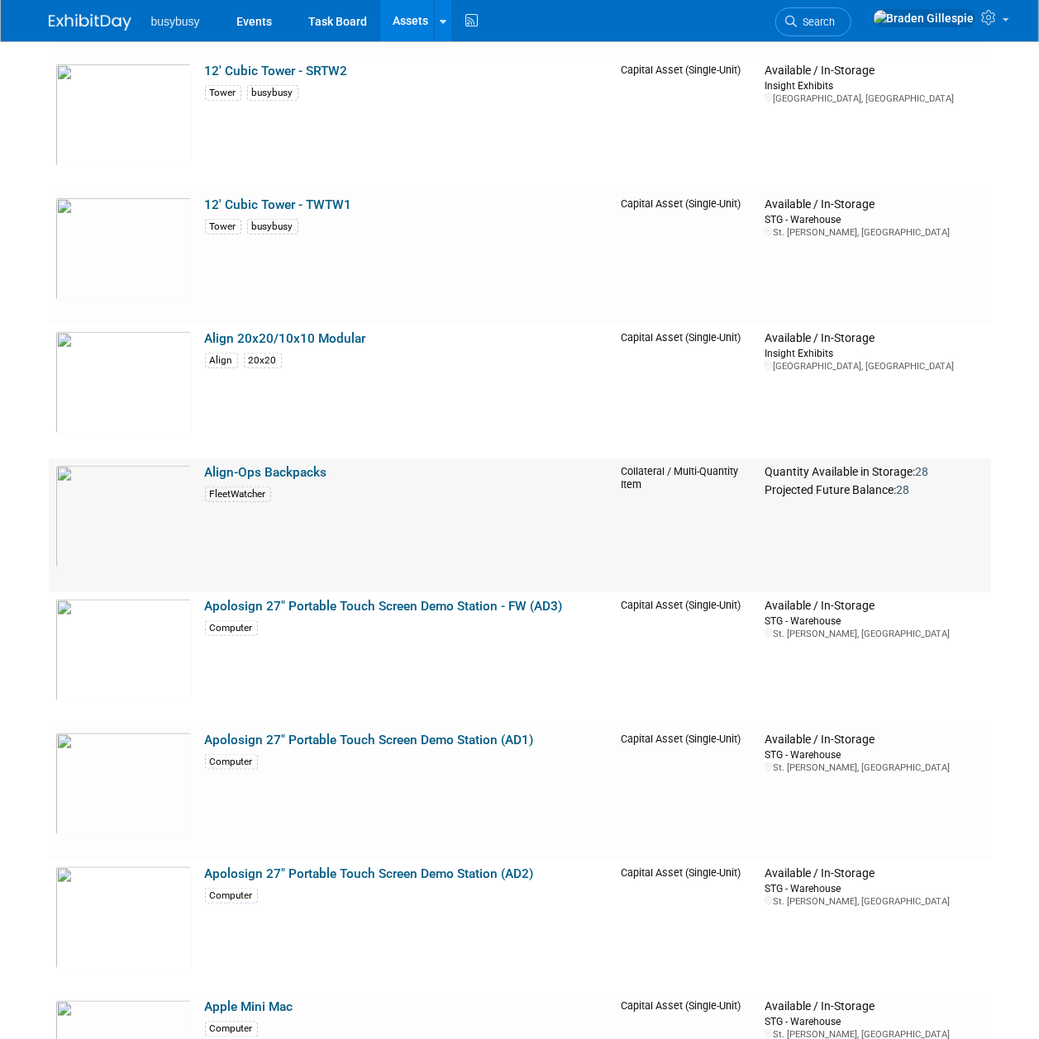
click at [507, 464] on td "Align-Ops Backpacks FleetWatcher" at bounding box center [406, 526] width 416 height 134
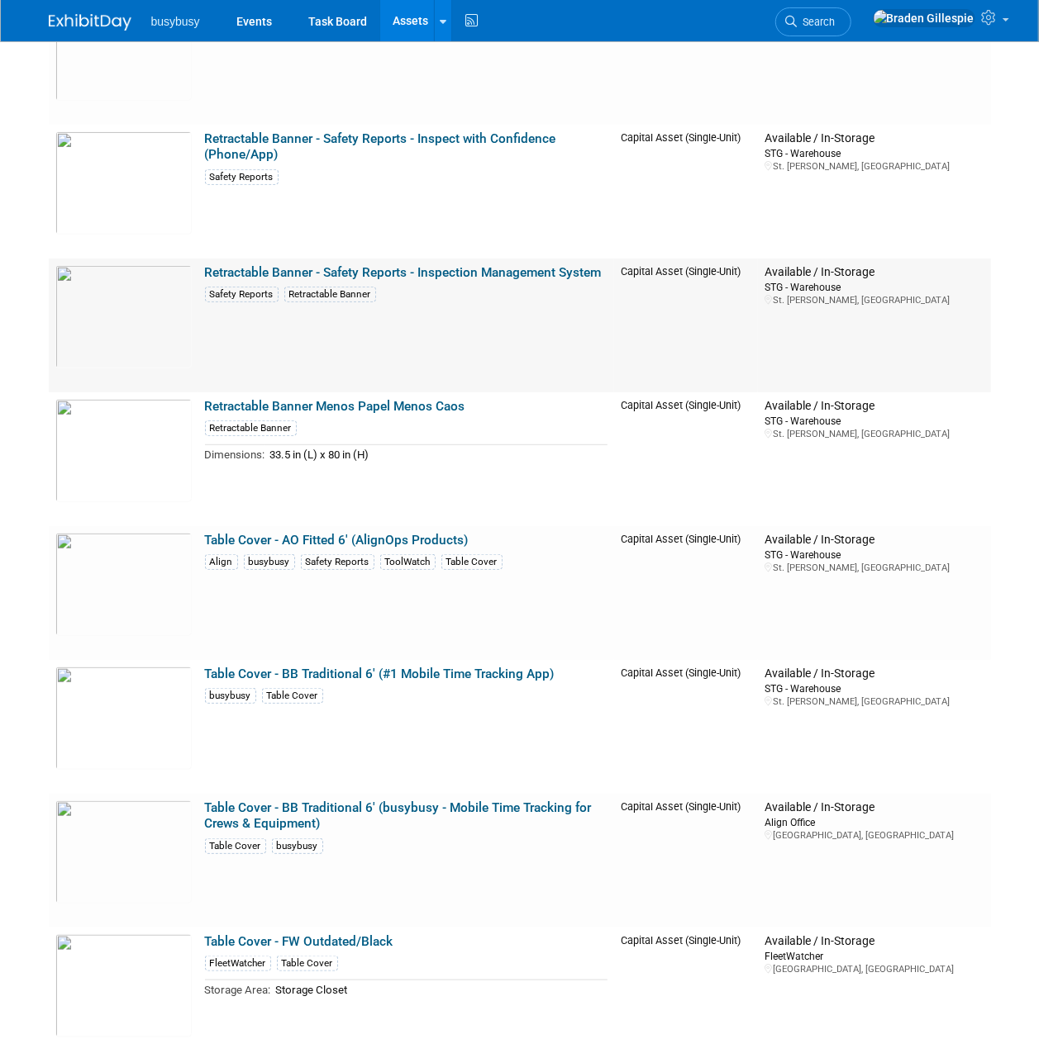
scroll to position [9034, 0]
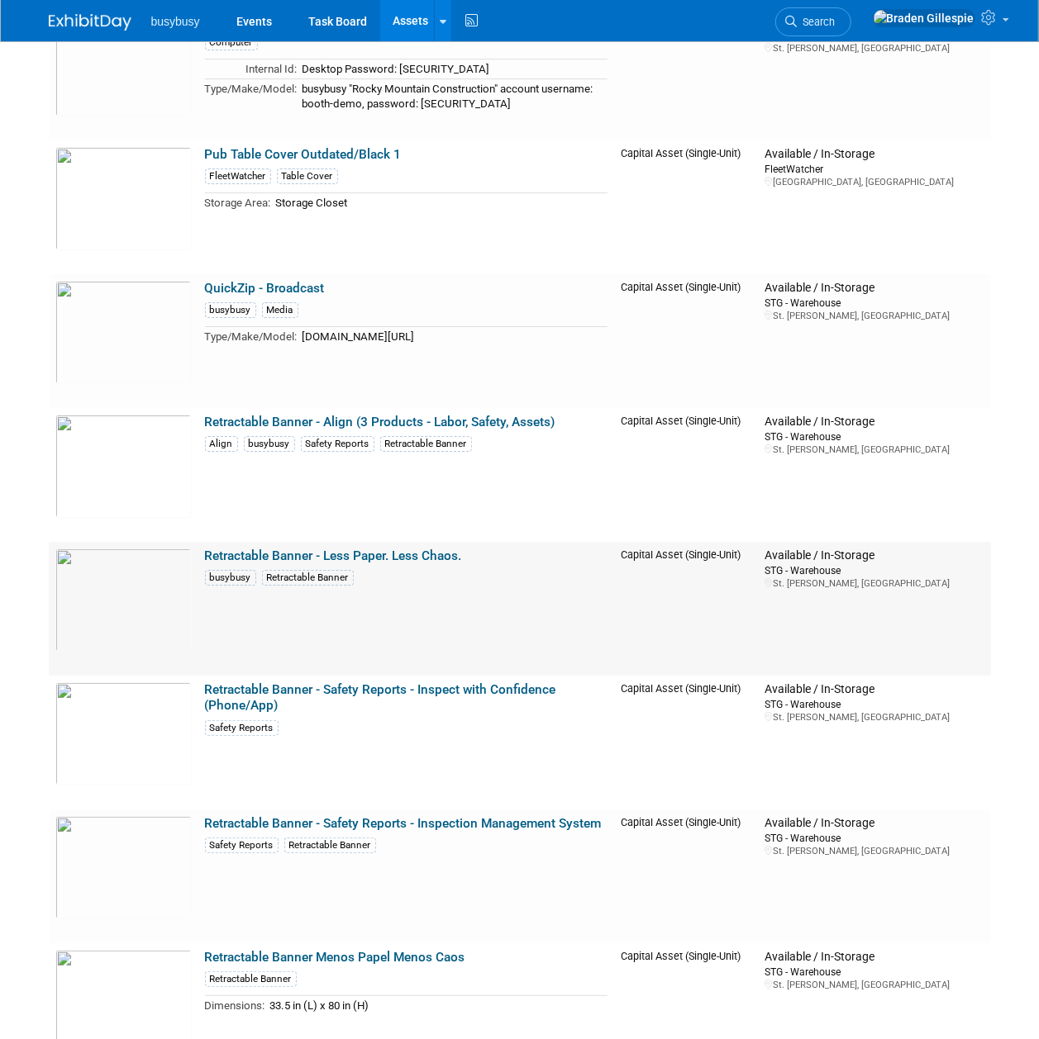
click at [331, 553] on link "Retractable Banner - Less Paper. Less Chaos." at bounding box center [333, 556] width 257 height 15
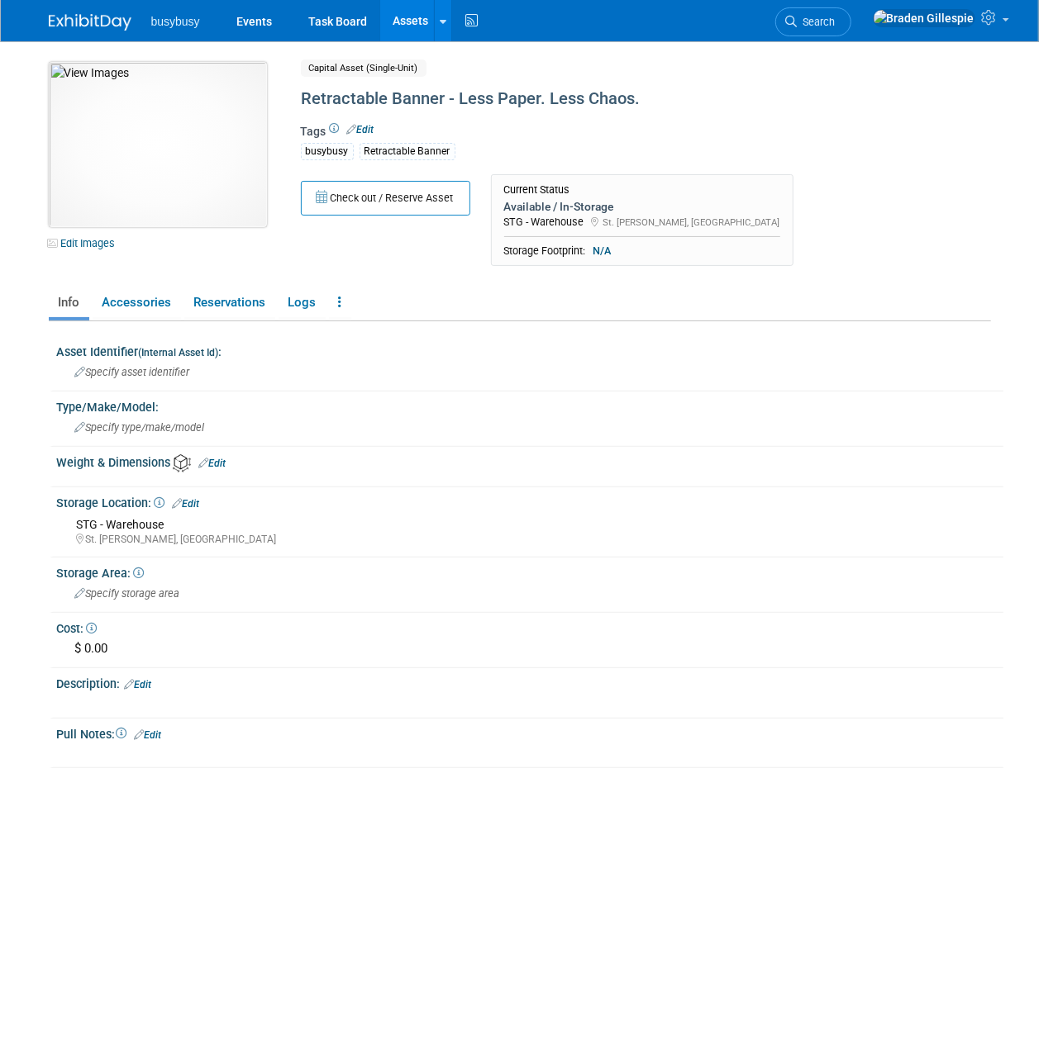
click at [183, 133] on img at bounding box center [158, 144] width 218 height 165
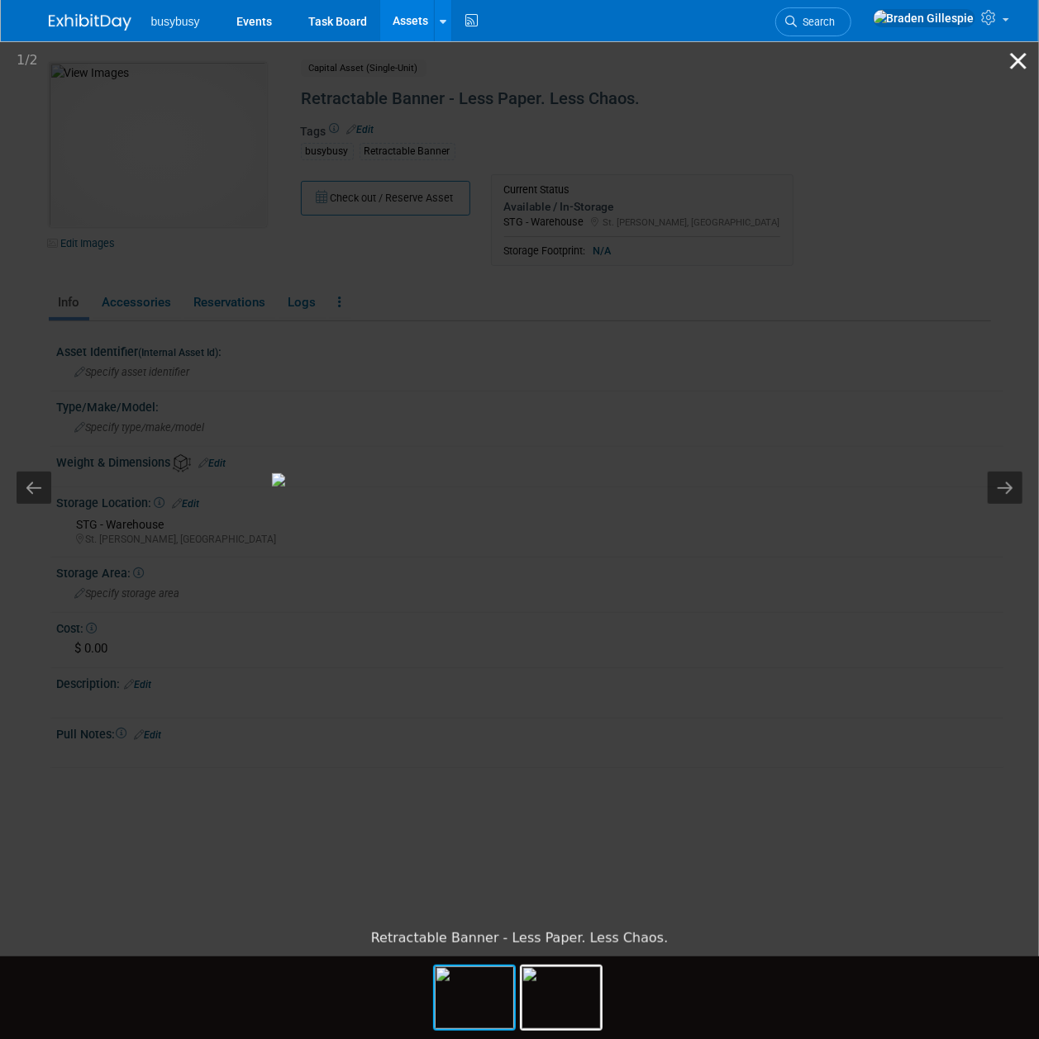
click at [1020, 64] on button "Close gallery" at bounding box center [1017, 60] width 41 height 39
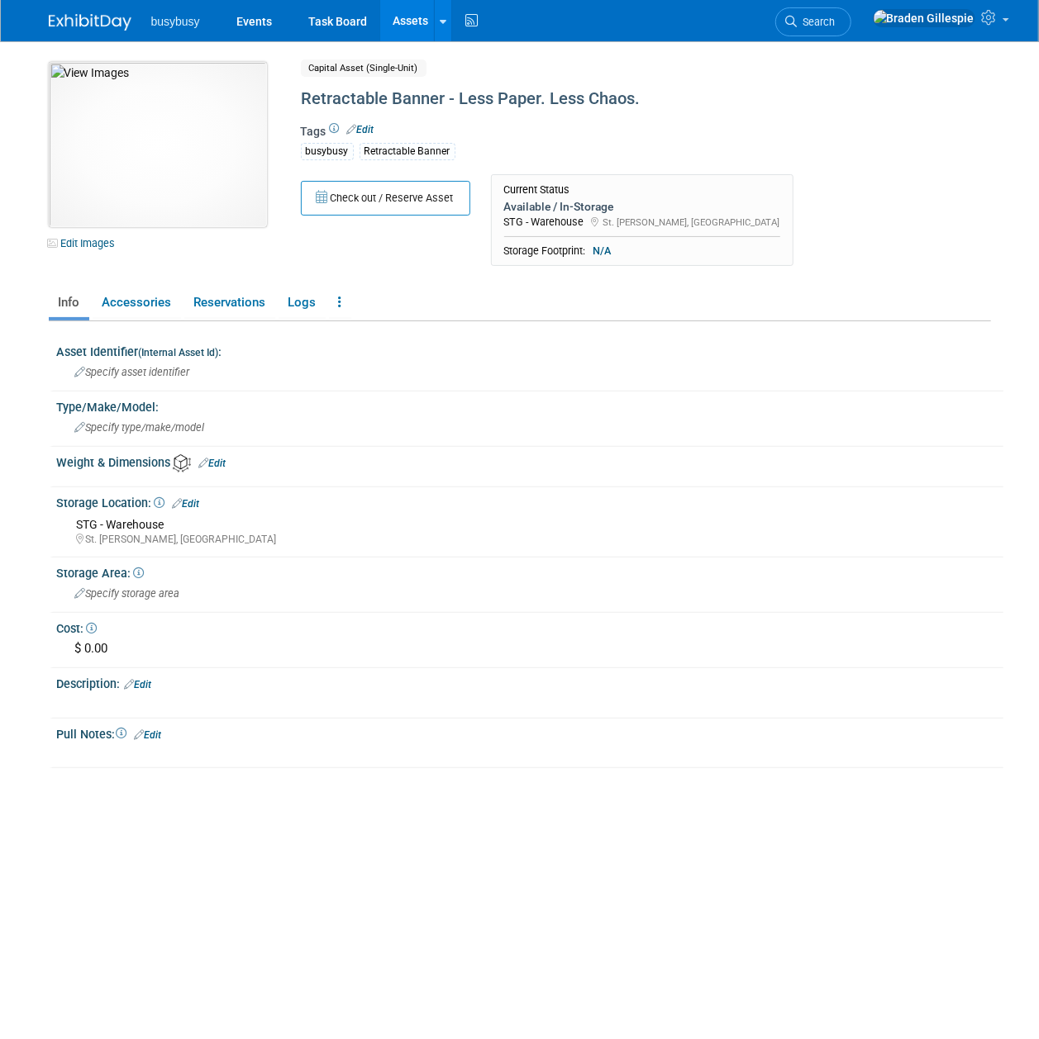
click at [189, 160] on img at bounding box center [158, 144] width 218 height 165
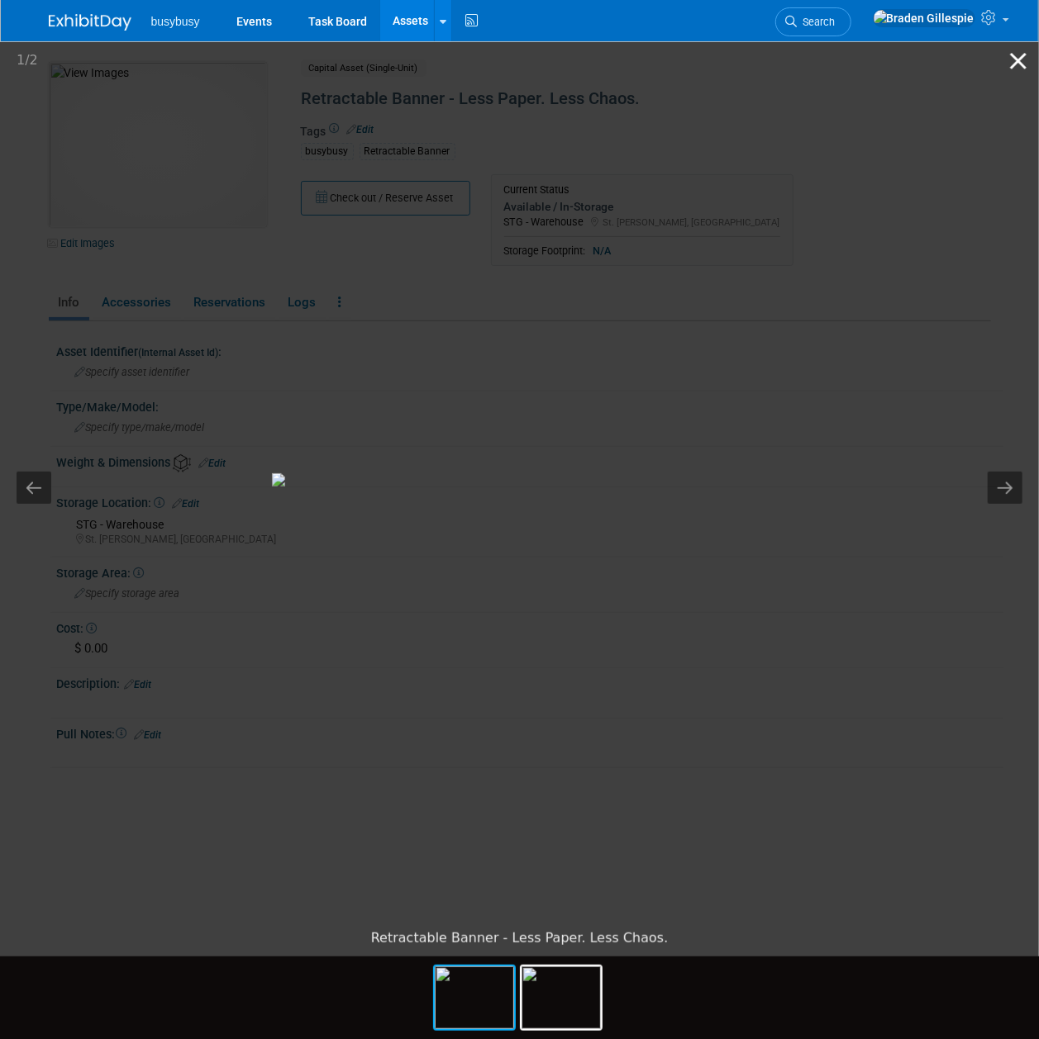
click at [1006, 59] on button "Close gallery" at bounding box center [1017, 60] width 41 height 39
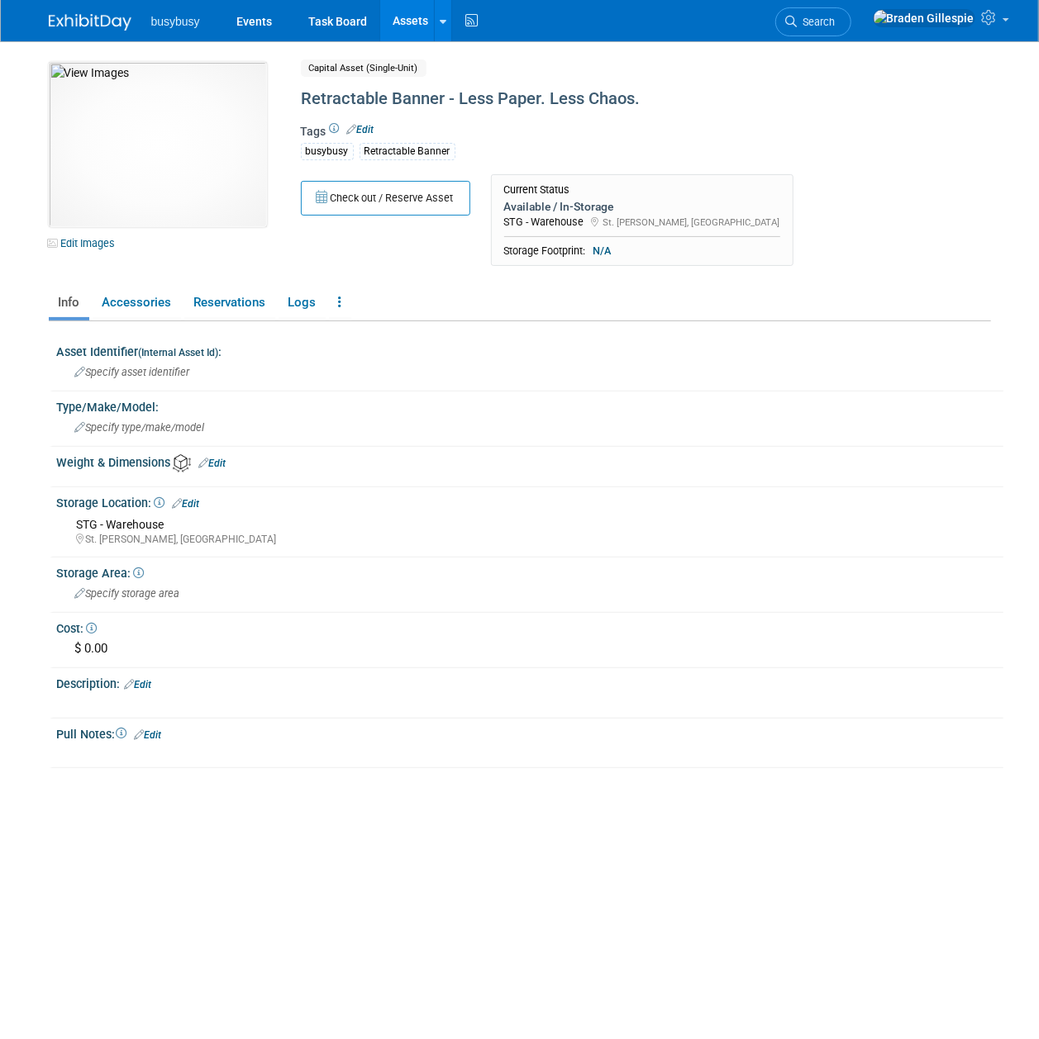
click at [425, 17] on link "Assets" at bounding box center [410, 20] width 60 height 41
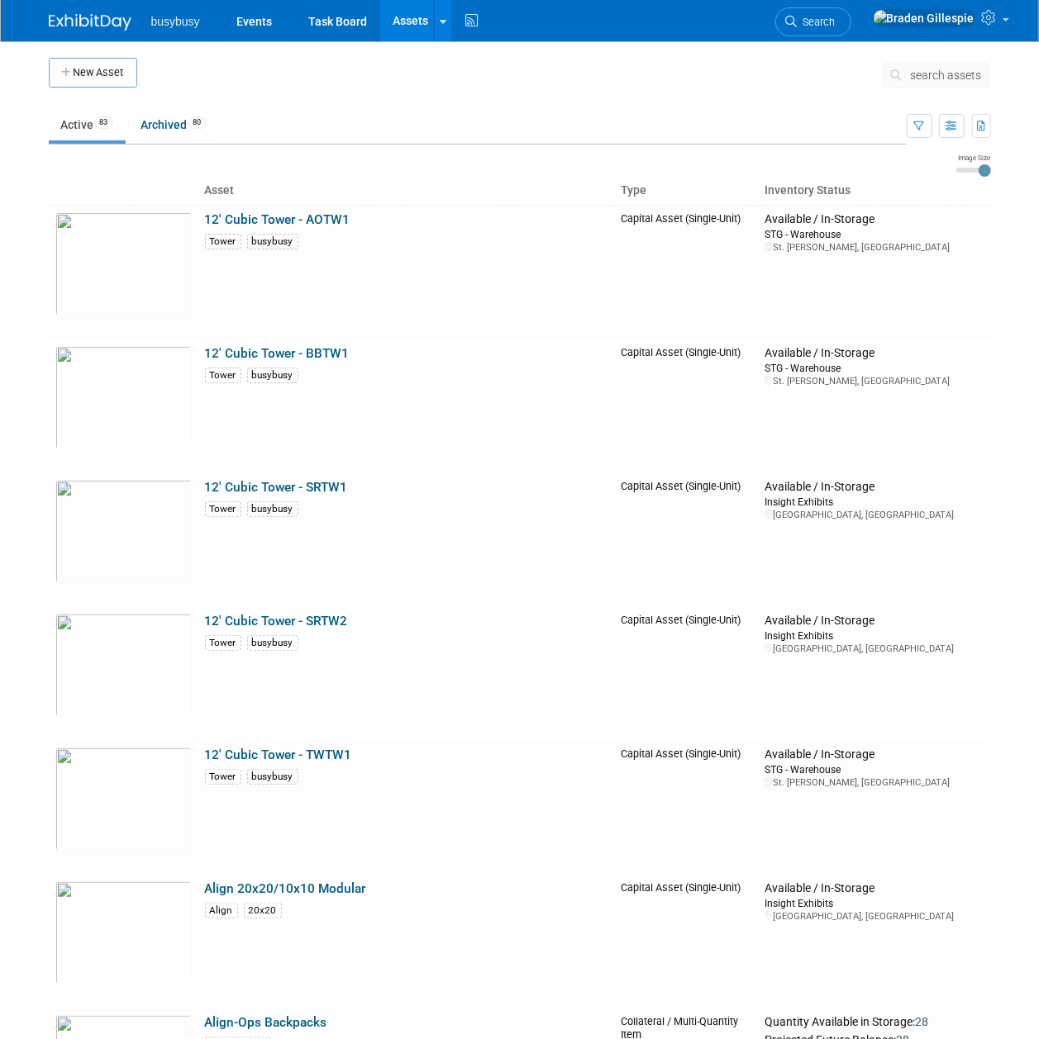
click at [78, 21] on img at bounding box center [90, 22] width 83 height 17
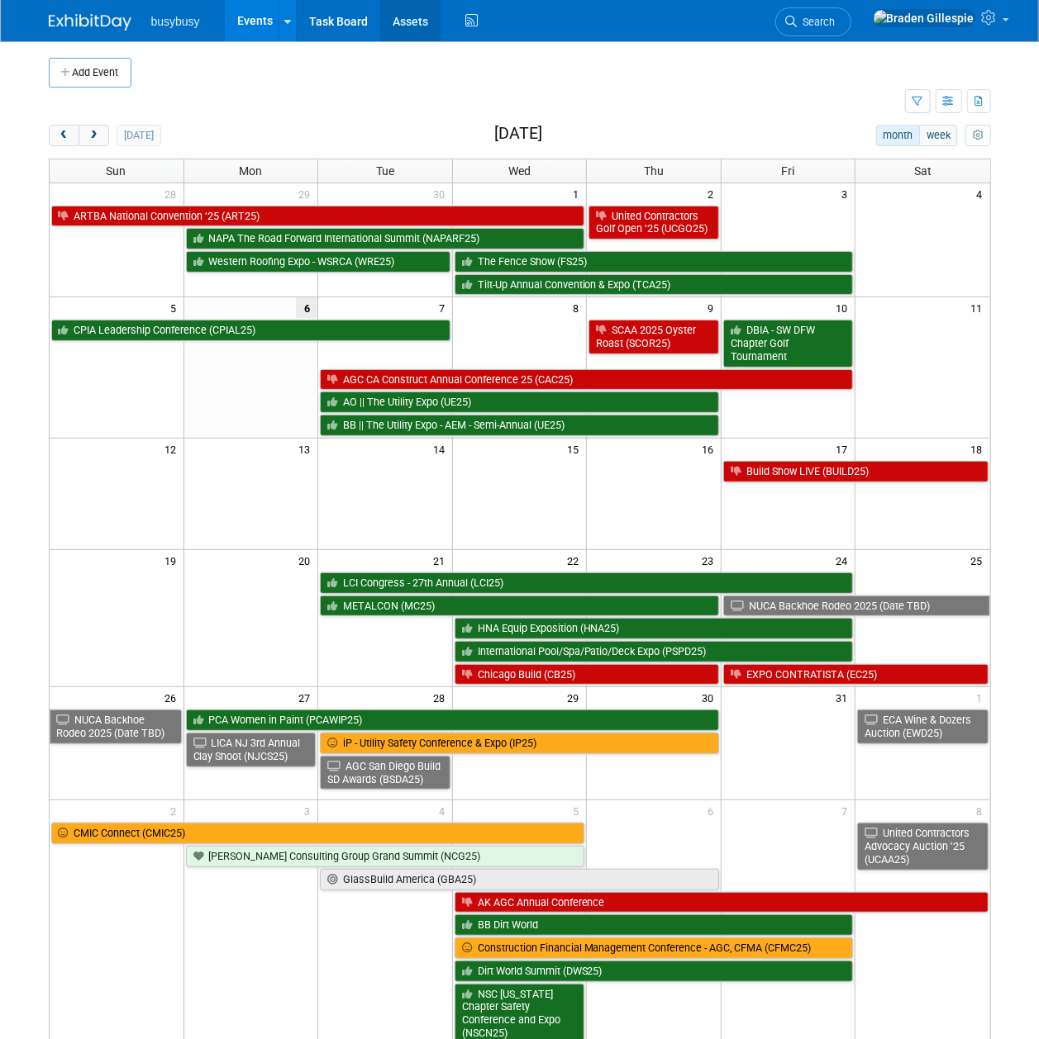
click at [407, 11] on link "Assets" at bounding box center [410, 20] width 60 height 41
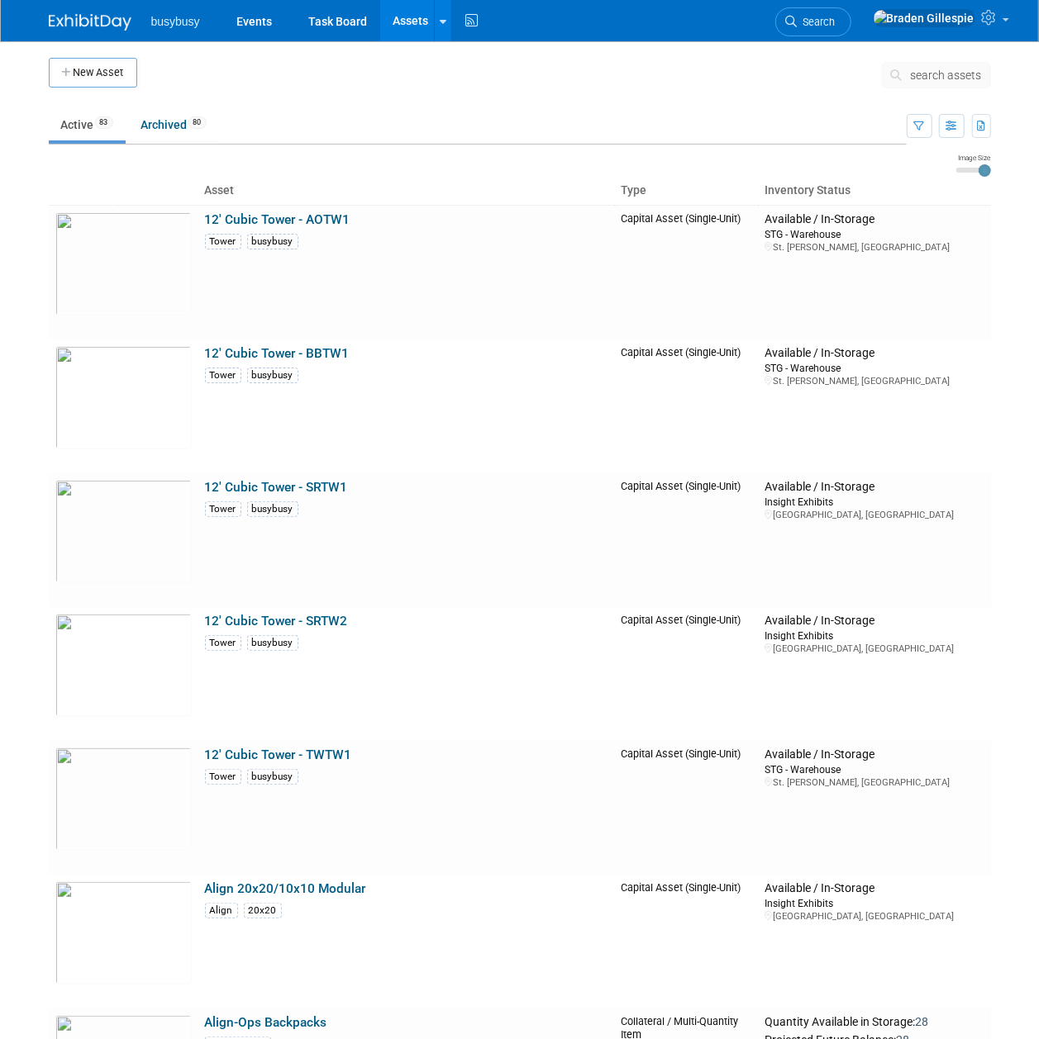
click at [107, 71] on button "New Asset" at bounding box center [93, 73] width 88 height 30
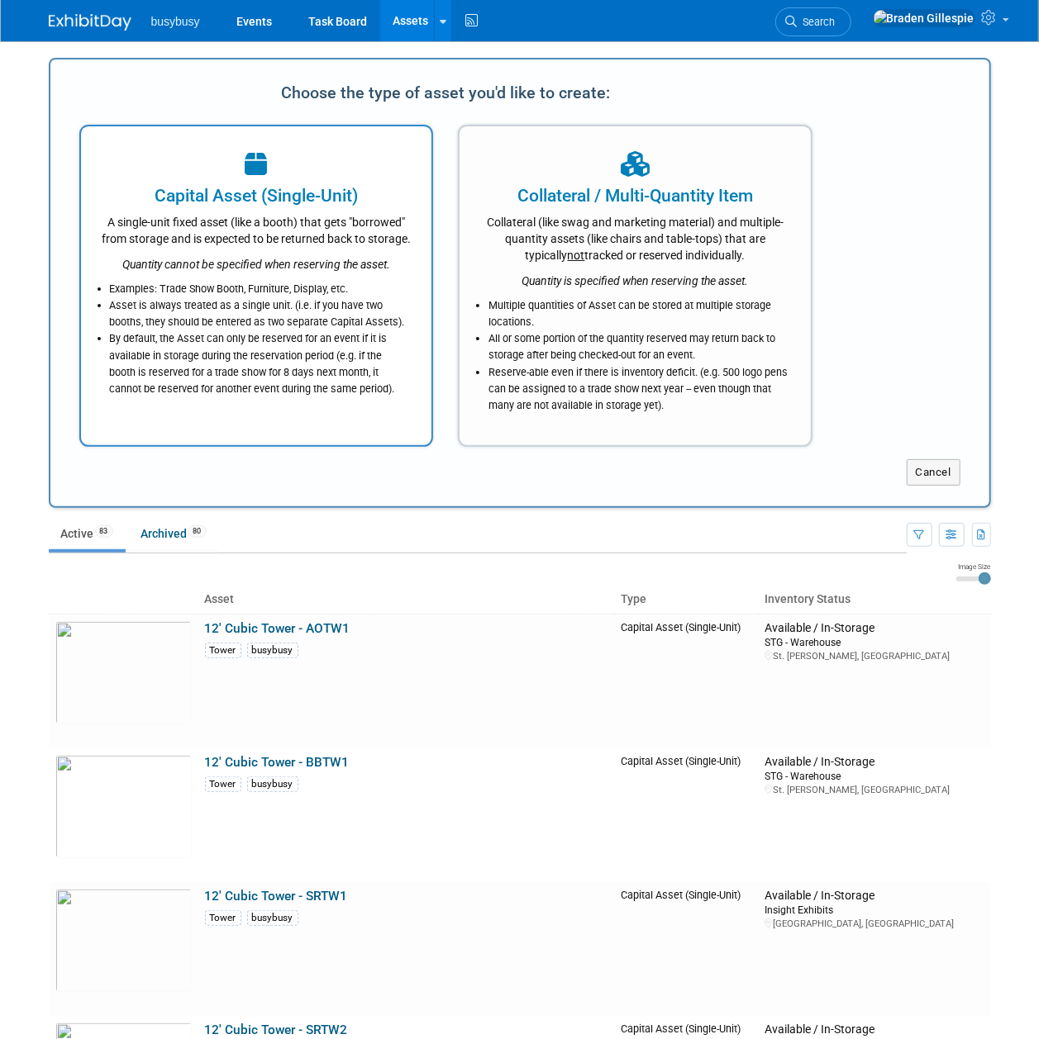
click at [349, 332] on li "By default, the Asset can only be reserved for an event if it is available in s…" at bounding box center [261, 364] width 302 height 67
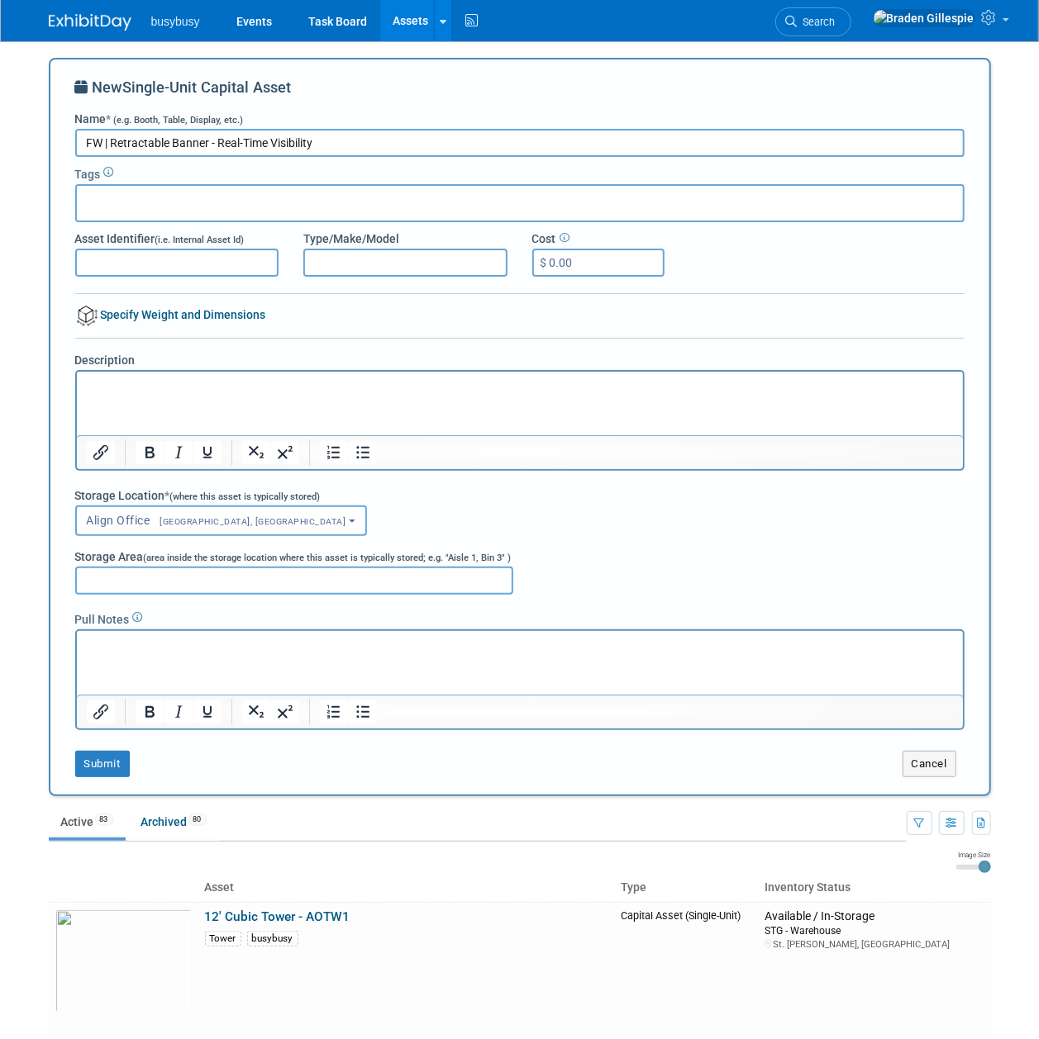
type input "FW | Retractable Banner - Real-Time Visibility"
click at [180, 202] on input "text" at bounding box center [149, 201] width 132 height 17
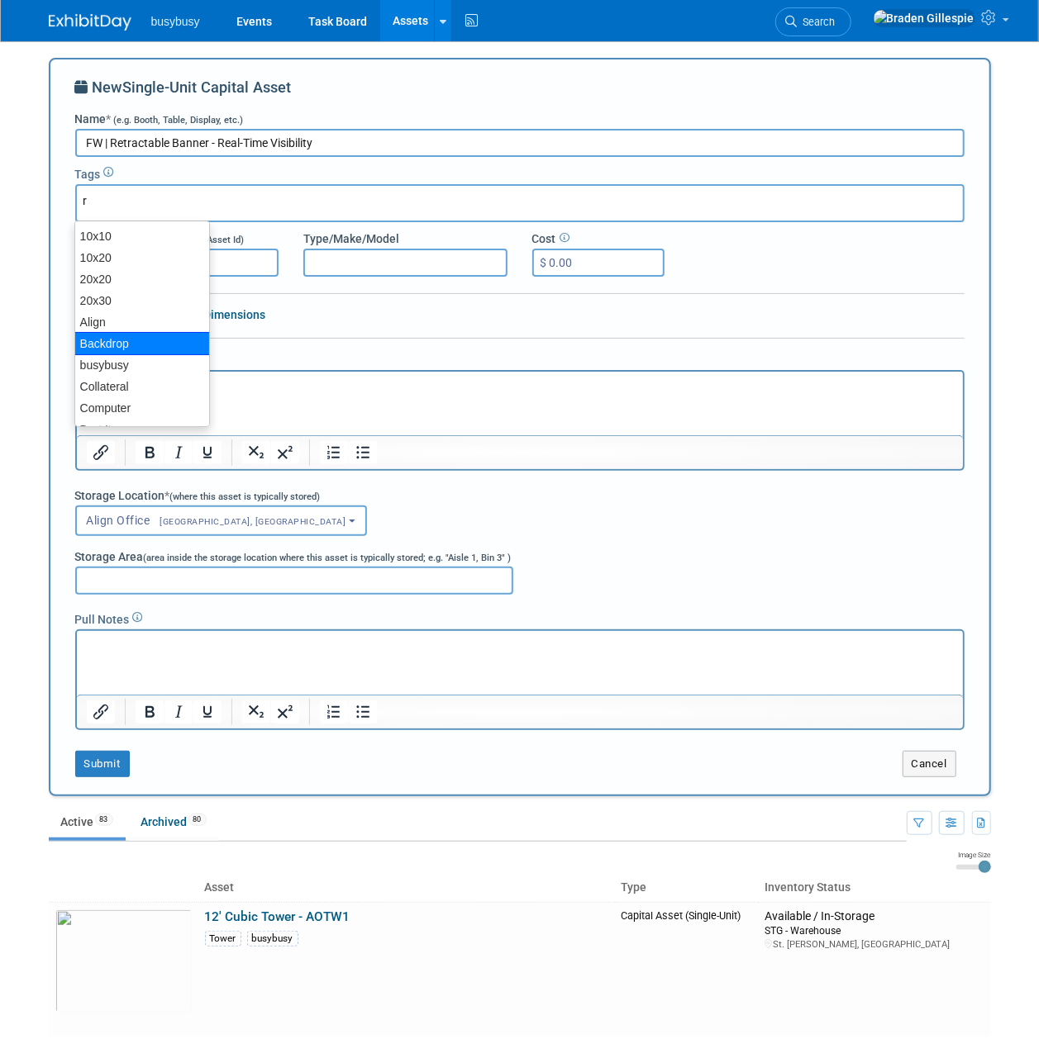
type input "re"
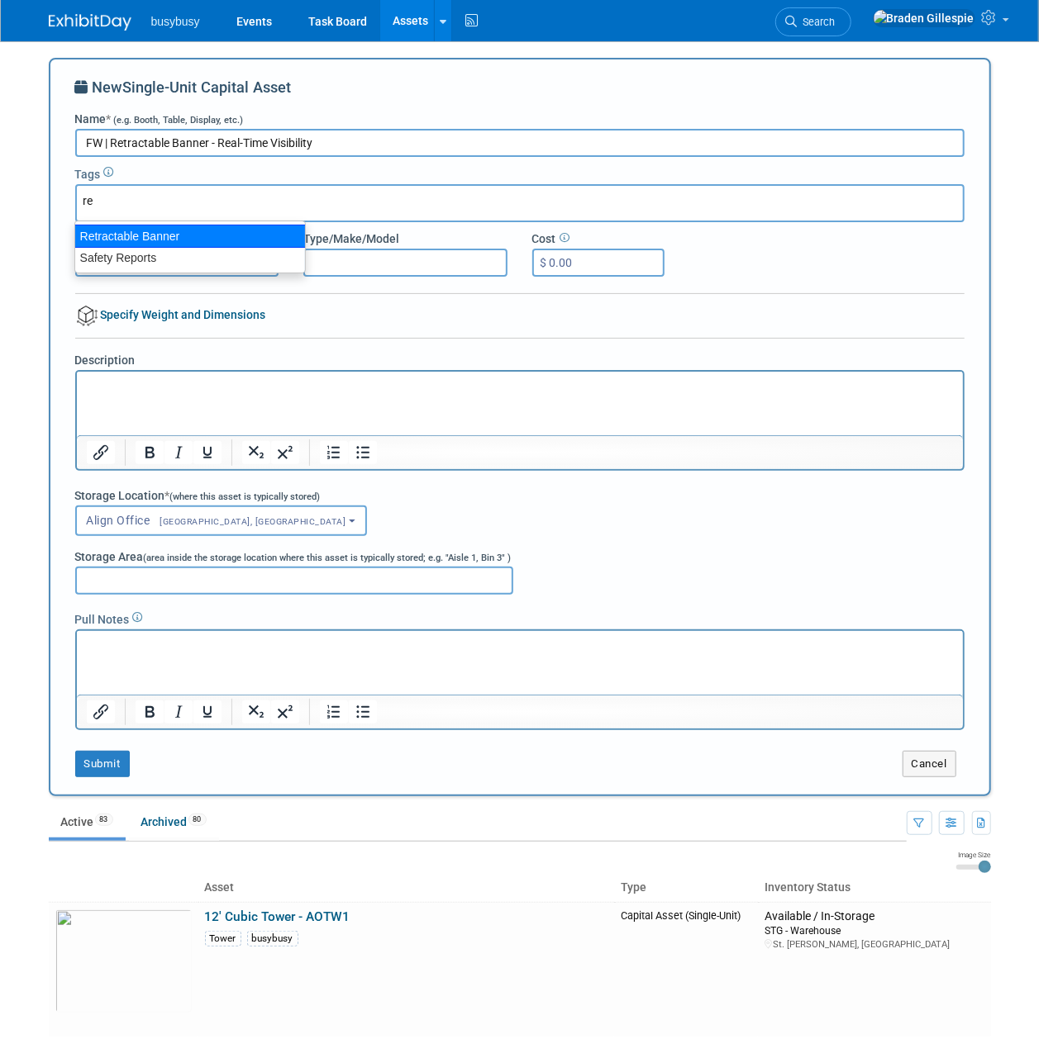
click at [157, 230] on div "Retractable Banner" at bounding box center [189, 236] width 231 height 23
type input "Retractable Banner"
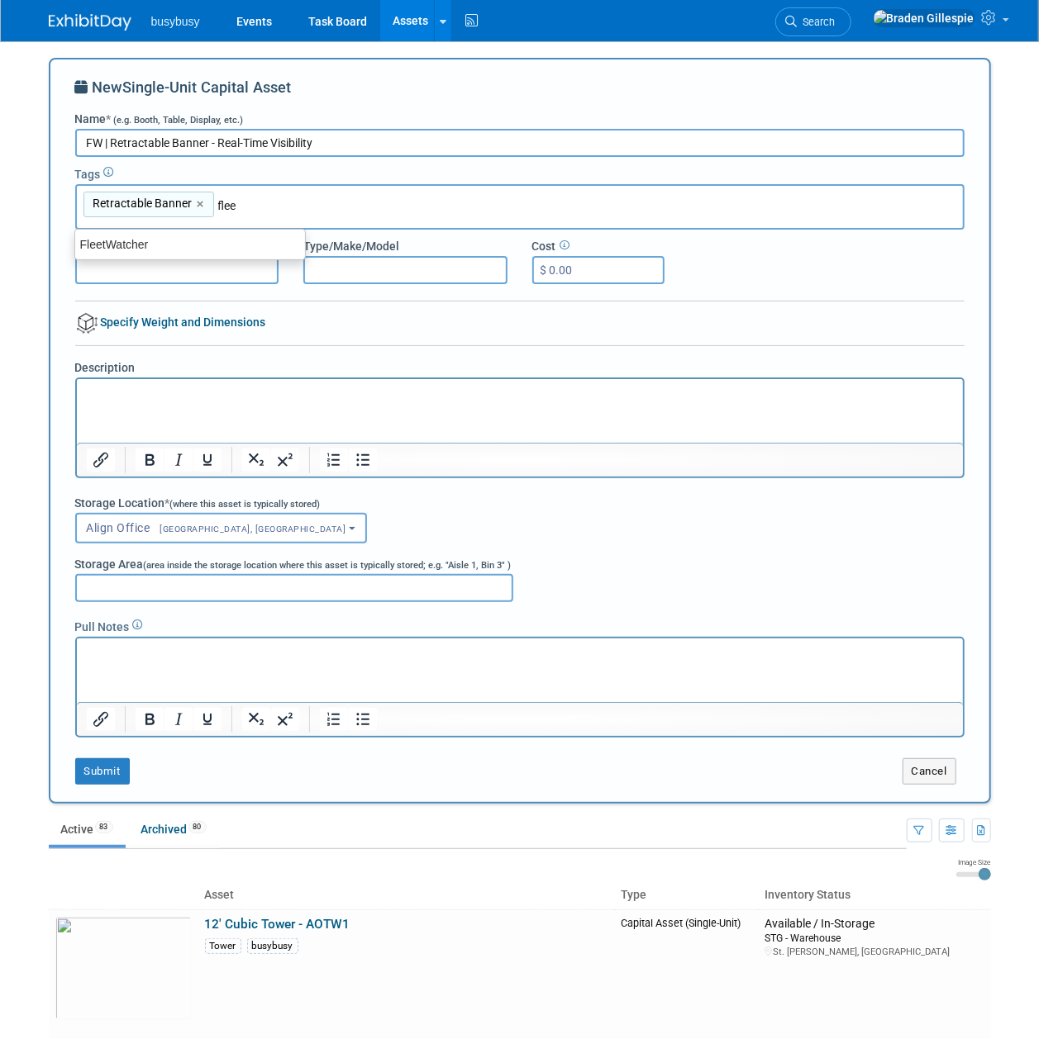
type input "fleet"
click at [215, 235] on div "FleetWatcher" at bounding box center [189, 244] width 231 height 23
type input "Retractable Banner, FleetWatcher"
click at [223, 396] on p "Rich Text Area. Press ALT-0 for help." at bounding box center [519, 393] width 867 height 17
click at [602, 265] on input "$ 0.00" at bounding box center [598, 270] width 132 height 28
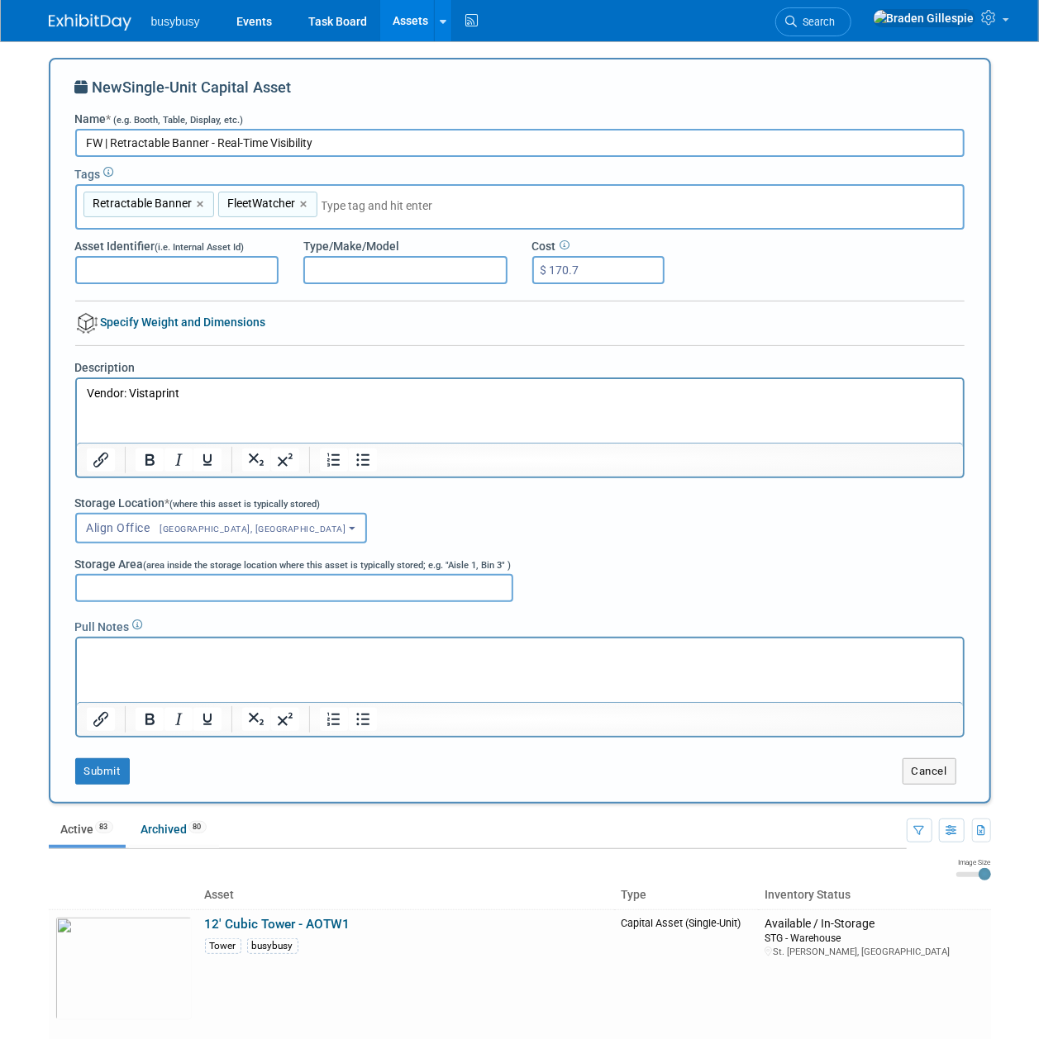
type input "$ 170.78"
click at [319, 272] on input "Type/Make/Model" at bounding box center [405, 270] width 204 height 28
click at [349, 145] on input "FW | Retractable Banner - Real-Time Visibility" at bounding box center [519, 143] width 889 height 28
click at [332, 140] on input "FW | Retractable Banner - Real-Time Visibility (33x81")" at bounding box center [519, 143] width 889 height 28
type input "FW | Retractable Banner - Real-Time Visibility (33"x81")"
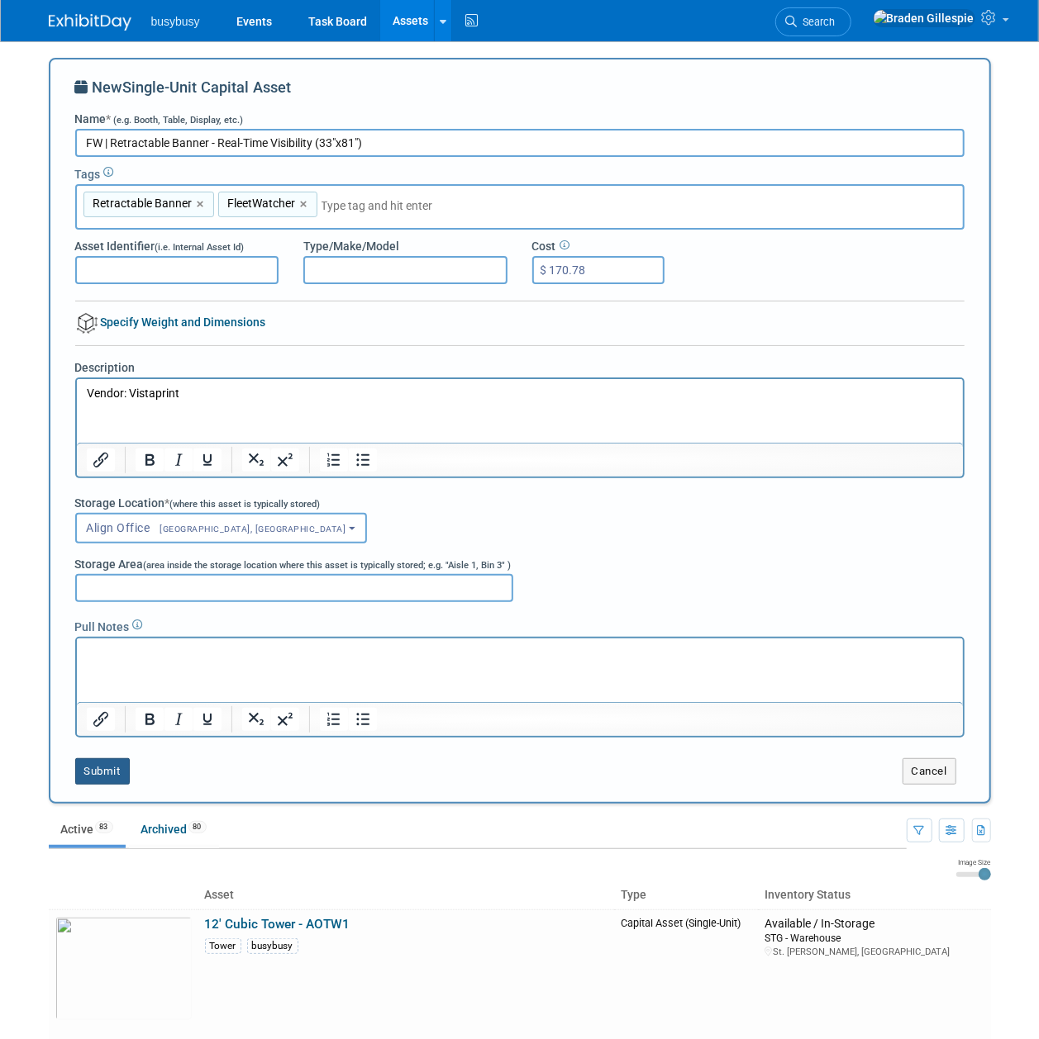
click at [102, 778] on button "Submit" at bounding box center [102, 772] width 55 height 26
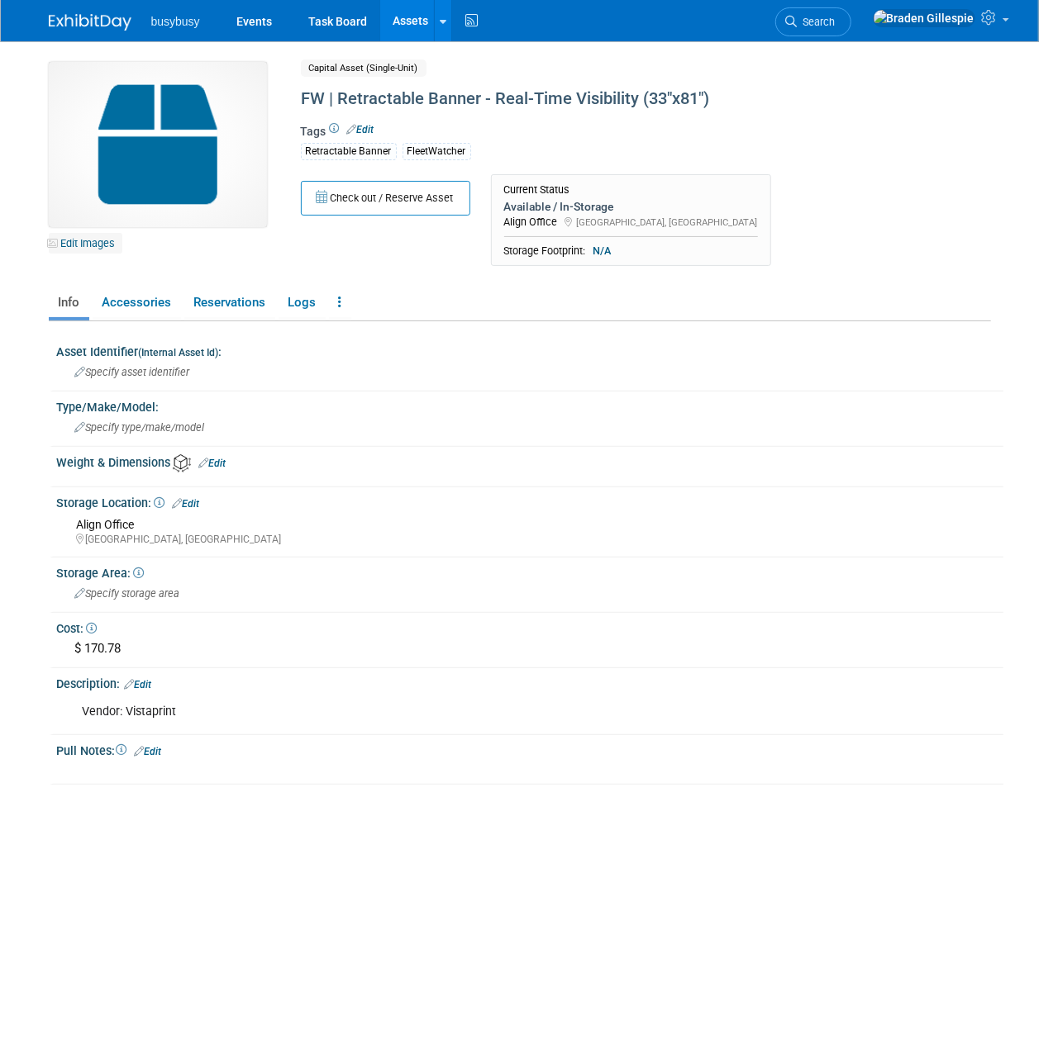
click at [79, 249] on link "Edit Images" at bounding box center [86, 243] width 74 height 21
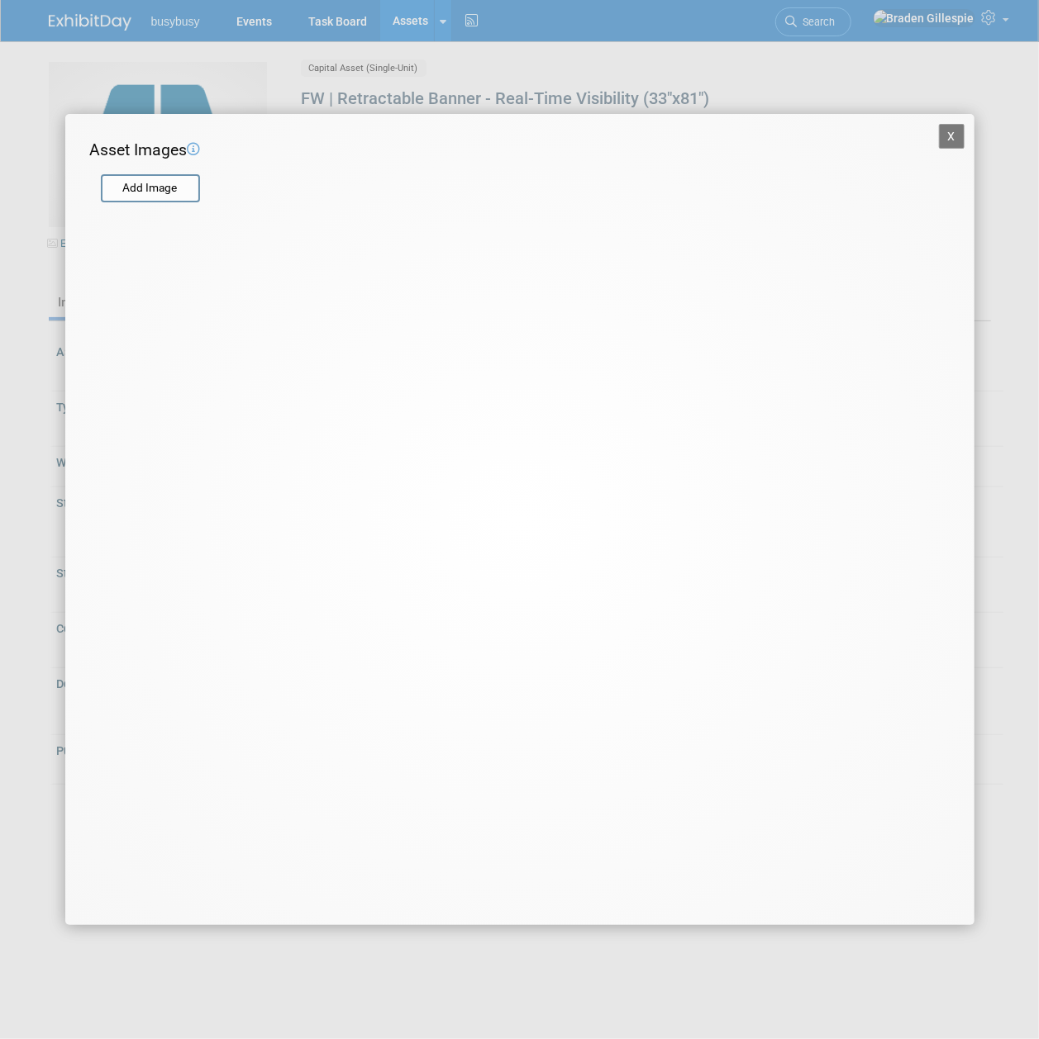
click at [145, 169] on form "Add Image" at bounding box center [509, 180] width 839 height 37
click at [153, 192] on input "file" at bounding box center [100, 188] width 197 height 25
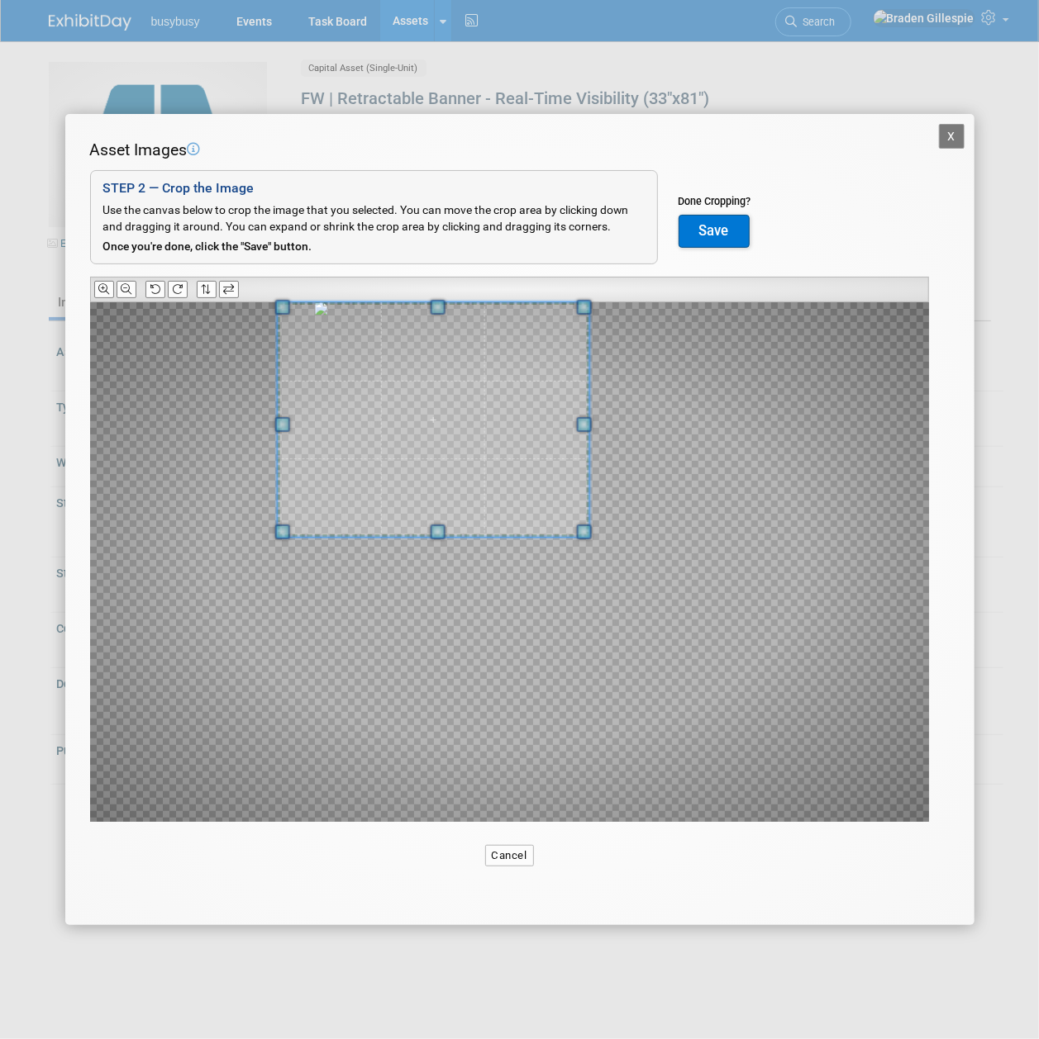
click at [395, 413] on span at bounding box center [433, 419] width 312 height 235
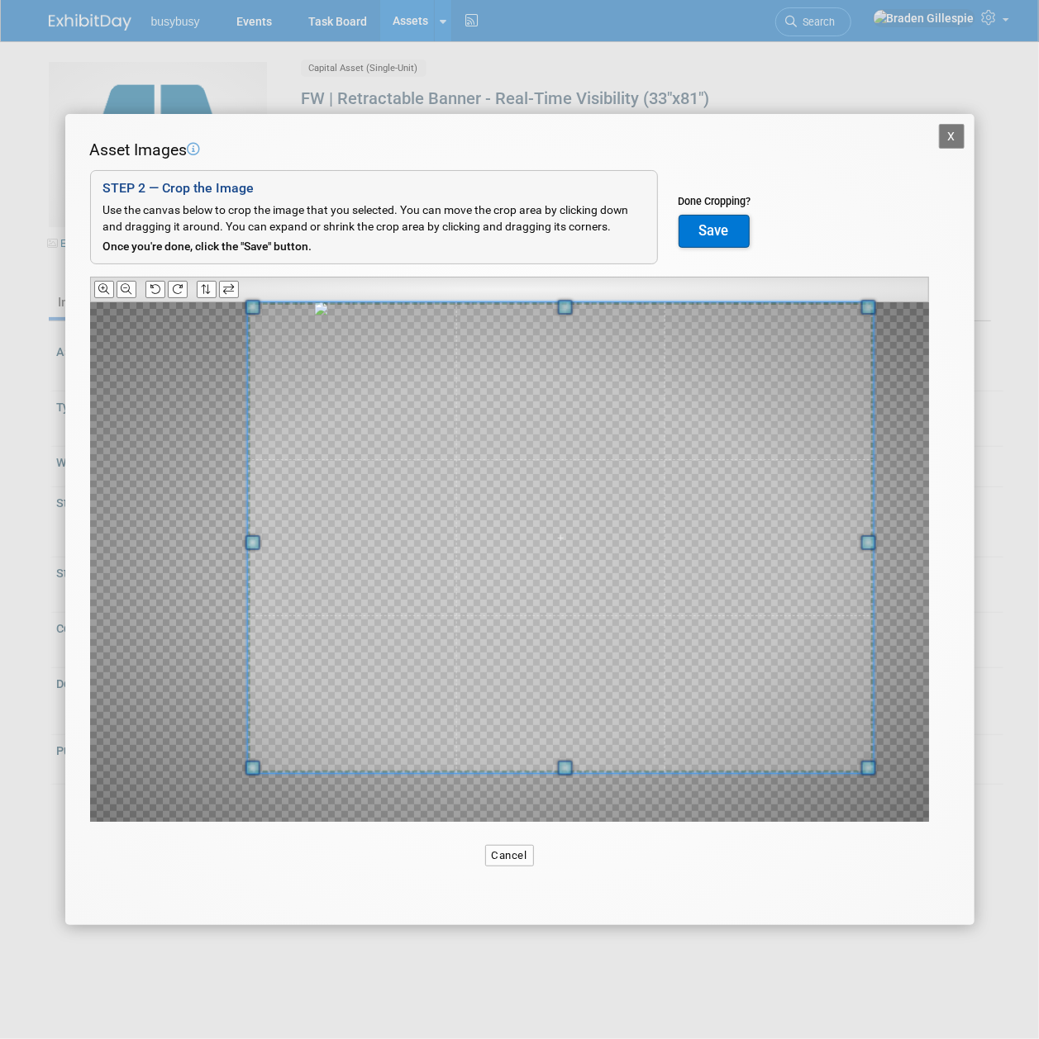
click at [868, 965] on div "X Asset Images Add Image STEP 2 — Crop the Image Use the canvas below to crop t…" at bounding box center [519, 519] width 1039 height 1039
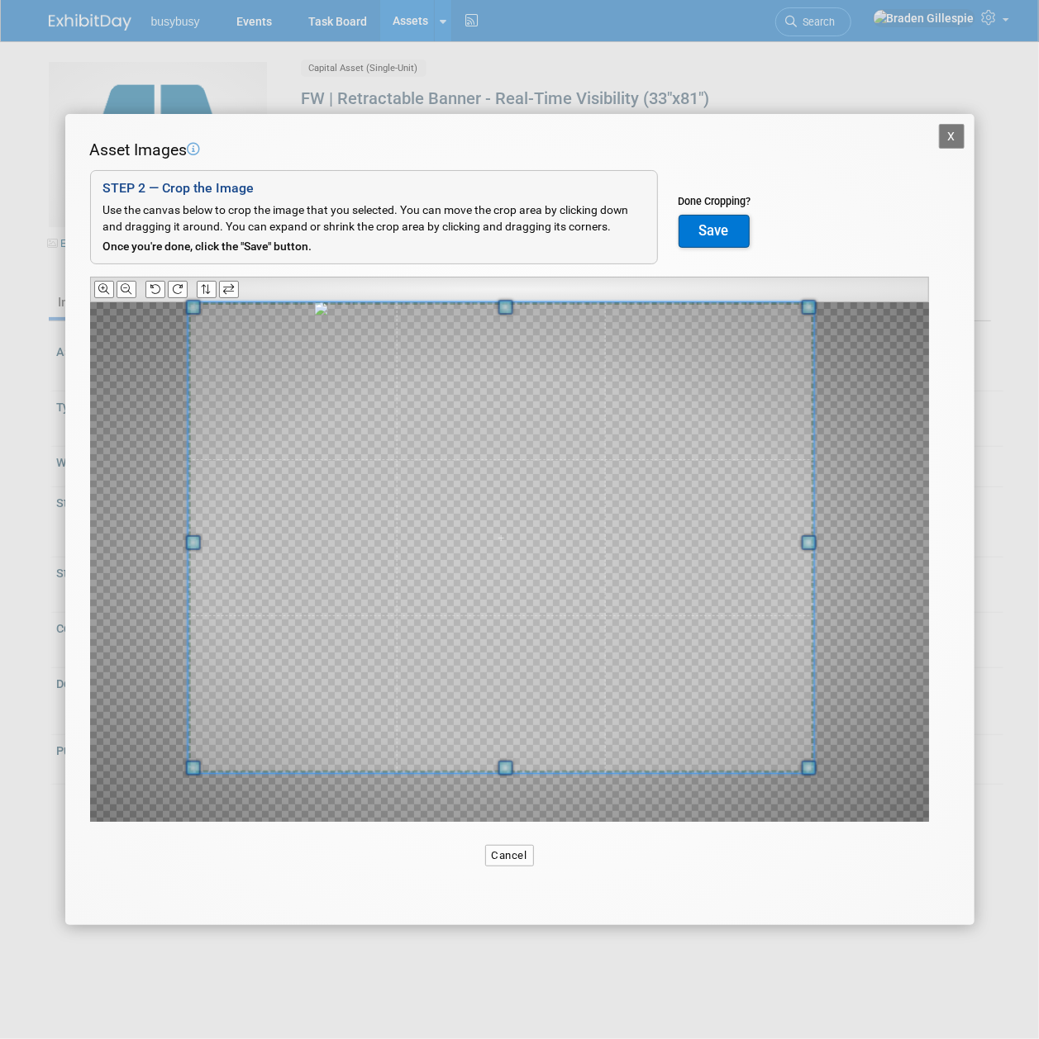
click at [473, 473] on span at bounding box center [501, 537] width 626 height 471
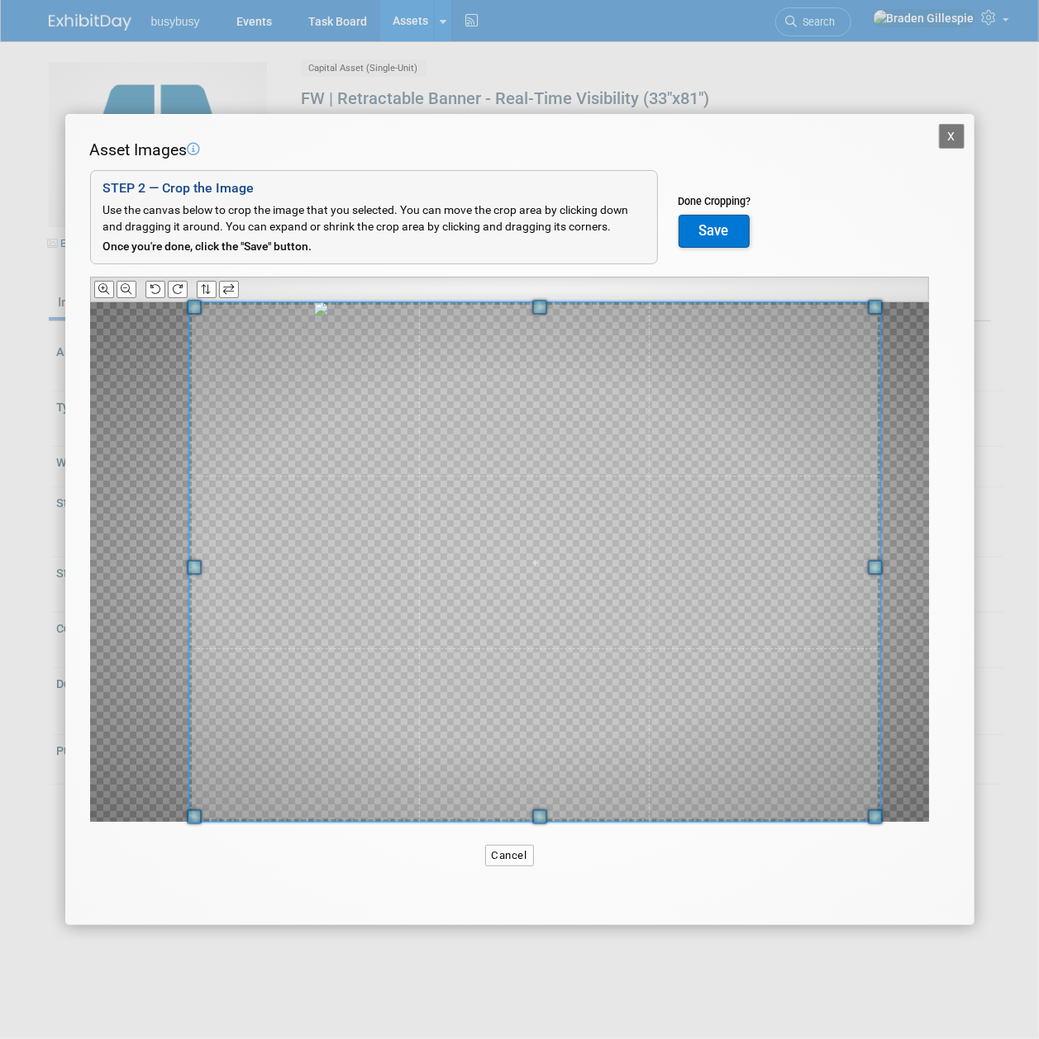
click at [894, 848] on div "Asset Images Add Image STEP 2 — Crop the Image Use the canvas below to crop the…" at bounding box center [519, 506] width 859 height 735
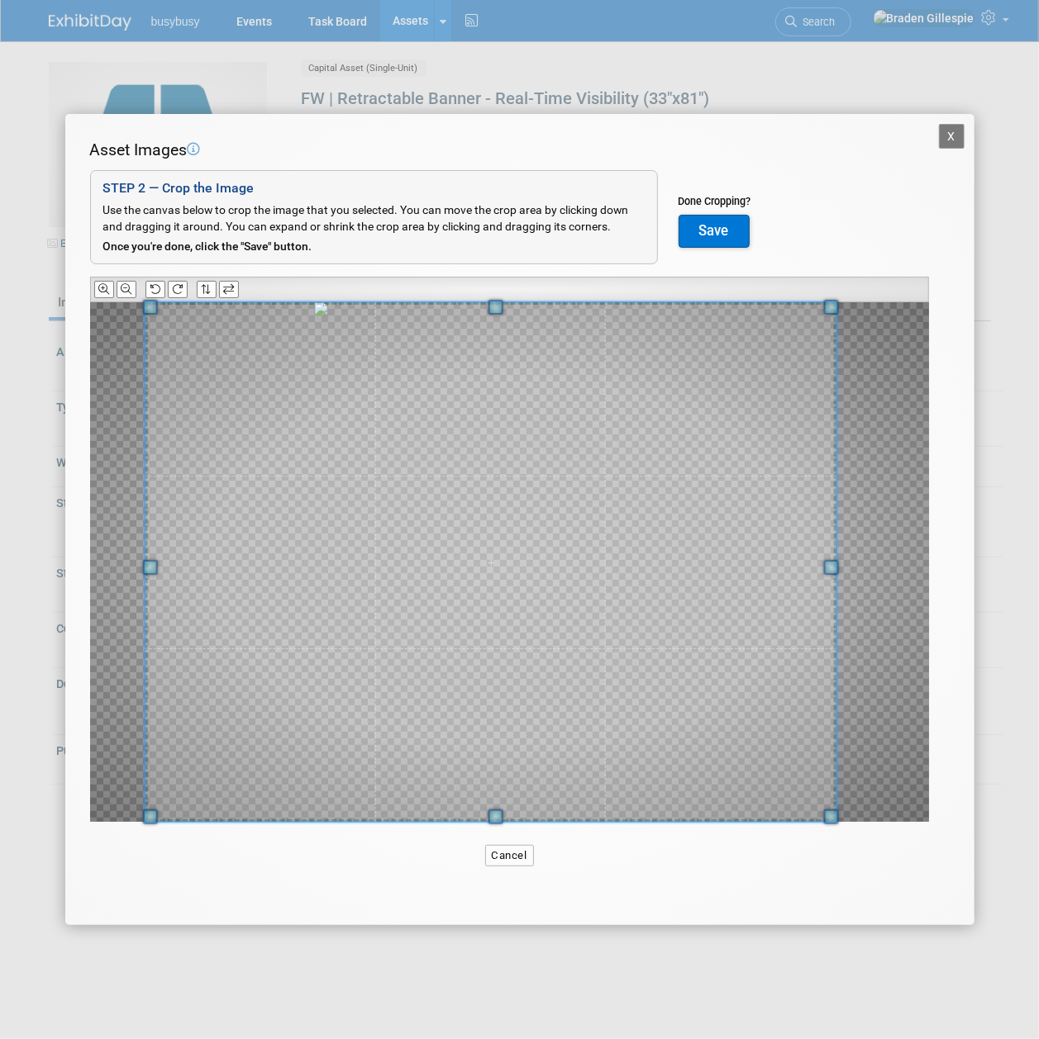
click at [560, 658] on span at bounding box center [490, 562] width 691 height 520
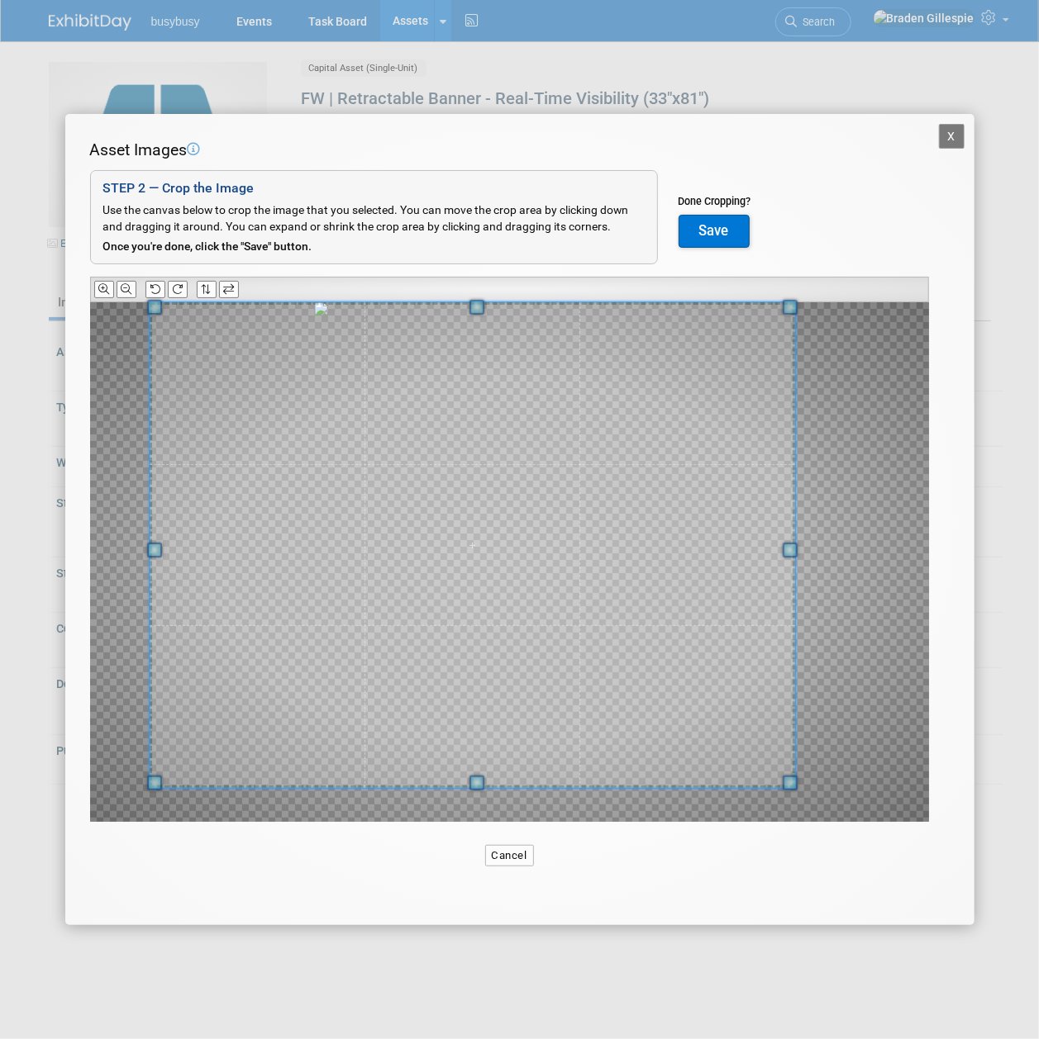
click at [792, 776] on span at bounding box center [789, 783] width 15 height 15
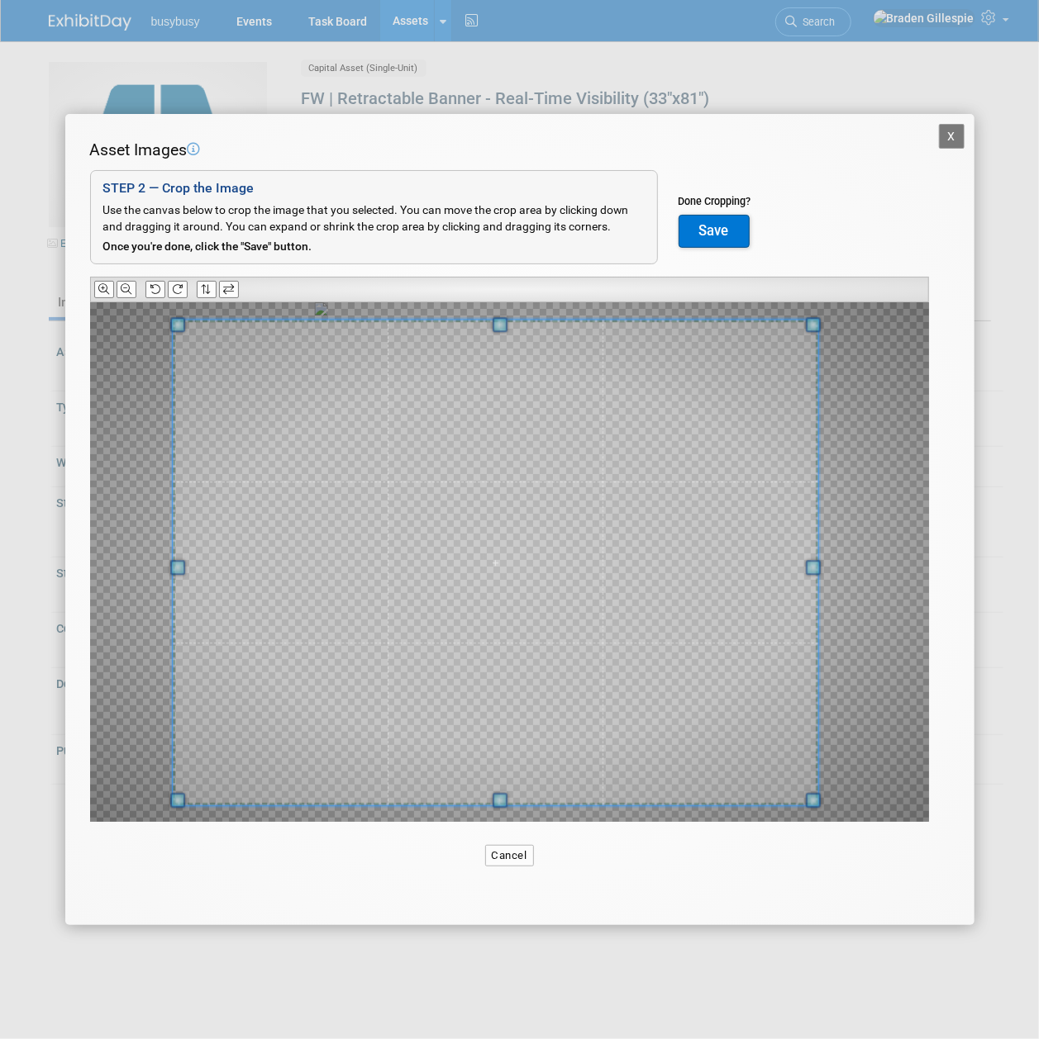
click at [424, 592] on span at bounding box center [496, 564] width 646 height 486
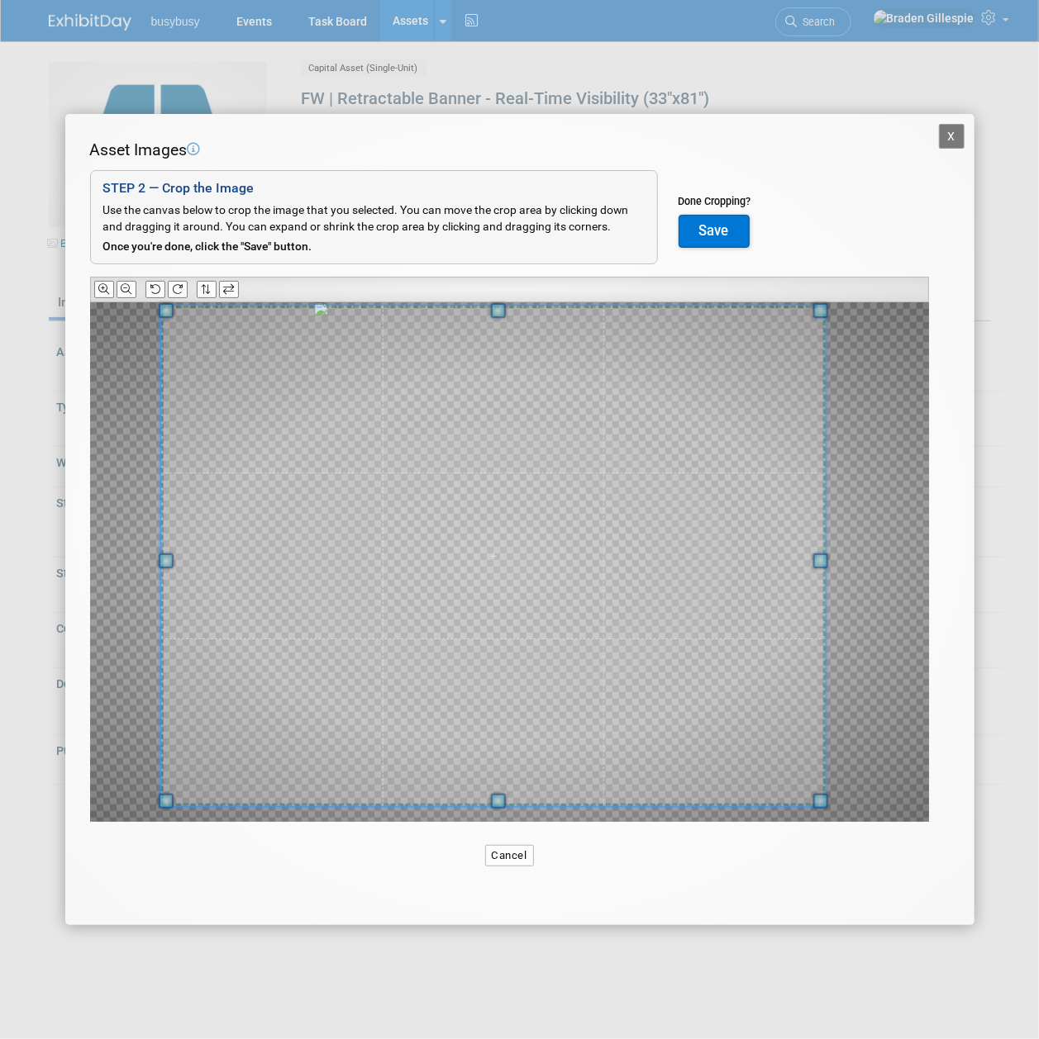
click at [496, 314] on span at bounding box center [498, 310] width 15 height 15
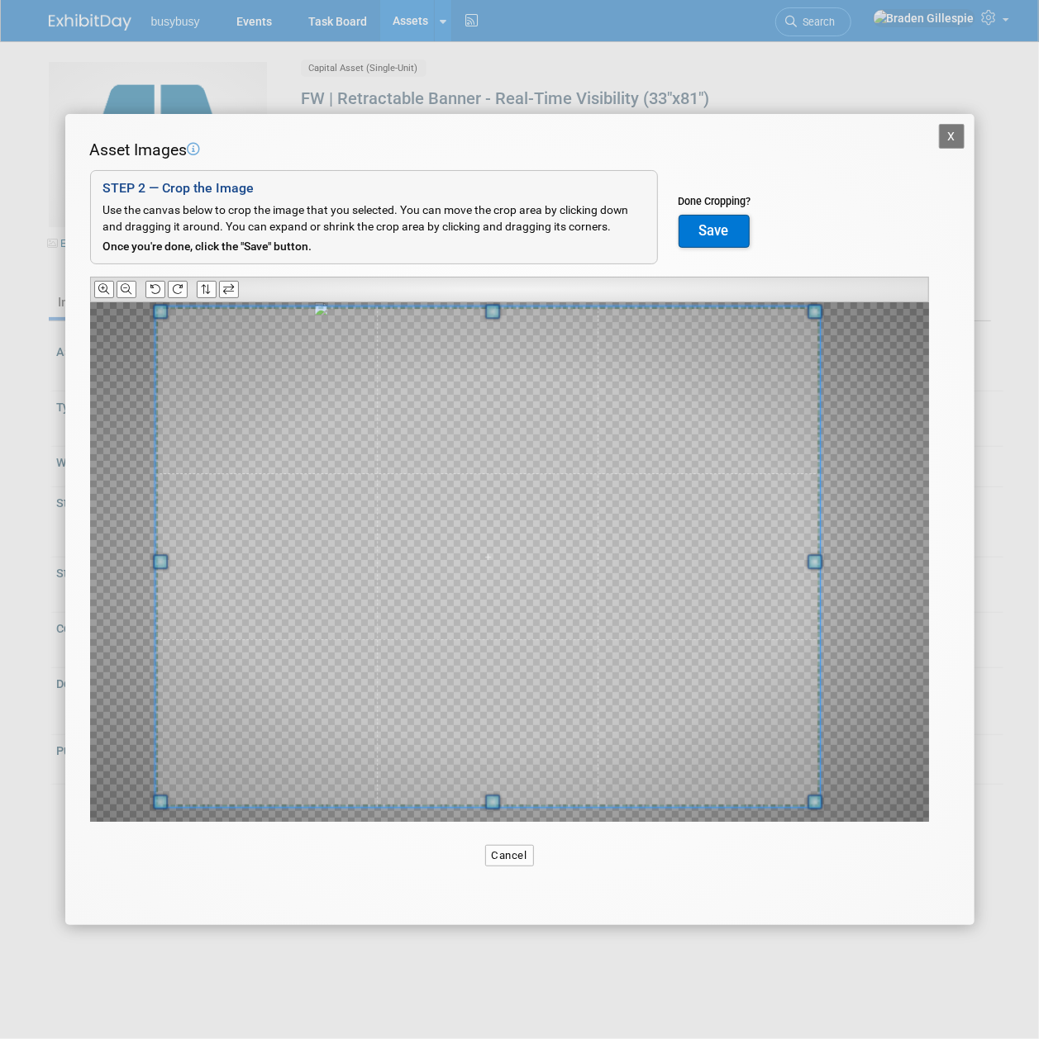
click at [567, 513] on span at bounding box center [487, 557] width 665 height 500
click at [708, 241] on button "Save" at bounding box center [713, 231] width 71 height 33
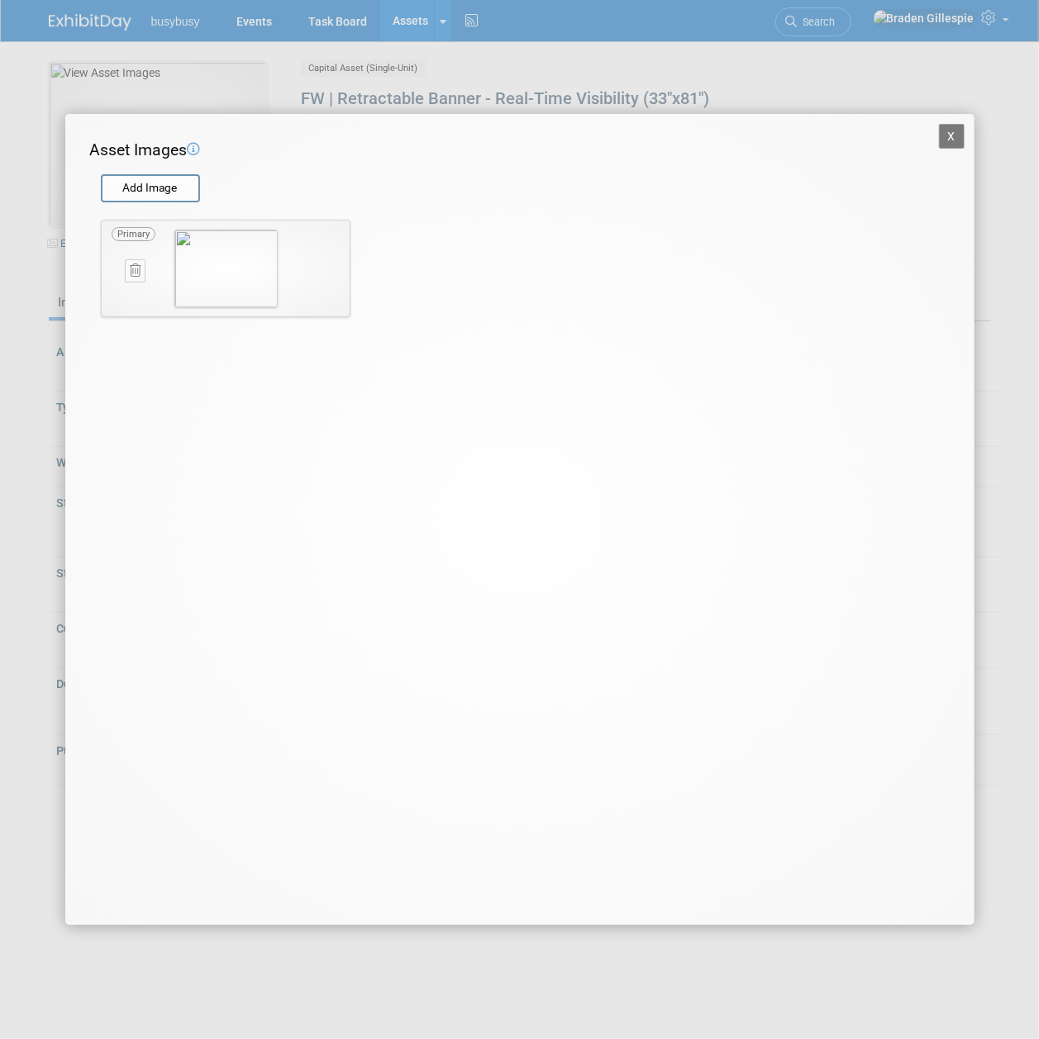
click at [947, 139] on button "X" at bounding box center [952, 136] width 26 height 25
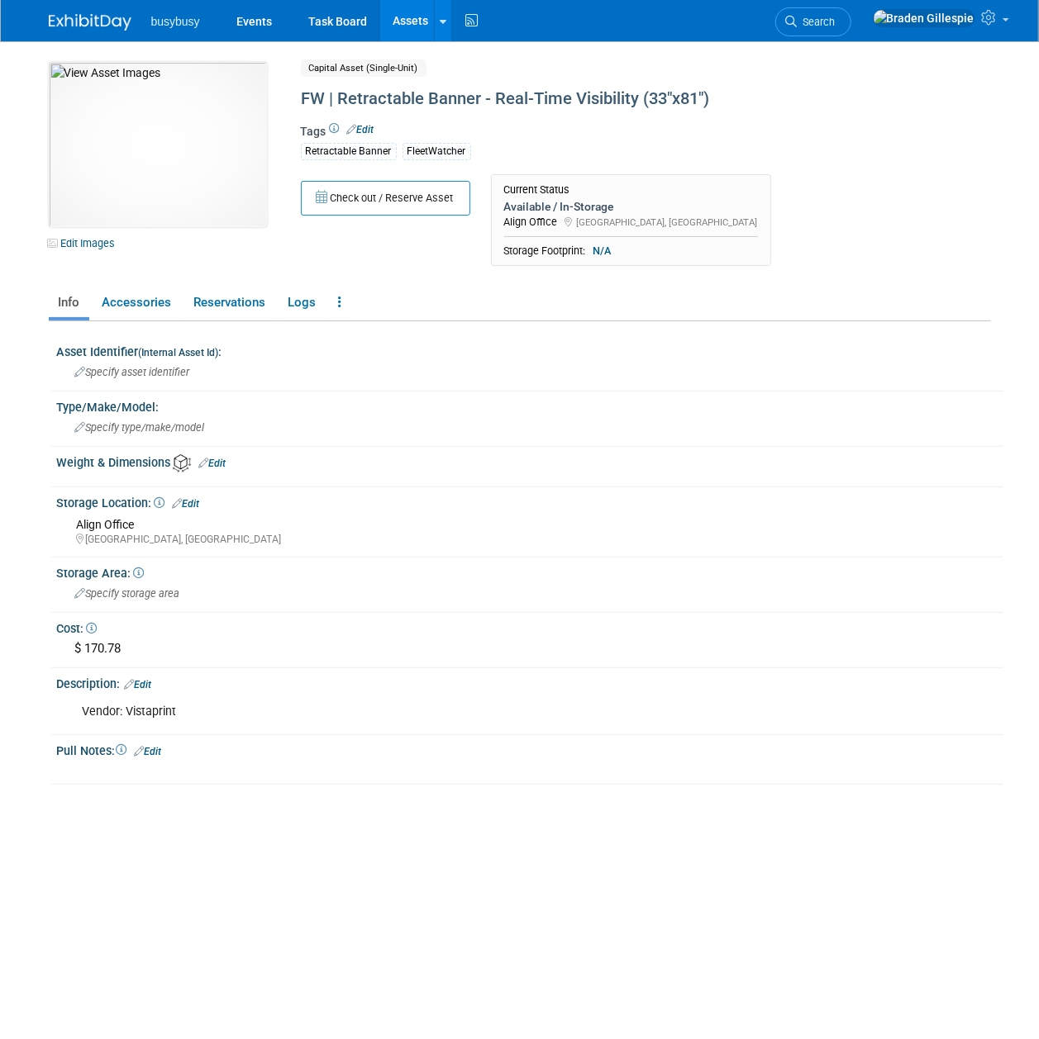
click at [397, 20] on link "Assets" at bounding box center [410, 20] width 60 height 41
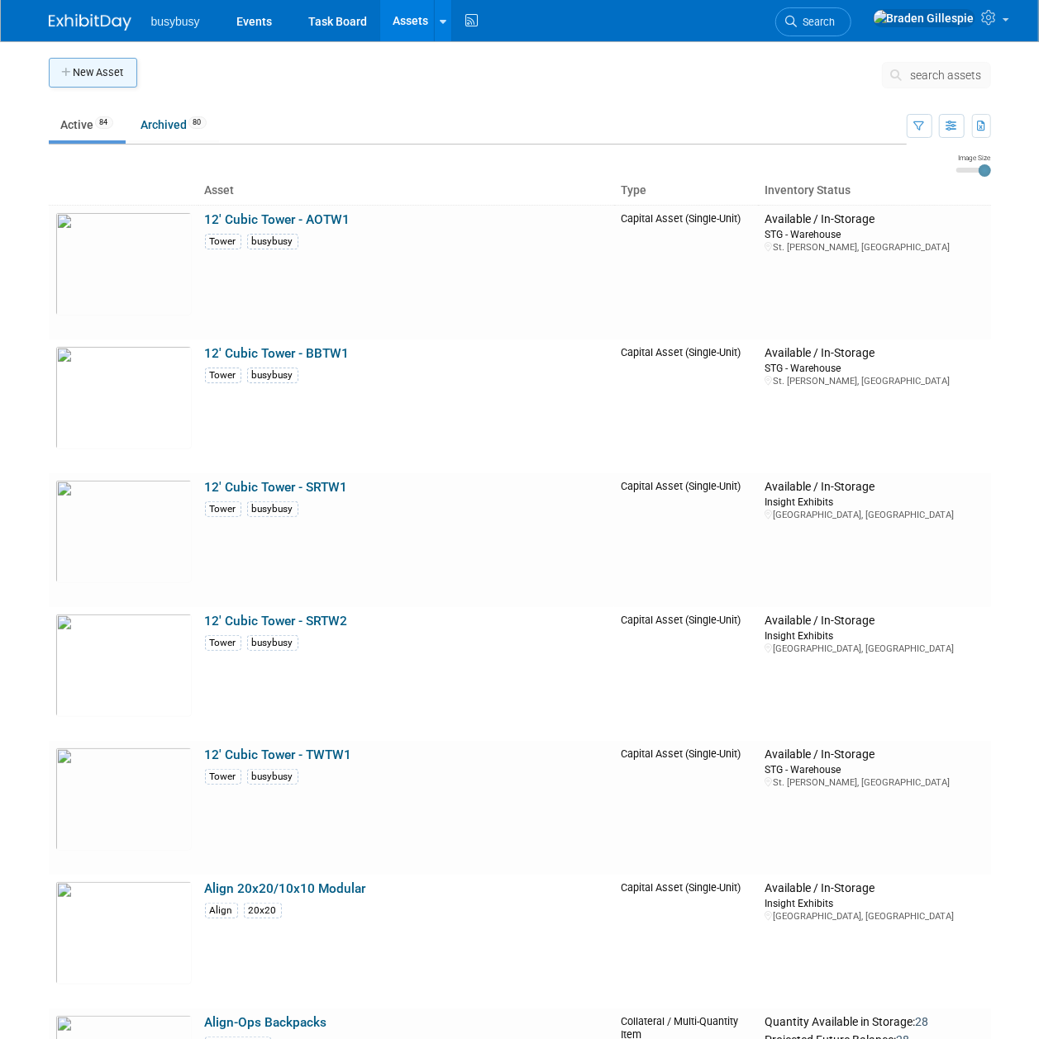
click at [93, 80] on button "New Asset" at bounding box center [93, 73] width 88 height 30
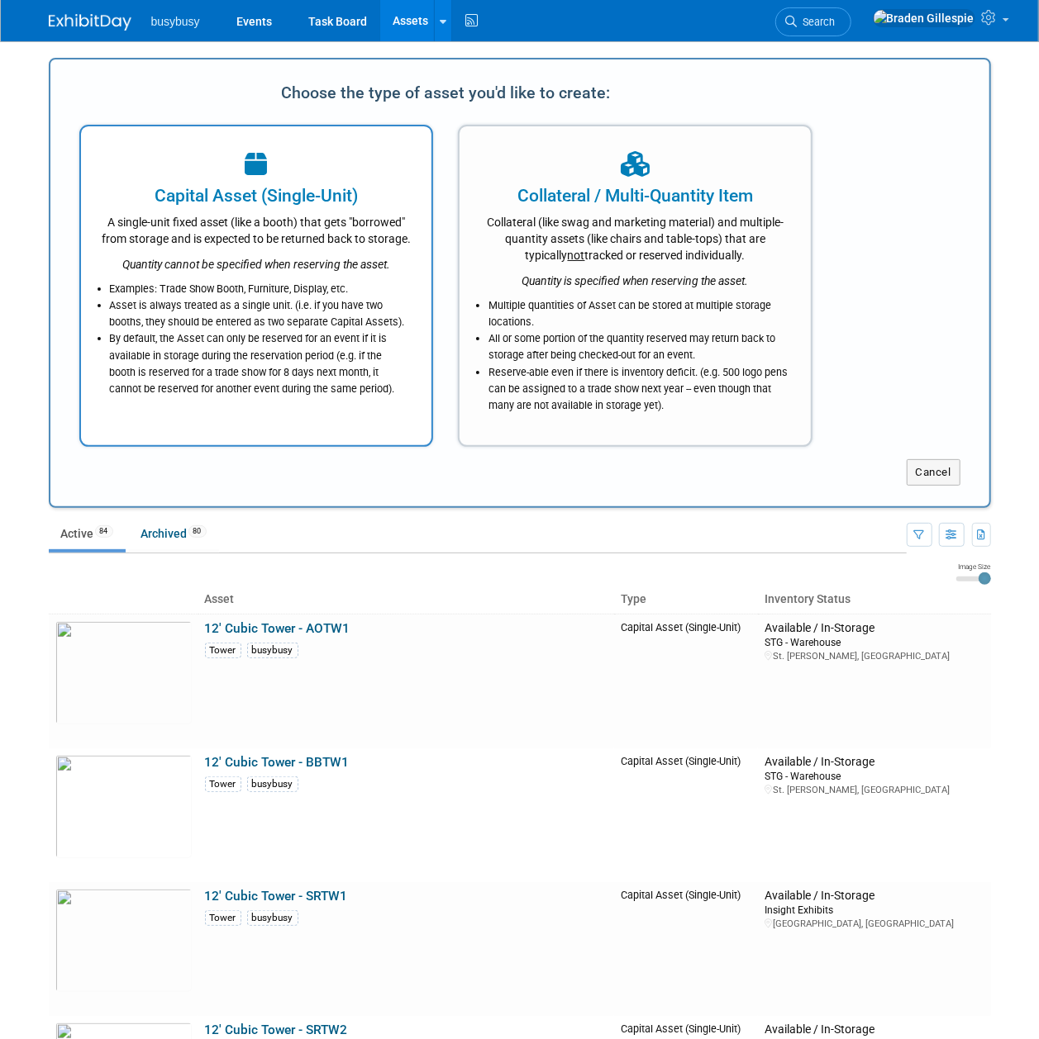
click at [275, 240] on div "A single-unit fixed asset (like a booth) that gets "borrowed" from storage and …" at bounding box center [257, 227] width 310 height 39
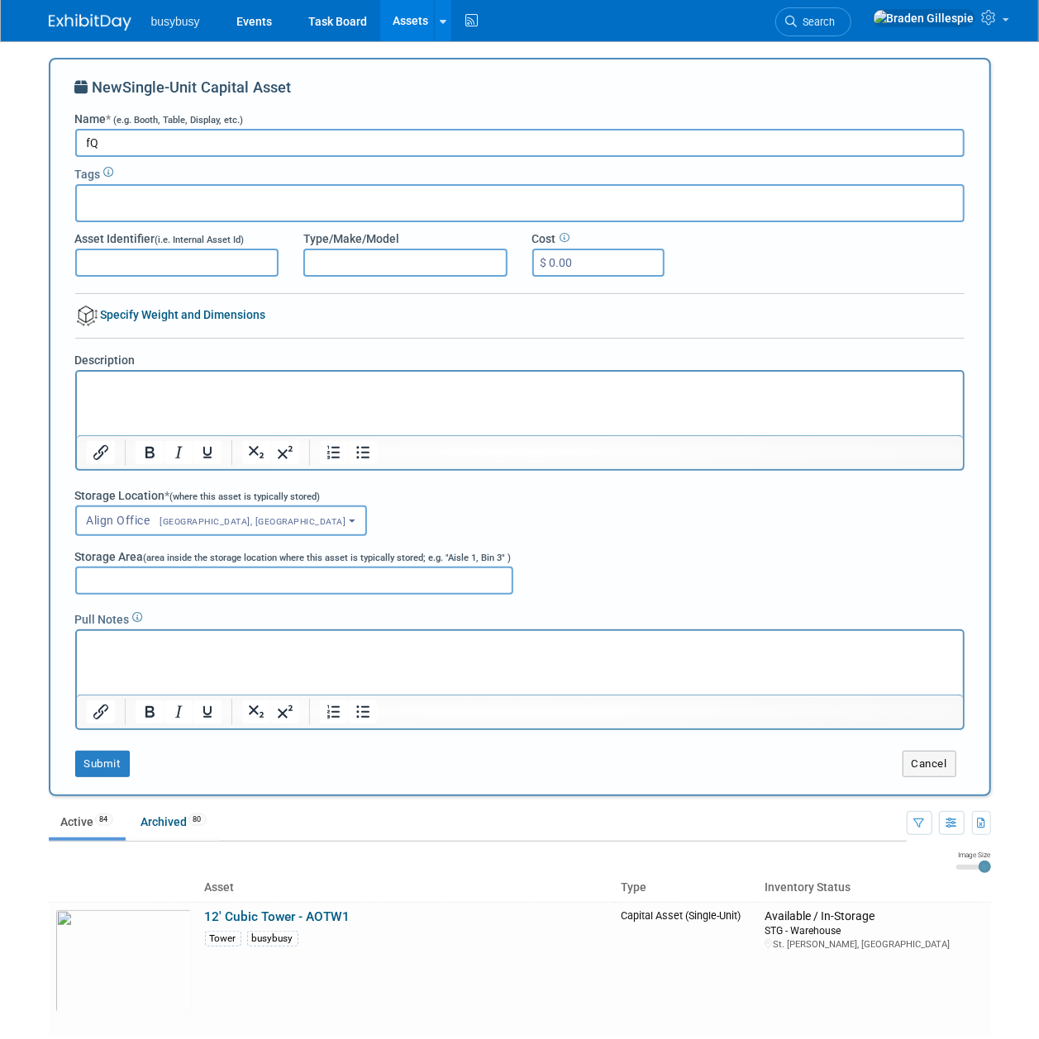
type input "f"
click at [401, 136] on input "FW | Retractable Banner -" at bounding box center [519, 143] width 889 height 28
click at [348, 140] on input "FW | Retractable Banner - Real-Time Intelligence (33x81")" at bounding box center [519, 143] width 889 height 28
type input "FW | Retractable Banner - Real-Time Intelligence (33"x81")"
click at [164, 212] on div at bounding box center [519, 203] width 889 height 38
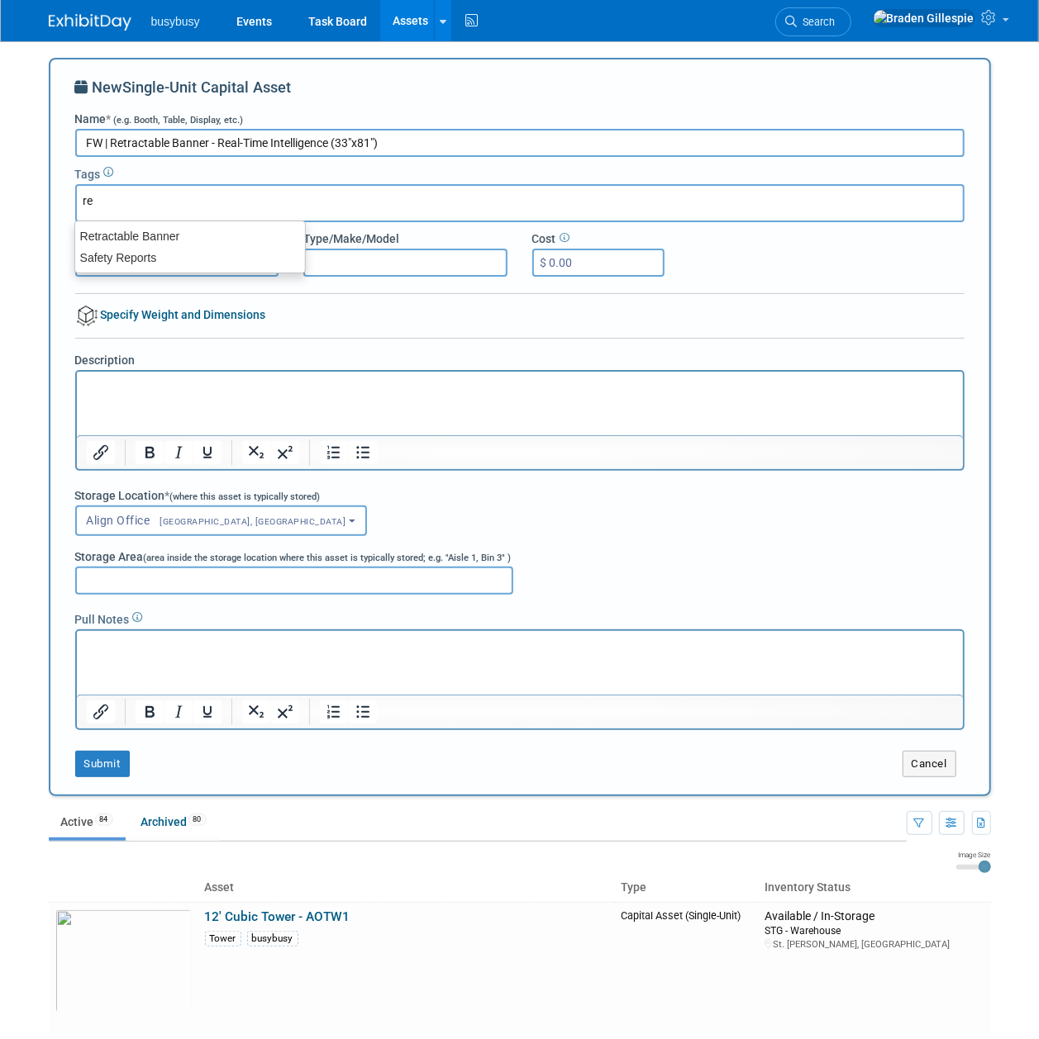
type input "ret"
click at [156, 235] on div "Retractable Banner" at bounding box center [190, 236] width 230 height 21
type input "Retractable Banner"
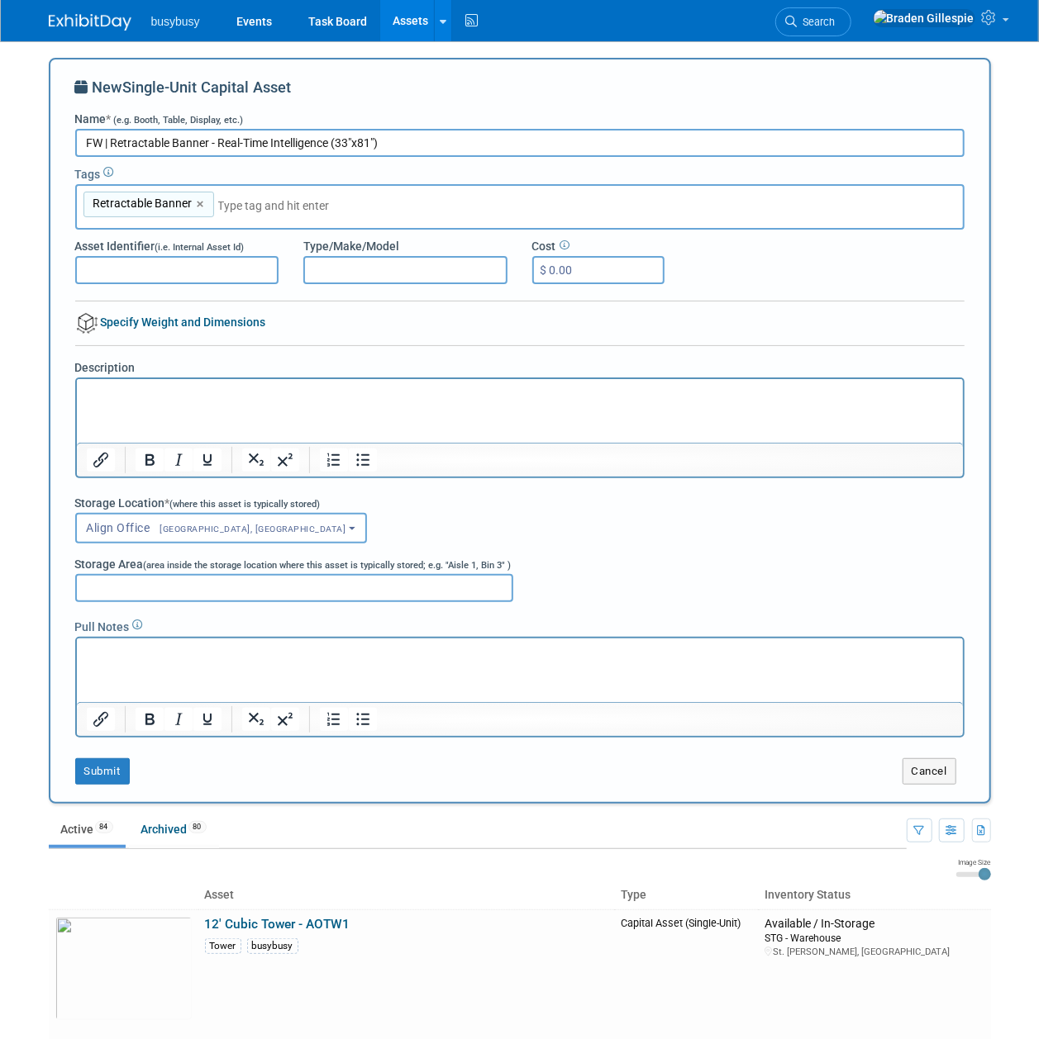
click at [314, 207] on input "text" at bounding box center [333, 205] width 231 height 17
type input "fleet"
click at [180, 245] on div "FleetWatcher" at bounding box center [189, 244] width 231 height 23
type input "Retractable Banner, FleetWatcher"
click at [599, 259] on input "$ 0.00" at bounding box center [598, 270] width 132 height 28
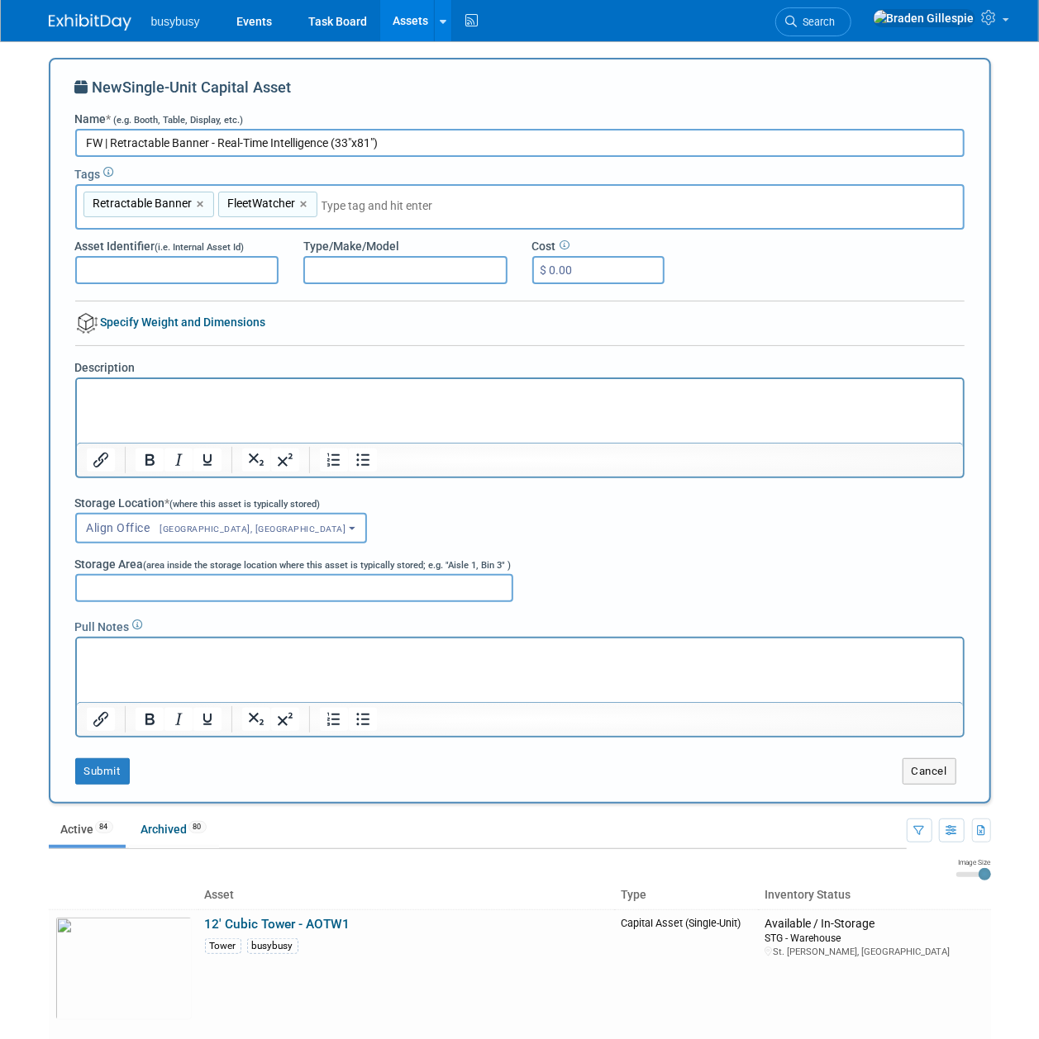
click at [606, 276] on input "$ 0.00" at bounding box center [598, 270] width 132 height 28
drag, startPoint x: 562, startPoint y: 272, endPoint x: 549, endPoint y: 271, distance: 13.2
click at [549, 271] on input "$ 0.00" at bounding box center [598, 270] width 132 height 28
type input "$ 170.78"
click at [187, 402] on html at bounding box center [519, 389] width 886 height 23
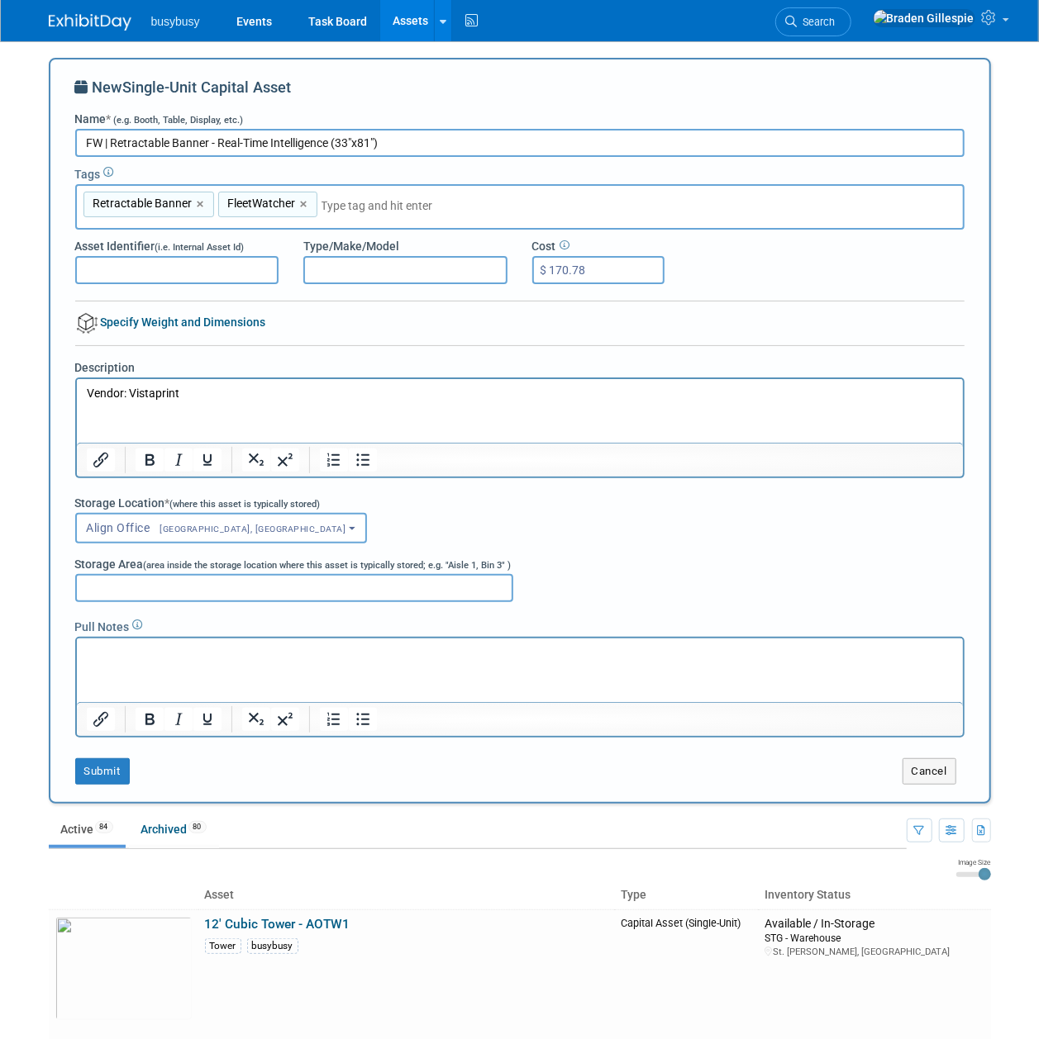
click at [114, 754] on div "New Single-Unit Capital Asset Name * (e.g. Booth, Table, Display, etc.) FW | Re…" at bounding box center [519, 431] width 889 height 708
click at [169, 530] on span "Englewood, CO" at bounding box center [248, 529] width 196 height 11
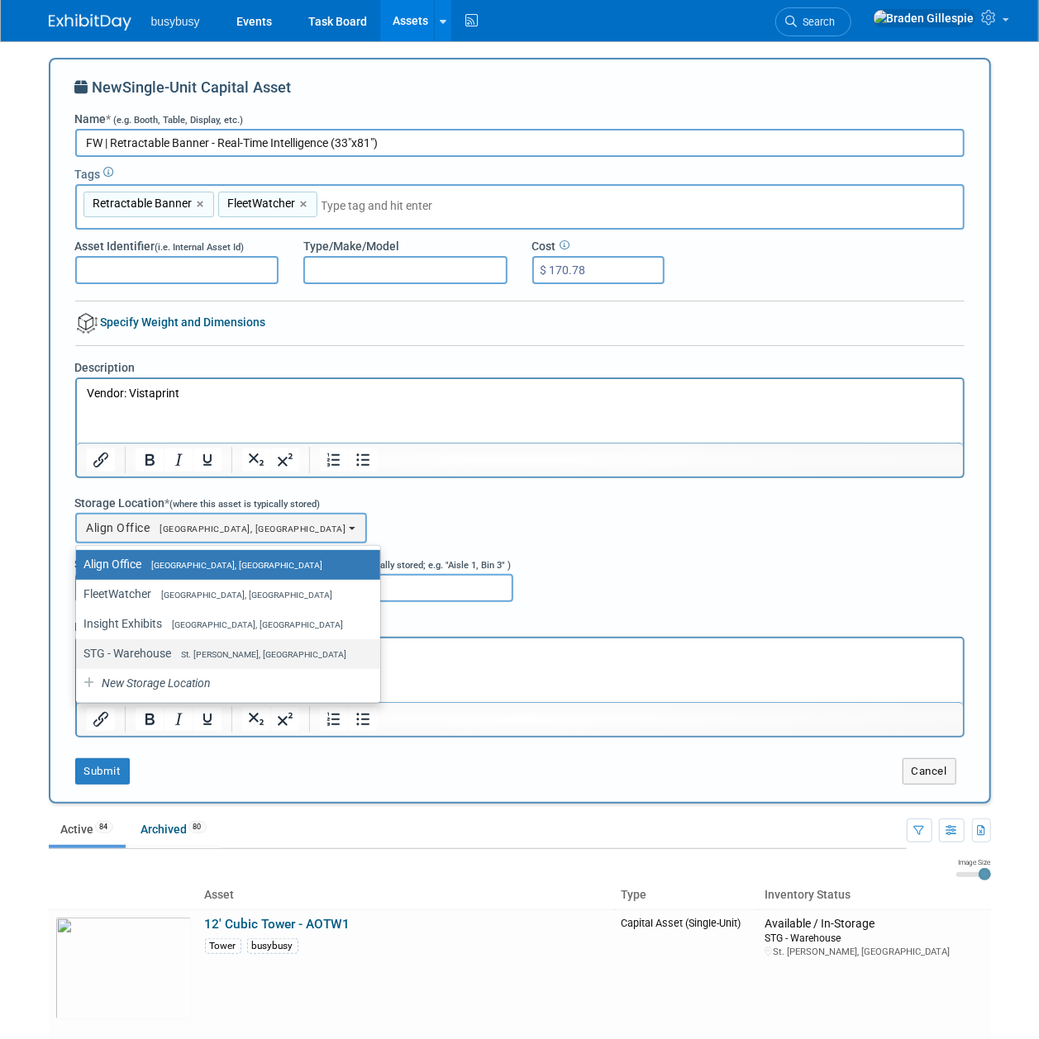
click at [163, 653] on label "STG - Warehouse St. George, UT" at bounding box center [223, 653] width 279 height 21
click at [78, 653] on input "STG - Warehouse St. George, UT" at bounding box center [73, 654] width 11 height 11
select select "11223015"
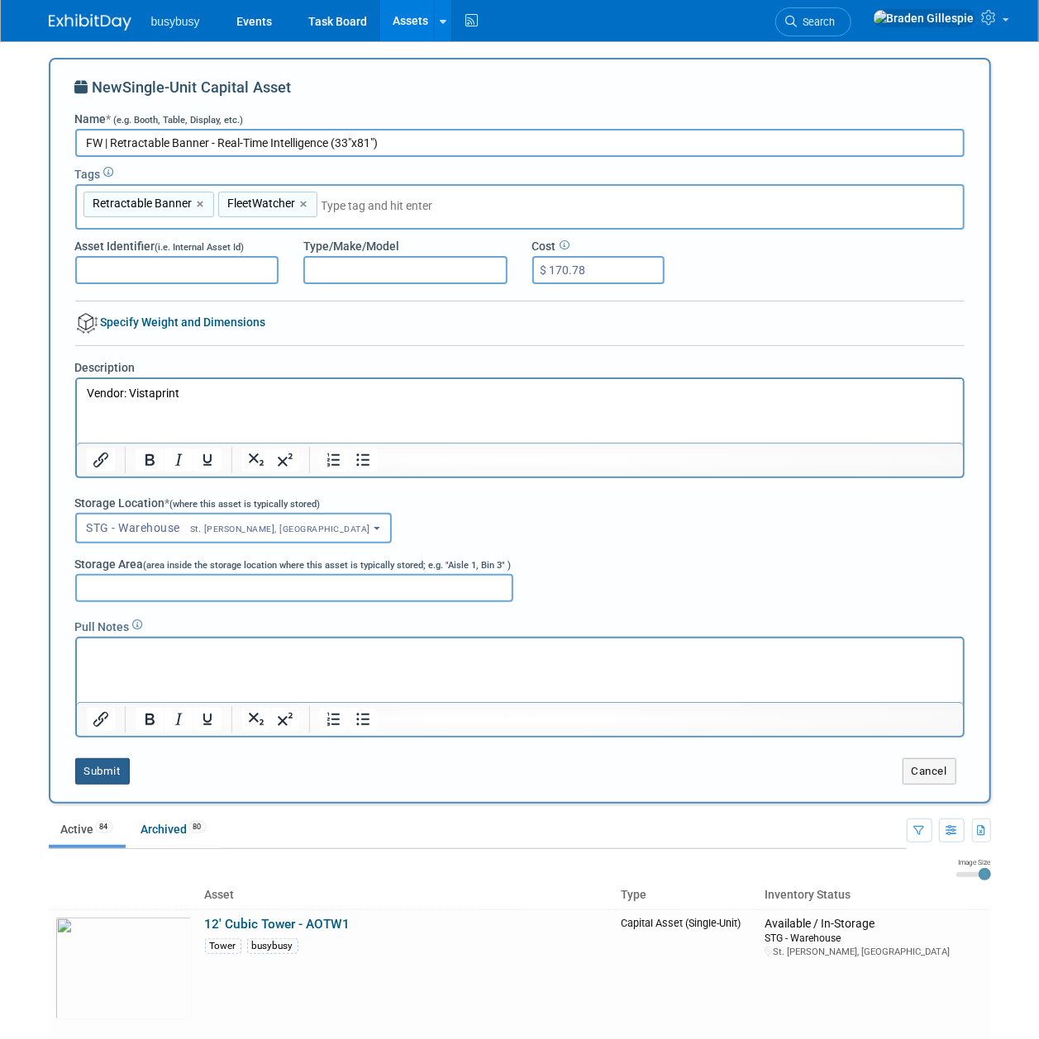
click at [93, 768] on button "Submit" at bounding box center [102, 772] width 55 height 26
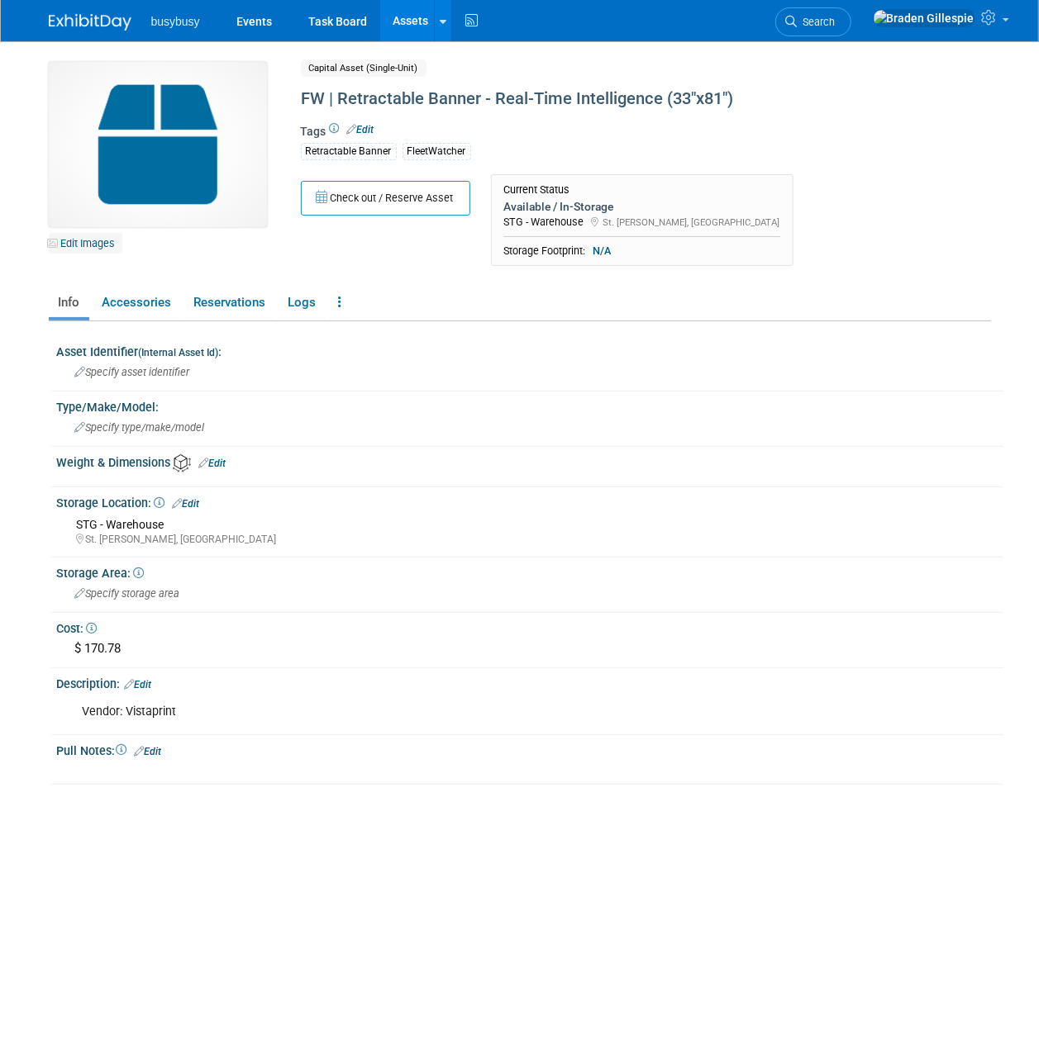
click at [83, 243] on link "Edit Images" at bounding box center [86, 243] width 74 height 21
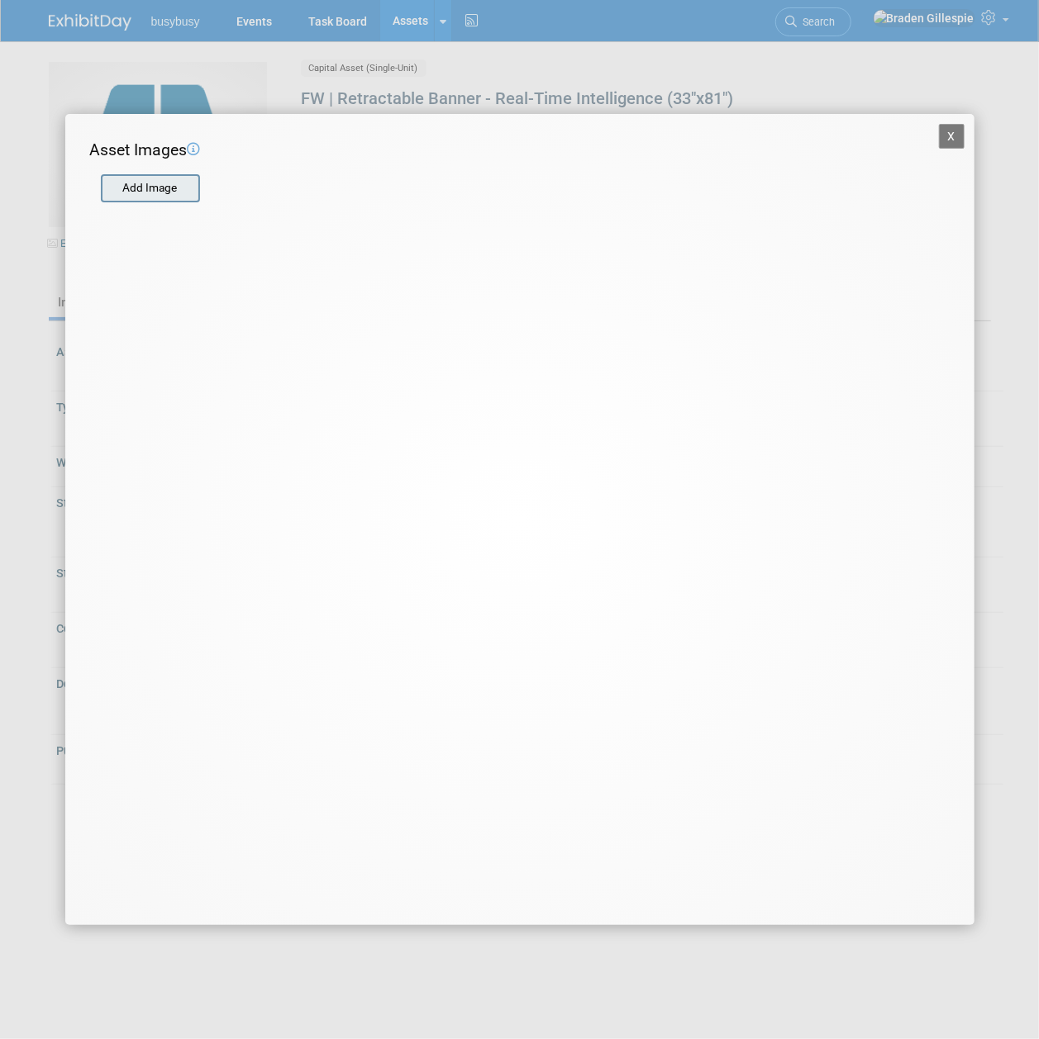
click at [103, 182] on input "file" at bounding box center [100, 188] width 197 height 25
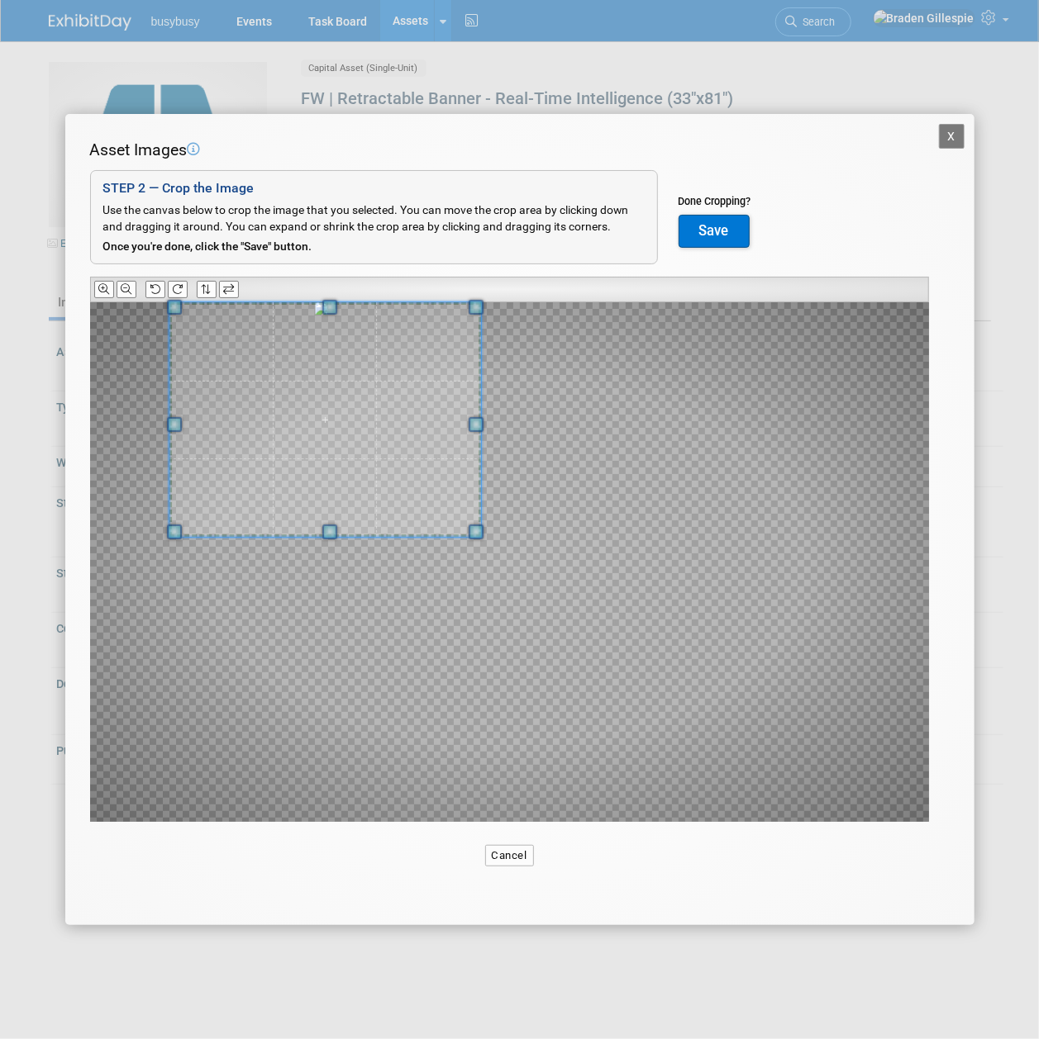
click at [371, 351] on span at bounding box center [325, 419] width 312 height 235
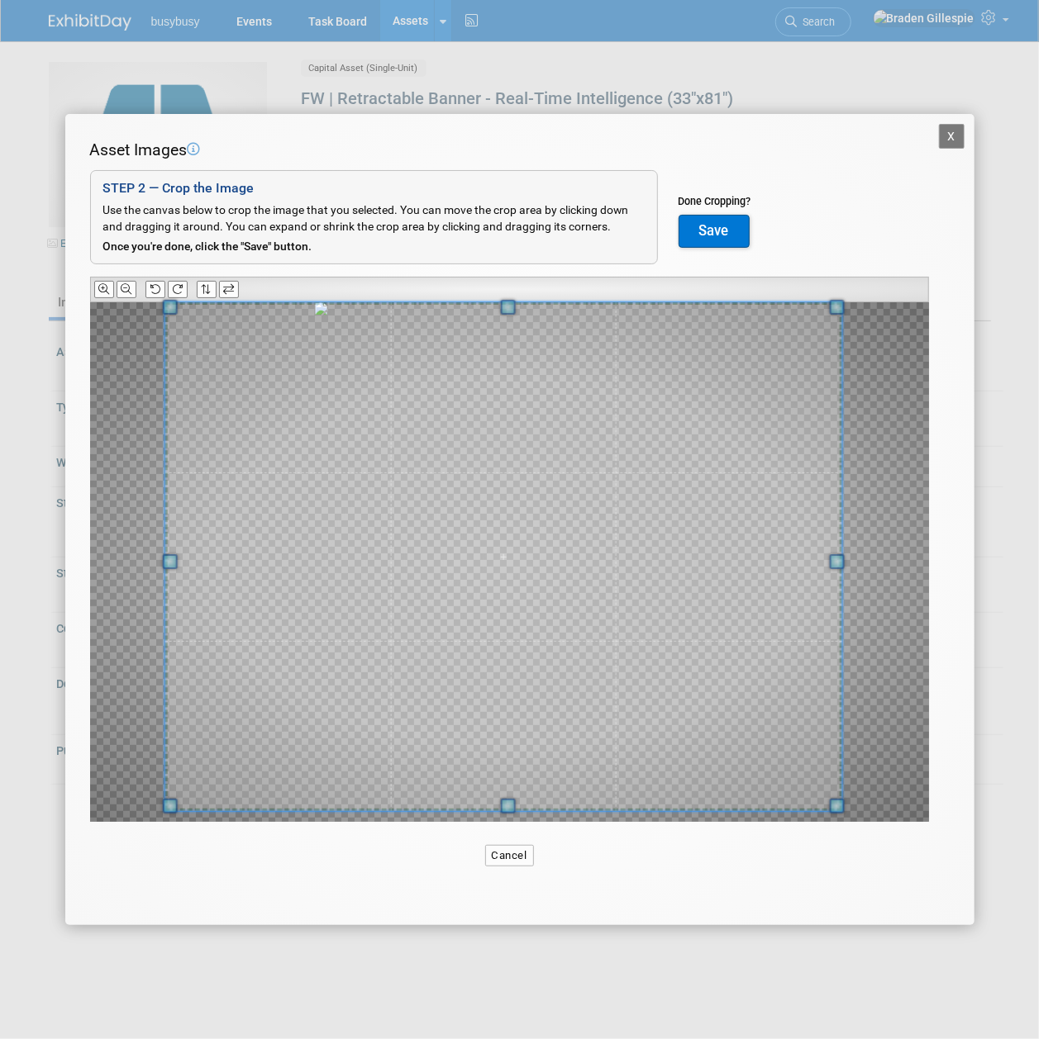
click at [925, 871] on div "Asset Images Add Image STEP 2 — Crop the Image Use the canvas below to crop the…" at bounding box center [519, 506] width 859 height 735
click at [706, 226] on button "Save" at bounding box center [713, 231] width 71 height 33
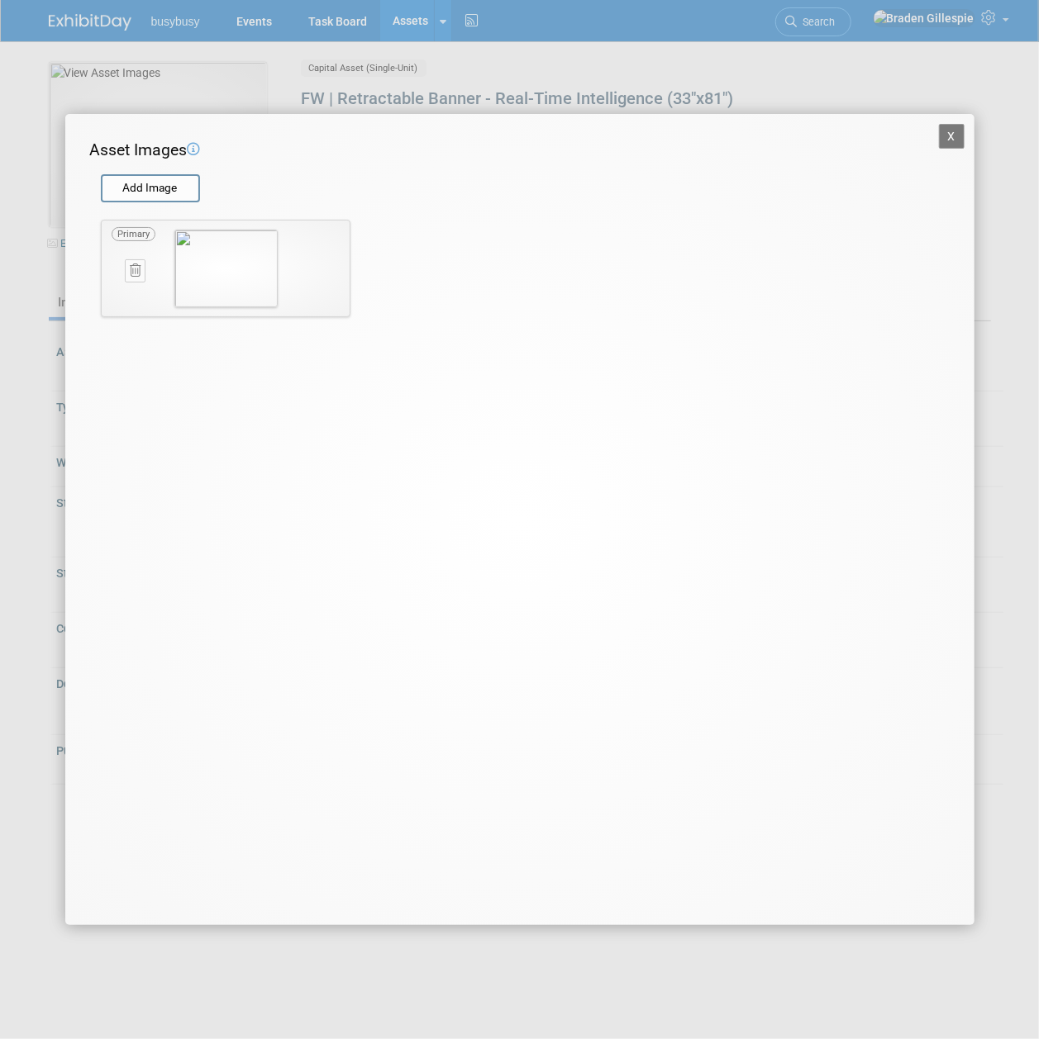
click at [947, 142] on button "X" at bounding box center [952, 136] width 26 height 25
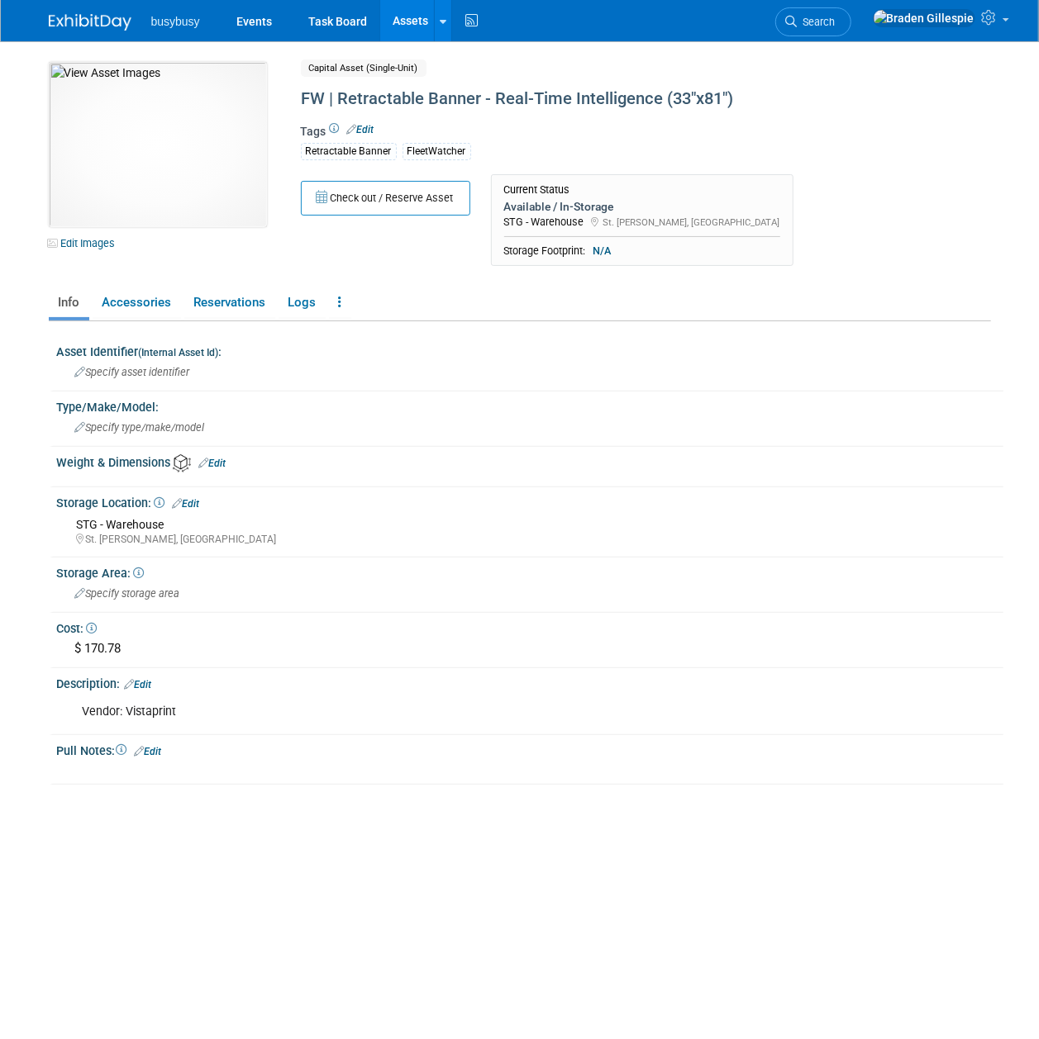
click at [410, 21] on link "Assets" at bounding box center [410, 20] width 60 height 41
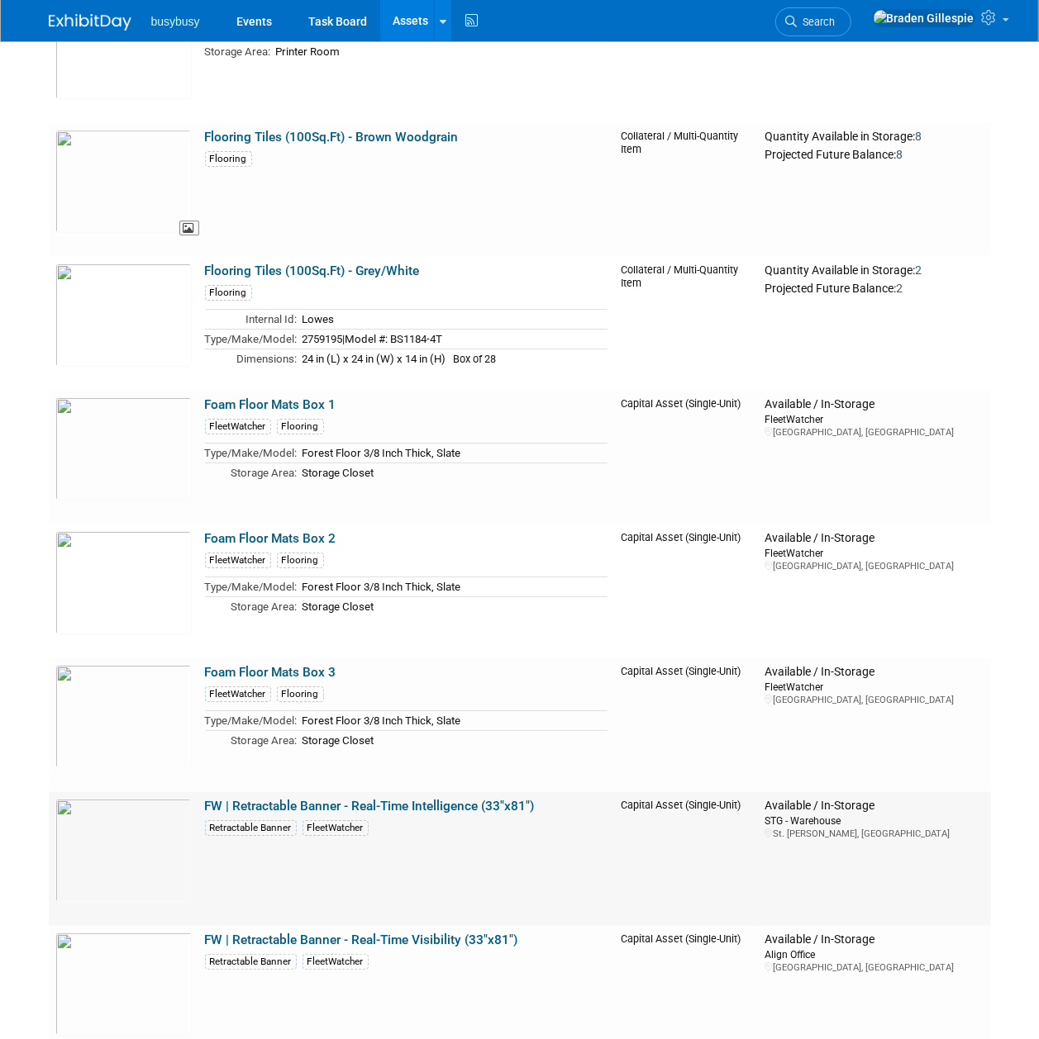
scroll to position [6112, 0]
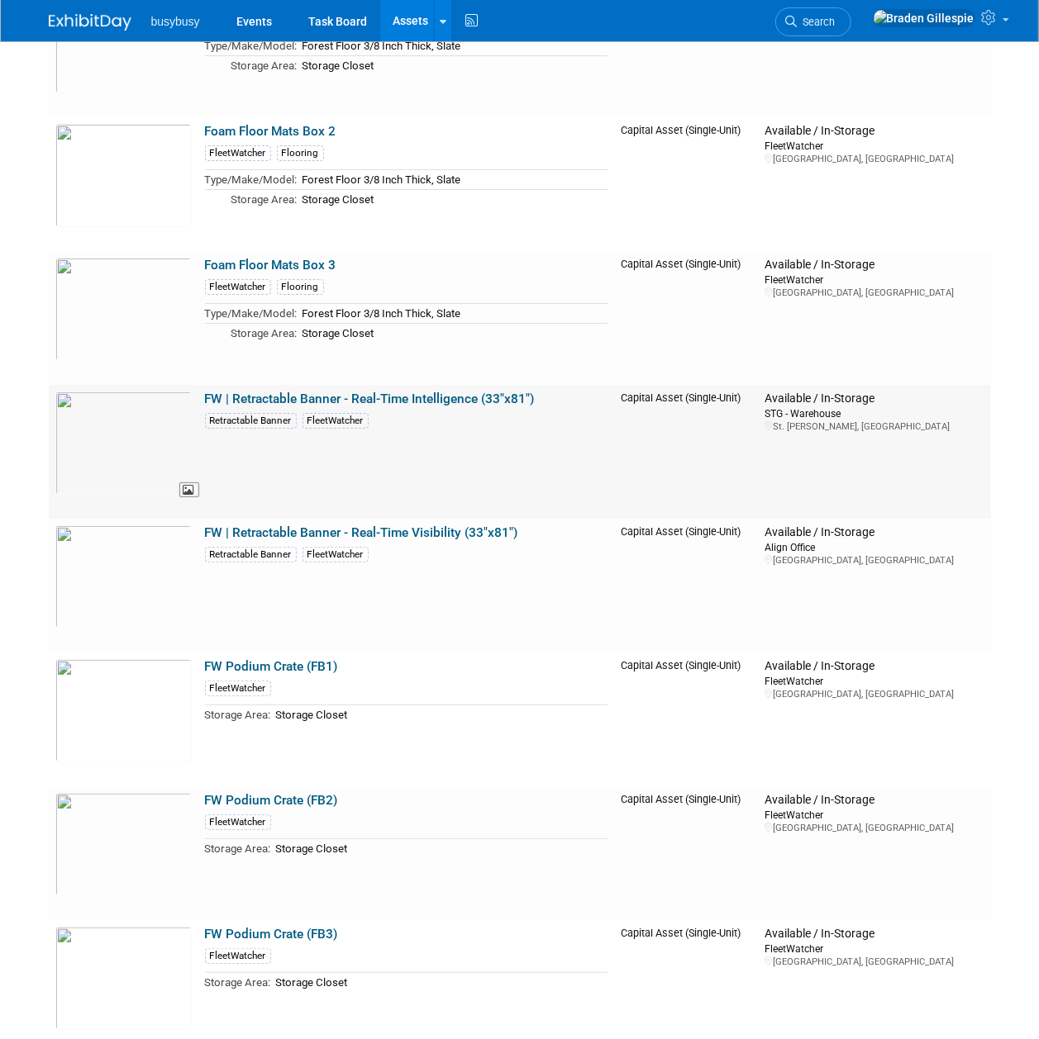
click at [144, 434] on img at bounding box center [123, 443] width 136 height 103
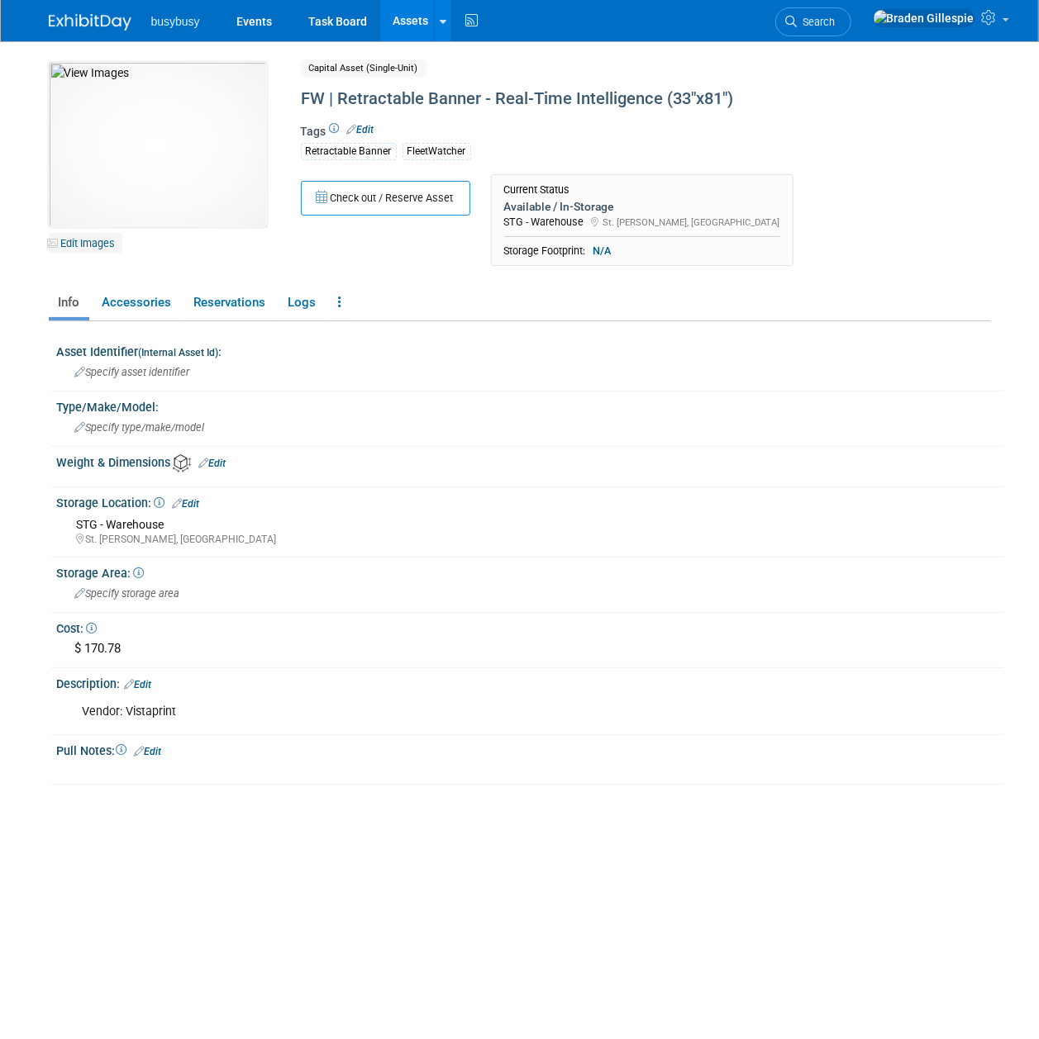
click at [94, 242] on link "Edit Images" at bounding box center [86, 243] width 74 height 21
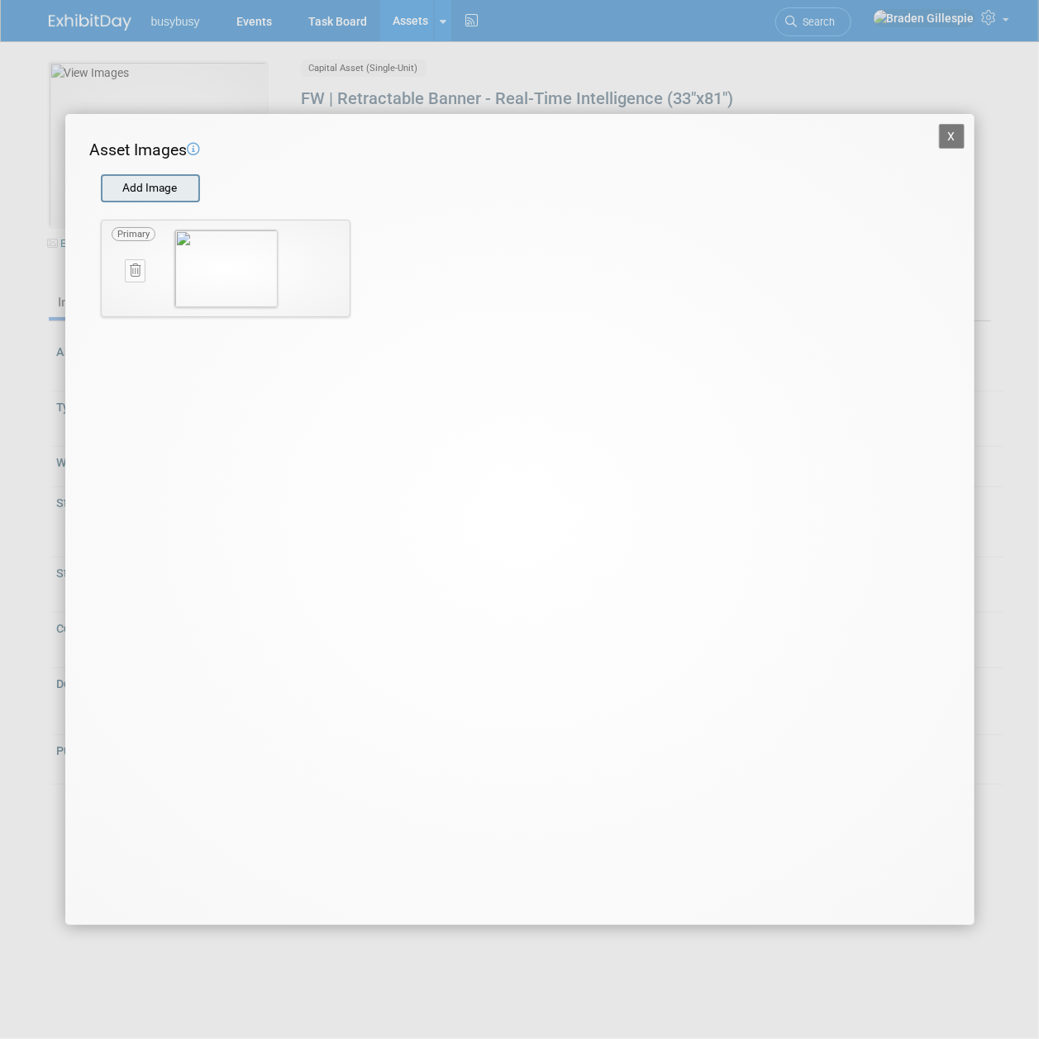
click at [175, 182] on input "file" at bounding box center [100, 188] width 197 height 25
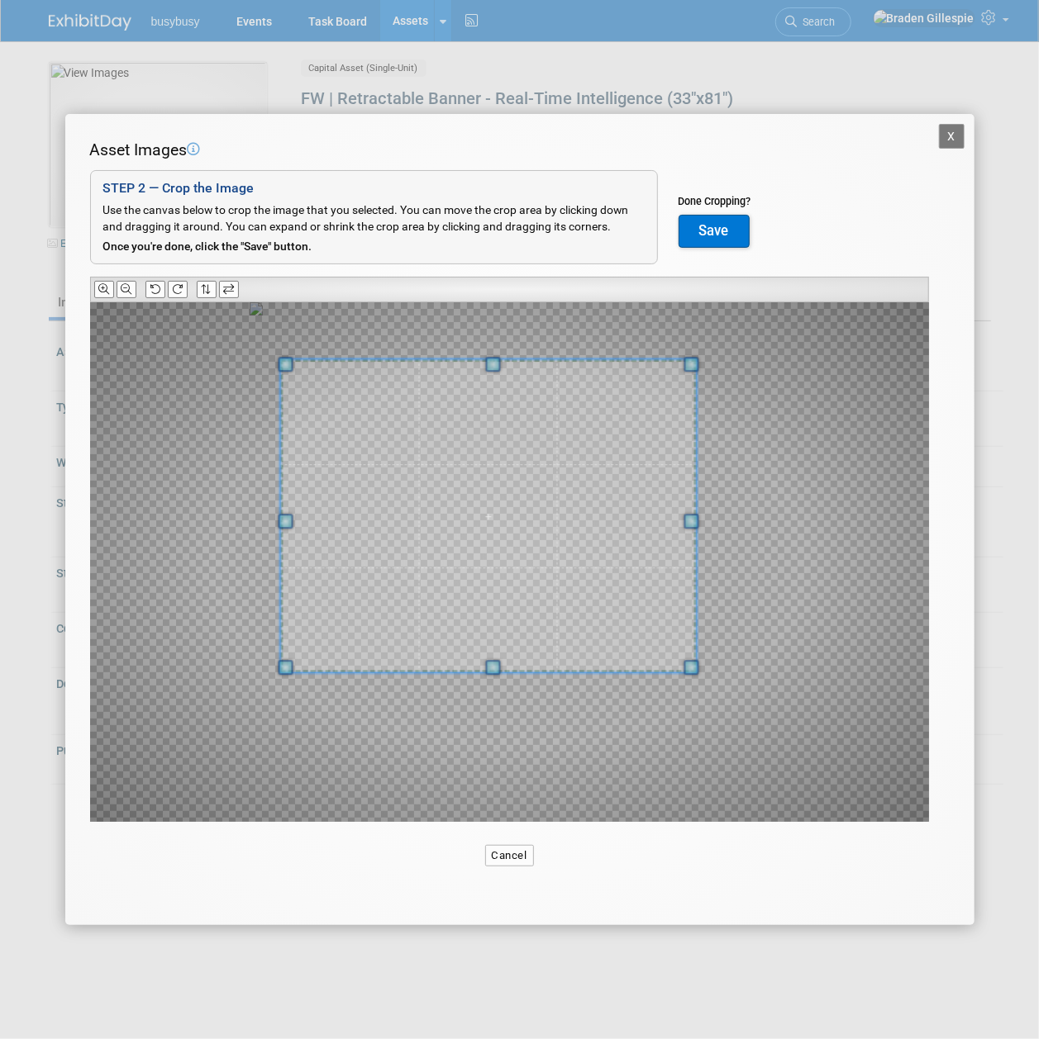
click at [543, 590] on span at bounding box center [488, 516] width 416 height 312
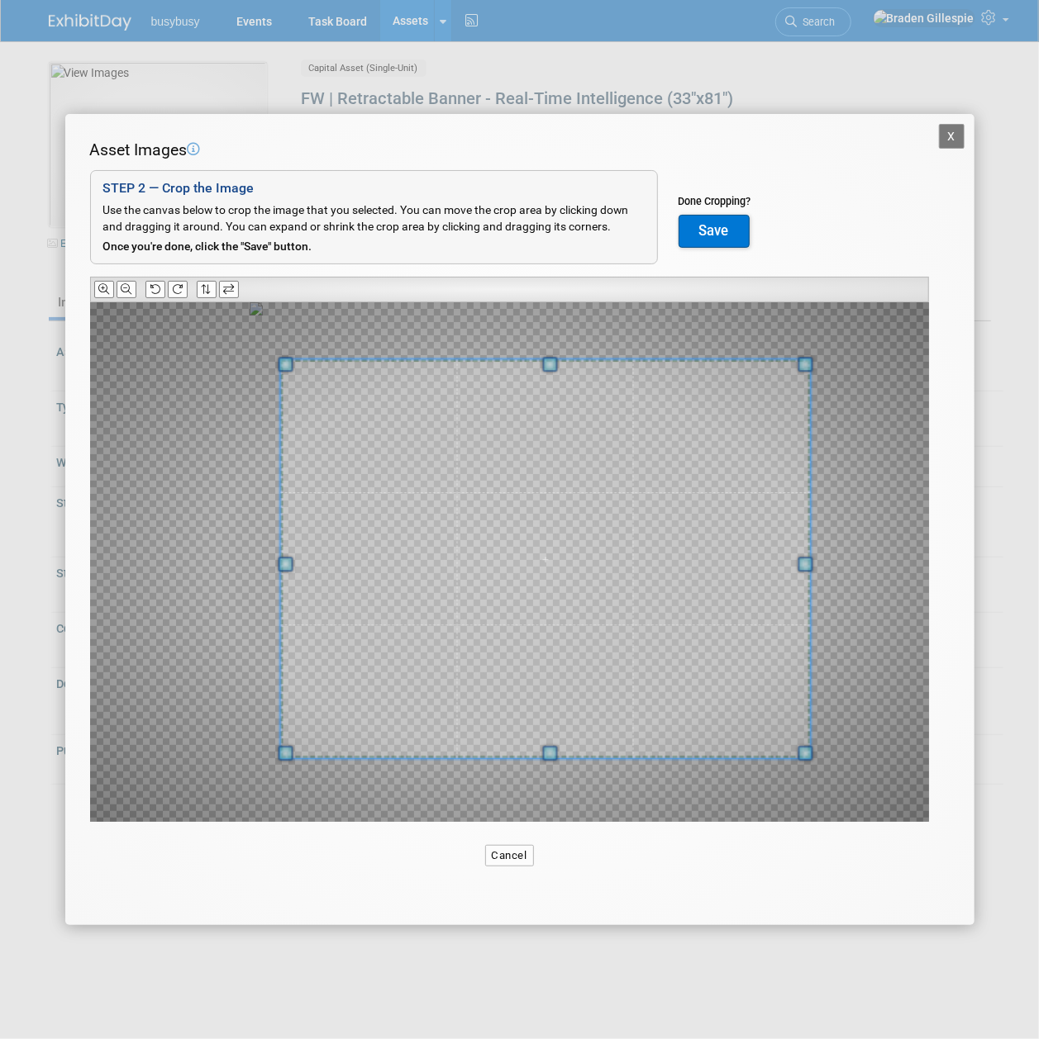
click at [818, 821] on div at bounding box center [509, 562] width 839 height 520
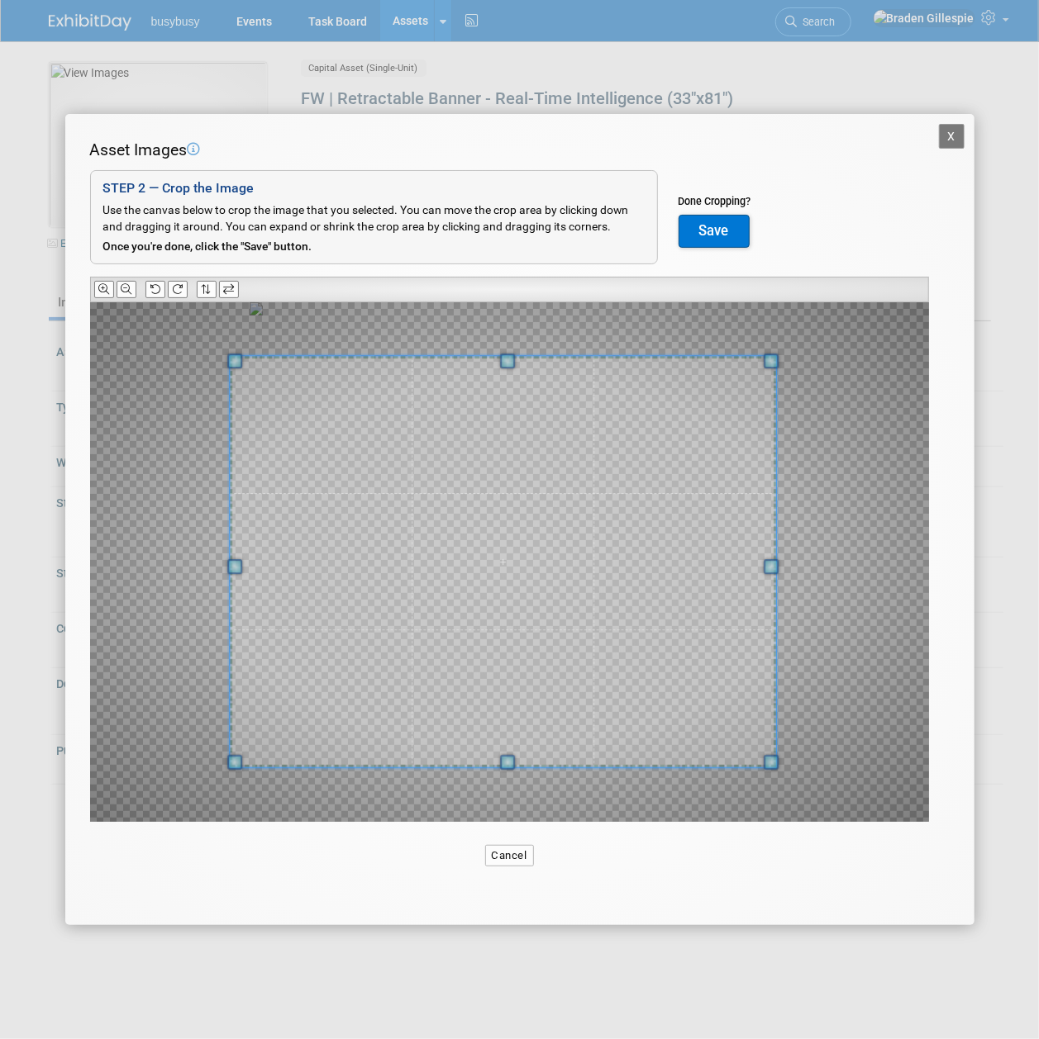
click at [606, 665] on span at bounding box center [503, 562] width 547 height 411
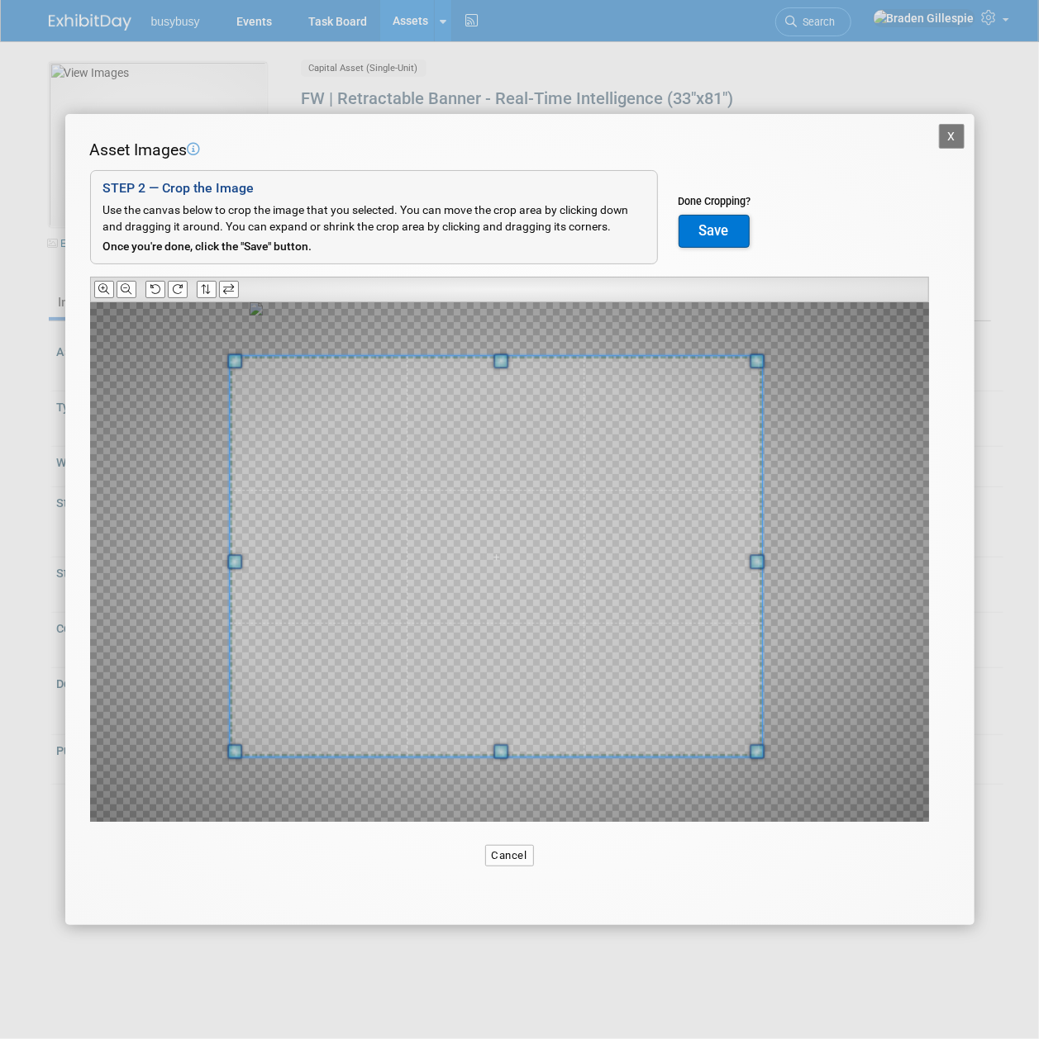
click at [754, 758] on span at bounding box center [756, 751] width 15 height 15
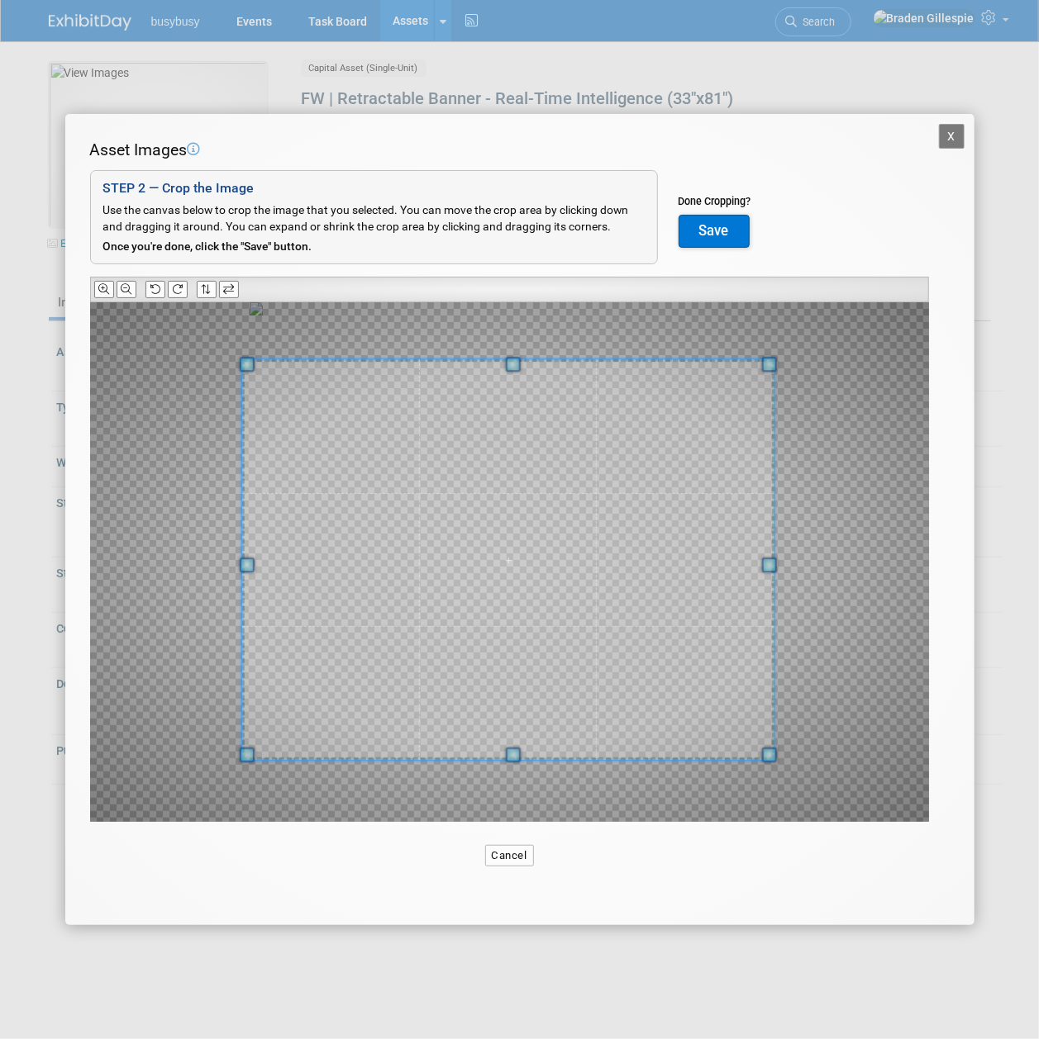
click at [698, 701] on span at bounding box center [507, 560] width 533 height 401
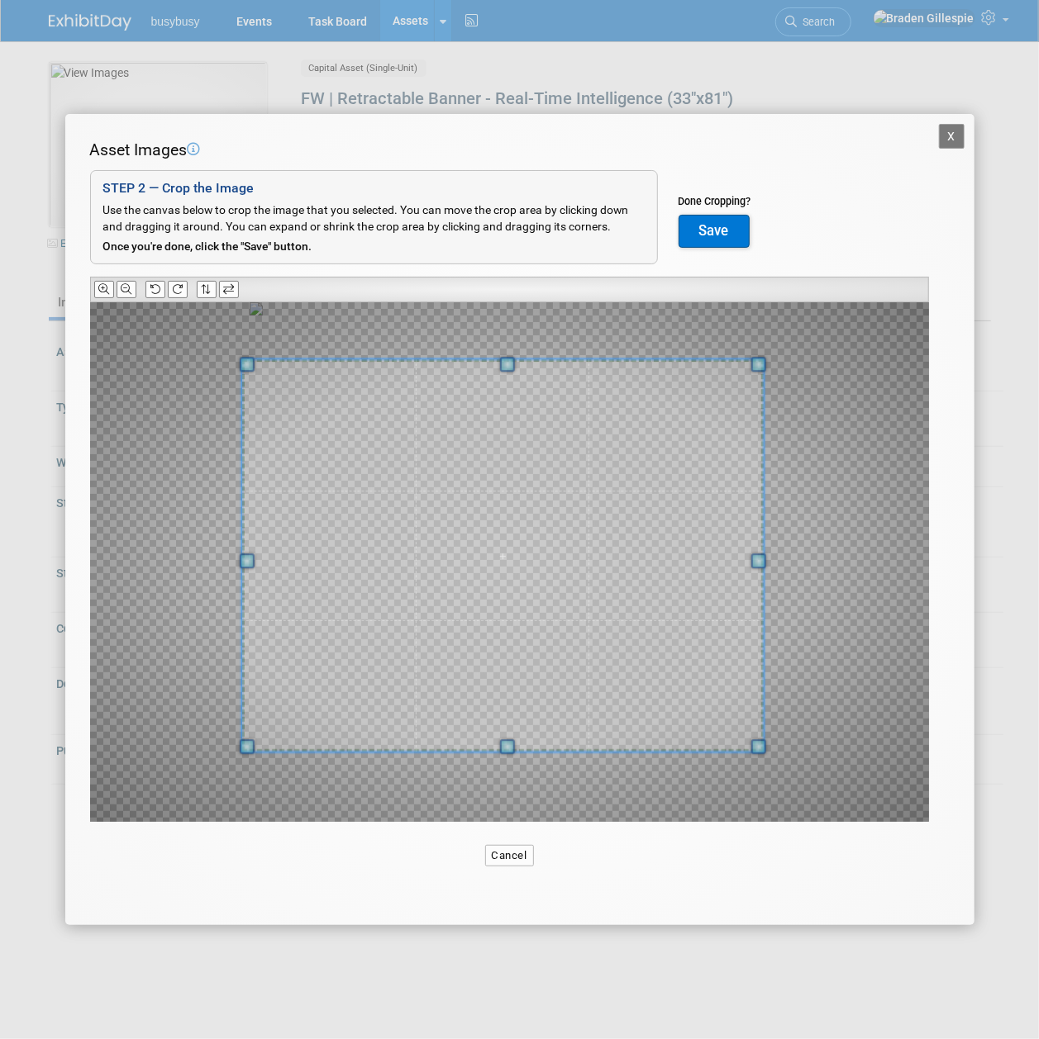
click at [759, 762] on div at bounding box center [509, 562] width 839 height 520
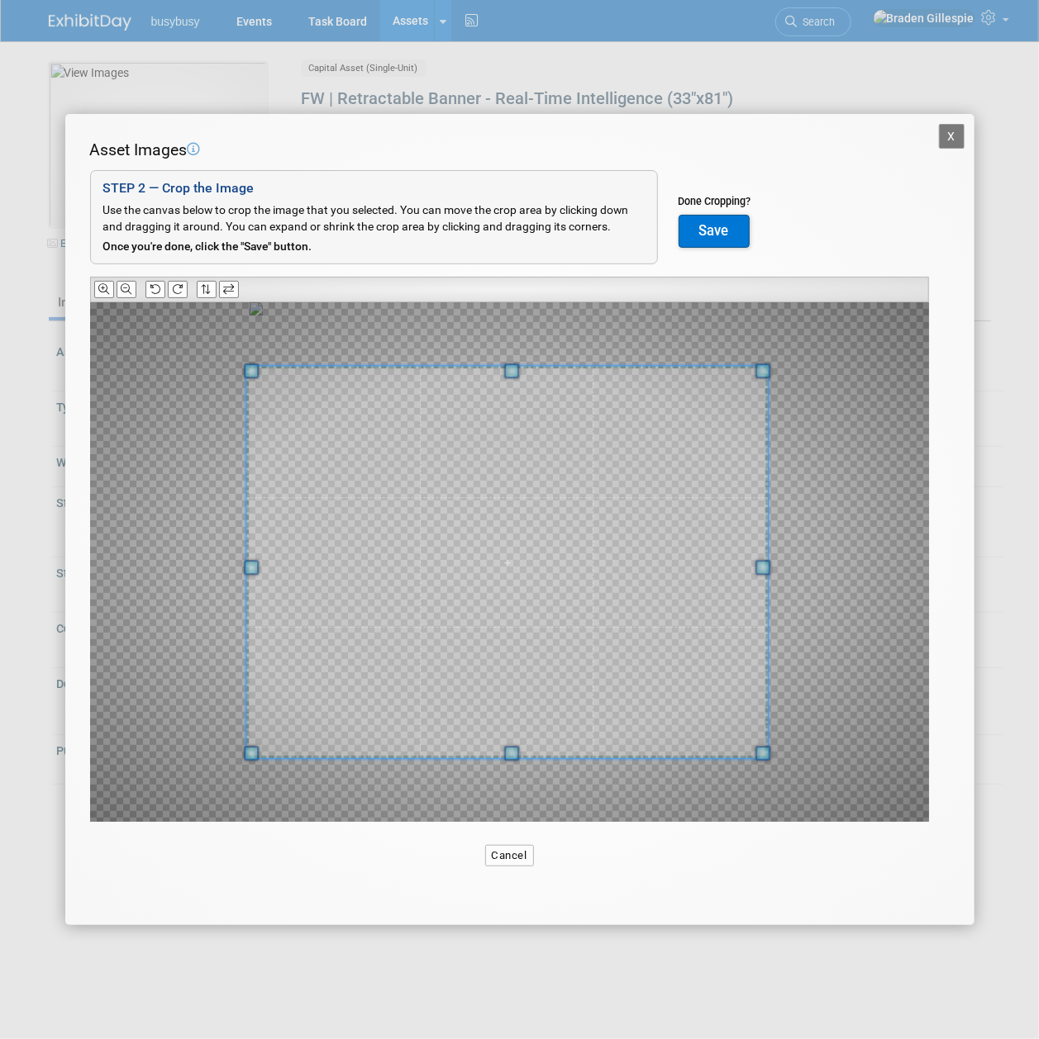
click at [668, 642] on span at bounding box center [506, 563] width 521 height 392
click at [729, 216] on button "Save" at bounding box center [713, 231] width 71 height 33
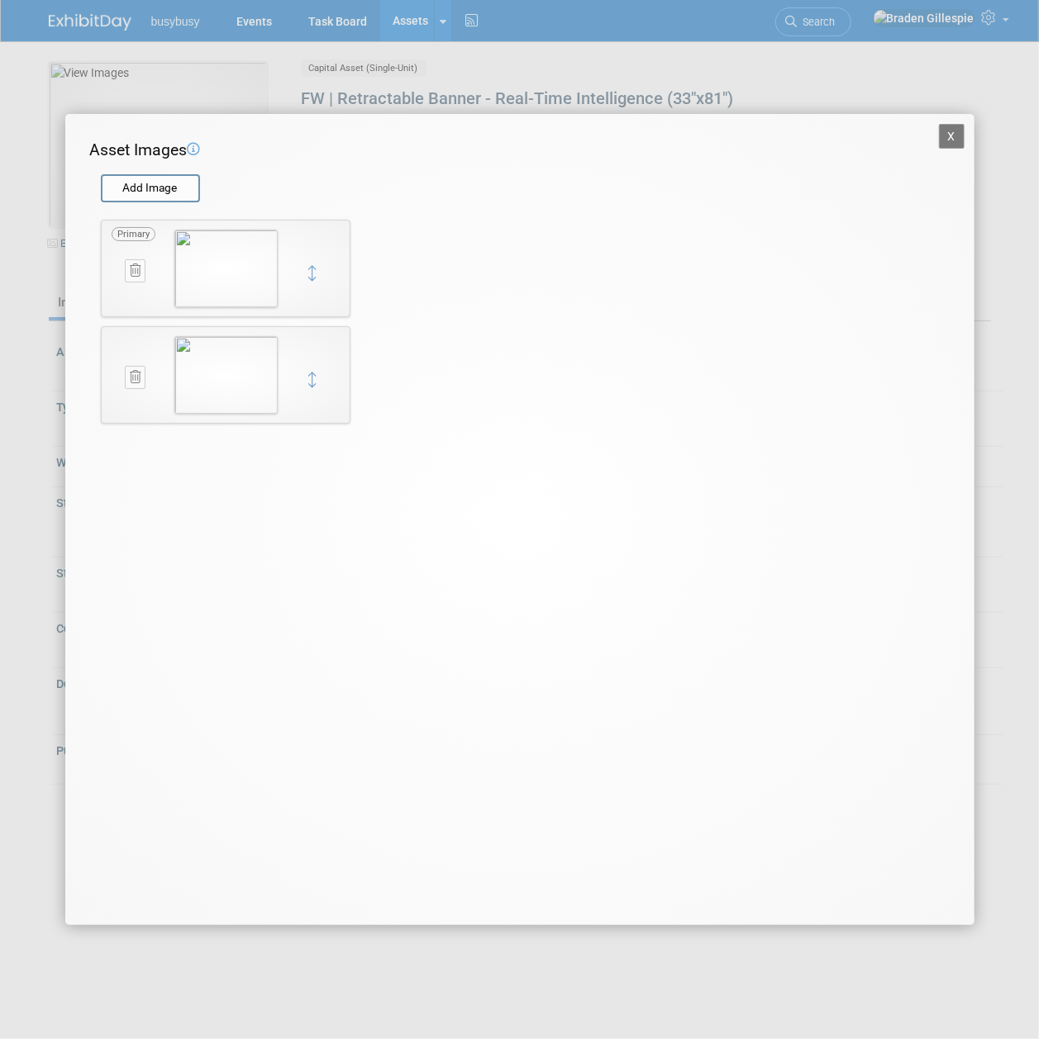
drag, startPoint x: 332, startPoint y: 384, endPoint x: 312, endPoint y: 384, distance: 20.7
click at [331, 372] on td at bounding box center [321, 375] width 38 height 78
drag, startPoint x: 312, startPoint y: 384, endPoint x: 317, endPoint y: 252, distance: 132.3
click at [944, 124] on button "X" at bounding box center [952, 136] width 26 height 25
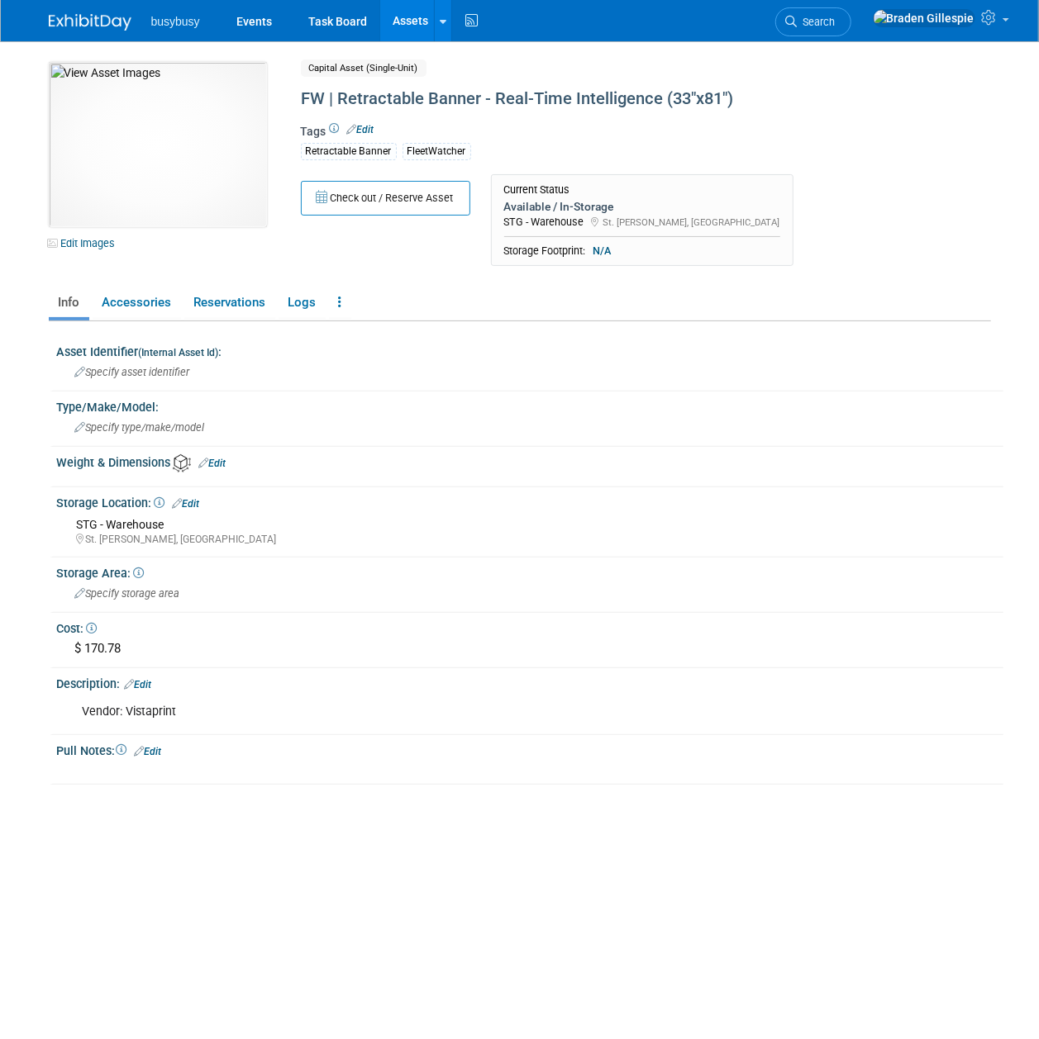
click at [407, 8] on link "Assets" at bounding box center [410, 20] width 60 height 41
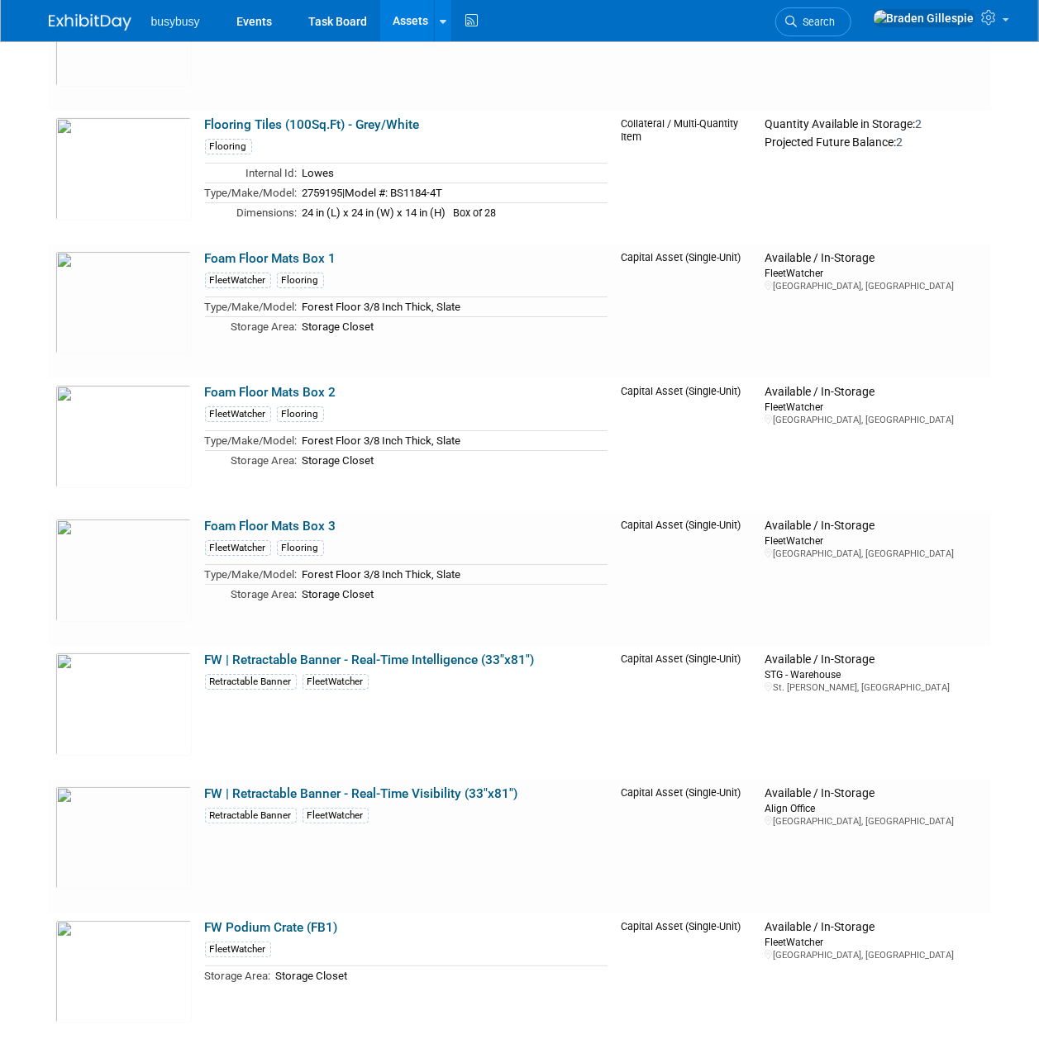
scroll to position [6169, 0]
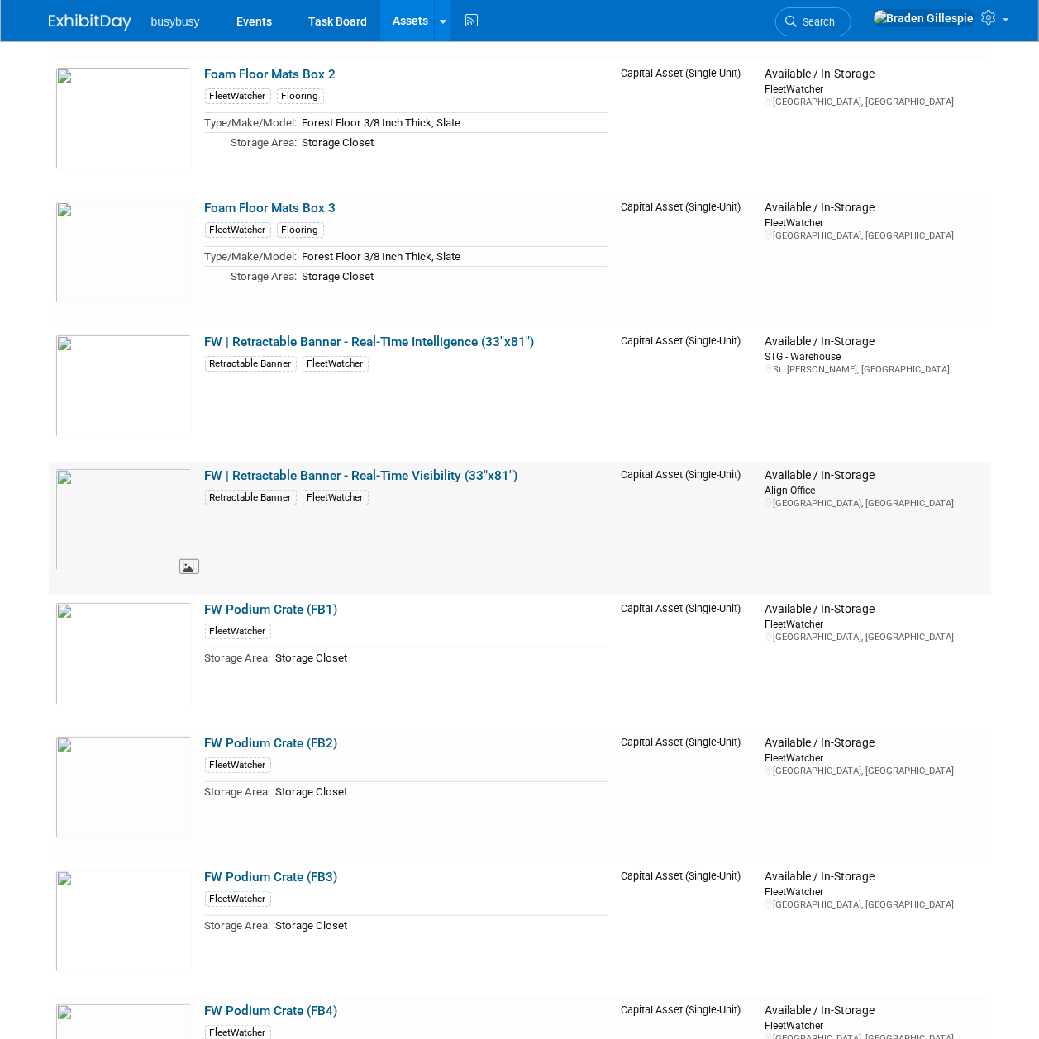
click at [130, 516] on img at bounding box center [123, 519] width 136 height 103
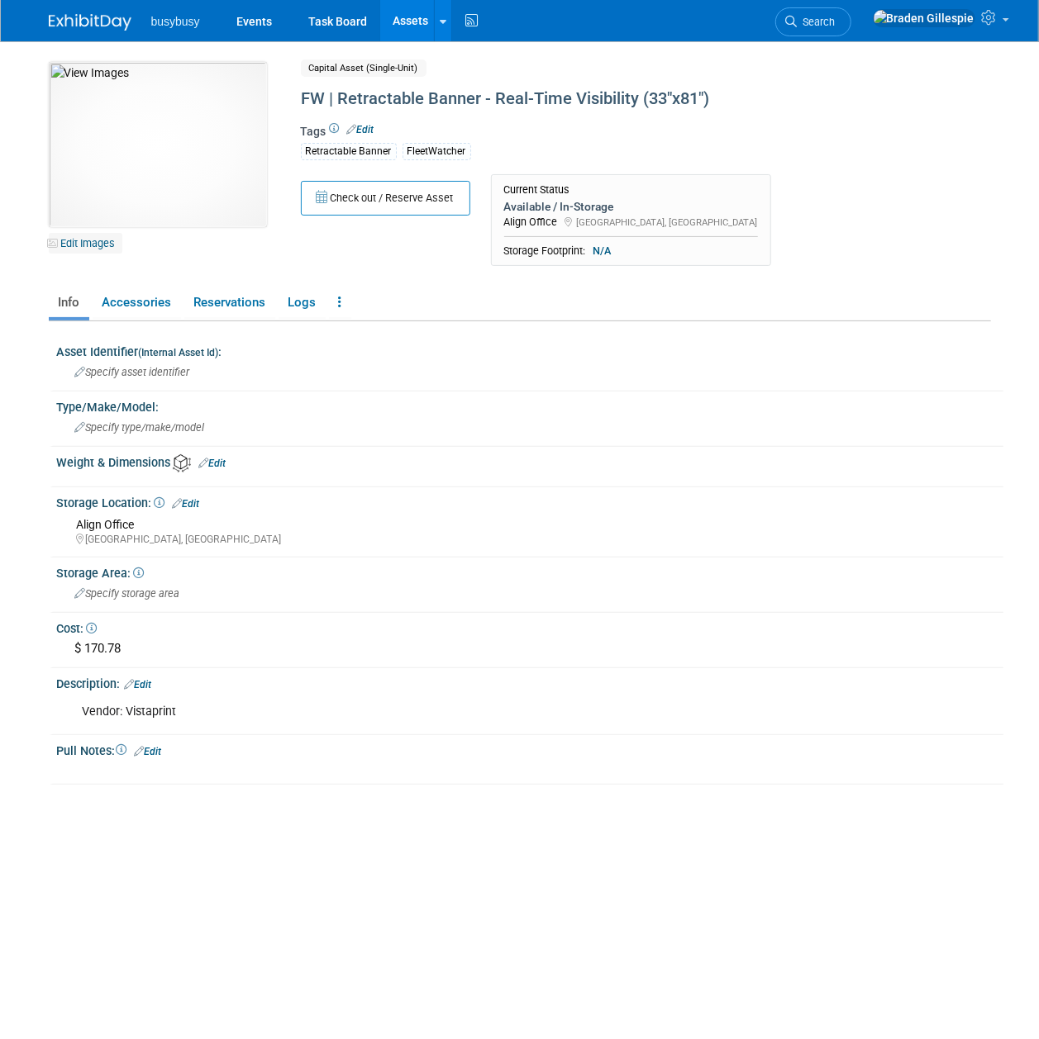
click at [93, 245] on link "Edit Images" at bounding box center [86, 243] width 74 height 21
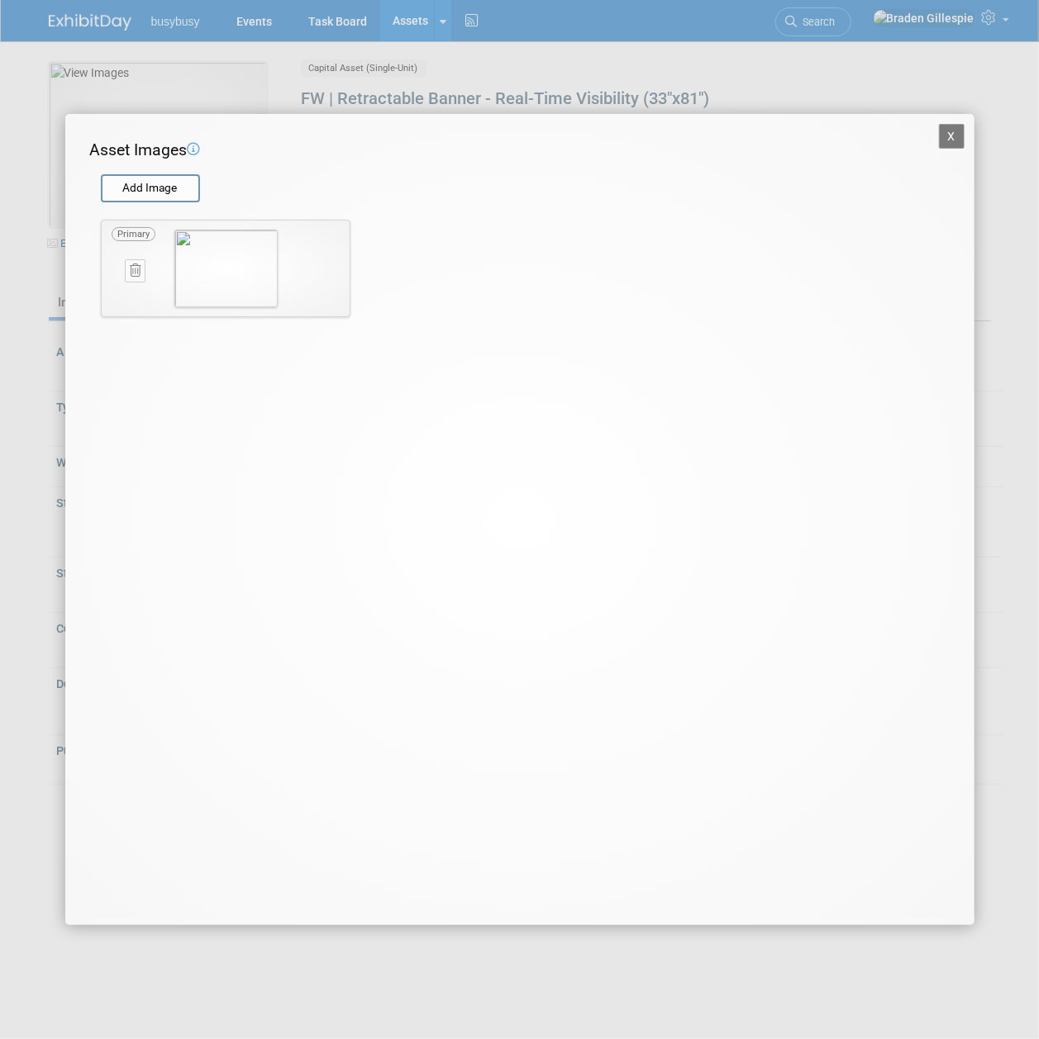
click at [154, 170] on form "Add Image" at bounding box center [509, 180] width 839 height 37
click at [150, 196] on input "file" at bounding box center [100, 188] width 197 height 25
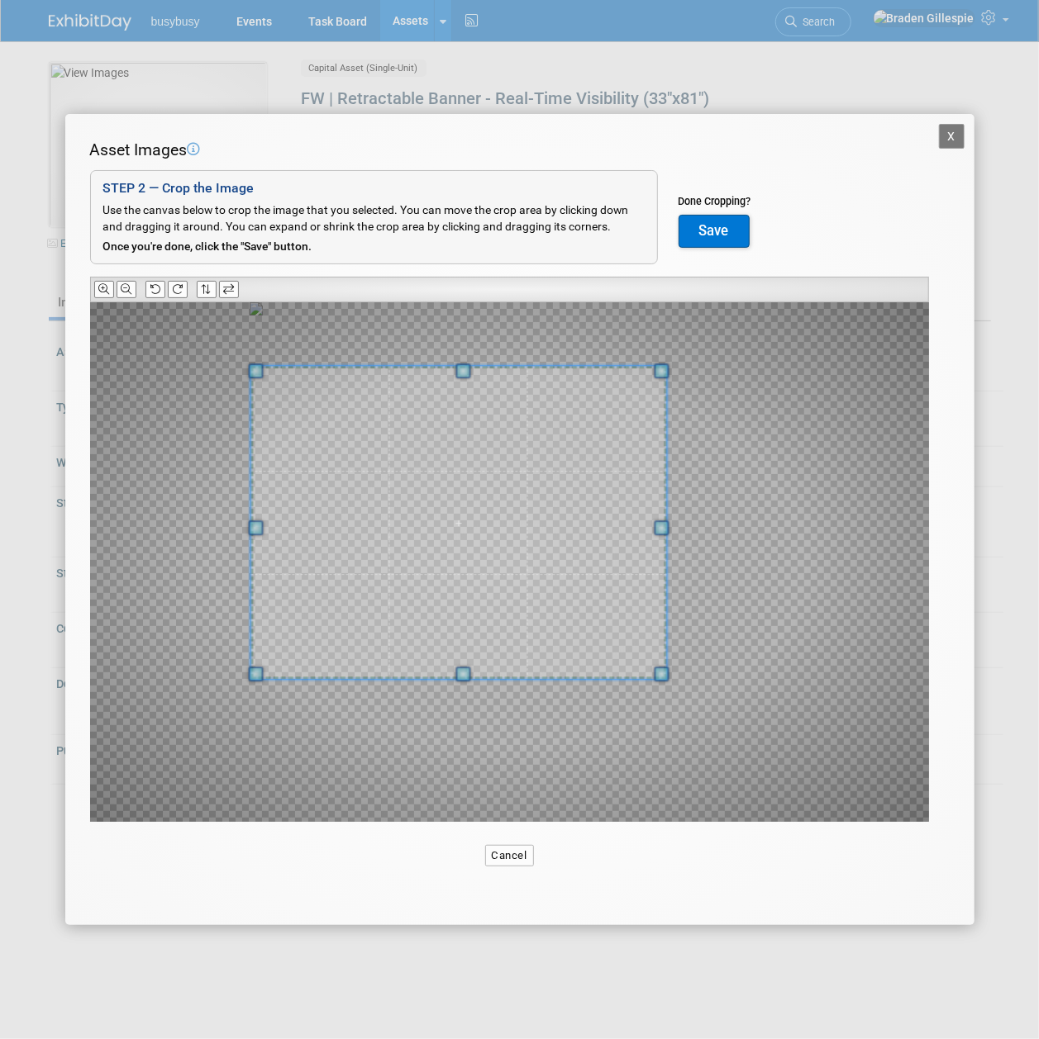
click at [354, 573] on span at bounding box center [458, 523] width 416 height 312
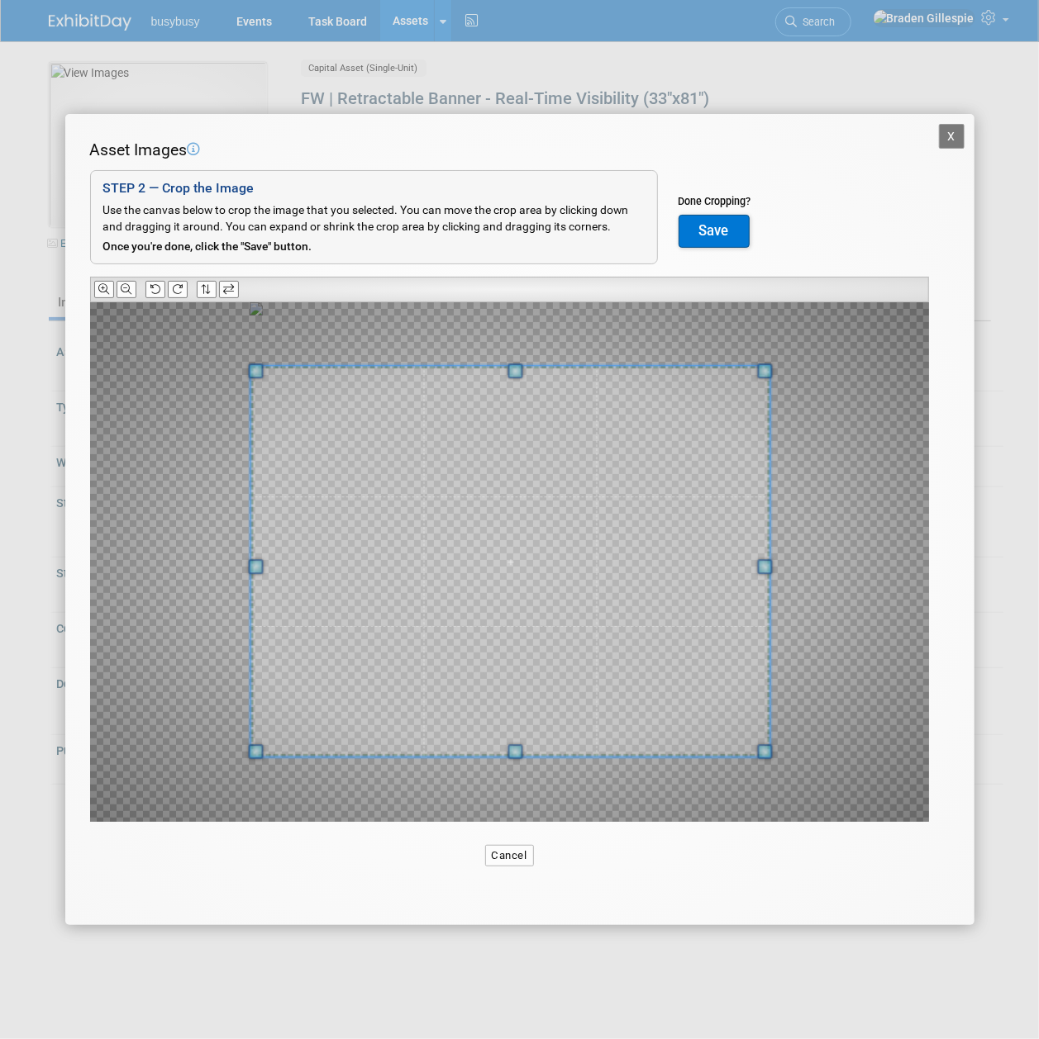
click at [759, 811] on div at bounding box center [509, 562] width 839 height 520
click at [695, 228] on button "Save" at bounding box center [713, 231] width 71 height 33
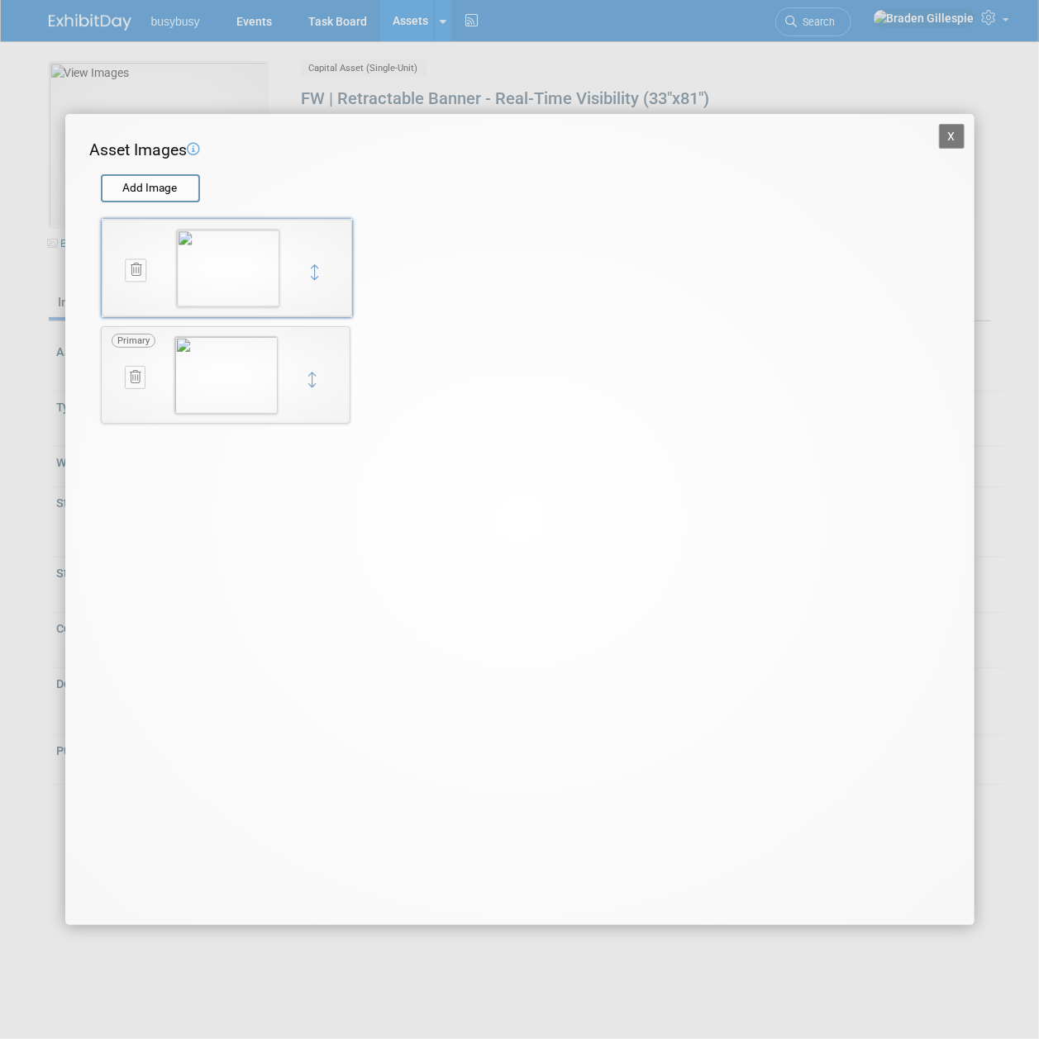
drag, startPoint x: 312, startPoint y: 377, endPoint x: 312, endPoint y: 269, distance: 107.4
click at [940, 140] on button "X" at bounding box center [952, 136] width 26 height 25
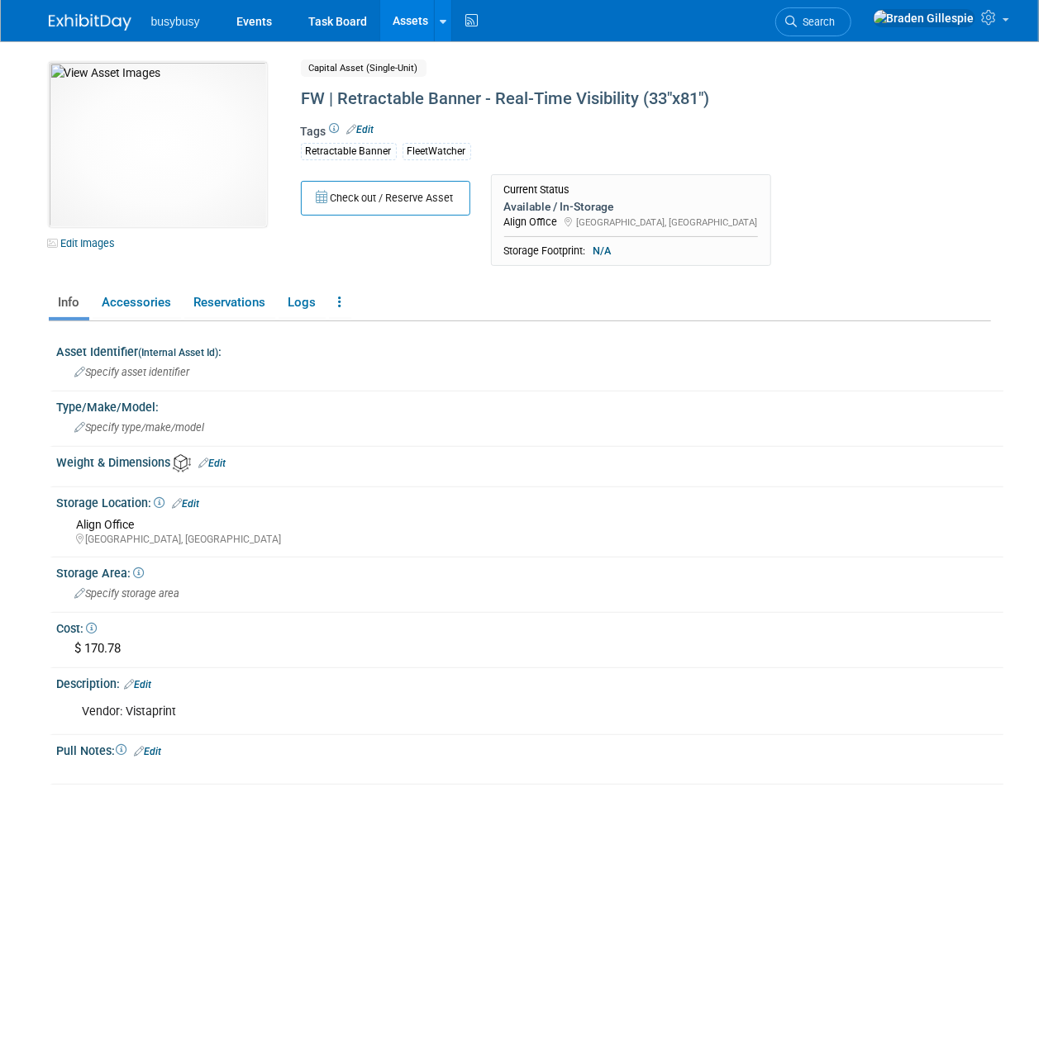
click at [397, 25] on link "Assets" at bounding box center [410, 20] width 60 height 41
